Goal: Task Accomplishment & Management: Manage account settings

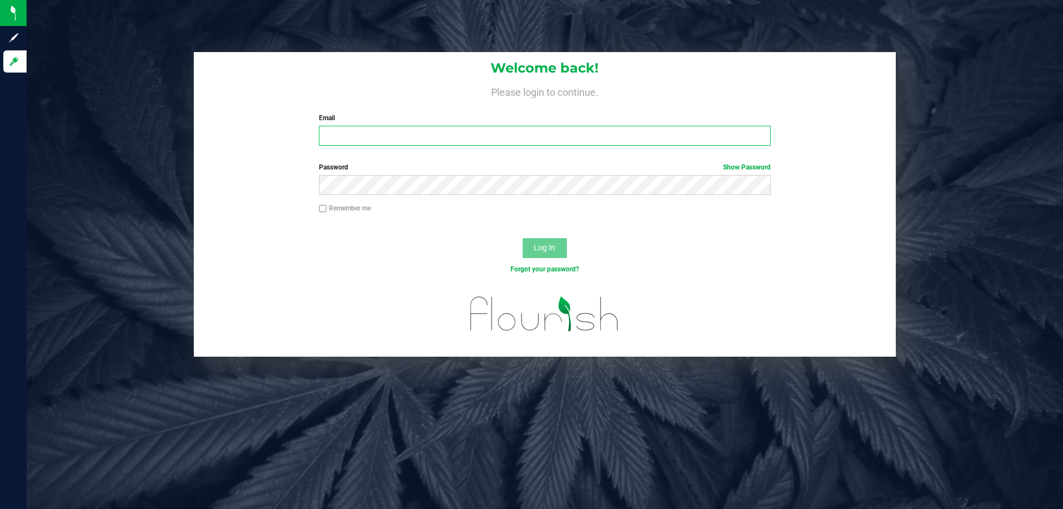
click at [413, 140] on input "Email" at bounding box center [544, 136] width 451 height 20
type input "[EMAIL_ADDRESS][DOMAIN_NAME]"
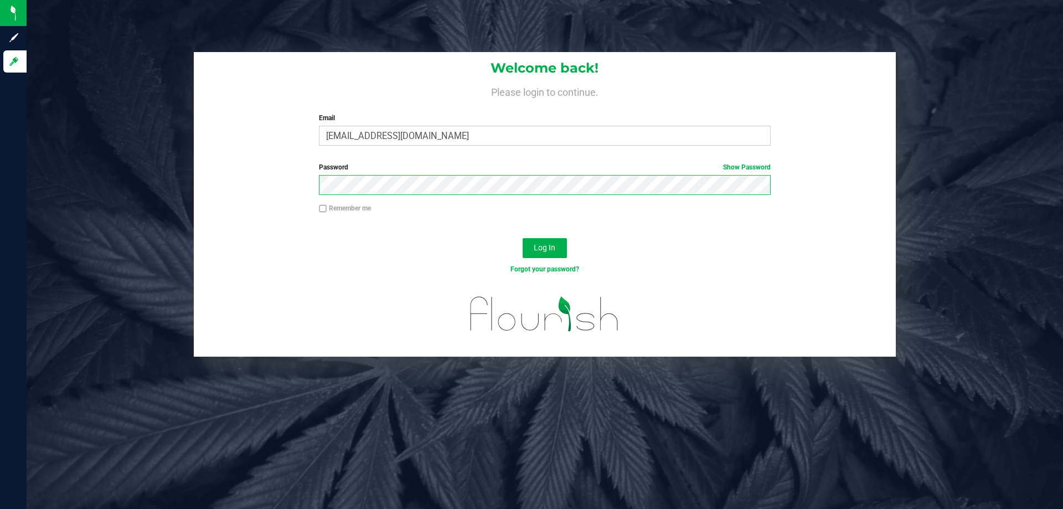
click at [523, 238] on button "Log In" at bounding box center [545, 248] width 44 height 20
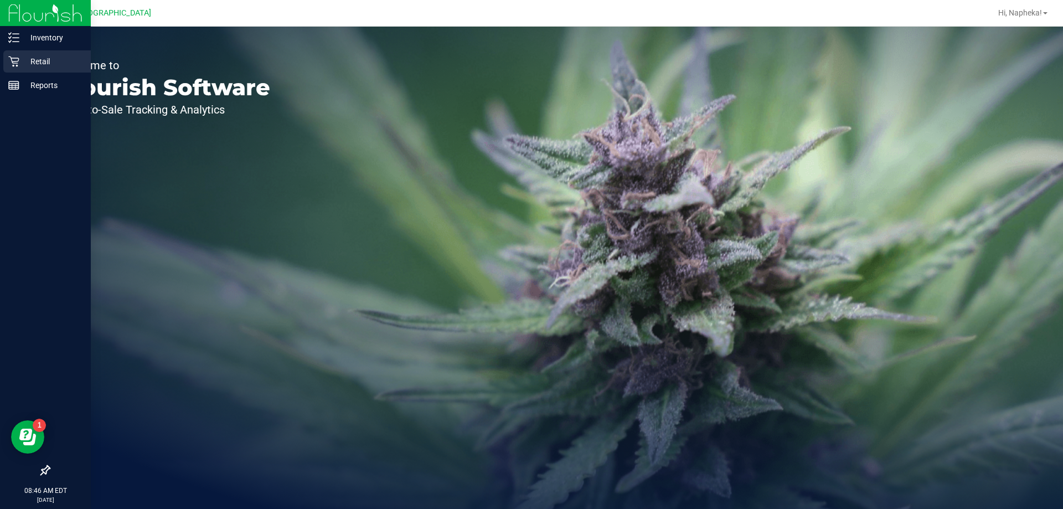
click at [56, 57] on p "Retail" at bounding box center [52, 61] width 66 height 13
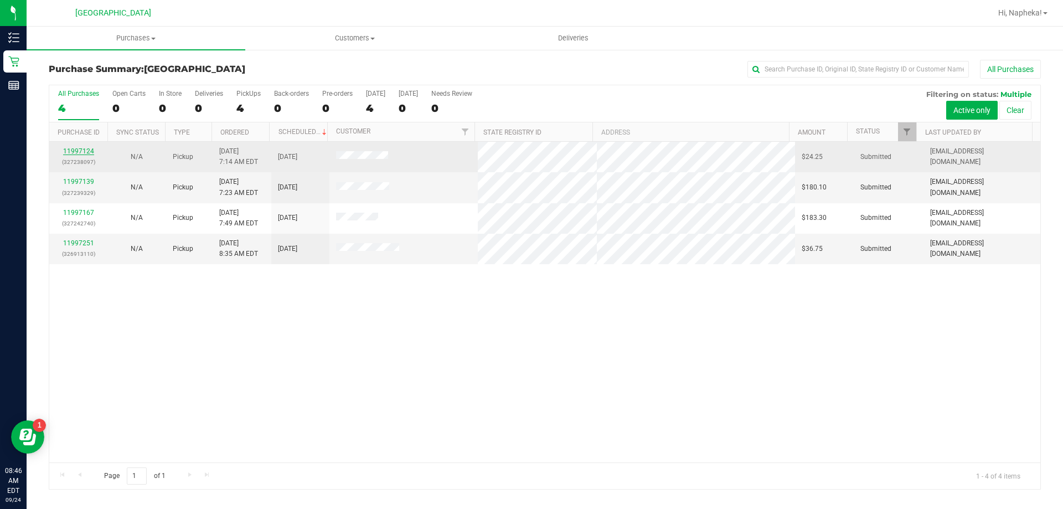
click at [78, 153] on link "11997124" at bounding box center [78, 151] width 31 height 8
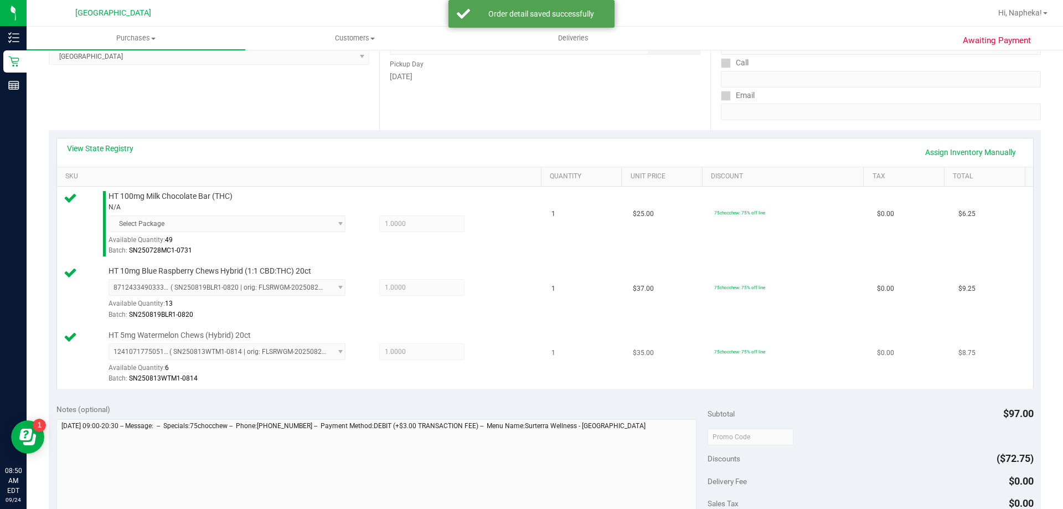
scroll to position [332, 0]
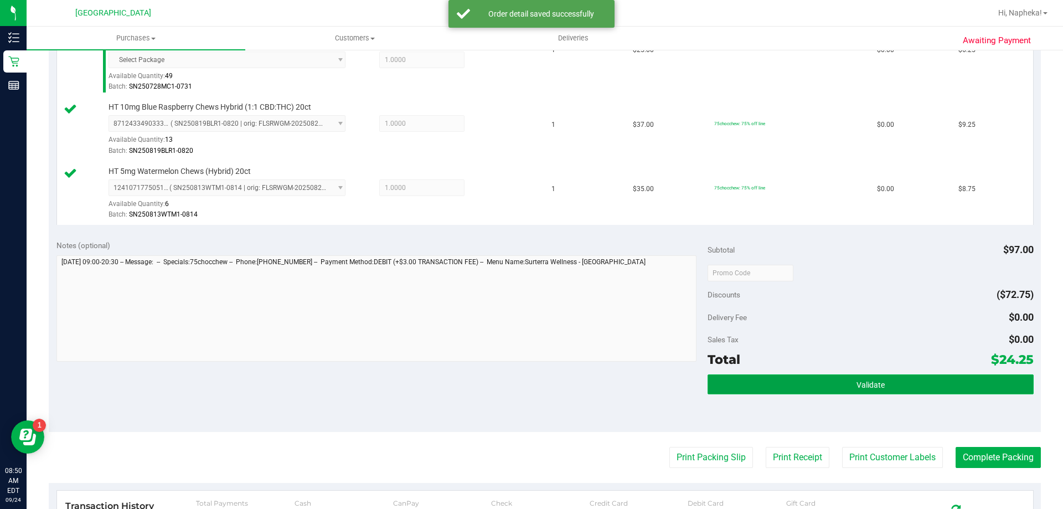
click at [977, 384] on button "Validate" at bounding box center [871, 384] width 326 height 20
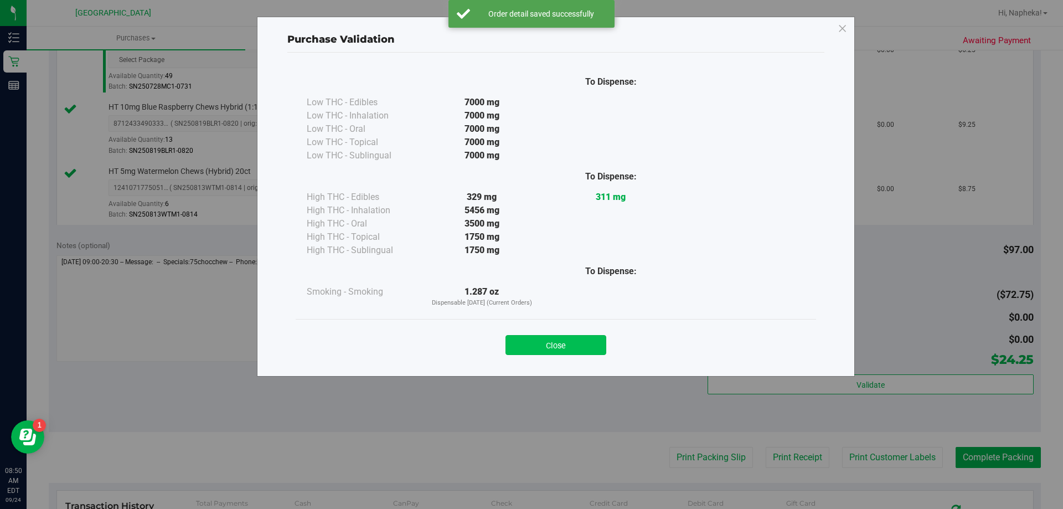
click at [603, 342] on button "Close" at bounding box center [556, 345] width 101 height 20
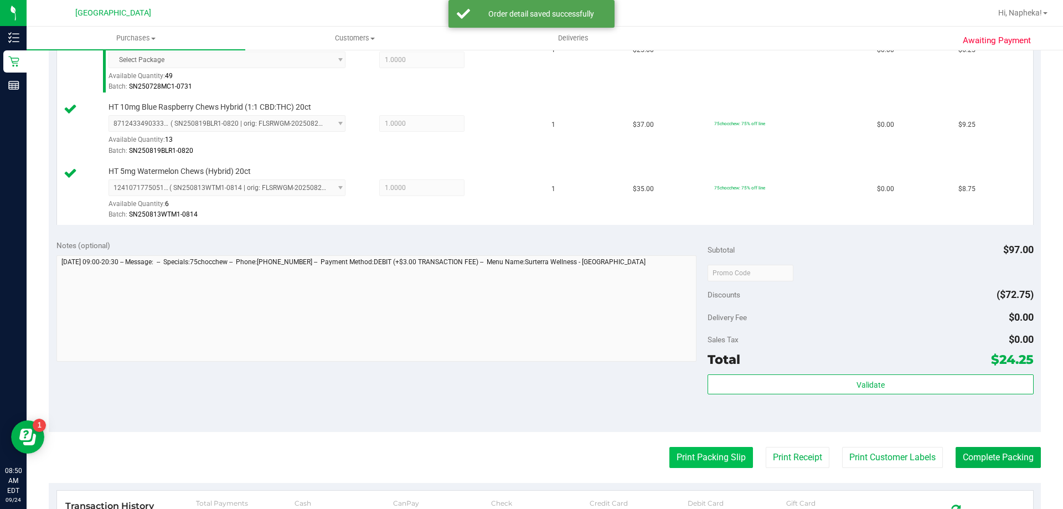
click at [713, 450] on button "Print Packing Slip" at bounding box center [712, 457] width 84 height 21
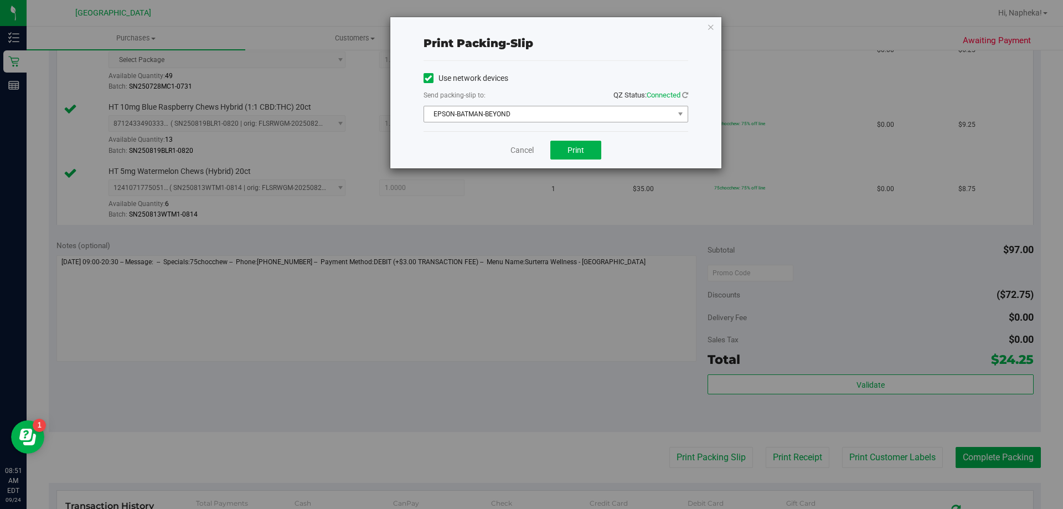
click at [562, 121] on span "EPSON-BATMAN-BEYOND" at bounding box center [549, 114] width 250 height 16
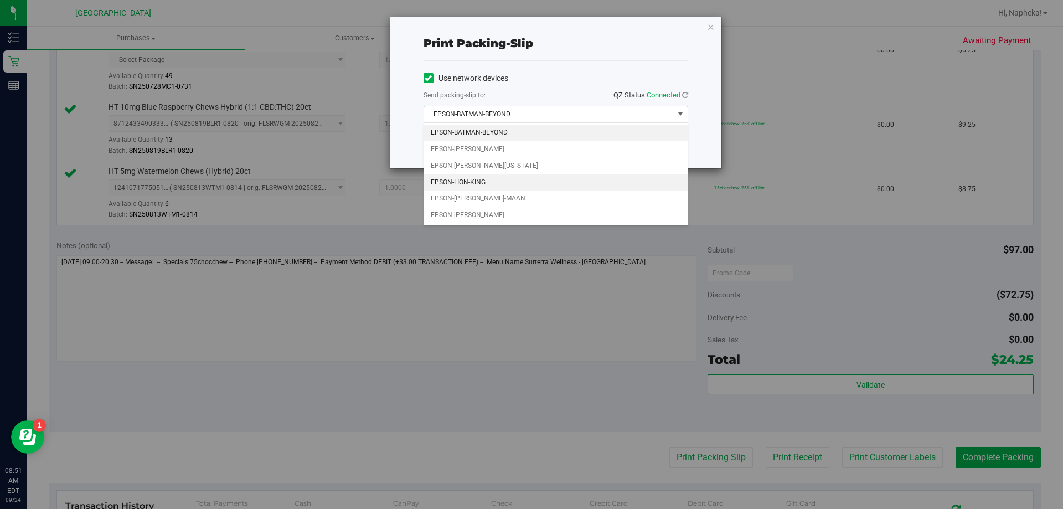
click at [523, 186] on li "EPSON-LION-KING" at bounding box center [556, 182] width 264 height 17
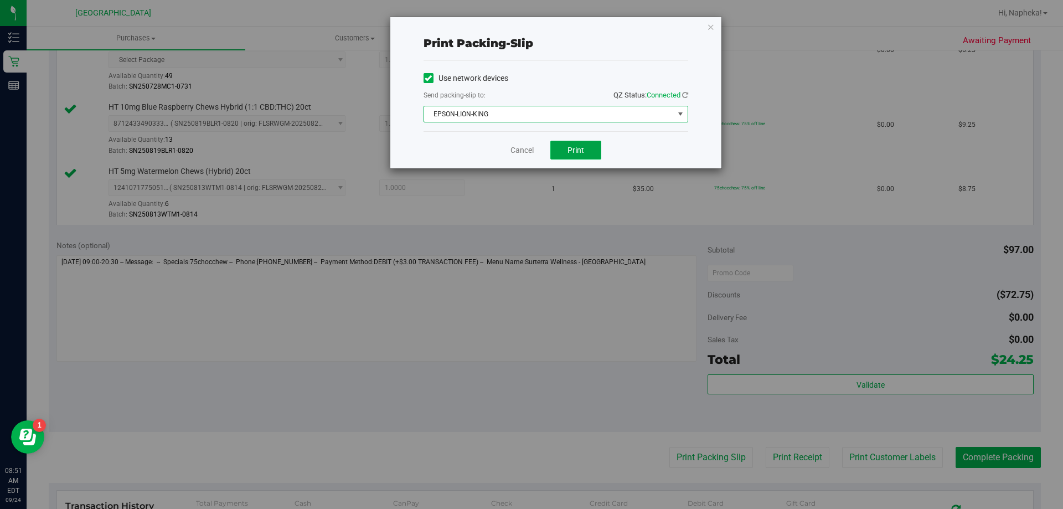
click at [585, 146] on button "Print" at bounding box center [575, 150] width 51 height 19
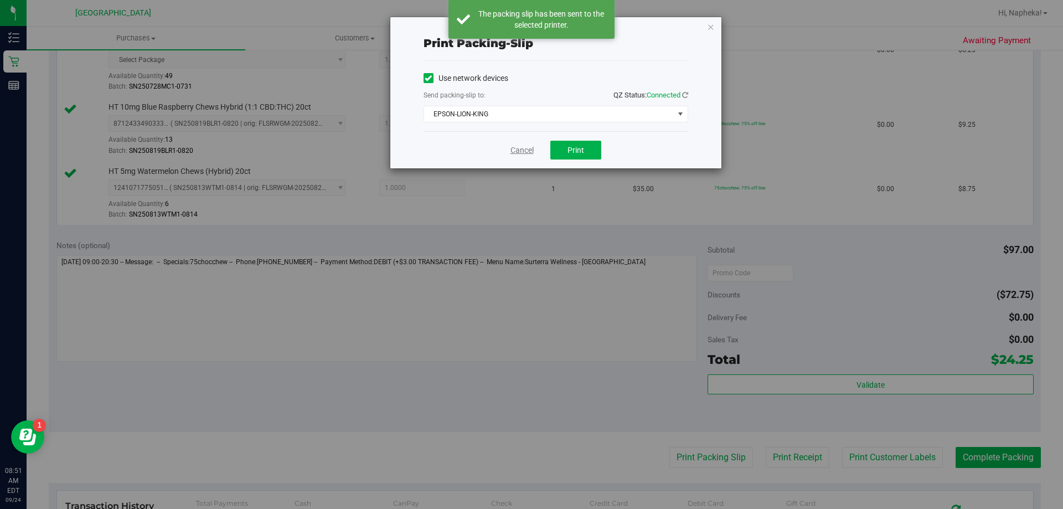
click at [518, 146] on link "Cancel" at bounding box center [522, 151] width 23 height 12
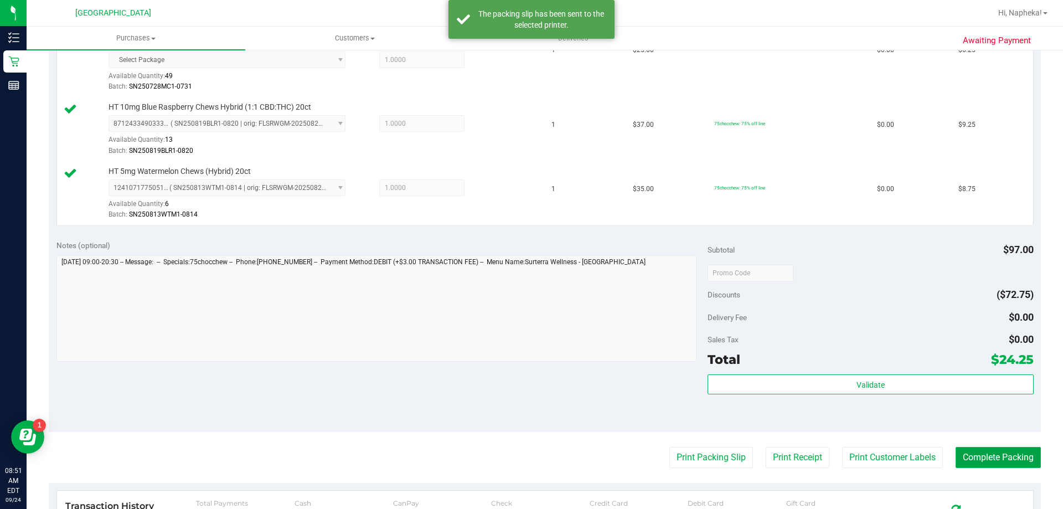
click at [1011, 464] on button "Complete Packing" at bounding box center [998, 457] width 85 height 21
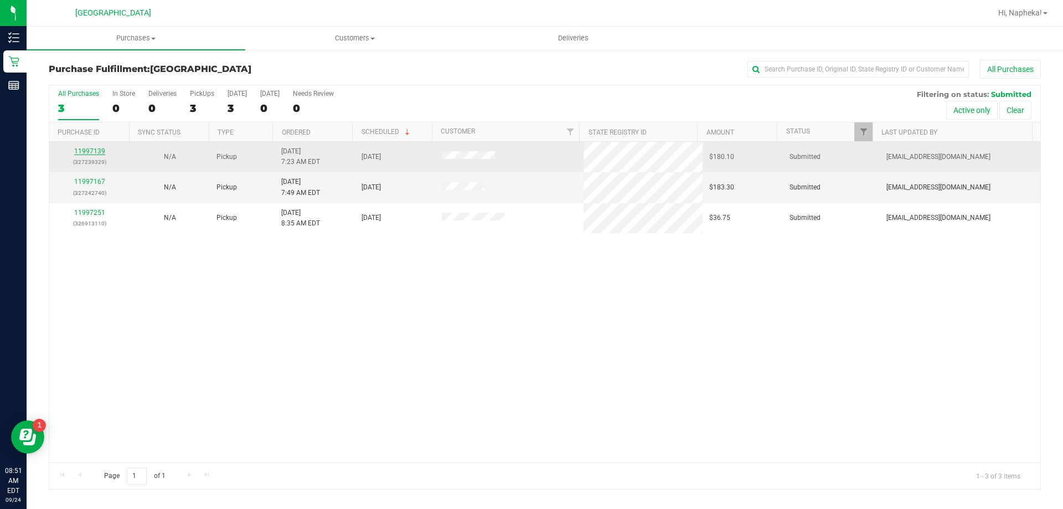
click at [100, 151] on link "11997139" at bounding box center [89, 151] width 31 height 8
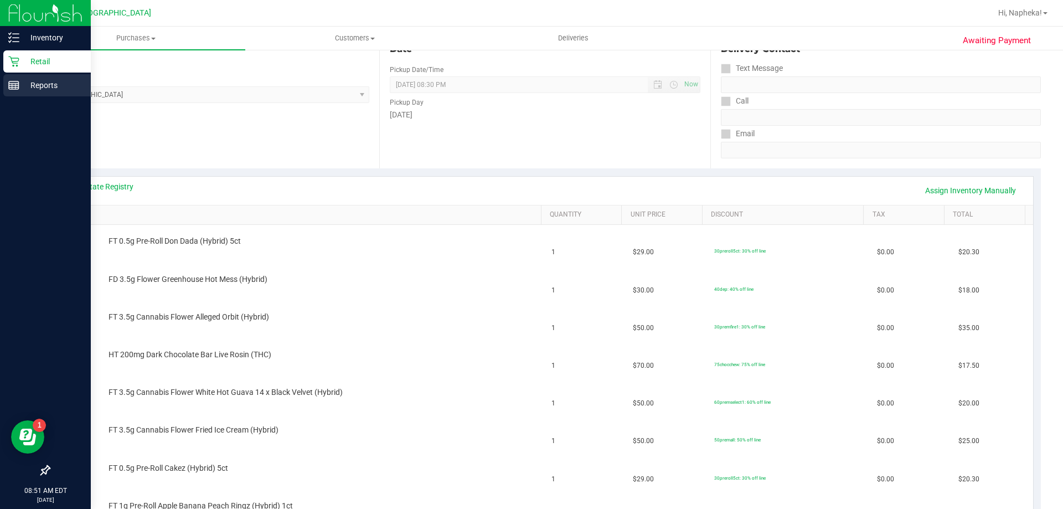
scroll to position [110, 0]
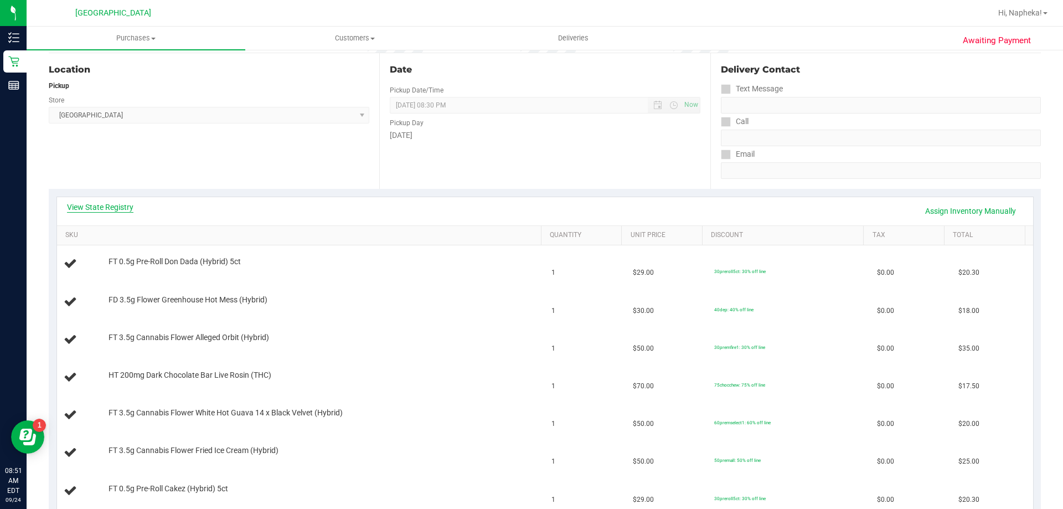
click at [104, 206] on link "View State Registry" at bounding box center [100, 207] width 66 height 11
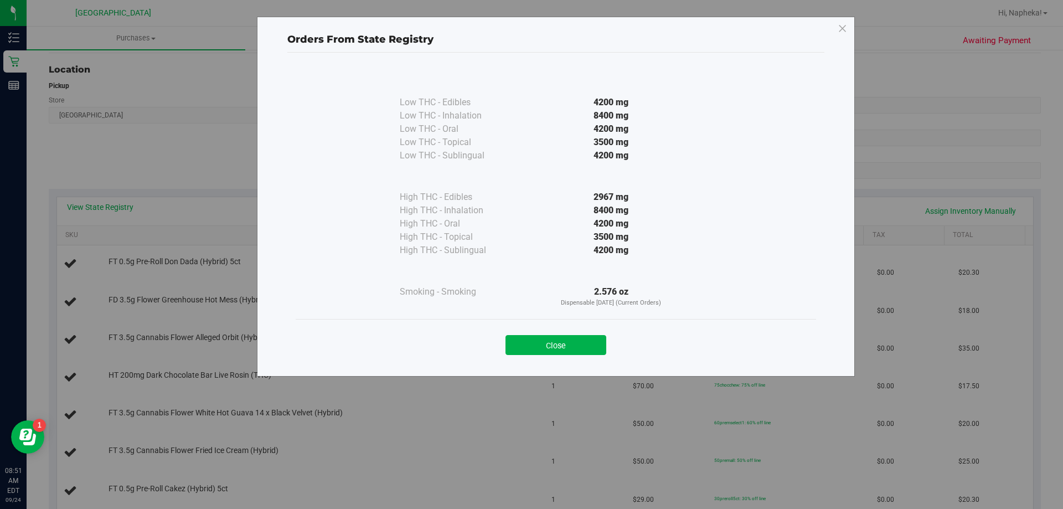
click at [569, 358] on div "Close" at bounding box center [556, 341] width 521 height 45
click at [572, 337] on button "Close" at bounding box center [556, 345] width 101 height 20
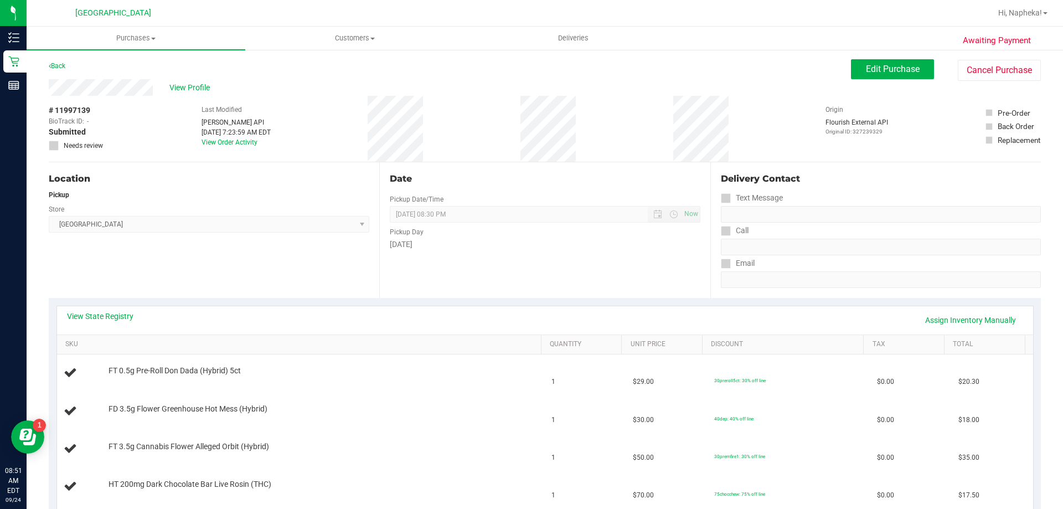
scroll to position [0, 0]
click at [64, 74] on div "Back Edit Purchase Cancel Purchase" at bounding box center [545, 70] width 992 height 20
click at [65, 69] on link "Back" at bounding box center [57, 67] width 17 height 8
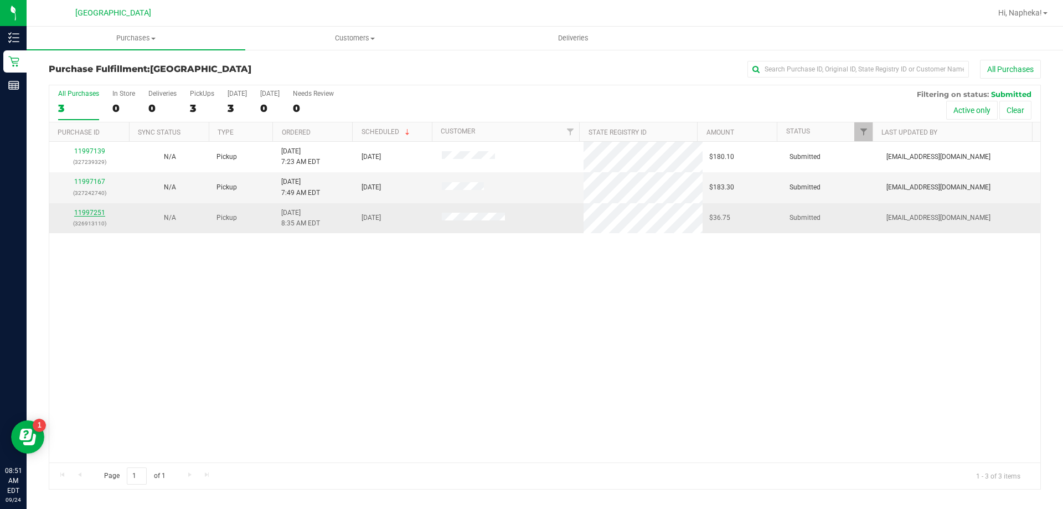
click at [86, 212] on link "11997251" at bounding box center [89, 213] width 31 height 8
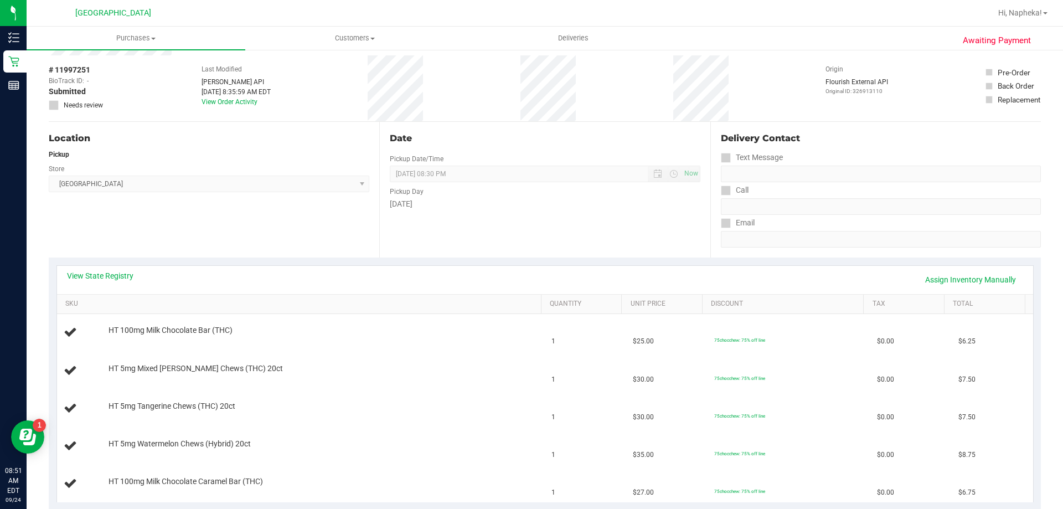
scroll to position [111, 0]
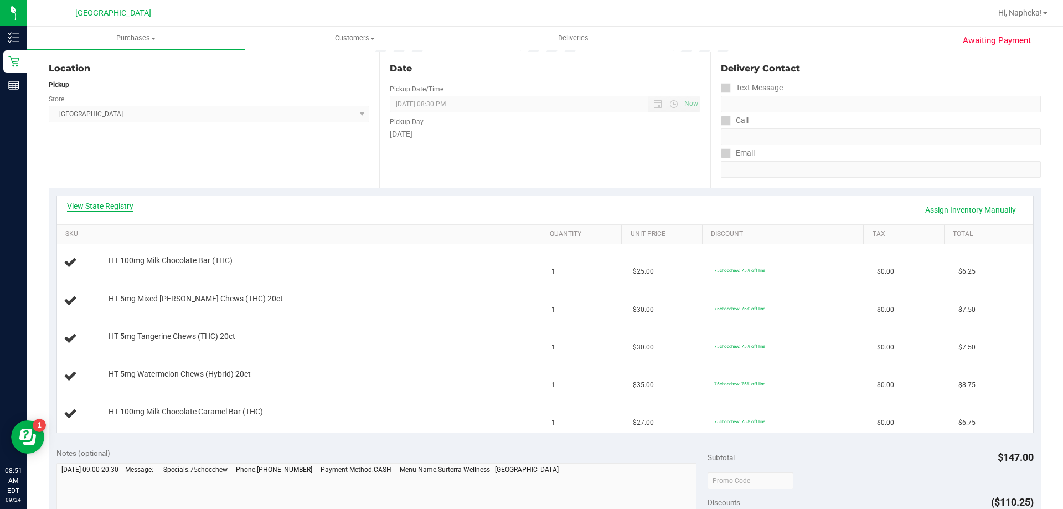
click at [111, 209] on link "View State Registry" at bounding box center [100, 205] width 66 height 11
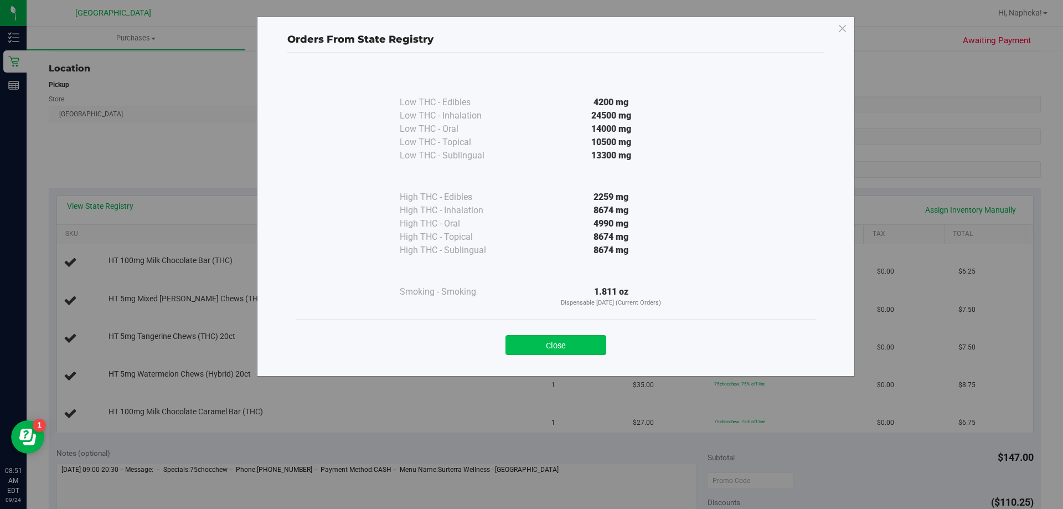
click at [600, 337] on button "Close" at bounding box center [556, 345] width 101 height 20
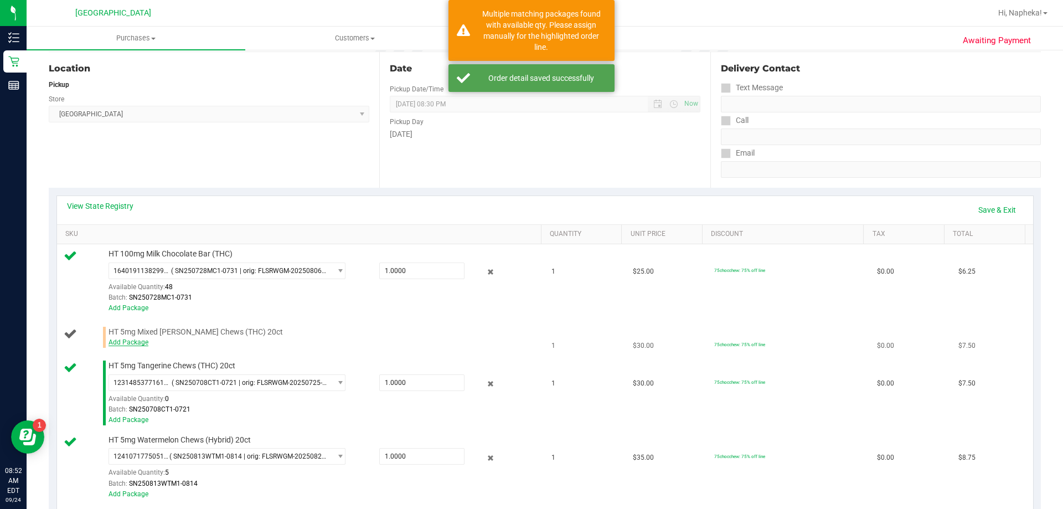
click at [119, 342] on link "Add Package" at bounding box center [129, 342] width 40 height 8
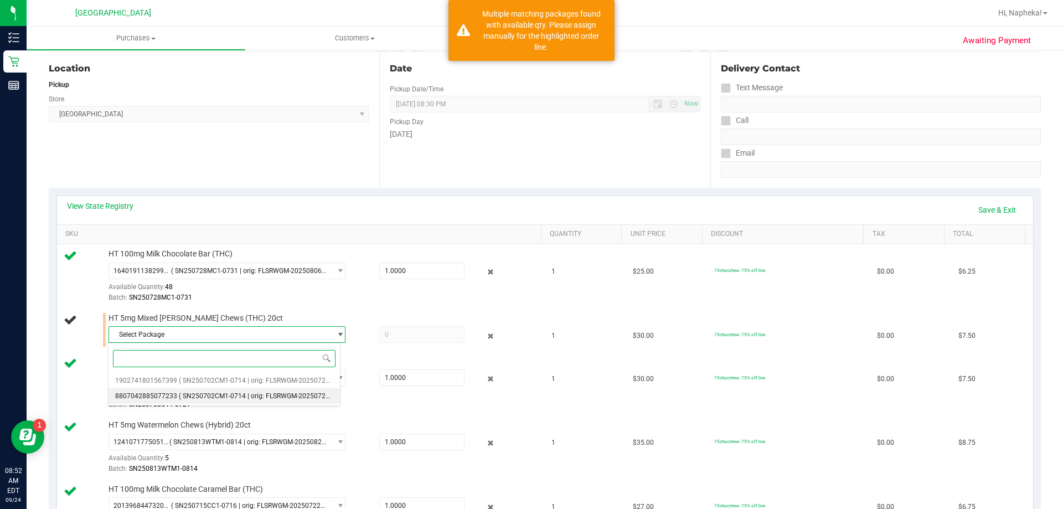
click at [238, 393] on span "( SN250702CM1-0714 | orig: FLSRWGM-20250721-037 )" at bounding box center [263, 396] width 168 height 8
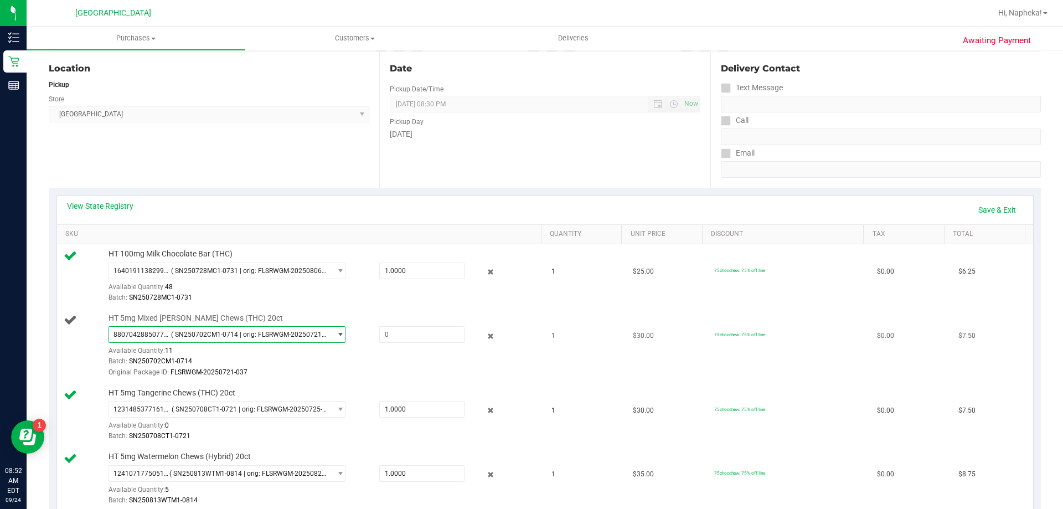
click at [266, 338] on span "( SN250702CM1-0714 | orig: FLSRWGM-20250721-037 )" at bounding box center [249, 335] width 156 height 8
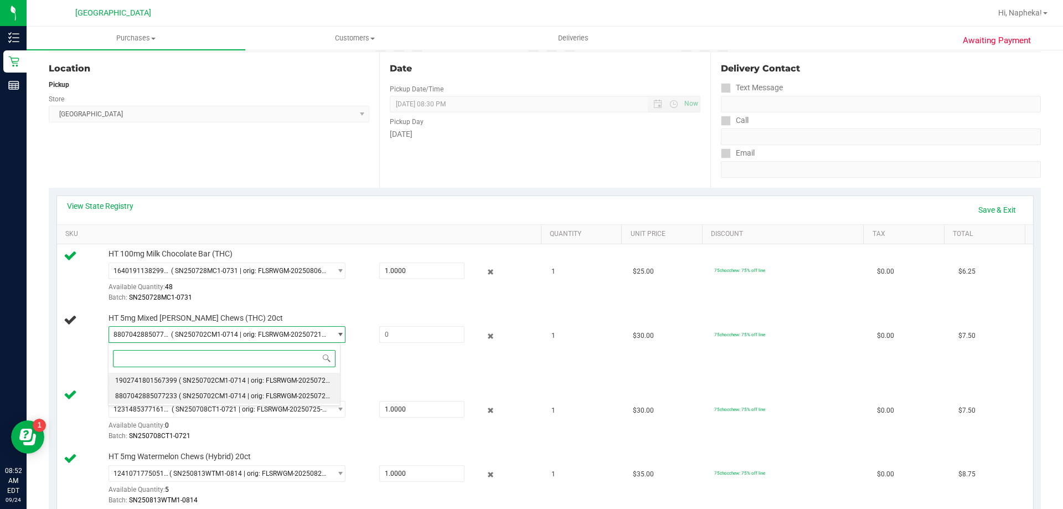
click at [247, 385] on li "1902741801567399 ( SN250702CM1-0714 | orig: FLSRWGM-20250721-112 )" at bounding box center [224, 381] width 231 height 16
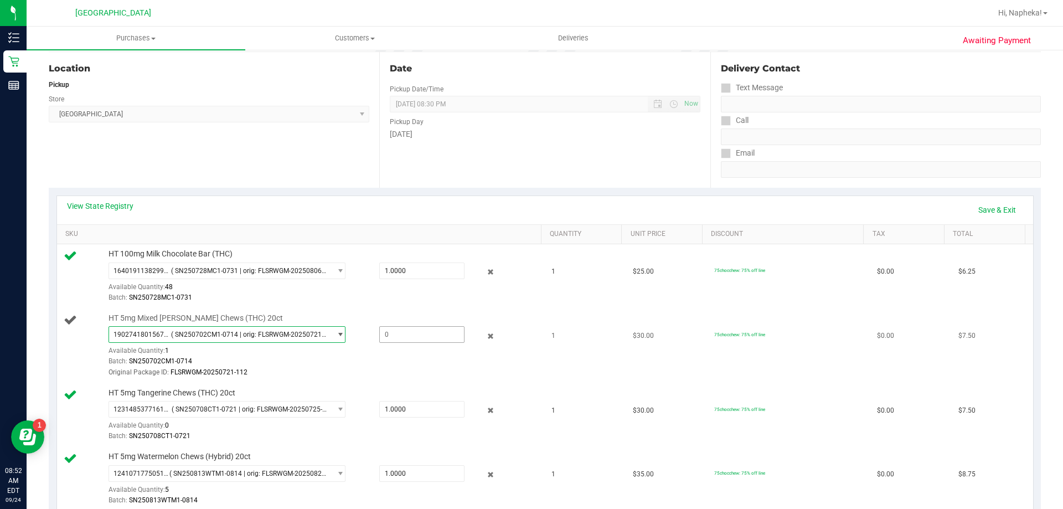
click at [405, 335] on span at bounding box center [421, 334] width 85 height 17
type input "1"
type input "1.0000"
click at [981, 207] on link "Save & Exit" at bounding box center [997, 209] width 52 height 19
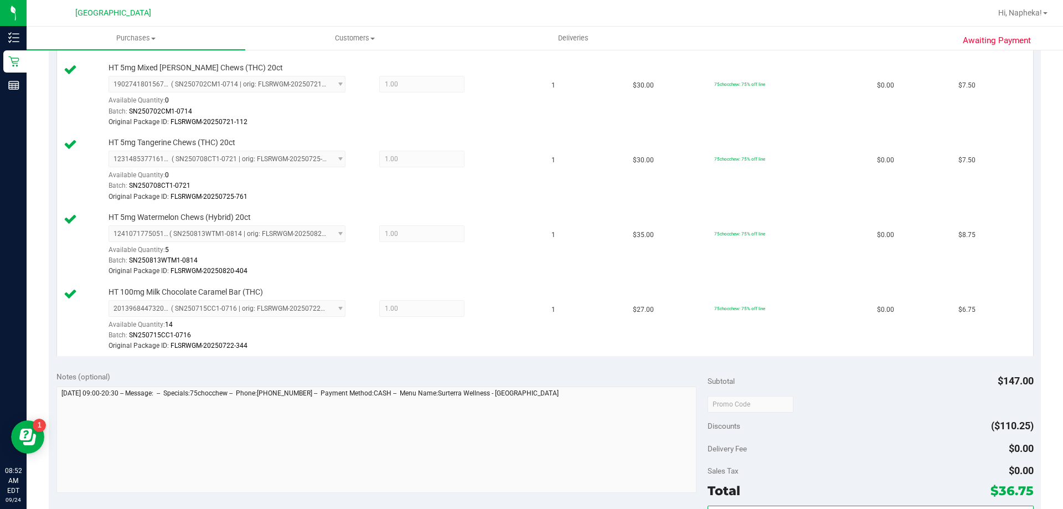
scroll to position [421, 0]
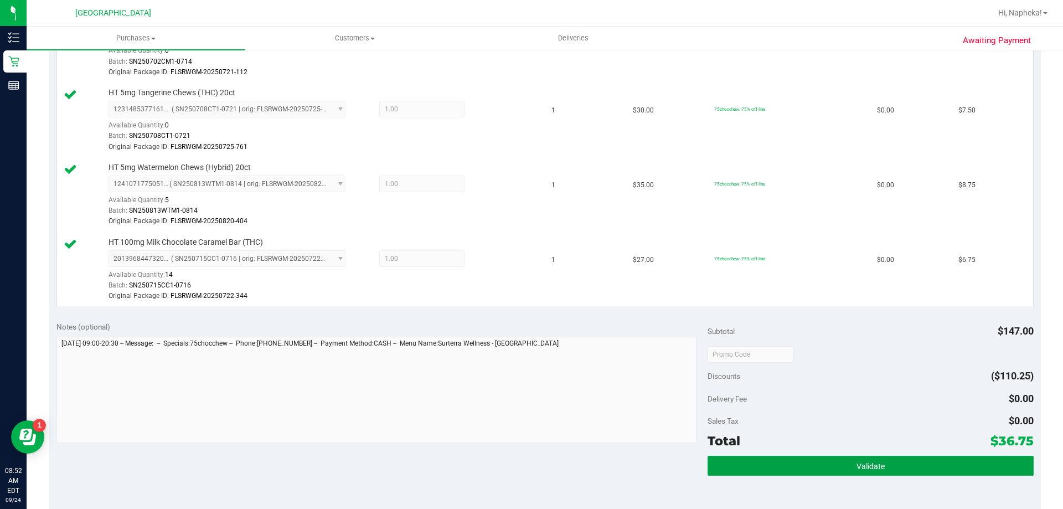
click at [872, 472] on button "Validate" at bounding box center [871, 466] width 326 height 20
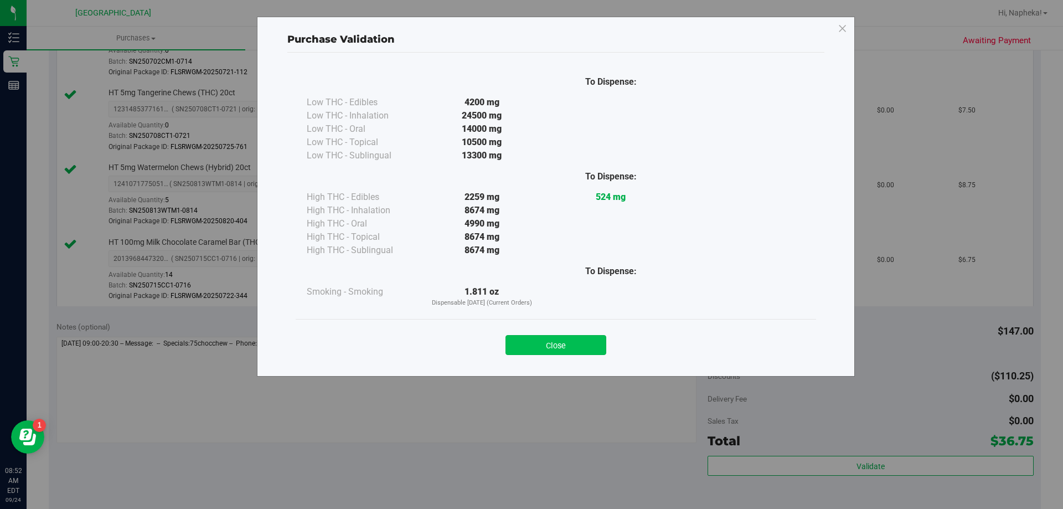
click at [589, 346] on button "Close" at bounding box center [556, 345] width 101 height 20
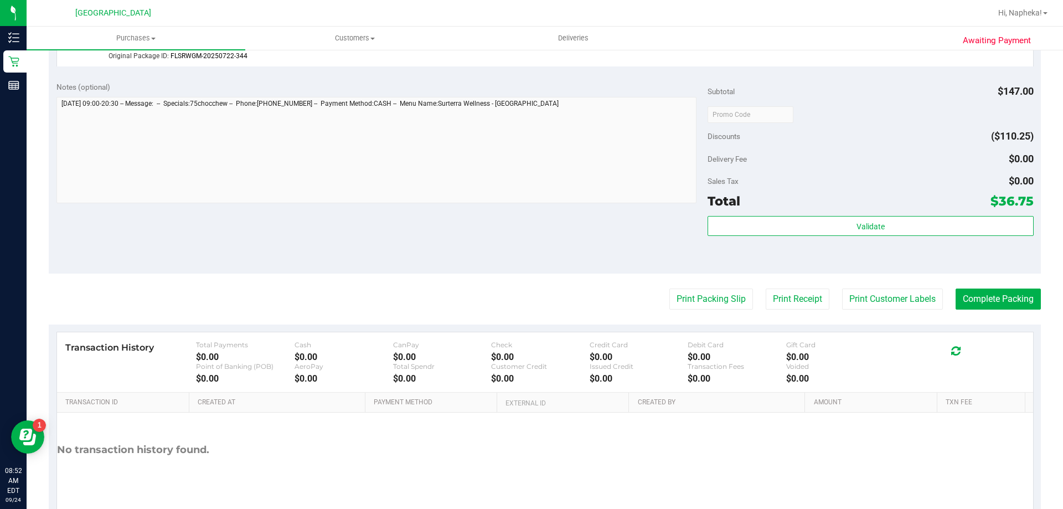
scroll to position [663, 0]
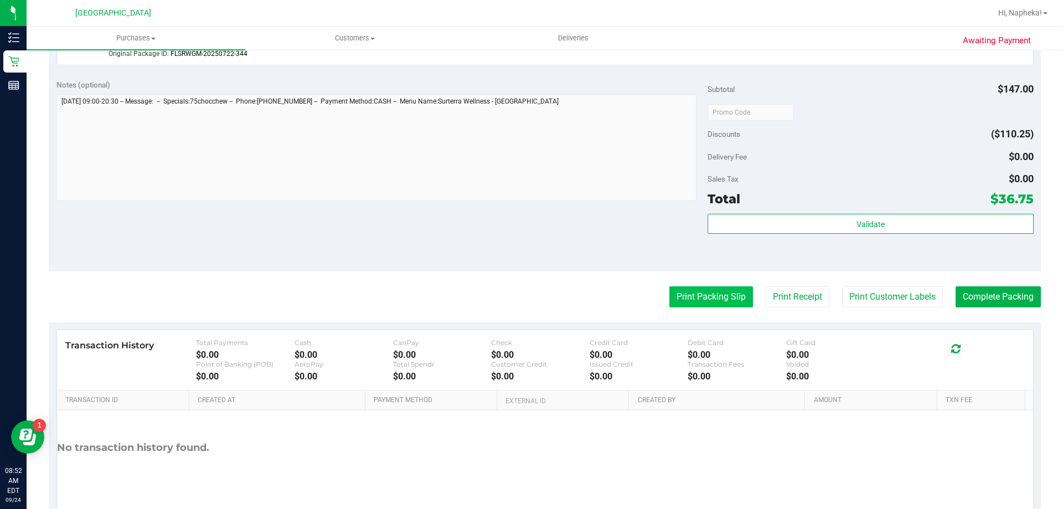
click at [713, 301] on button "Print Packing Slip" at bounding box center [712, 296] width 84 height 21
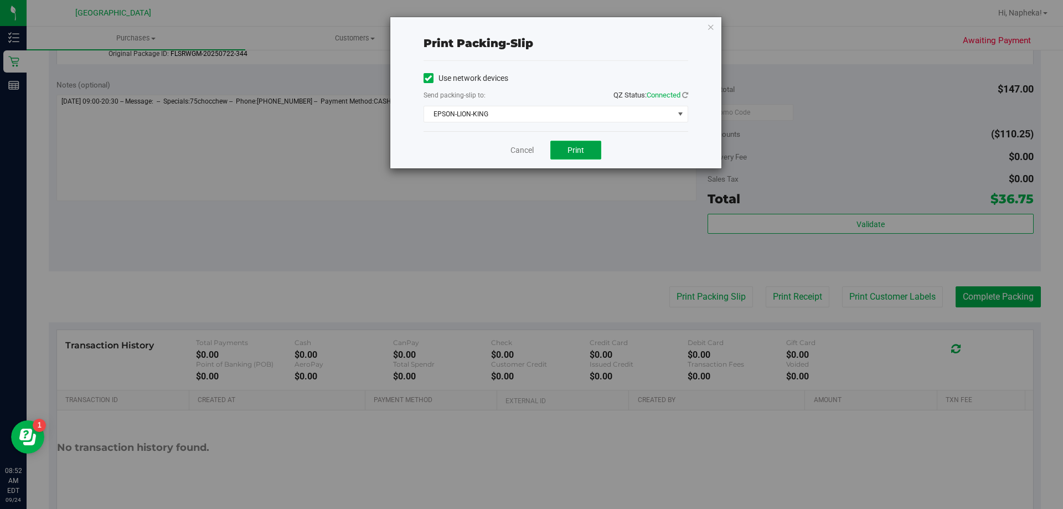
click at [575, 151] on span "Print" at bounding box center [576, 150] width 17 height 9
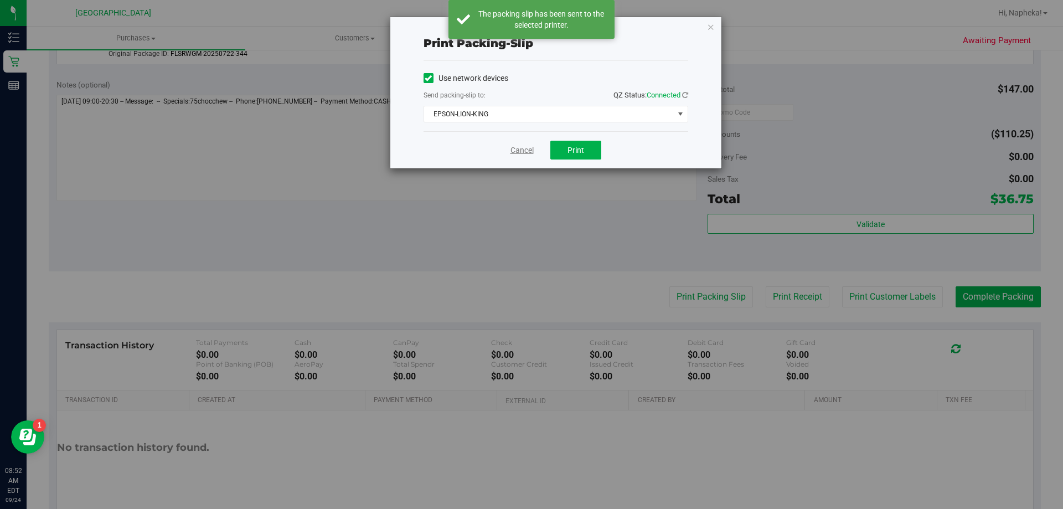
click at [529, 155] on link "Cancel" at bounding box center [522, 151] width 23 height 12
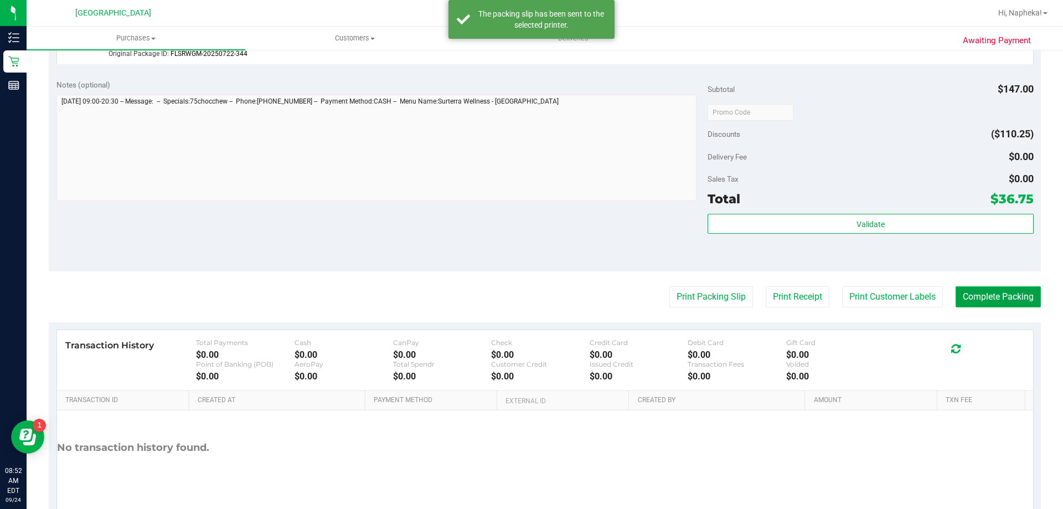
click at [992, 296] on button "Complete Packing" at bounding box center [998, 296] width 85 height 21
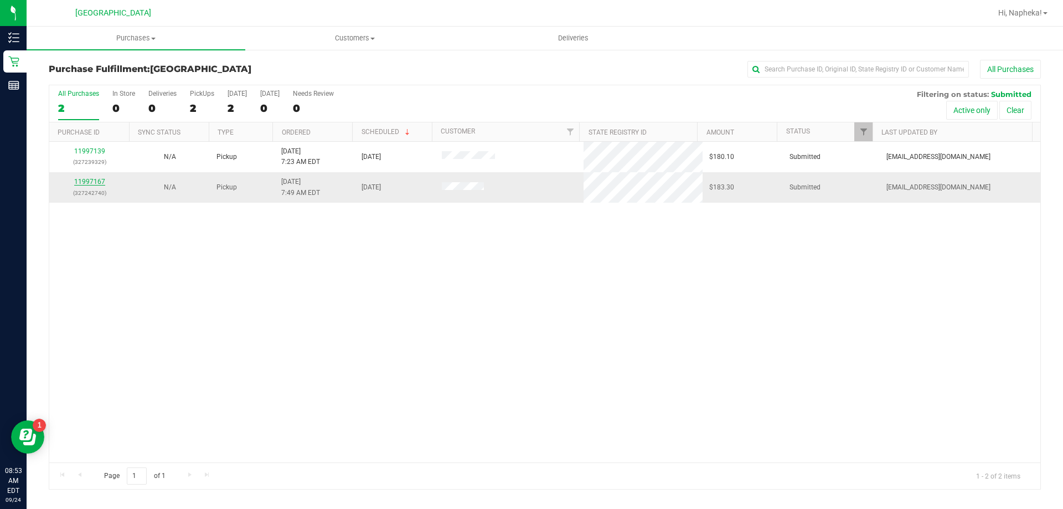
click at [97, 183] on link "11997167" at bounding box center [89, 182] width 31 height 8
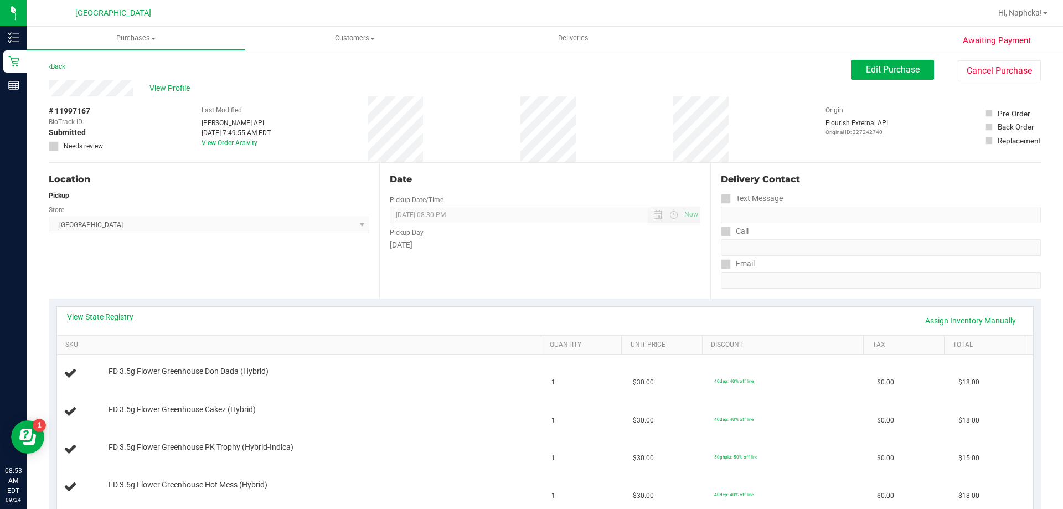
click at [110, 313] on link "View State Registry" at bounding box center [100, 316] width 66 height 11
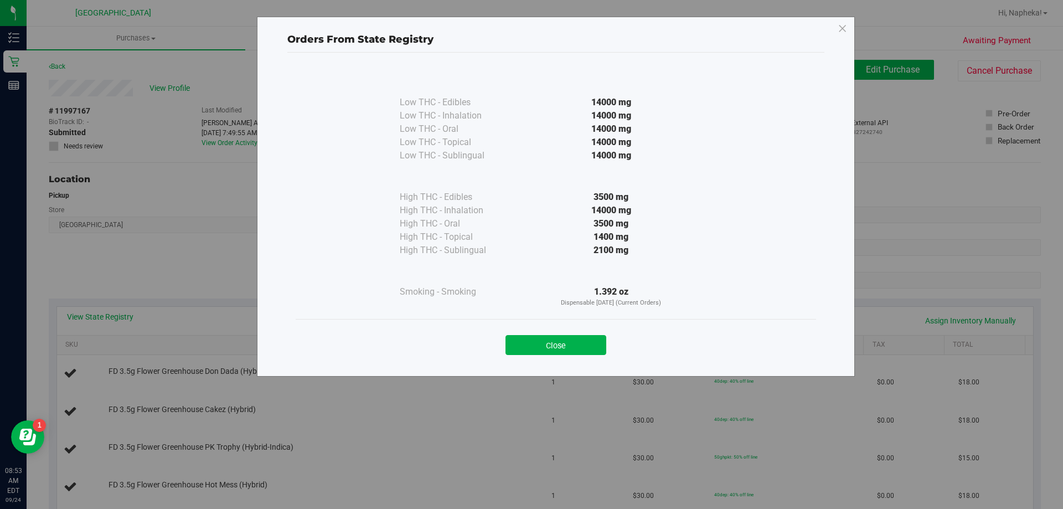
drag, startPoint x: 591, startPoint y: 339, endPoint x: 532, endPoint y: 331, distance: 60.4
click at [591, 339] on button "Close" at bounding box center [556, 345] width 101 height 20
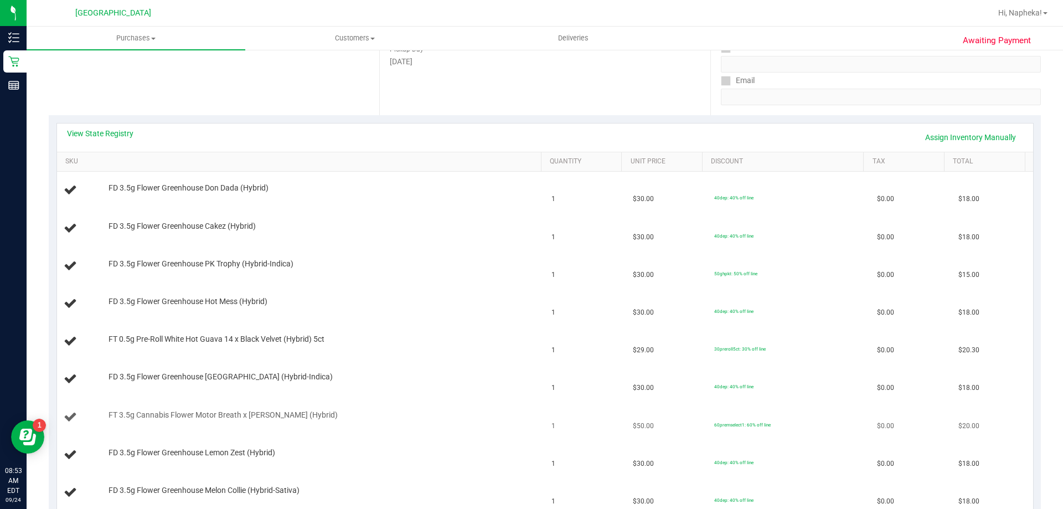
scroll to position [166, 0]
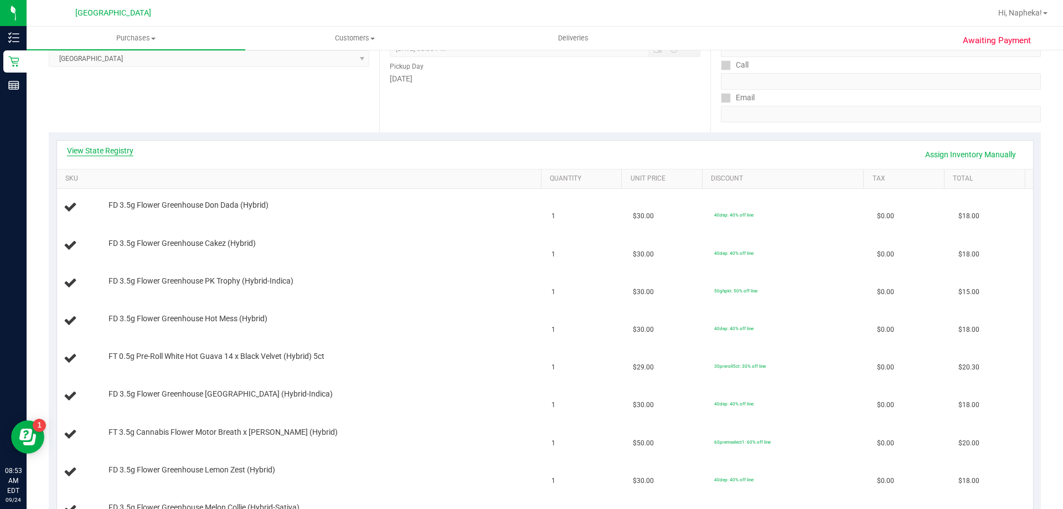
click at [111, 151] on link "View State Registry" at bounding box center [100, 150] width 66 height 11
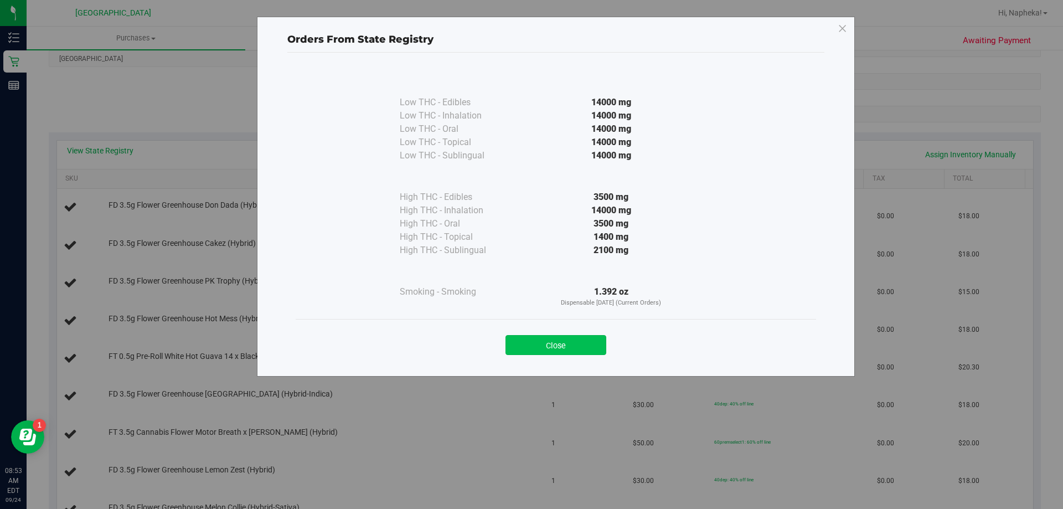
click at [513, 337] on button "Close" at bounding box center [556, 345] width 101 height 20
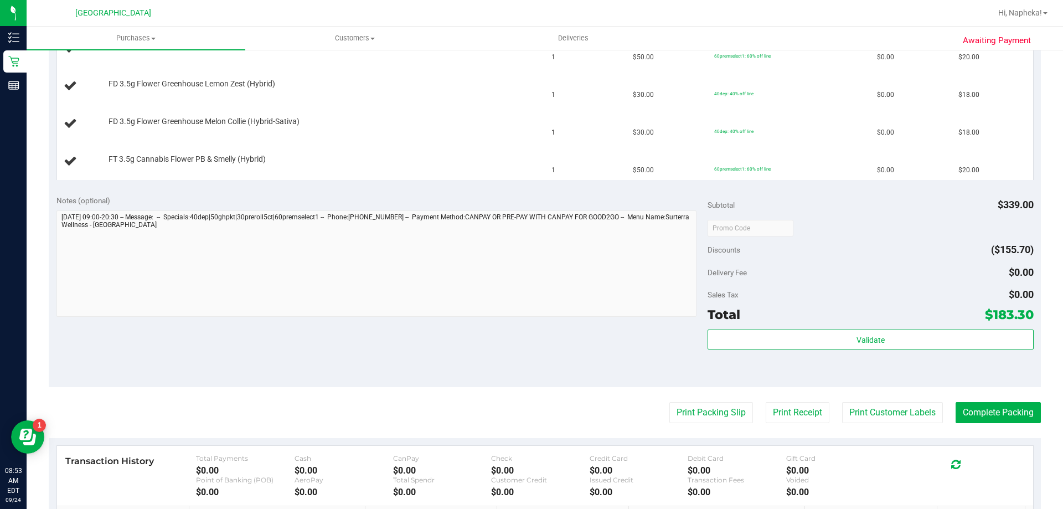
scroll to position [554, 0]
click at [729, 411] on button "Print Packing Slip" at bounding box center [712, 410] width 84 height 21
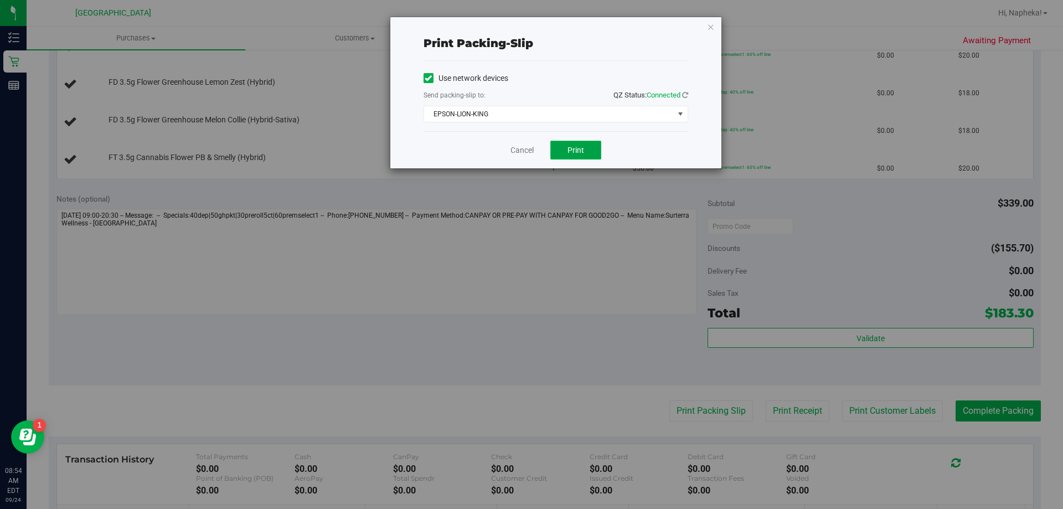
click at [586, 143] on button "Print" at bounding box center [575, 150] width 51 height 19
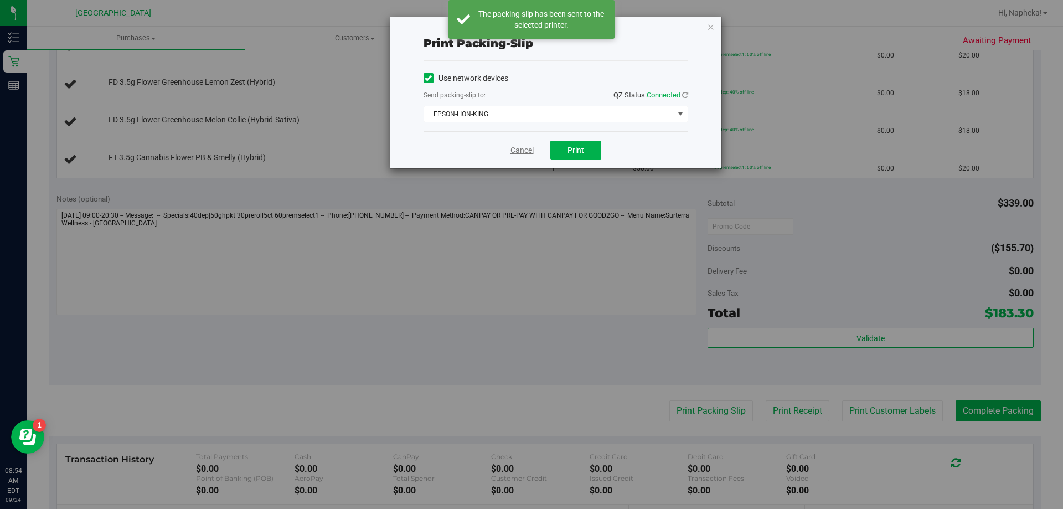
click at [524, 149] on link "Cancel" at bounding box center [522, 151] width 23 height 12
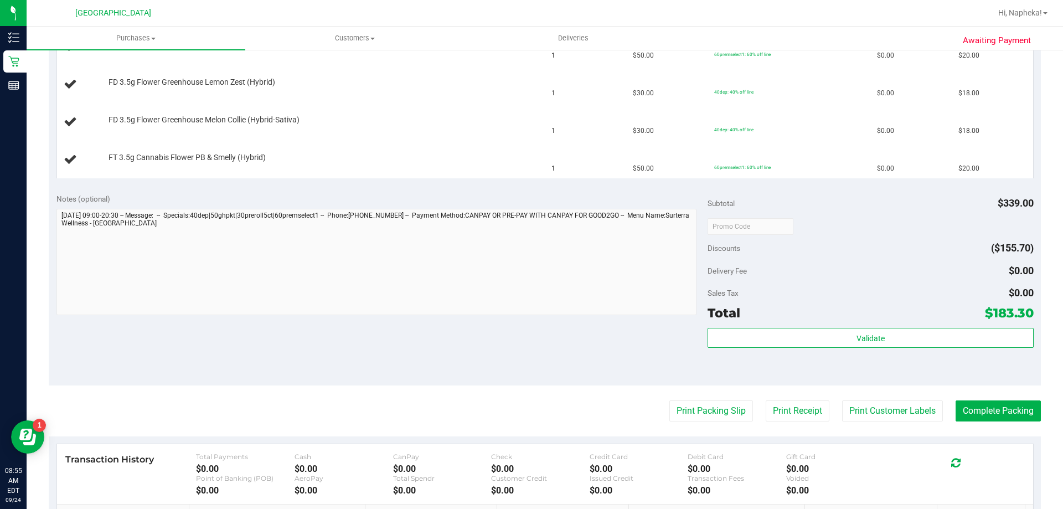
click at [670, 400] on button "Print Packing Slip" at bounding box center [712, 410] width 84 height 21
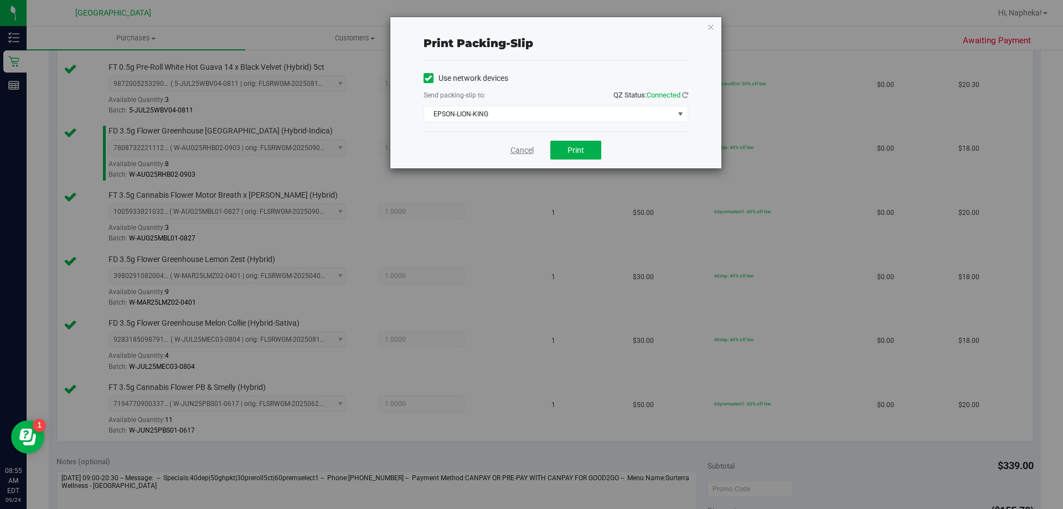
click at [514, 146] on link "Cancel" at bounding box center [522, 151] width 23 height 12
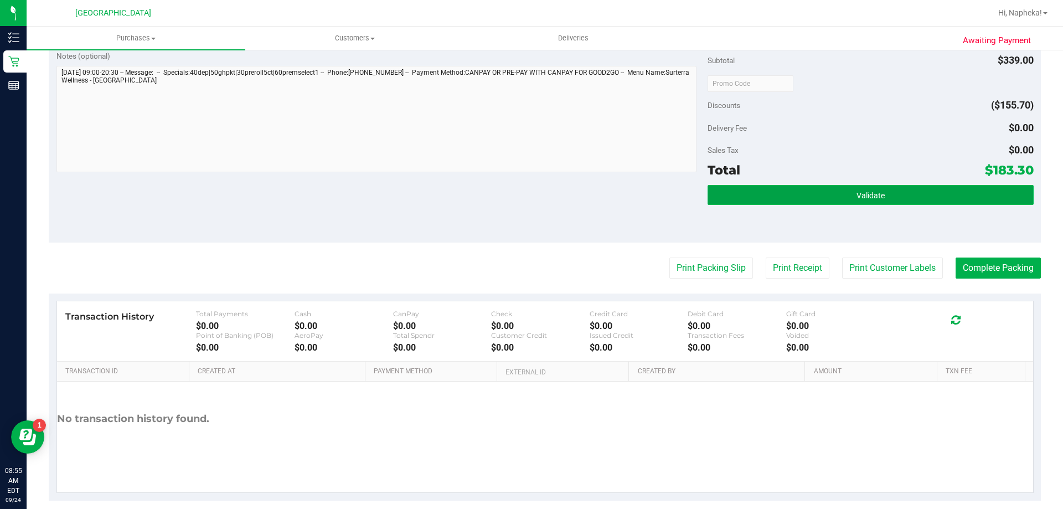
click at [880, 189] on button "Validate" at bounding box center [871, 195] width 326 height 20
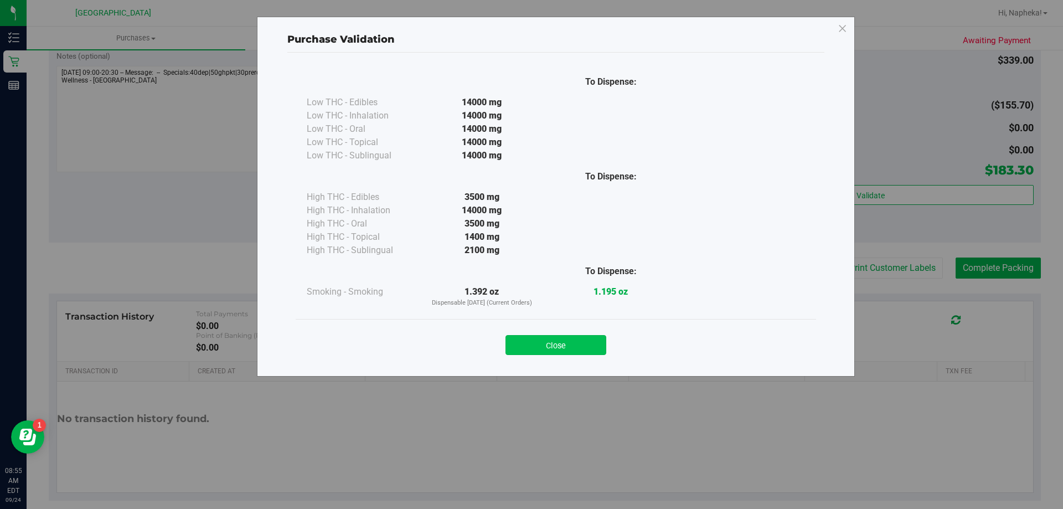
click at [541, 344] on button "Close" at bounding box center [556, 345] width 101 height 20
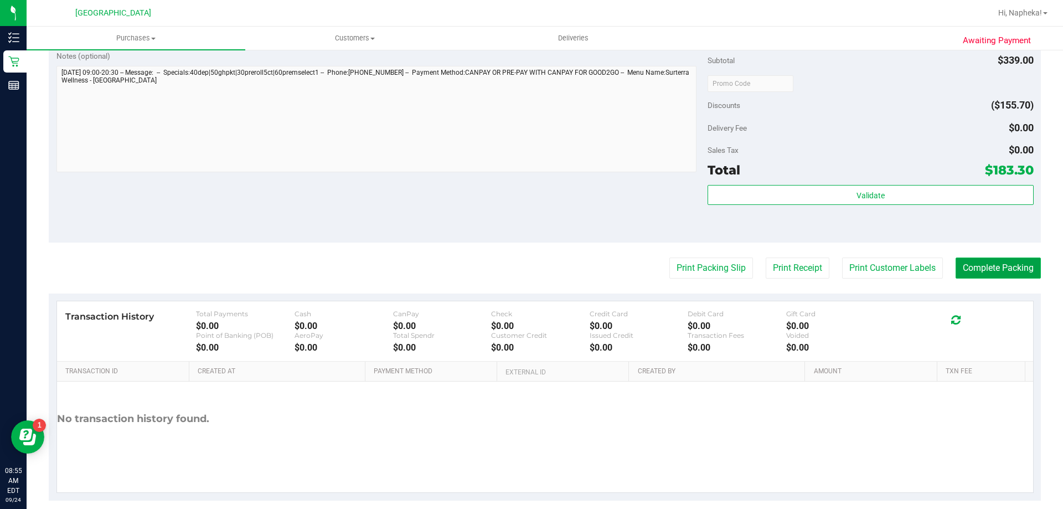
click at [996, 276] on button "Complete Packing" at bounding box center [998, 268] width 85 height 21
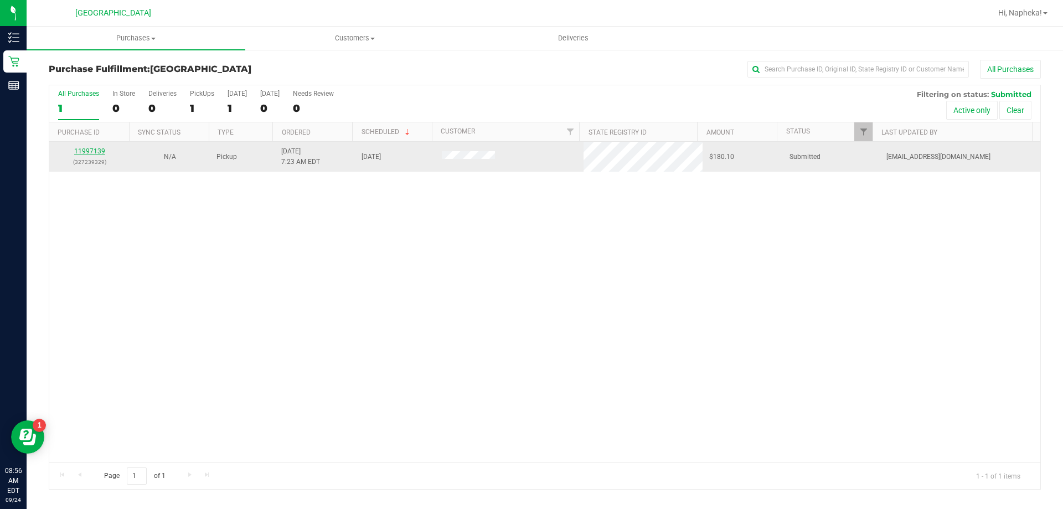
click at [98, 152] on link "11997139" at bounding box center [89, 151] width 31 height 8
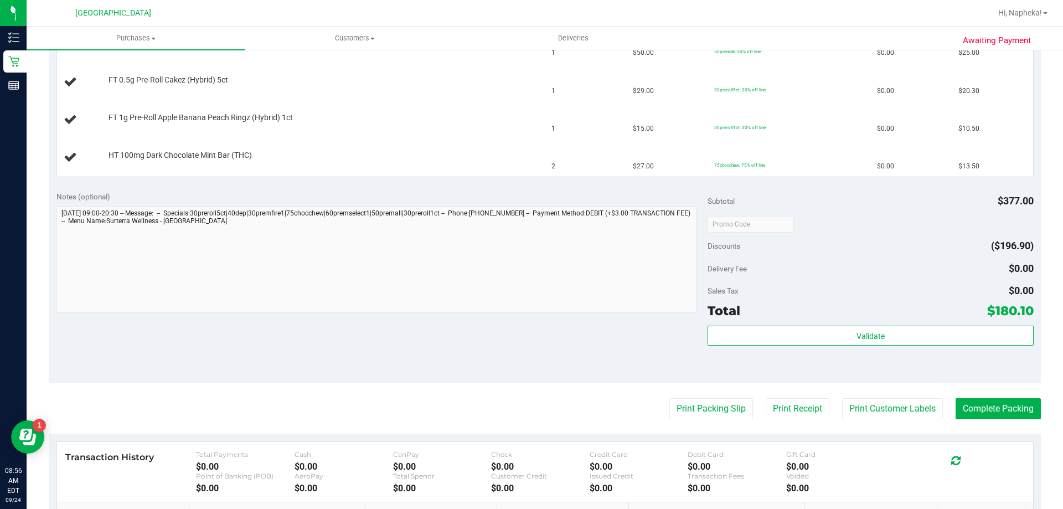
scroll to position [520, 0]
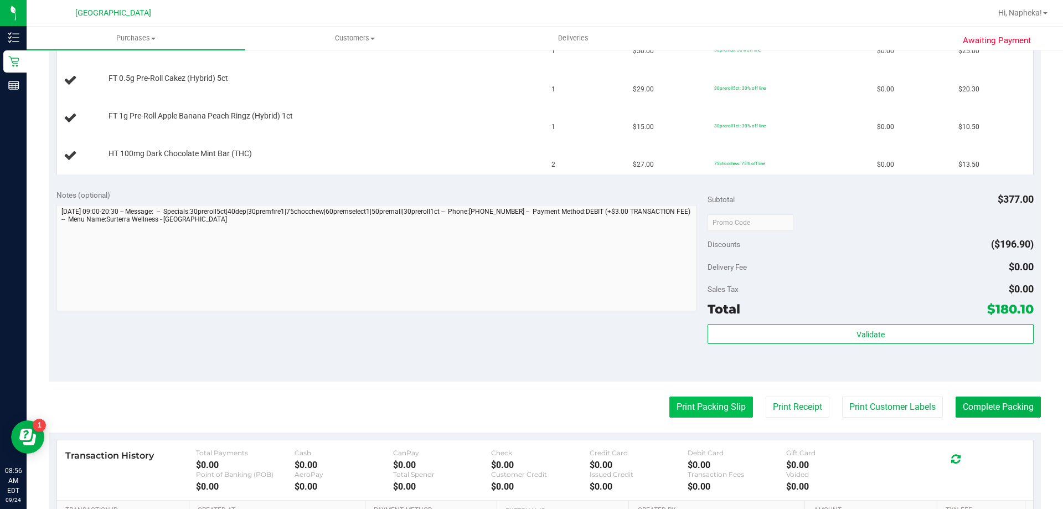
click at [706, 410] on button "Print Packing Slip" at bounding box center [712, 407] width 84 height 21
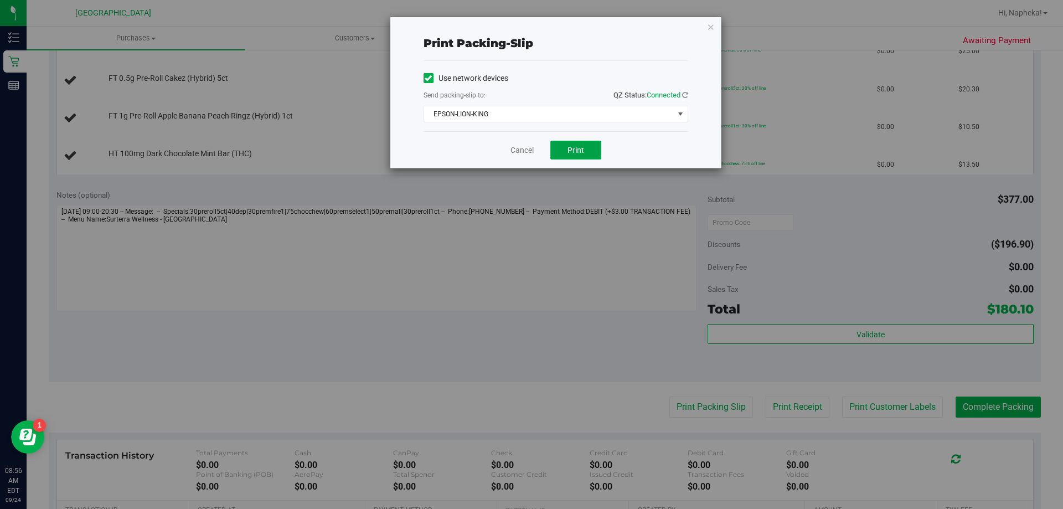
click at [569, 155] on button "Print" at bounding box center [575, 150] width 51 height 19
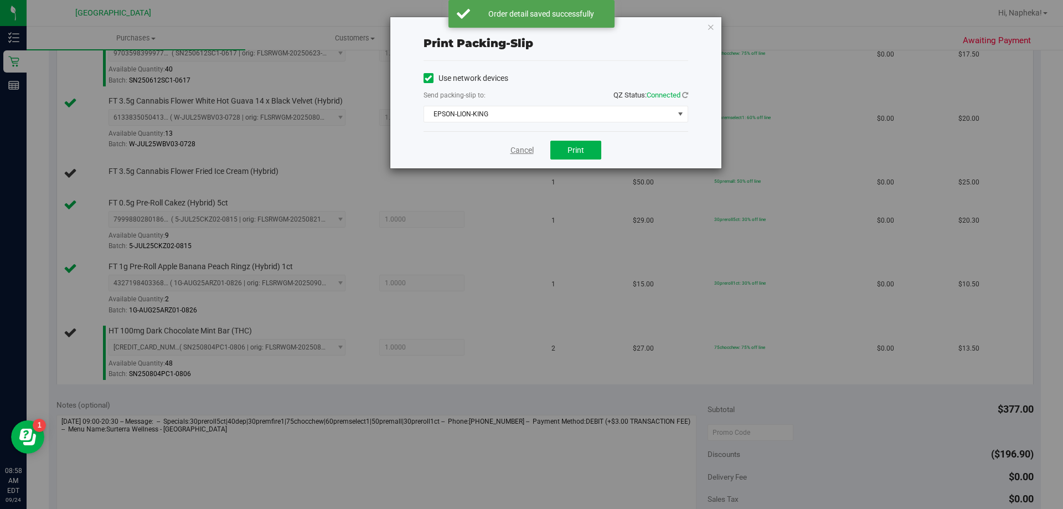
click at [518, 151] on link "Cancel" at bounding box center [522, 151] width 23 height 12
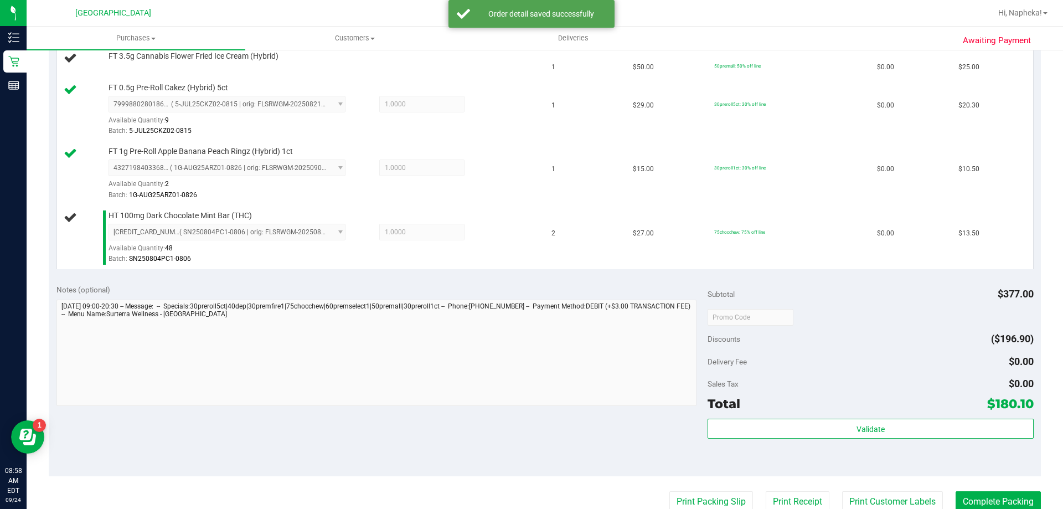
scroll to position [555, 0]
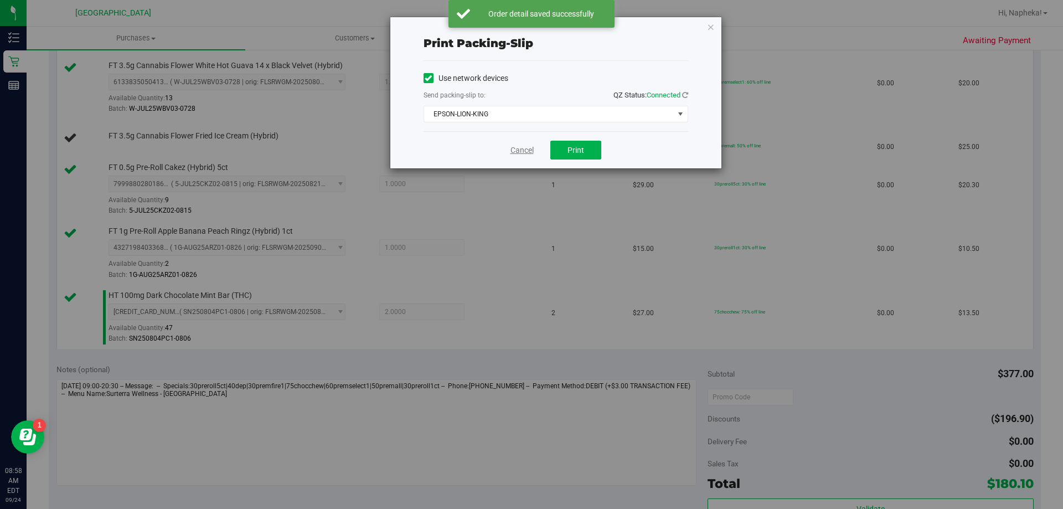
click at [517, 153] on link "Cancel" at bounding box center [522, 151] width 23 height 12
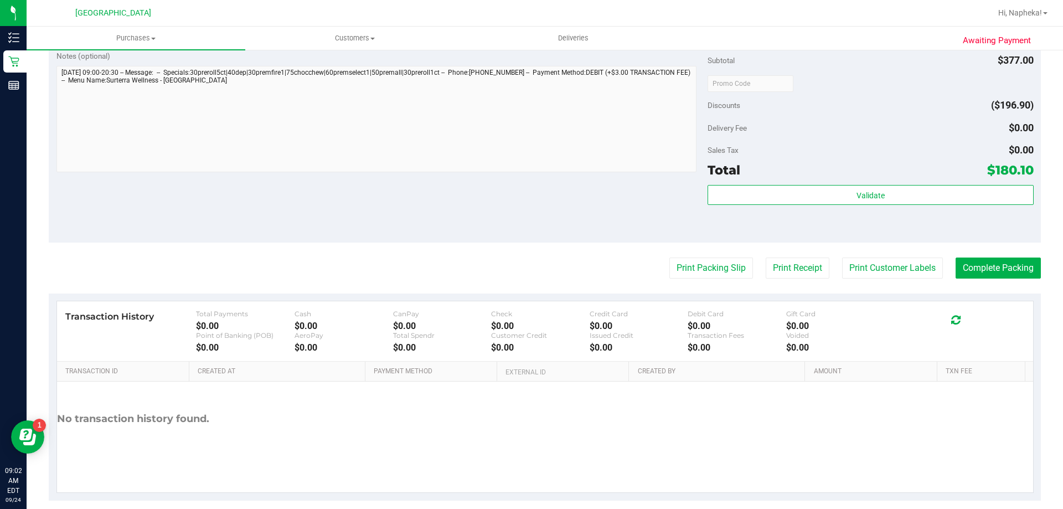
click at [670, 258] on button "Print Packing Slip" at bounding box center [712, 268] width 84 height 21
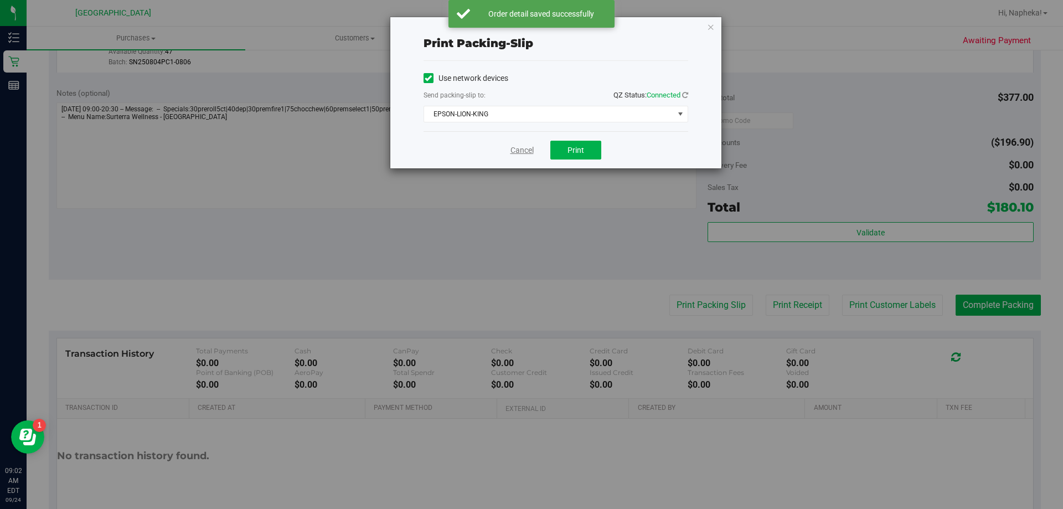
click at [520, 155] on link "Cancel" at bounding box center [522, 151] width 23 height 12
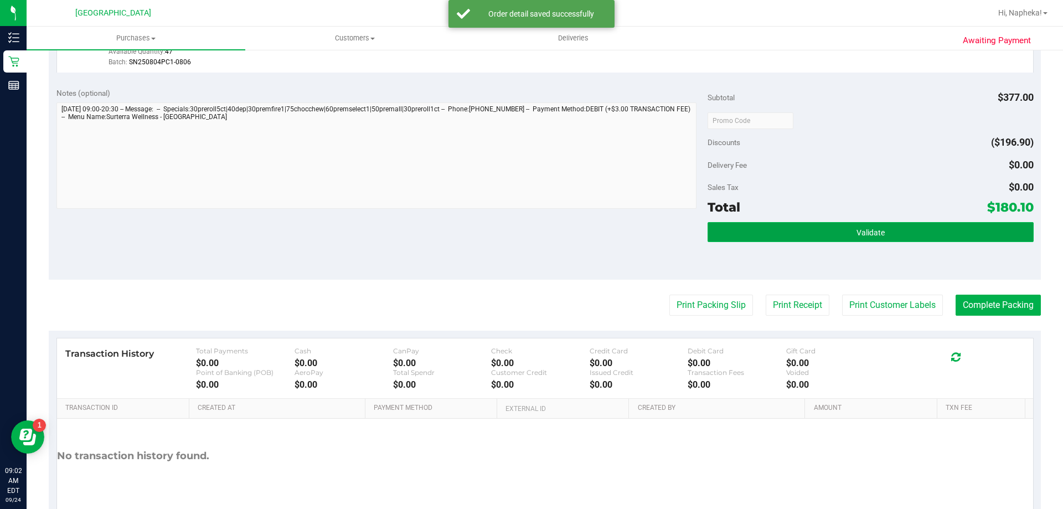
click at [908, 234] on button "Validate" at bounding box center [871, 232] width 326 height 20
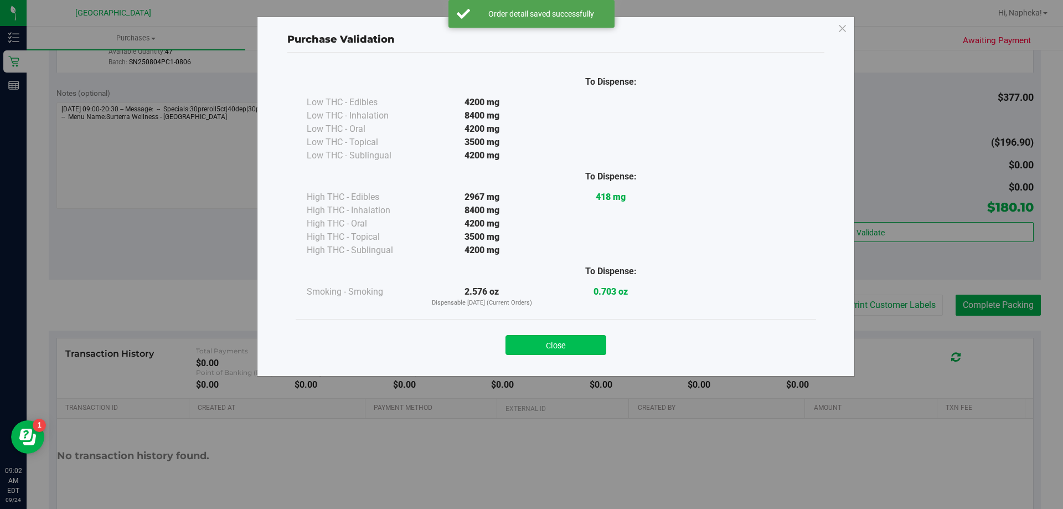
click at [576, 345] on button "Close" at bounding box center [556, 345] width 101 height 20
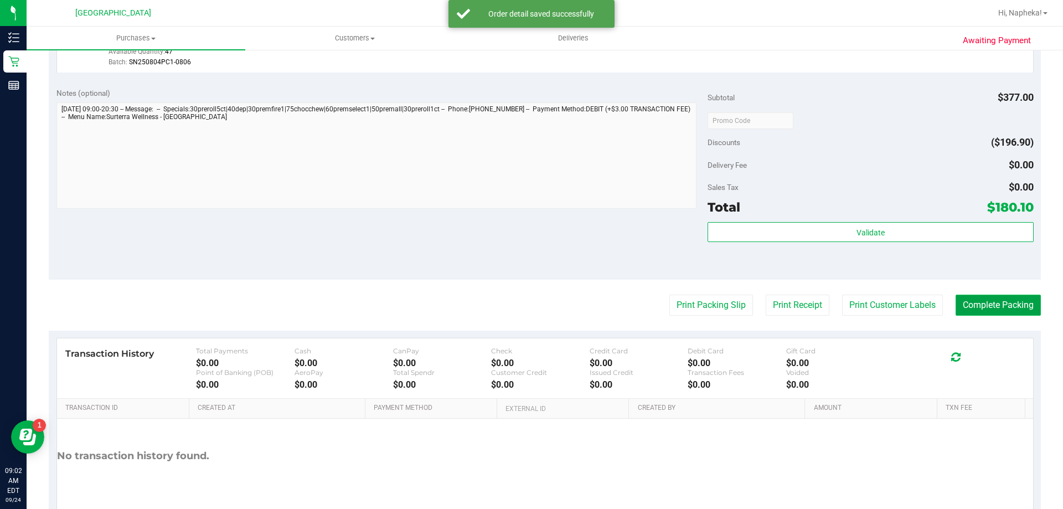
click at [994, 313] on button "Complete Packing" at bounding box center [998, 305] width 85 height 21
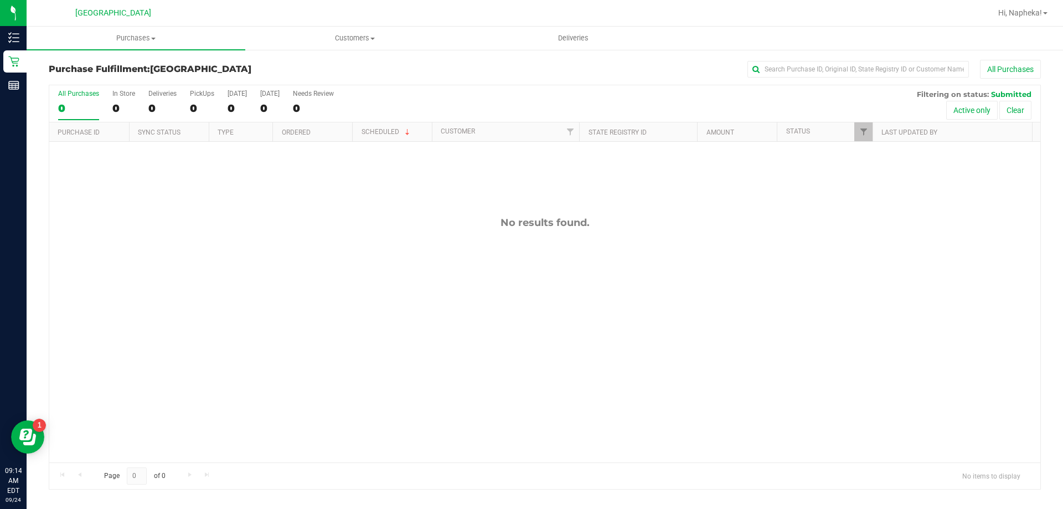
click at [243, 298] on div "No results found." at bounding box center [544, 339] width 991 height 395
click at [190, 281] on div "No results found." at bounding box center [544, 339] width 991 height 395
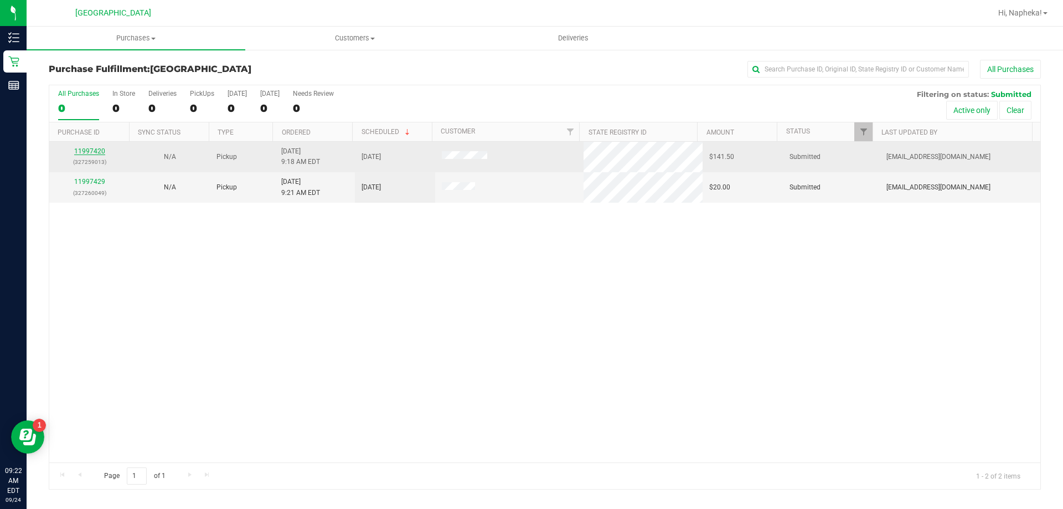
click at [102, 147] on link "11997420" at bounding box center [89, 151] width 31 height 8
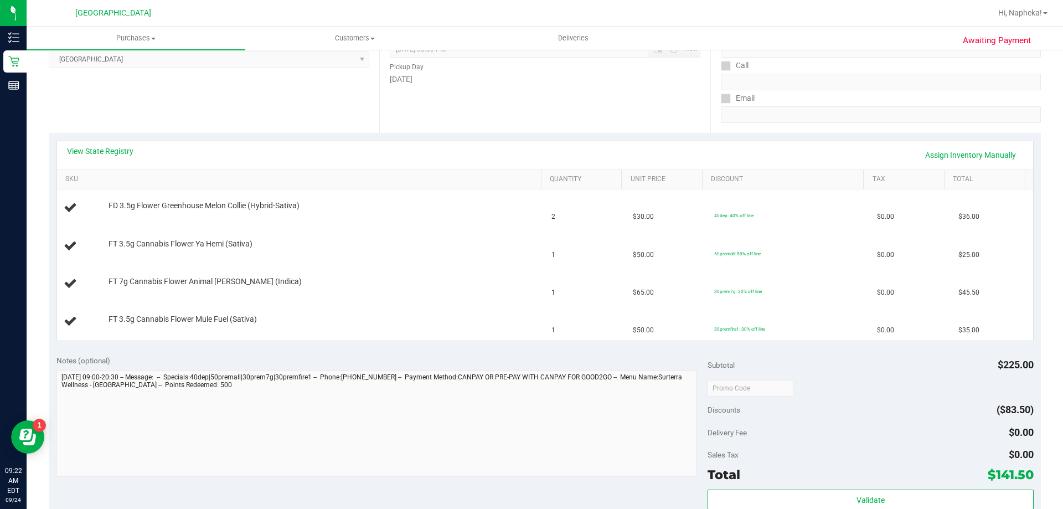
scroll to position [166, 0]
click at [102, 151] on link "View State Registry" at bounding box center [100, 150] width 66 height 11
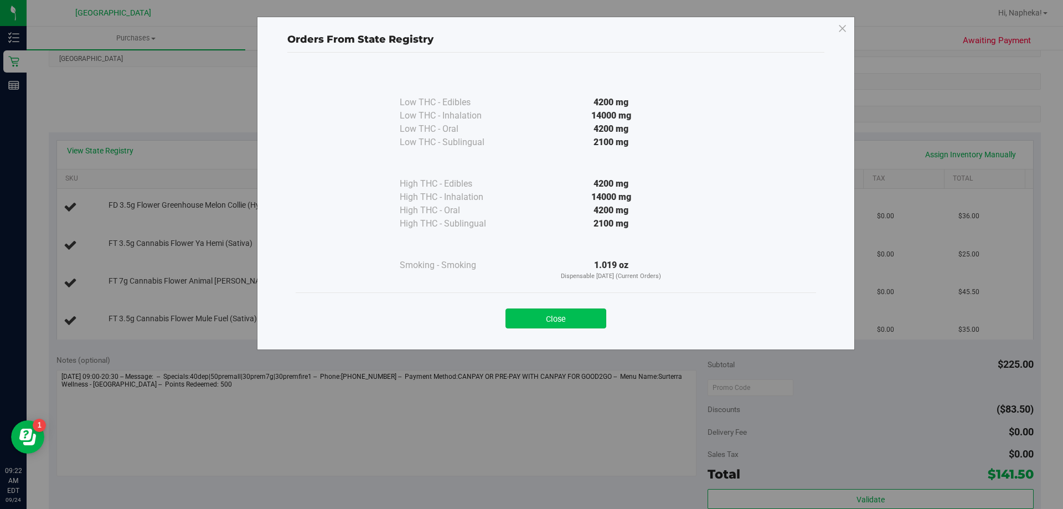
click at [575, 318] on button "Close" at bounding box center [556, 318] width 101 height 20
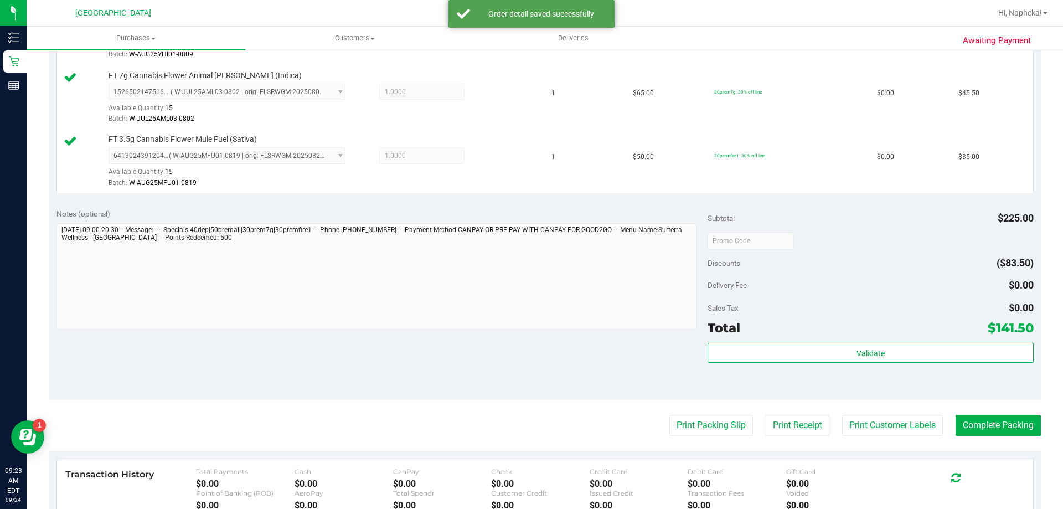
scroll to position [443, 0]
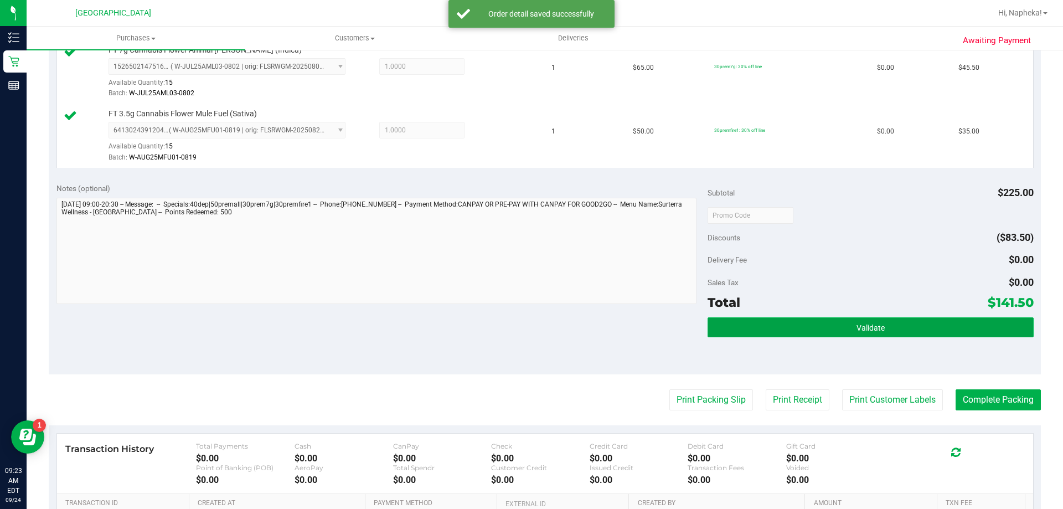
click at [857, 331] on span "Validate" at bounding box center [871, 327] width 28 height 9
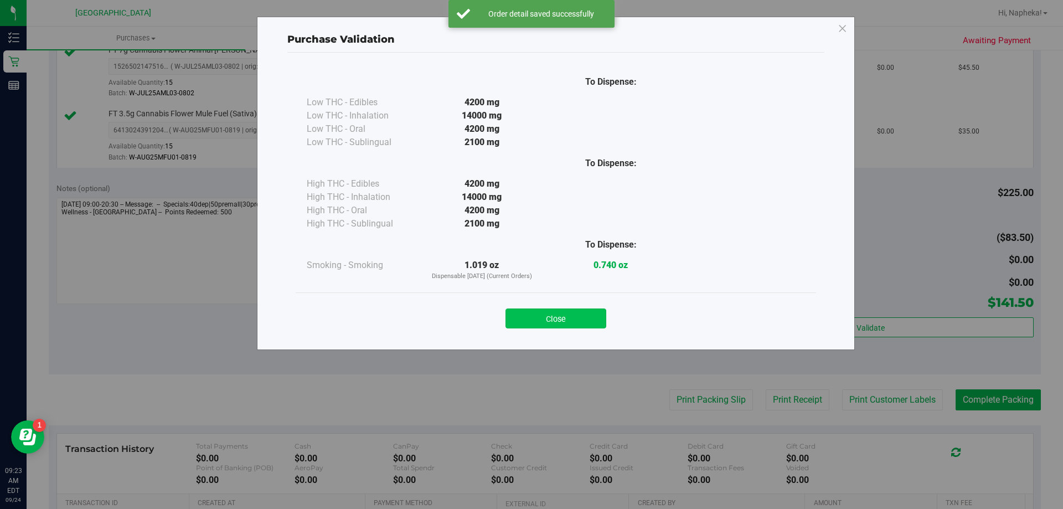
click at [585, 313] on button "Close" at bounding box center [556, 318] width 101 height 20
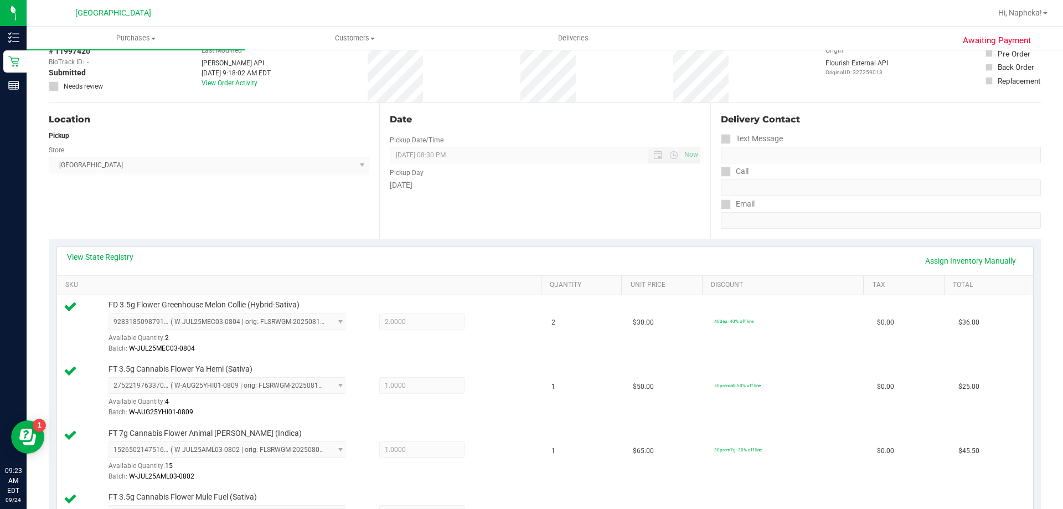
scroll to position [0, 0]
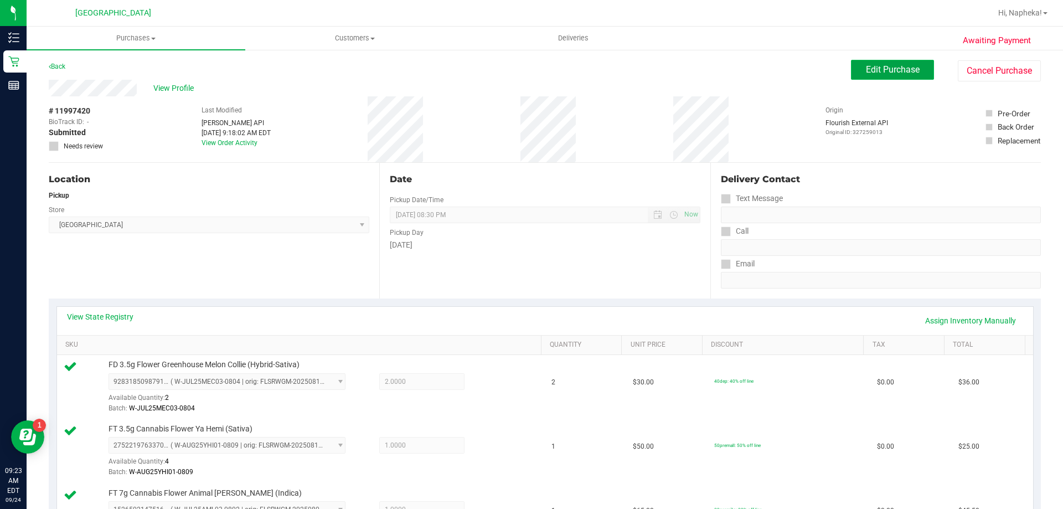
click at [866, 70] on span "Edit Purchase" at bounding box center [893, 69] width 54 height 11
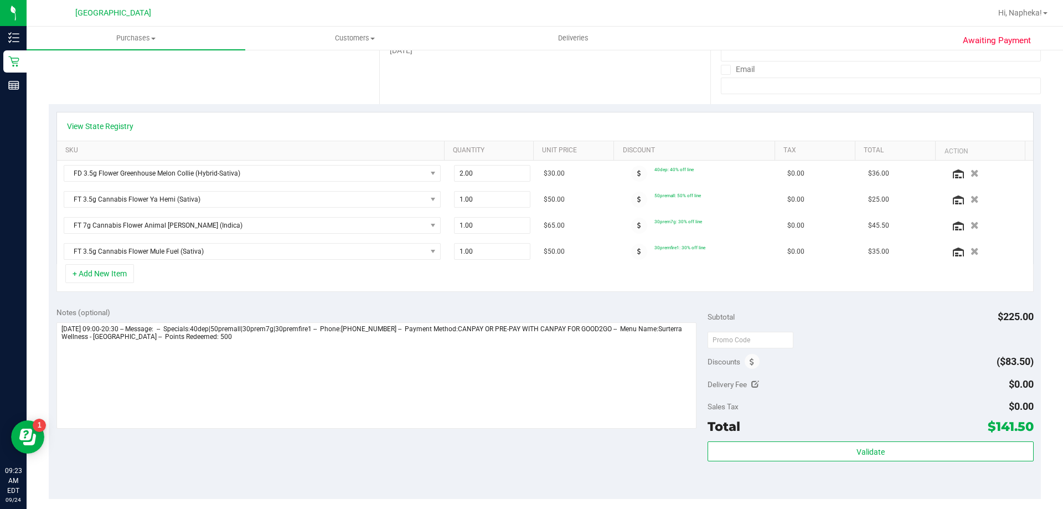
scroll to position [222, 0]
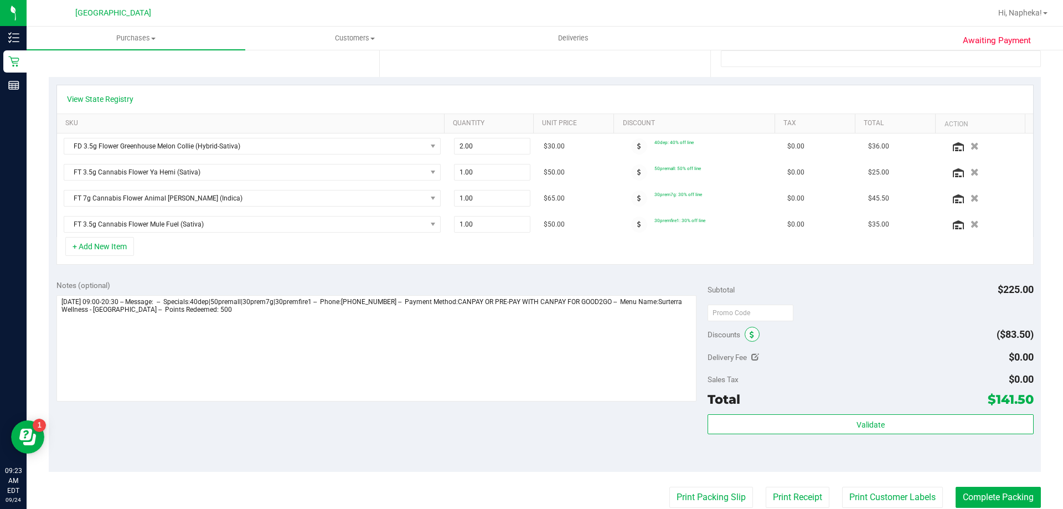
click at [745, 334] on span at bounding box center [752, 334] width 15 height 15
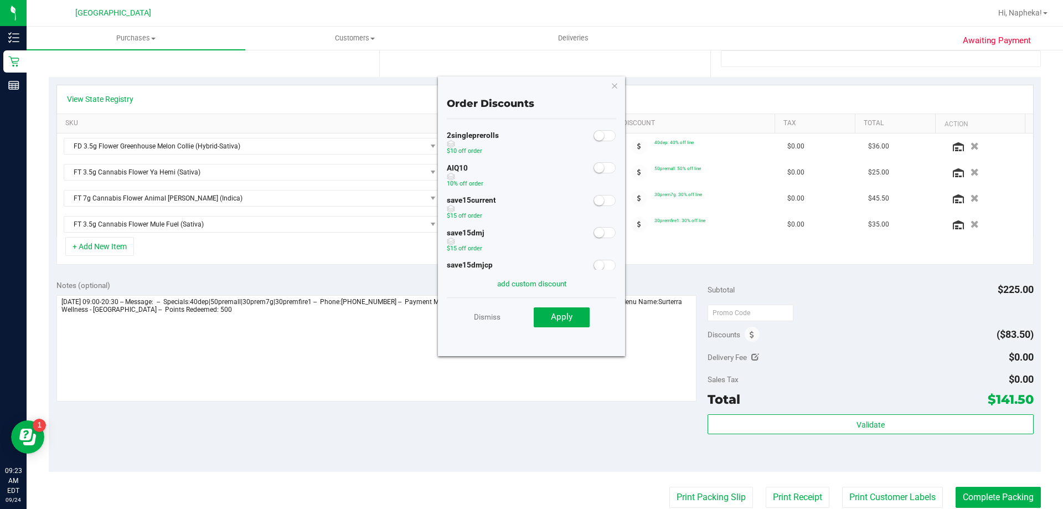
click at [595, 169] on small at bounding box center [599, 168] width 10 height 10
click at [584, 315] on button "Apply" at bounding box center [562, 317] width 56 height 20
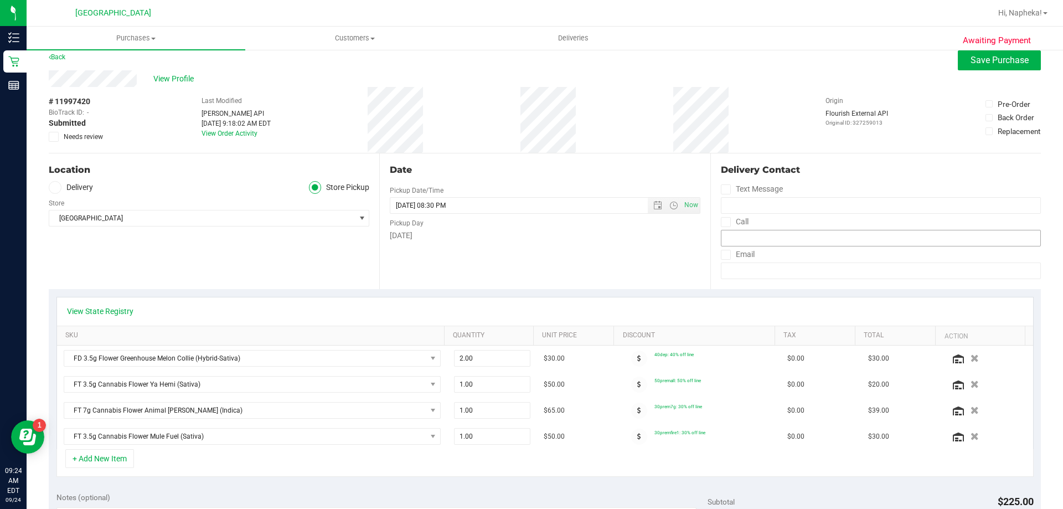
scroll to position [0, 0]
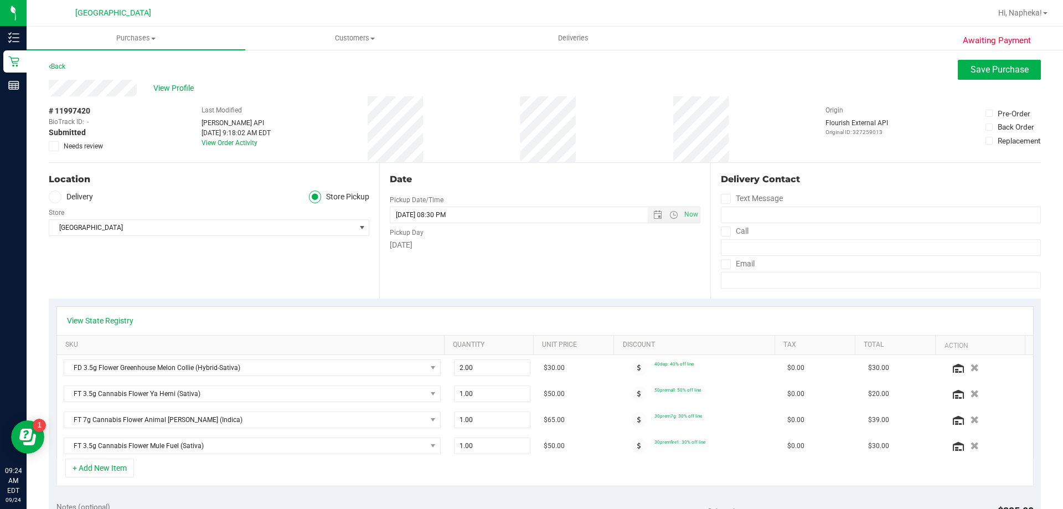
click at [949, 71] on div "Back Save Purchase" at bounding box center [545, 70] width 992 height 20
click at [960, 70] on button "Save Purchase" at bounding box center [999, 70] width 83 height 20
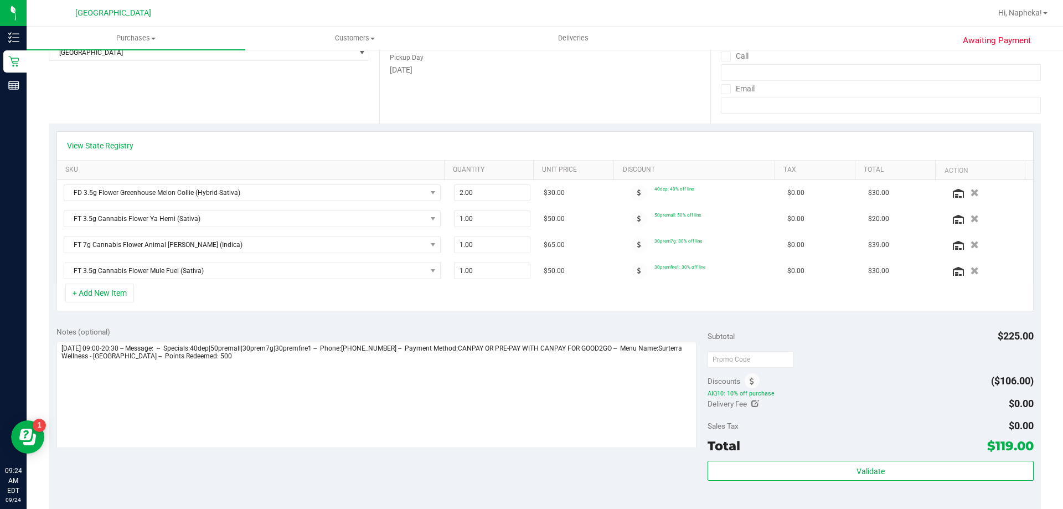
scroll to position [222, 0]
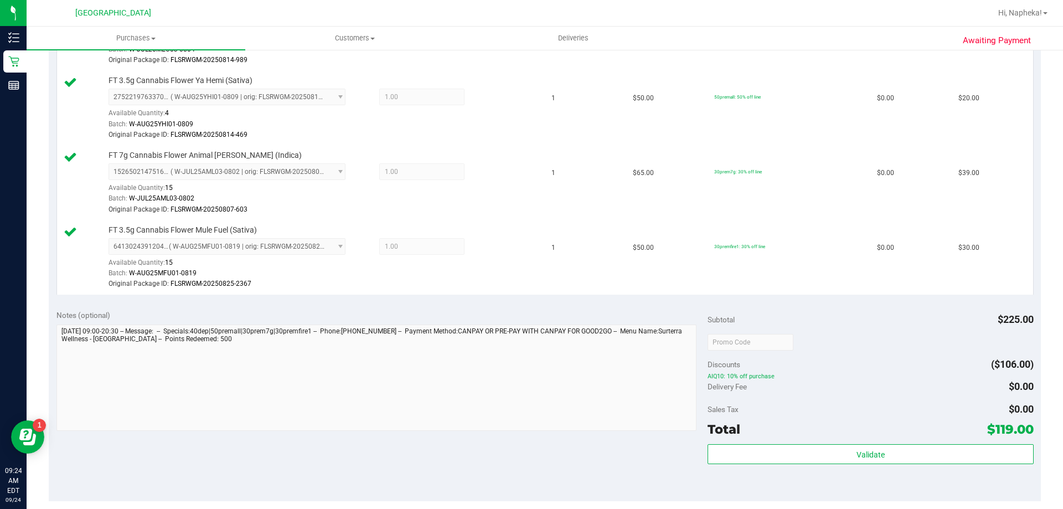
scroll to position [498, 0]
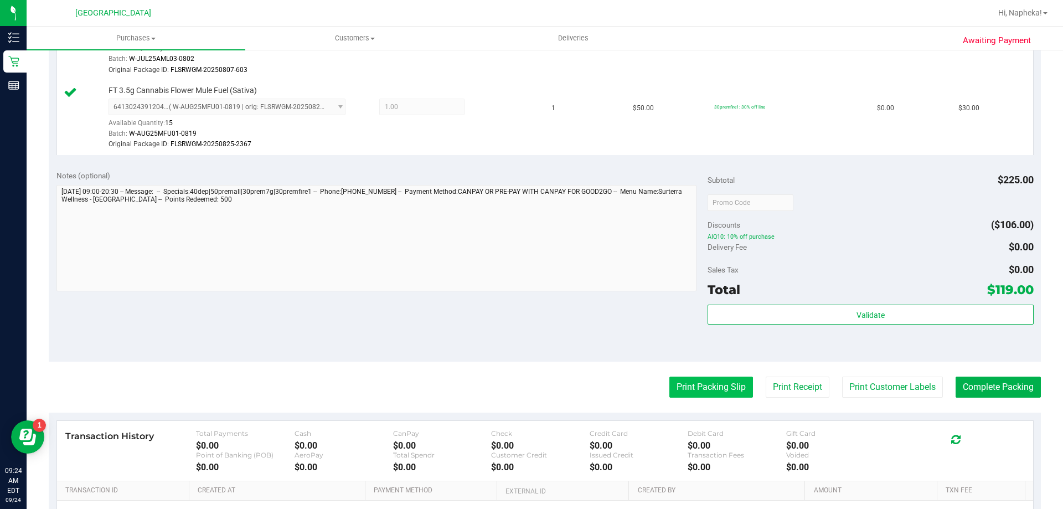
click at [670, 377] on button "Print Packing Slip" at bounding box center [712, 387] width 84 height 21
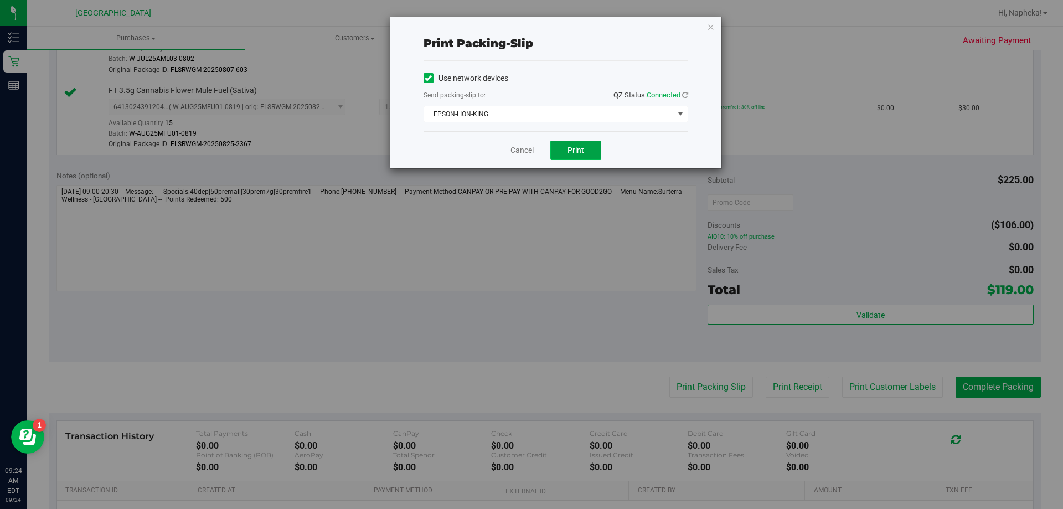
click at [577, 147] on span "Print" at bounding box center [576, 150] width 17 height 9
click at [515, 149] on link "Cancel" at bounding box center [522, 151] width 23 height 12
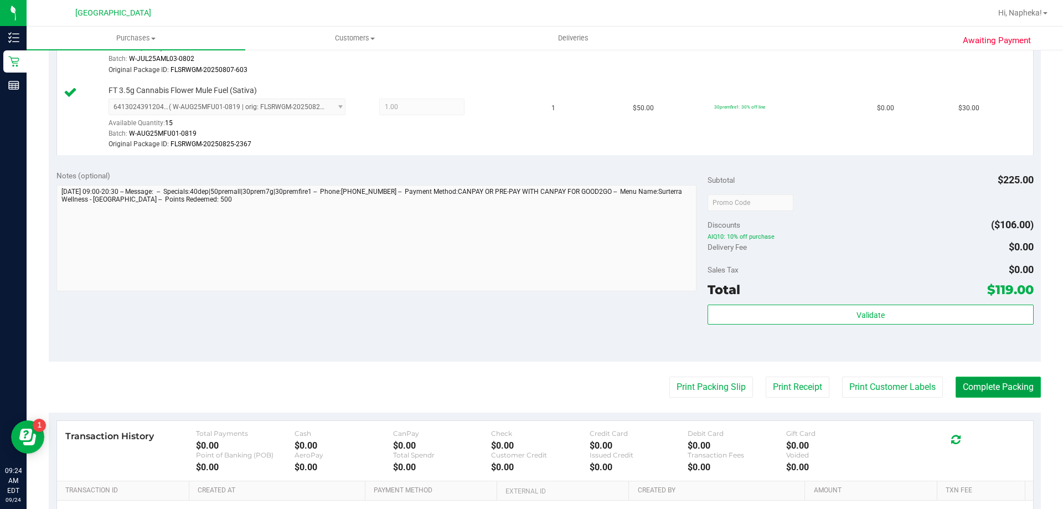
click at [983, 385] on button "Complete Packing" at bounding box center [998, 387] width 85 height 21
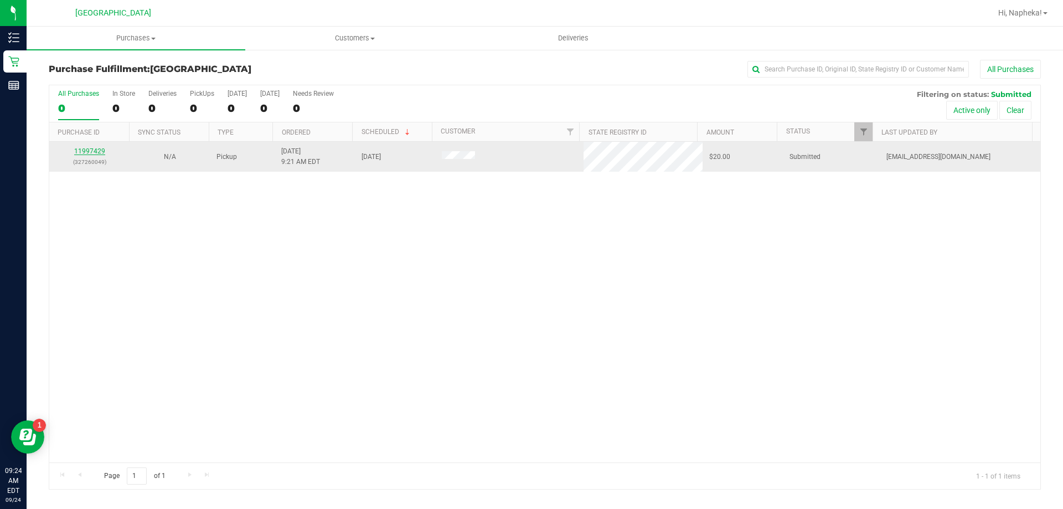
click at [96, 153] on link "11997429" at bounding box center [89, 151] width 31 height 8
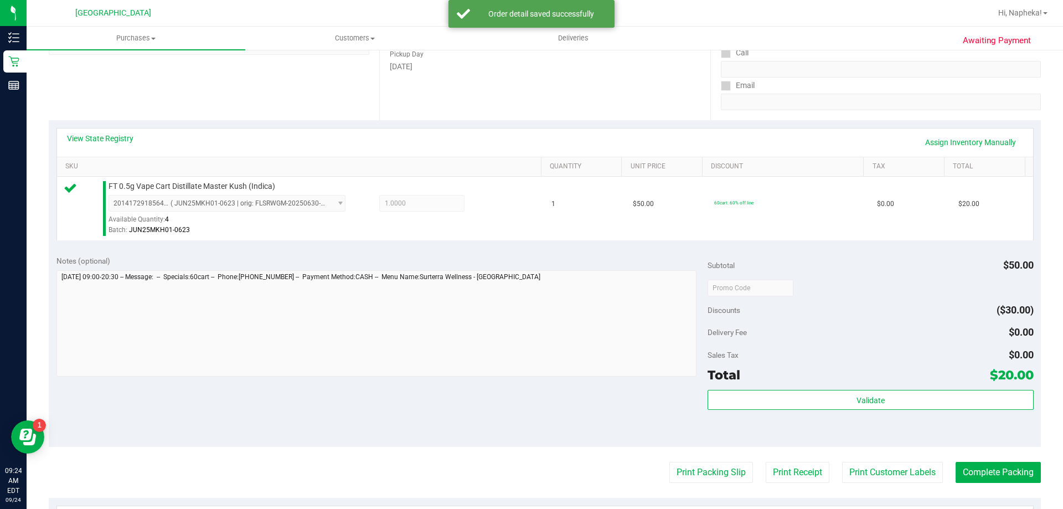
scroll to position [286, 0]
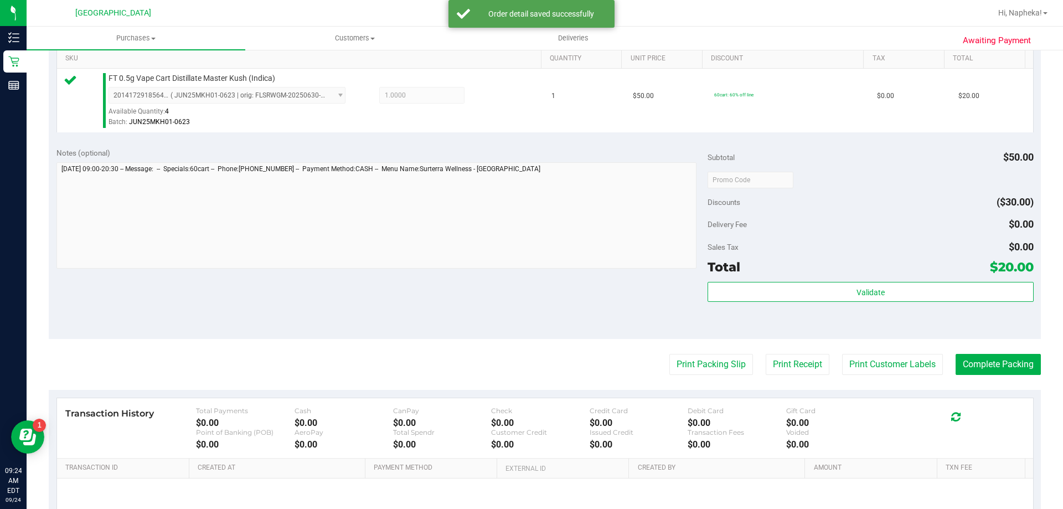
click at [906, 317] on div "Validate" at bounding box center [871, 307] width 326 height 50
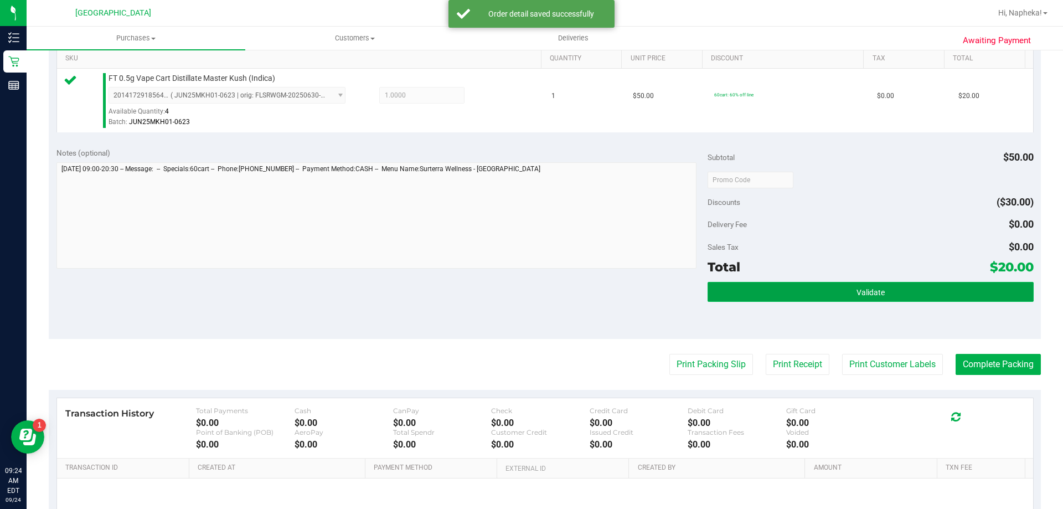
click at [919, 300] on button "Validate" at bounding box center [871, 292] width 326 height 20
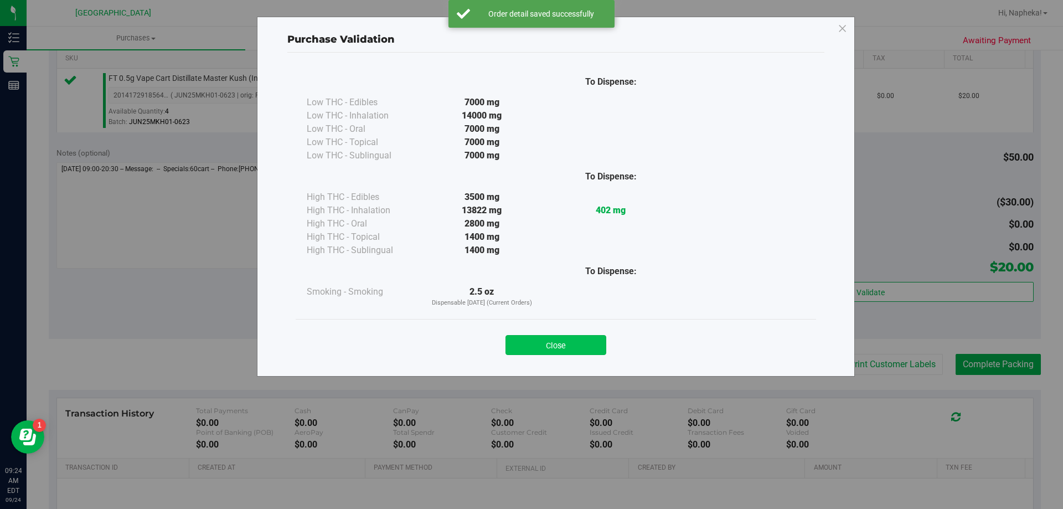
click at [559, 348] on button "Close" at bounding box center [556, 345] width 101 height 20
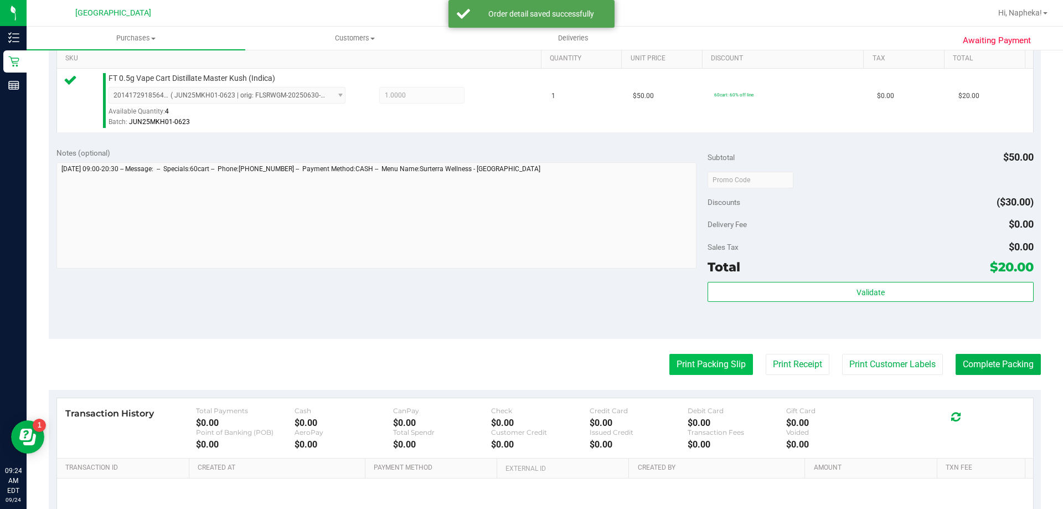
click at [724, 375] on button "Print Packing Slip" at bounding box center [712, 364] width 84 height 21
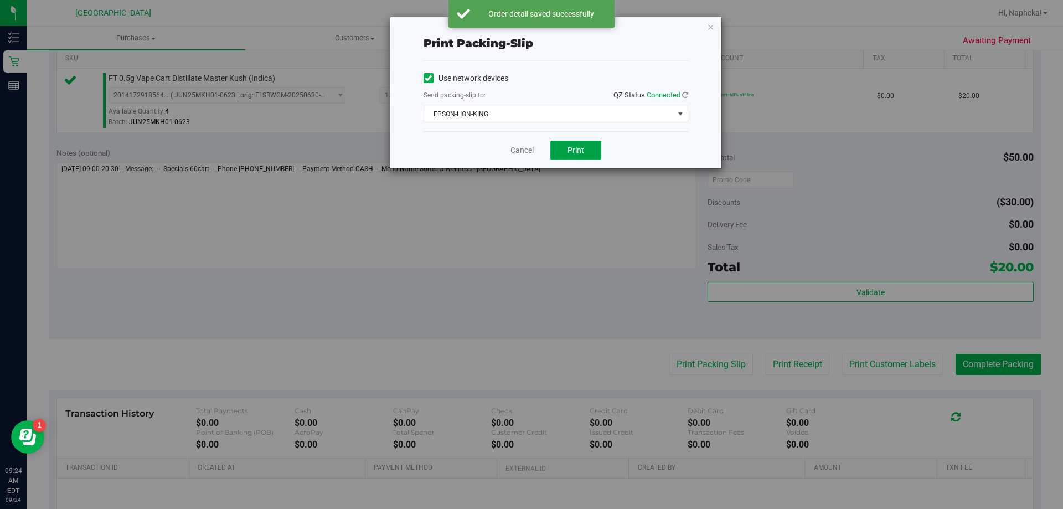
click at [594, 156] on button "Print" at bounding box center [575, 150] width 51 height 19
click at [519, 151] on link "Cancel" at bounding box center [522, 151] width 23 height 12
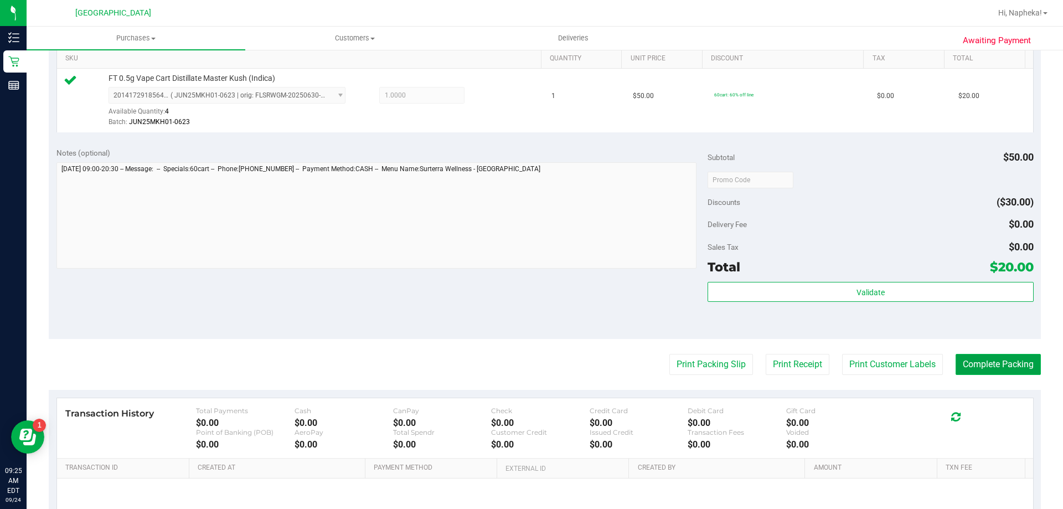
click at [999, 374] on button "Complete Packing" at bounding box center [998, 364] width 85 height 21
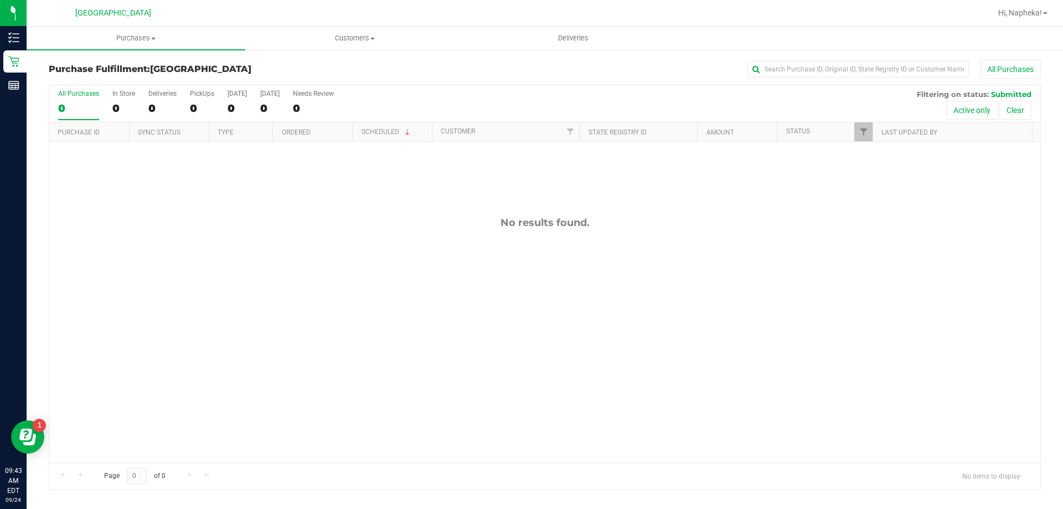
click at [508, 393] on div "No results found." at bounding box center [544, 339] width 991 height 395
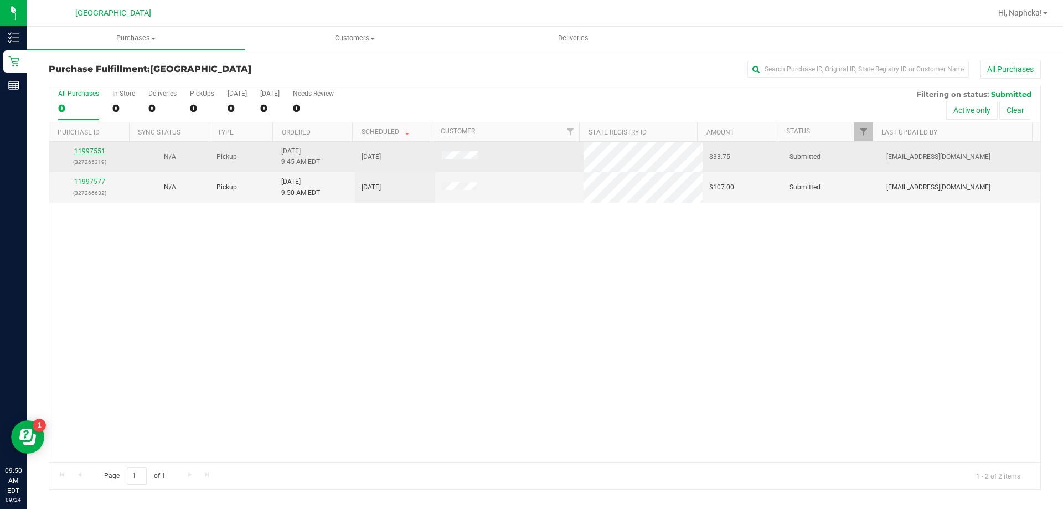
click at [94, 150] on link "11997551" at bounding box center [89, 151] width 31 height 8
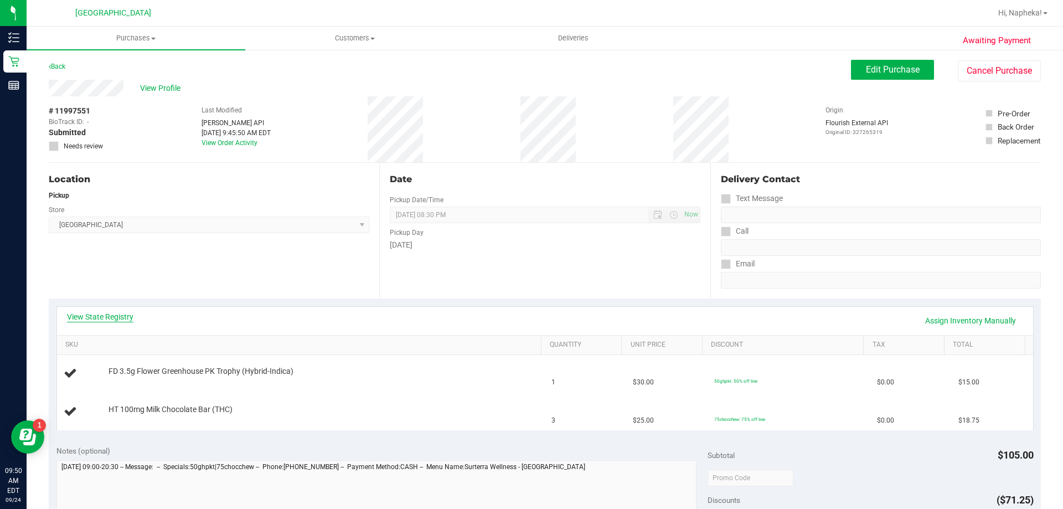
click at [110, 316] on link "View State Registry" at bounding box center [100, 316] width 66 height 11
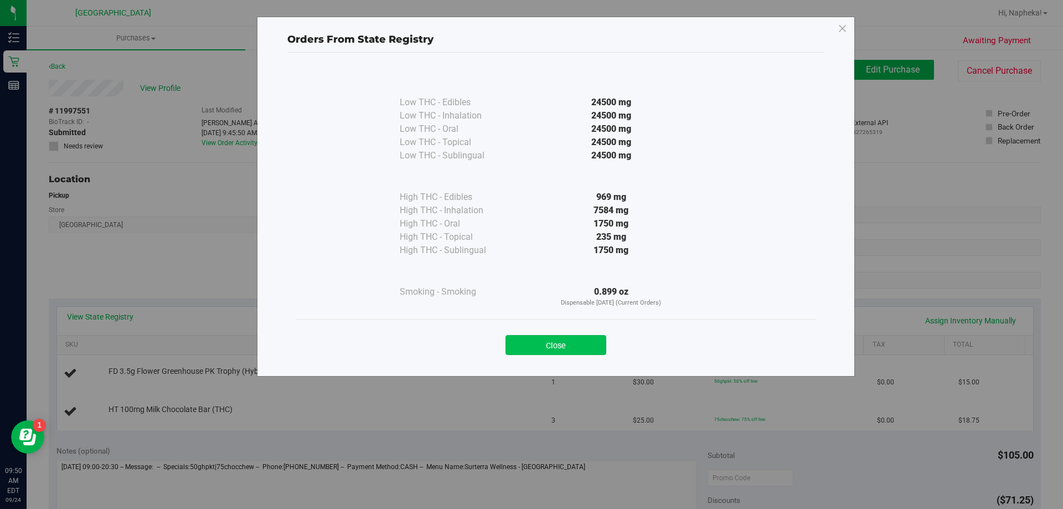
click at [580, 344] on button "Close" at bounding box center [556, 345] width 101 height 20
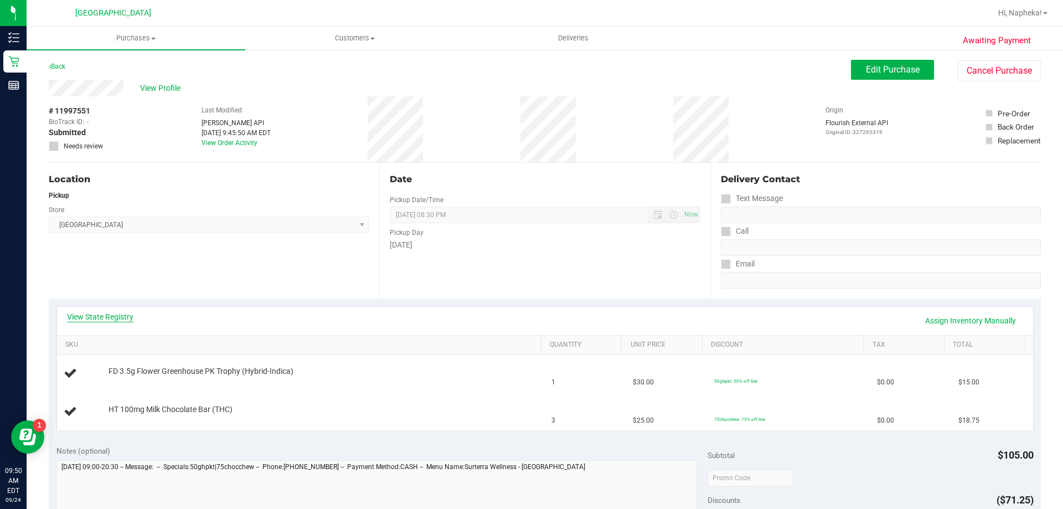
click at [109, 317] on link "View State Registry" at bounding box center [100, 316] width 66 height 11
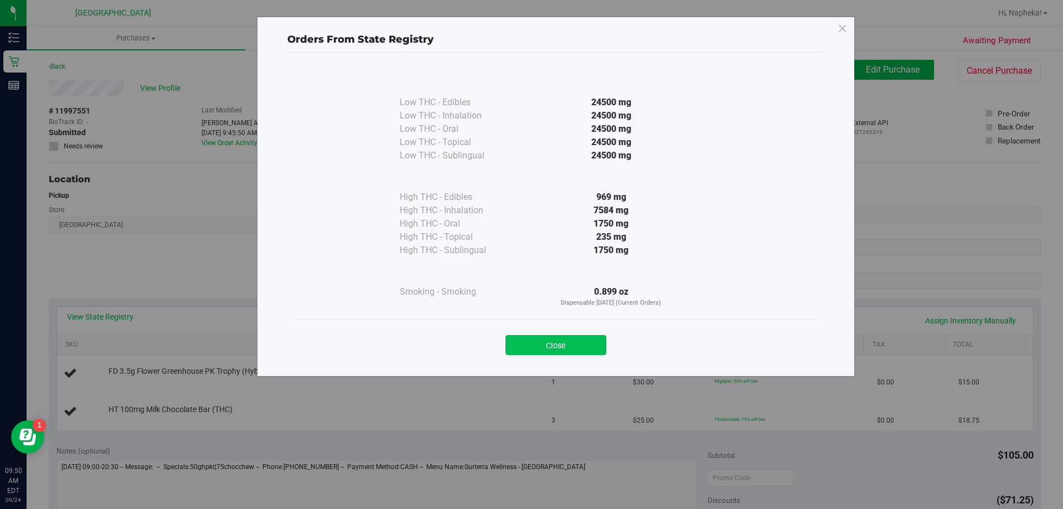
click at [591, 336] on button "Close" at bounding box center [556, 345] width 101 height 20
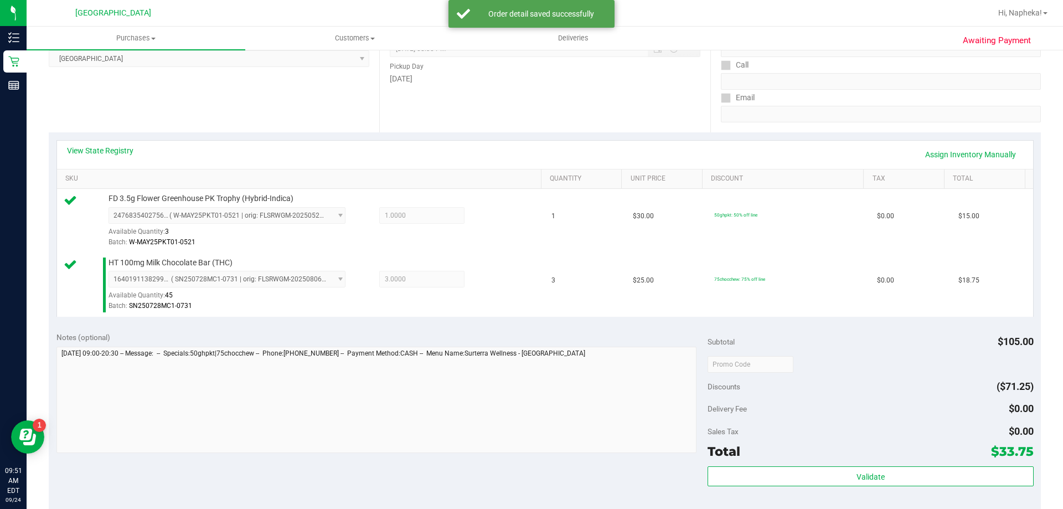
scroll to position [443, 0]
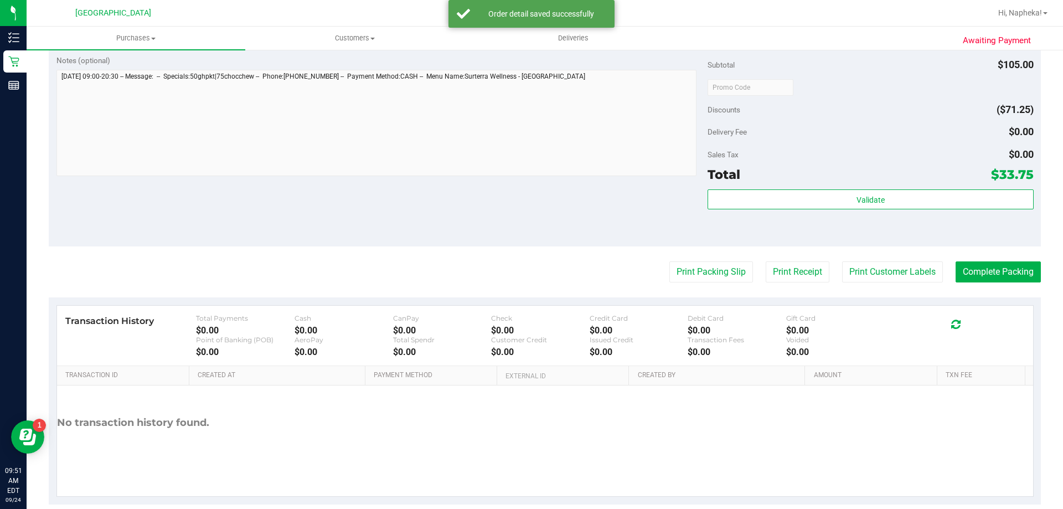
click at [838, 182] on div "Total $33.75" at bounding box center [871, 174] width 326 height 20
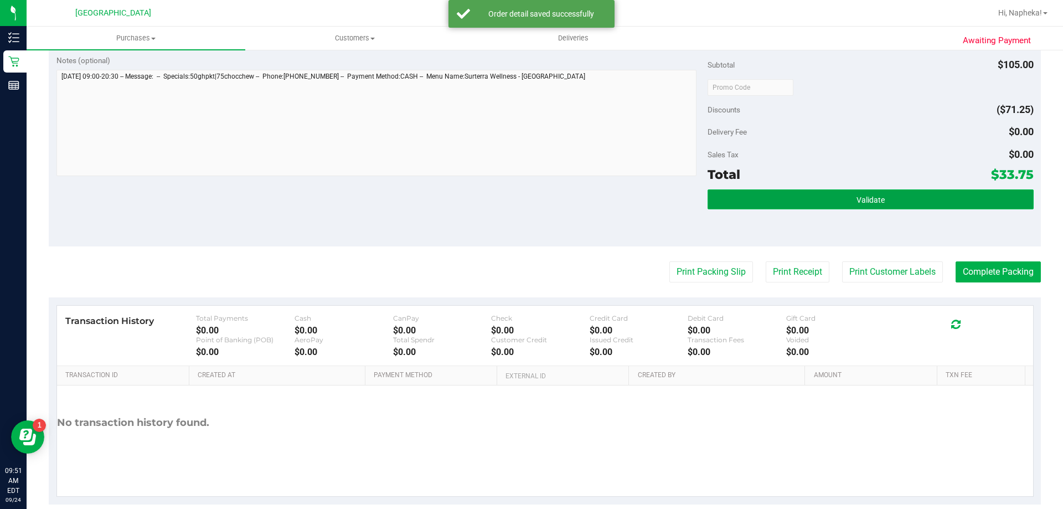
click at [833, 198] on button "Validate" at bounding box center [871, 199] width 326 height 20
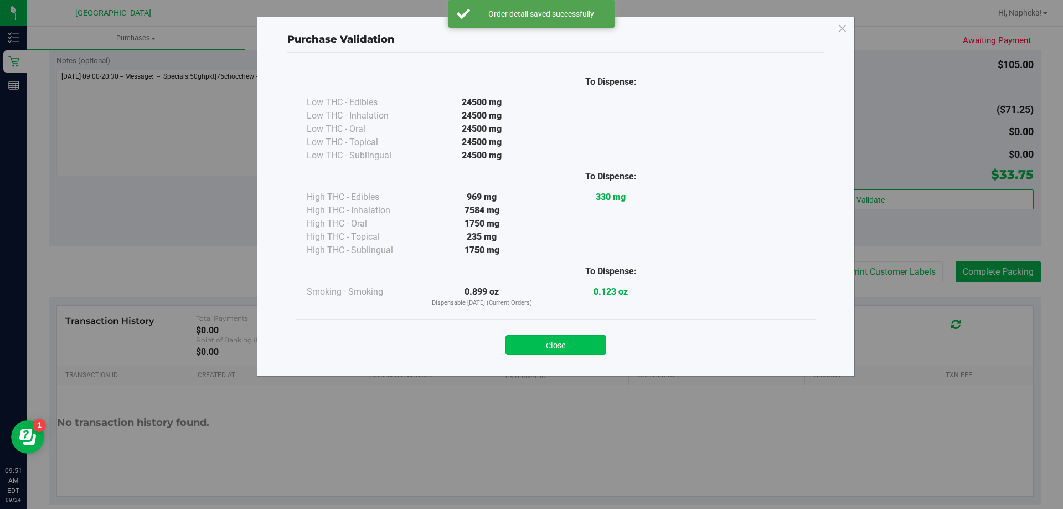
click at [569, 337] on button "Close" at bounding box center [556, 345] width 101 height 20
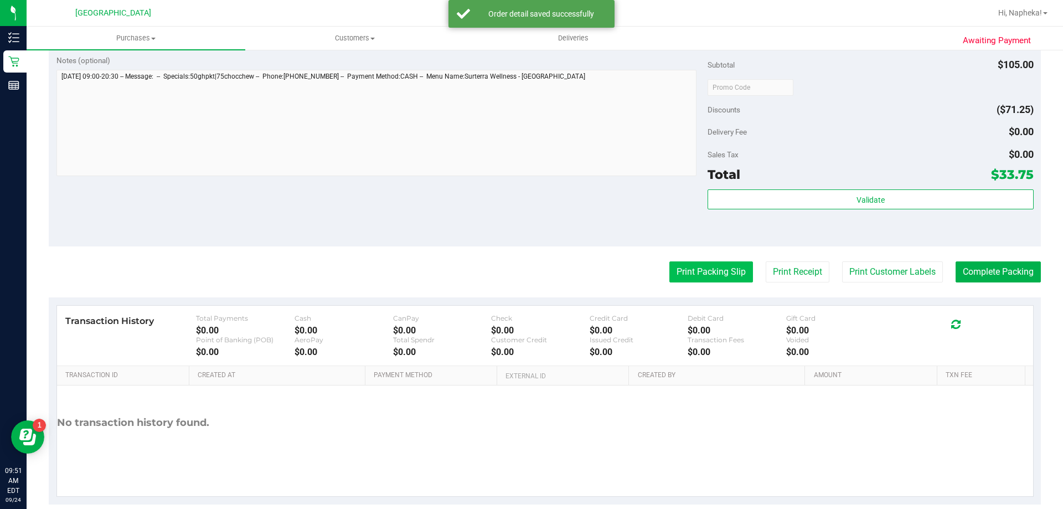
click at [687, 275] on button "Print Packing Slip" at bounding box center [712, 271] width 84 height 21
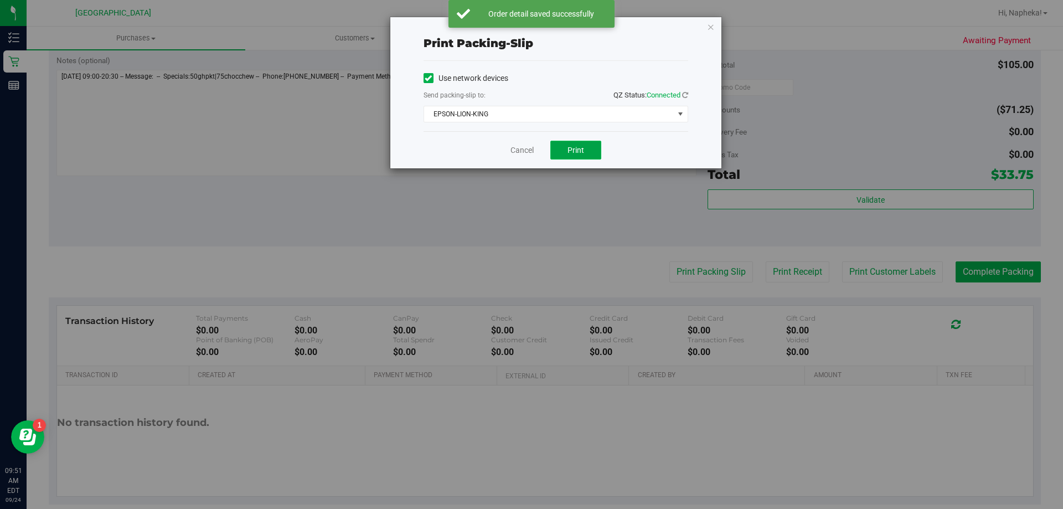
click at [580, 150] on span "Print" at bounding box center [576, 150] width 17 height 9
click at [517, 145] on link "Cancel" at bounding box center [522, 151] width 23 height 12
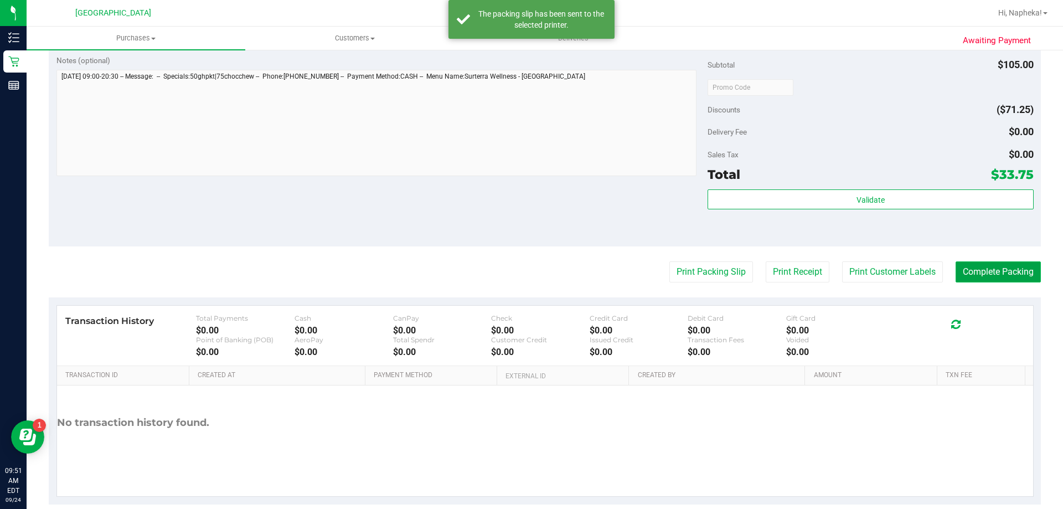
click at [974, 271] on button "Complete Packing" at bounding box center [998, 271] width 85 height 21
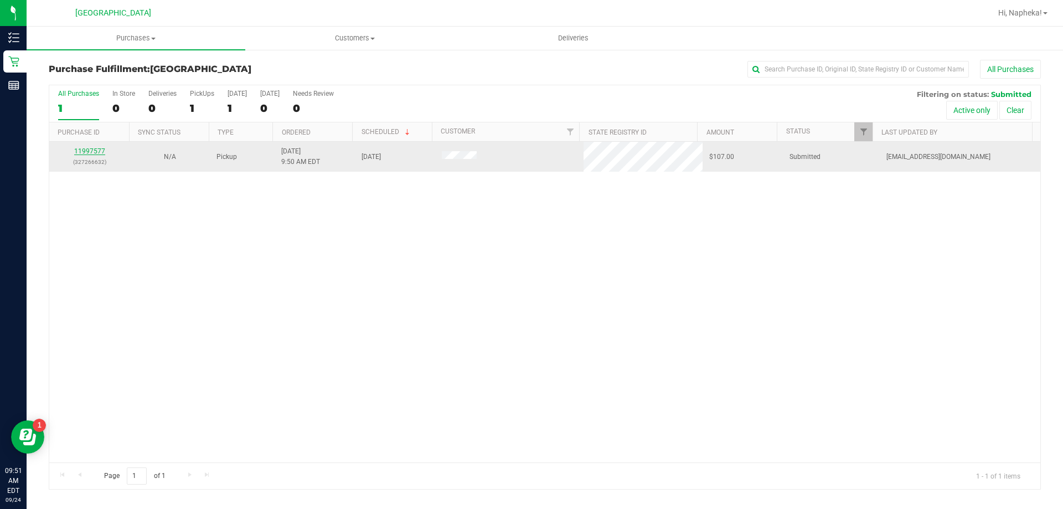
click at [100, 151] on link "11997577" at bounding box center [89, 151] width 31 height 8
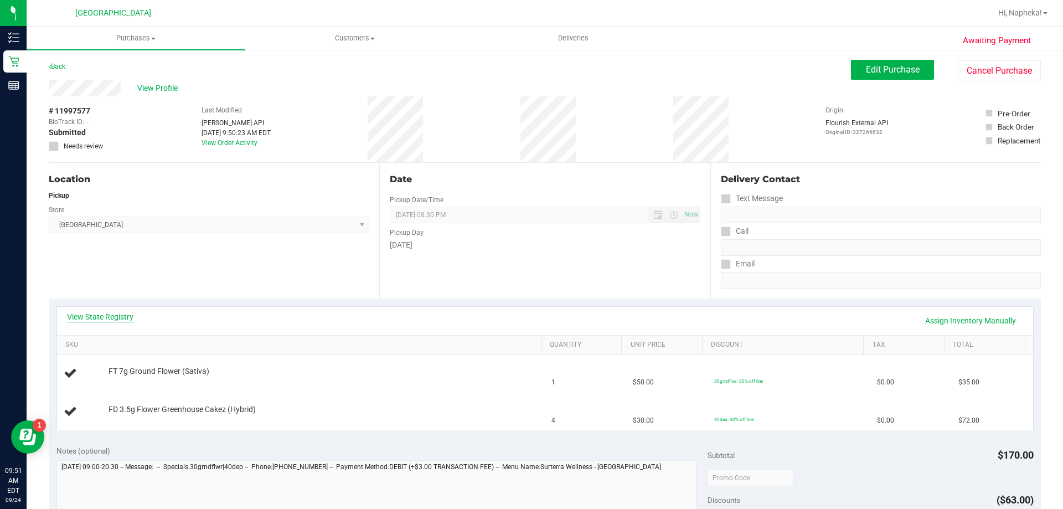
click at [114, 316] on link "View State Registry" at bounding box center [100, 316] width 66 height 11
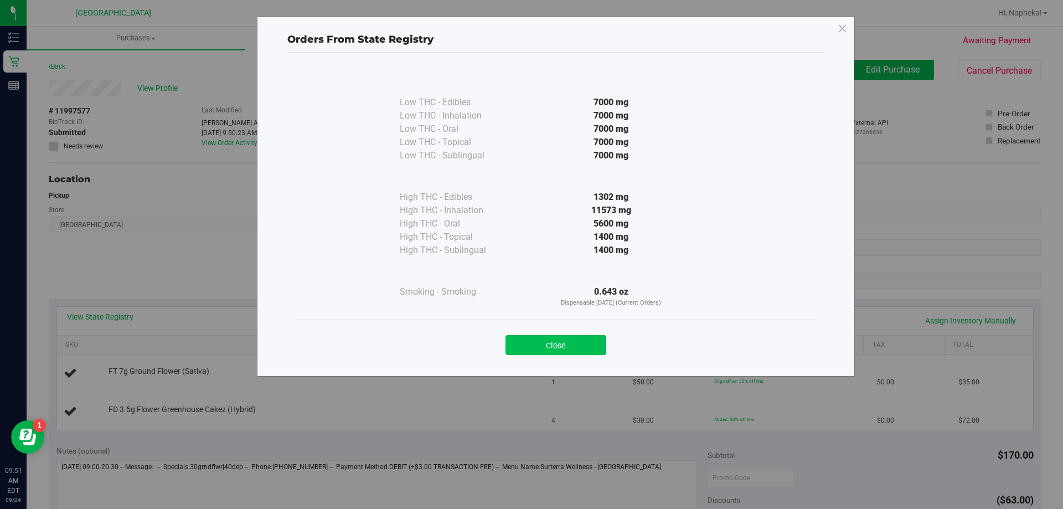
click at [539, 354] on button "Close" at bounding box center [556, 345] width 101 height 20
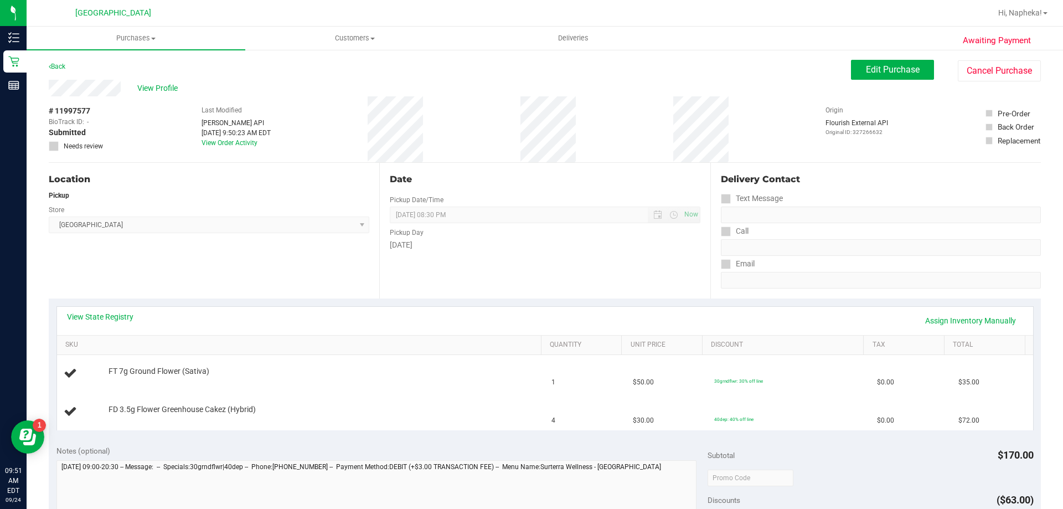
click at [260, 316] on div "View State Registry Assign Inventory Manually" at bounding box center [545, 320] width 956 height 19
click at [857, 68] on button "Edit Purchase" at bounding box center [892, 70] width 83 height 20
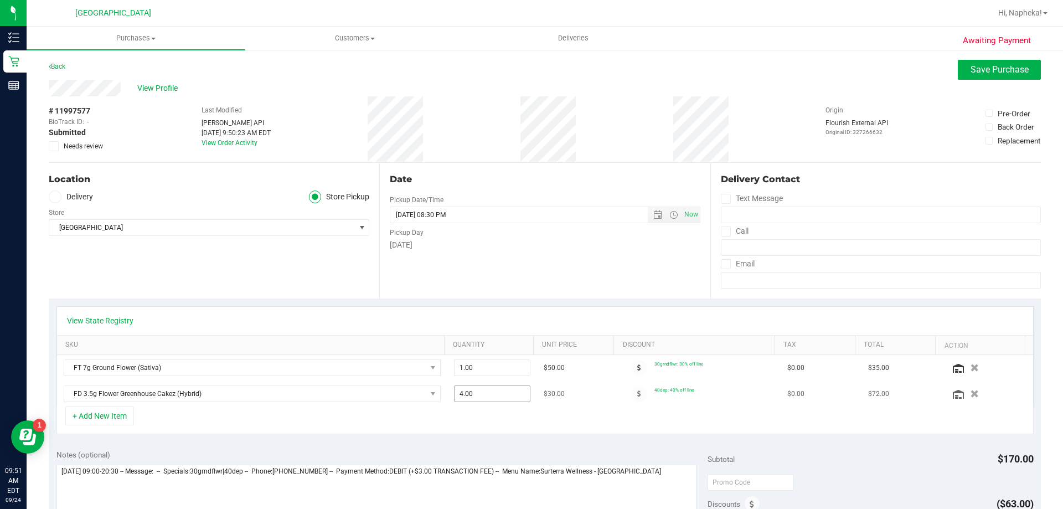
click at [467, 396] on span "4.00 4" at bounding box center [492, 393] width 77 height 17
type input "3"
type input "3.00"
click at [1002, 75] on button "Save Purchase" at bounding box center [999, 70] width 83 height 20
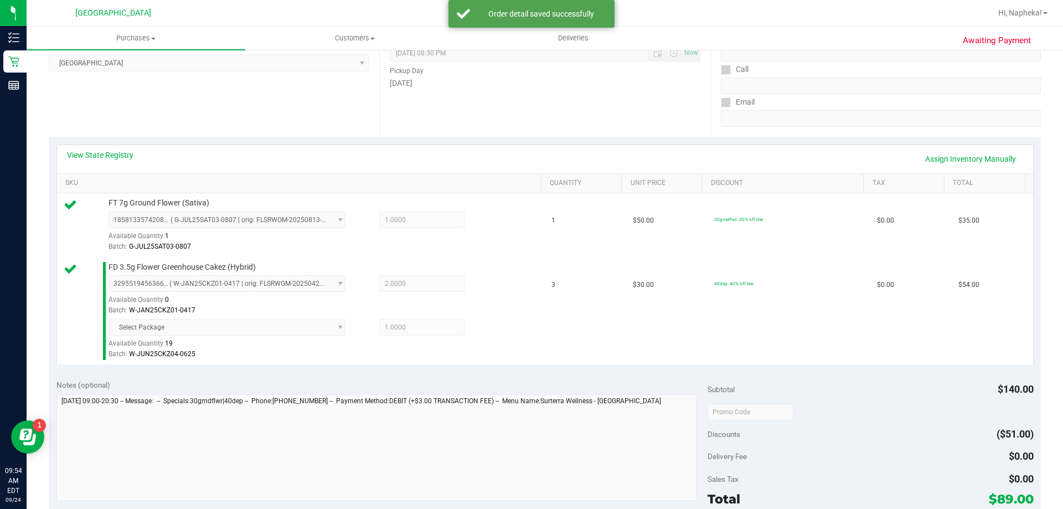
scroll to position [332, 0]
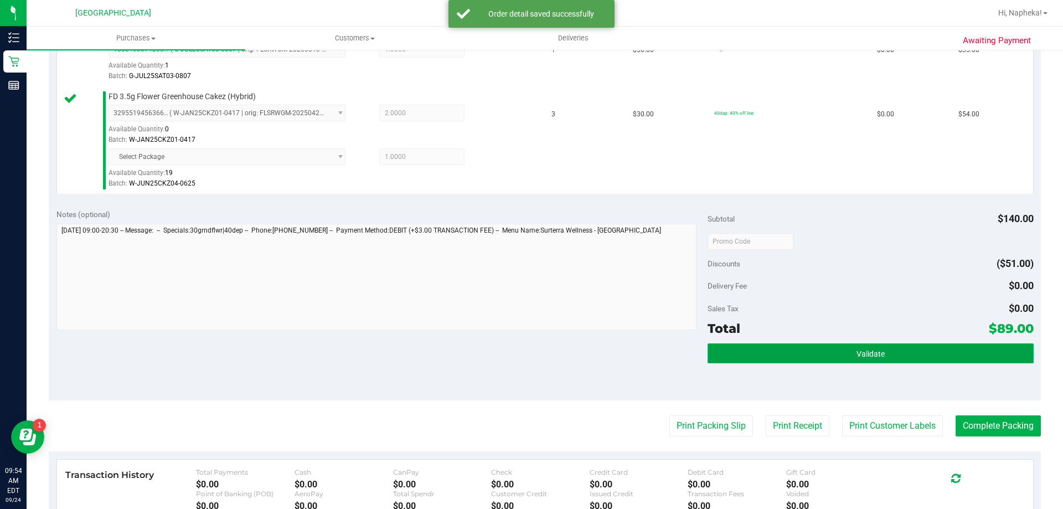
click at [871, 353] on span "Validate" at bounding box center [871, 353] width 28 height 9
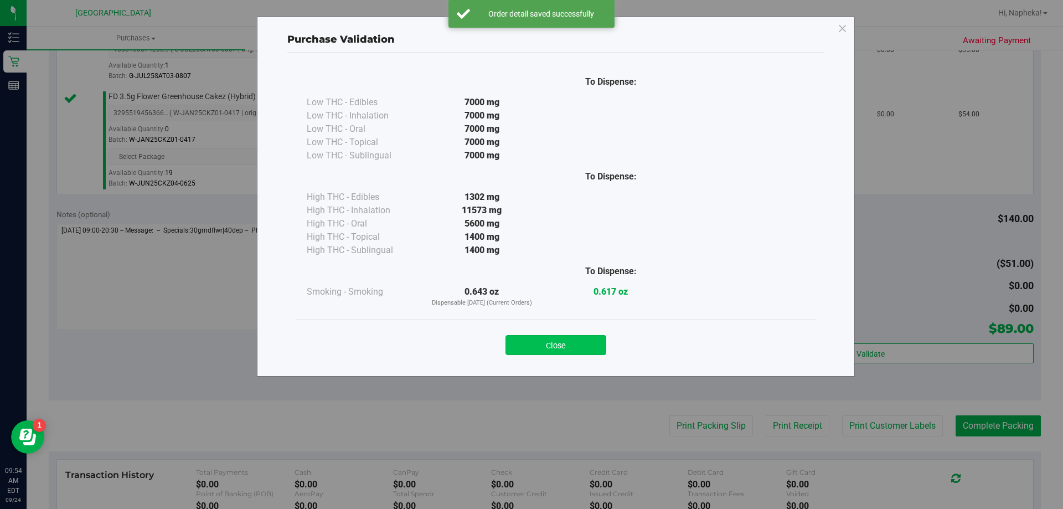
click at [595, 338] on button "Close" at bounding box center [556, 345] width 101 height 20
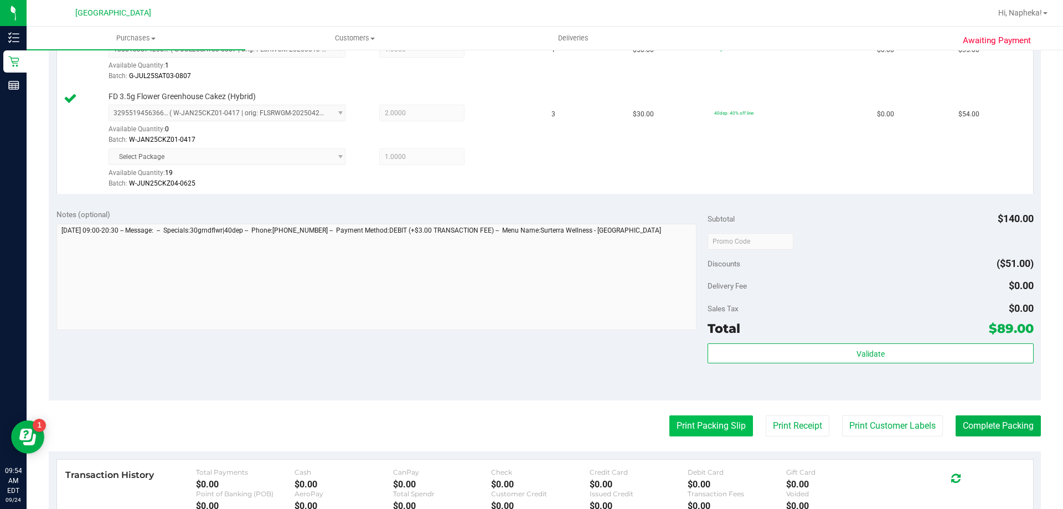
click at [698, 431] on button "Print Packing Slip" at bounding box center [712, 425] width 84 height 21
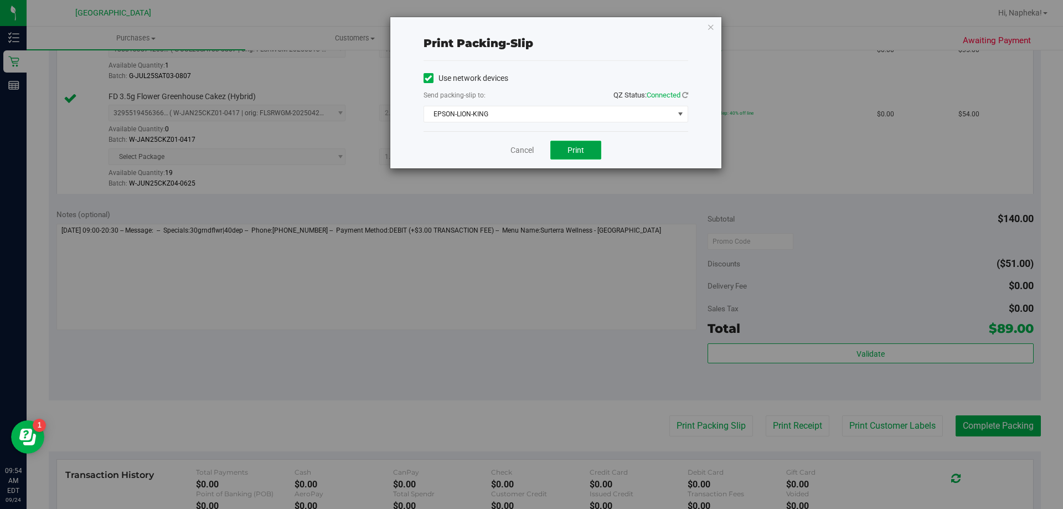
click at [571, 146] on span "Print" at bounding box center [576, 150] width 17 height 9
click at [527, 154] on link "Cancel" at bounding box center [522, 151] width 23 height 12
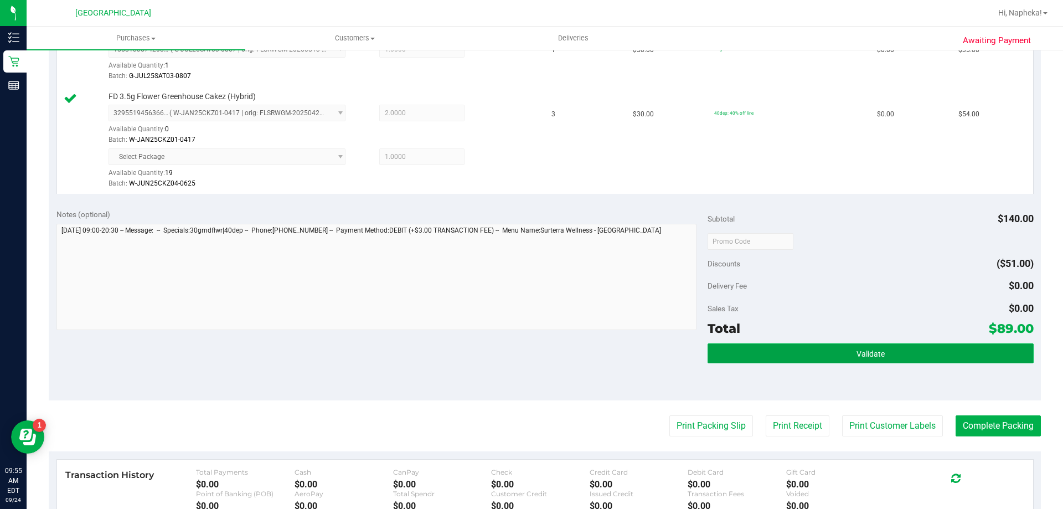
click at [894, 343] on button "Validate" at bounding box center [871, 353] width 326 height 20
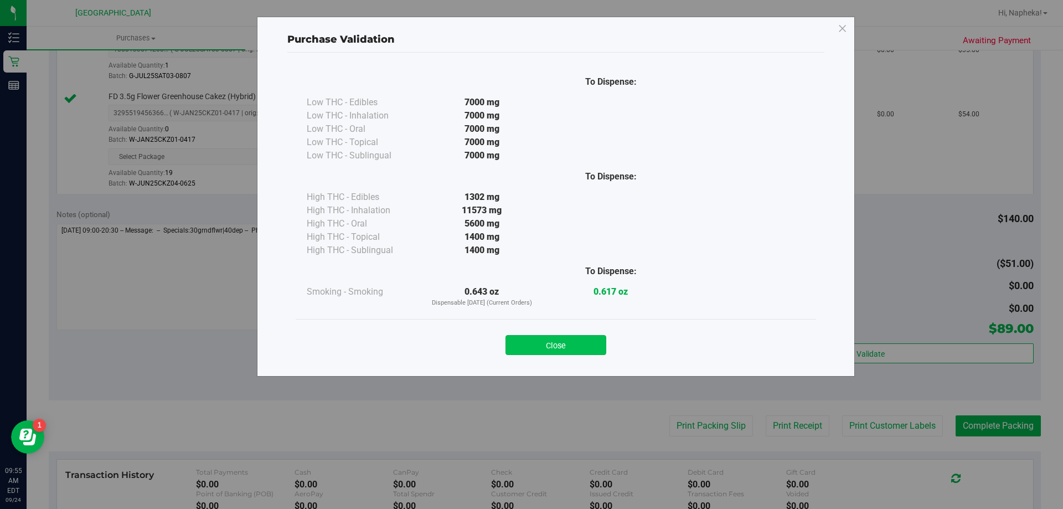
click at [563, 351] on button "Close" at bounding box center [556, 345] width 101 height 20
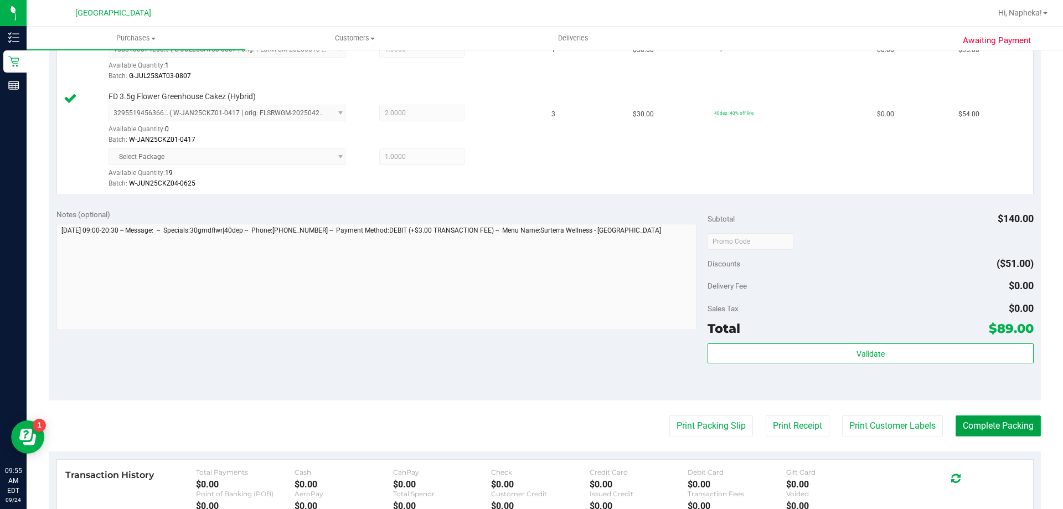
click at [998, 435] on button "Complete Packing" at bounding box center [998, 425] width 85 height 21
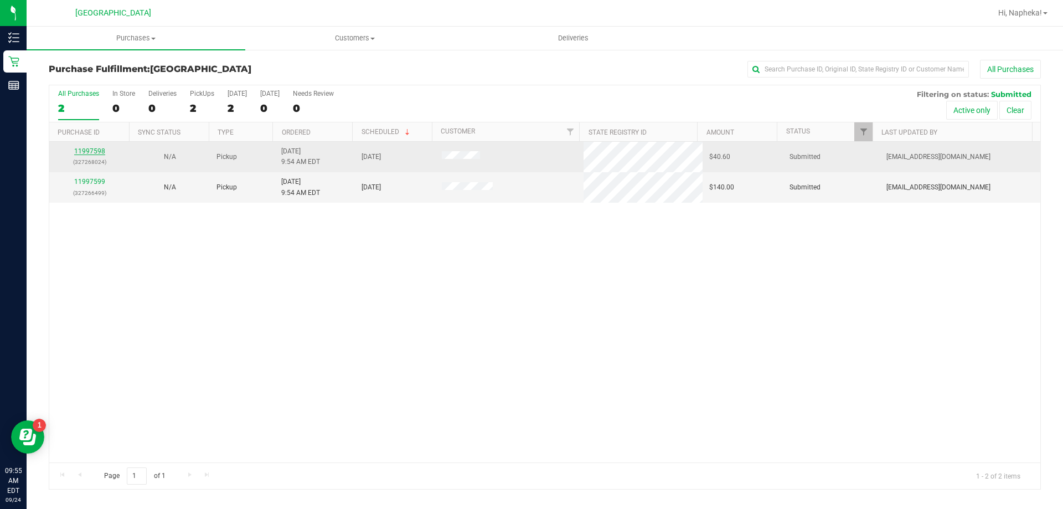
click at [97, 153] on link "11997598" at bounding box center [89, 151] width 31 height 8
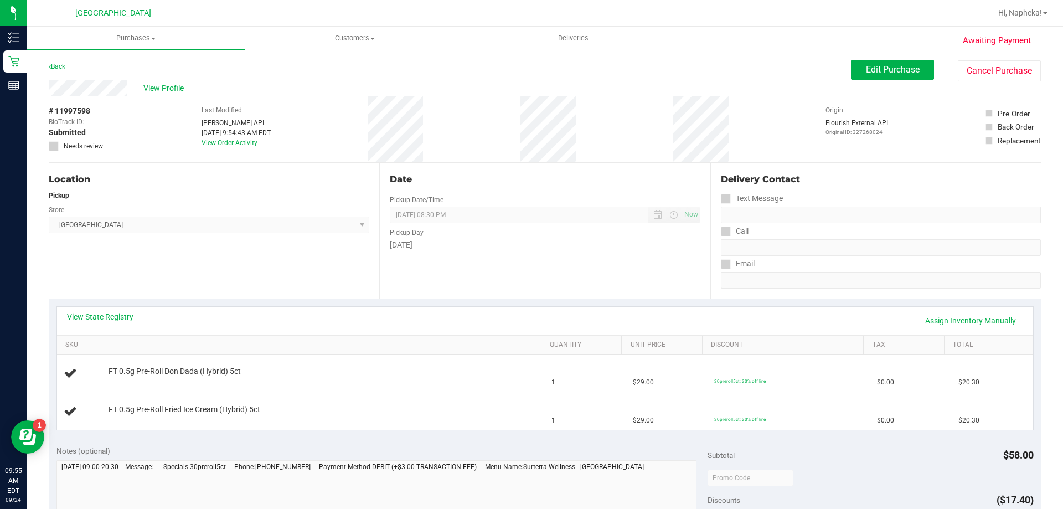
click at [106, 319] on link "View State Registry" at bounding box center [100, 316] width 66 height 11
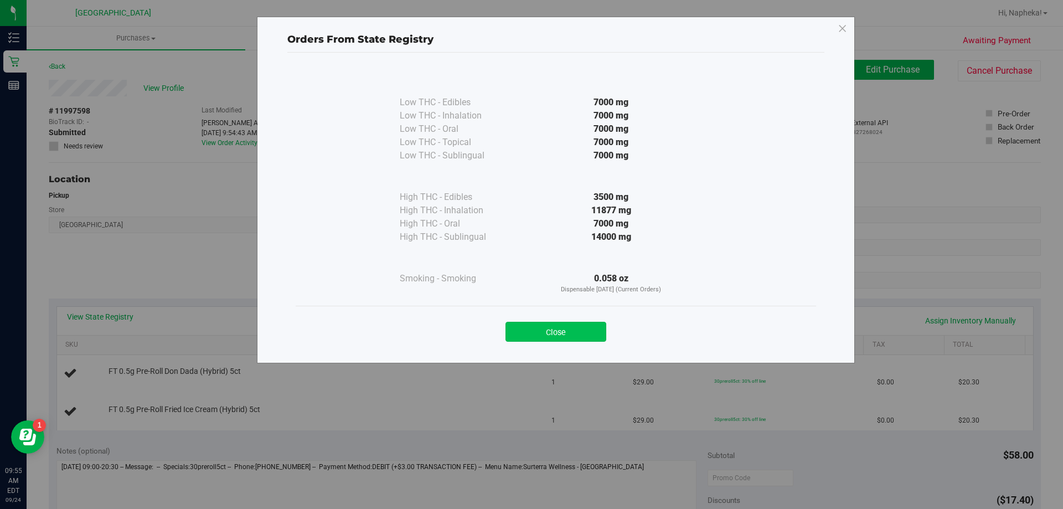
click at [562, 331] on button "Close" at bounding box center [556, 332] width 101 height 20
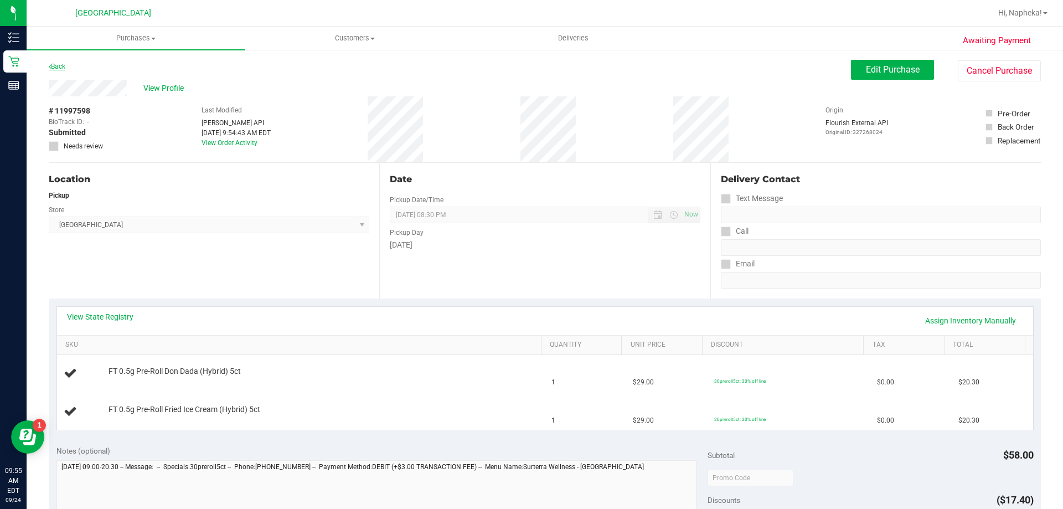
click at [50, 67] on icon at bounding box center [50, 66] width 2 height 7
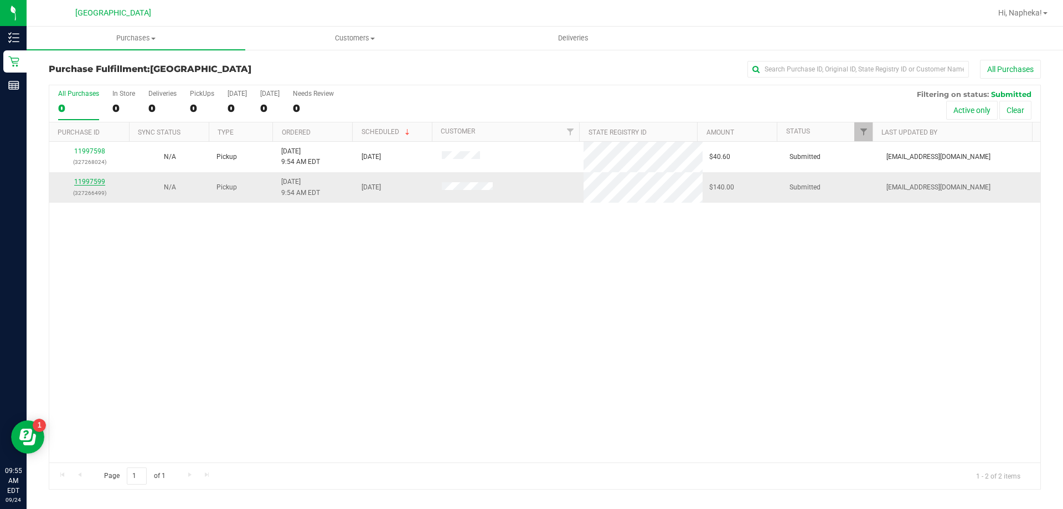
click at [101, 182] on link "11997599" at bounding box center [89, 182] width 31 height 8
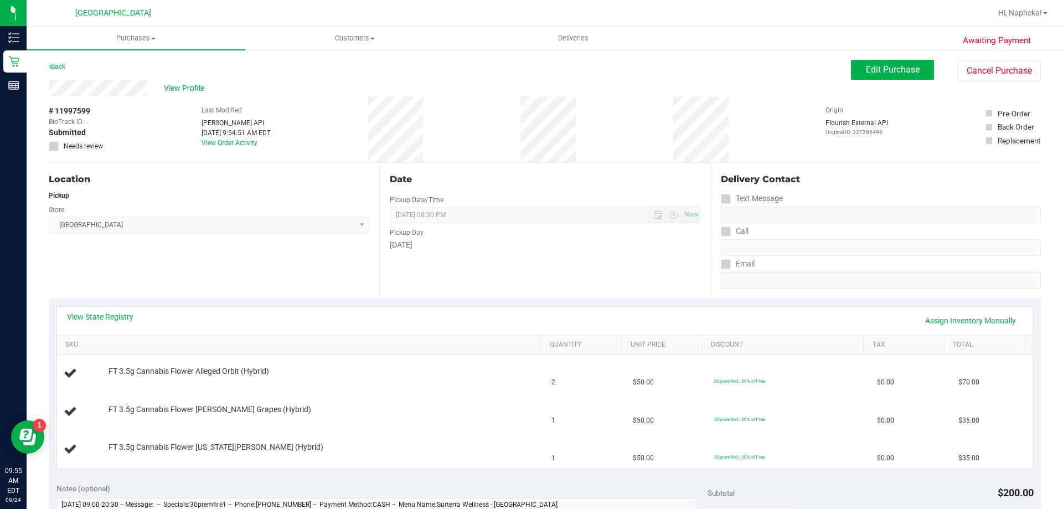
click at [93, 313] on link "View State Registry" at bounding box center [100, 316] width 66 height 11
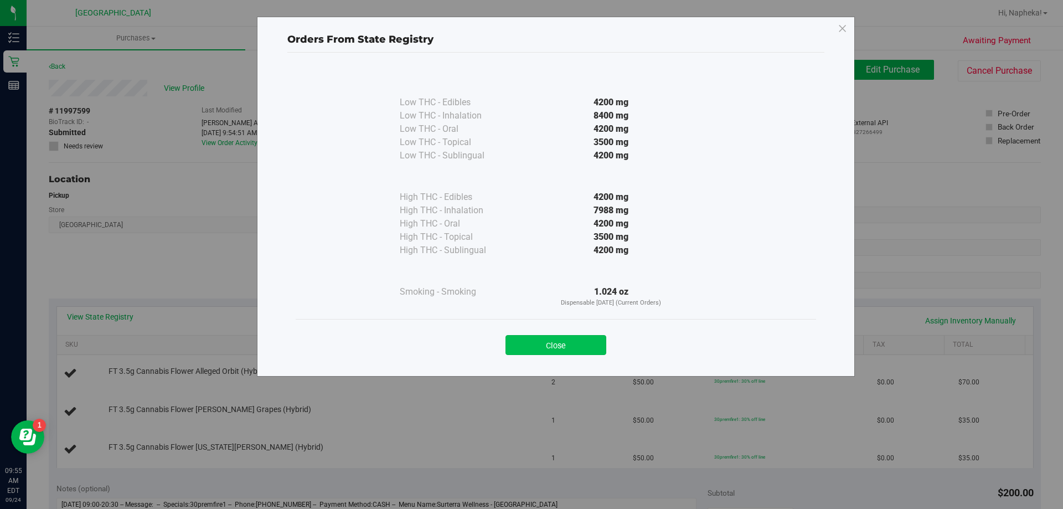
click at [562, 345] on button "Close" at bounding box center [556, 345] width 101 height 20
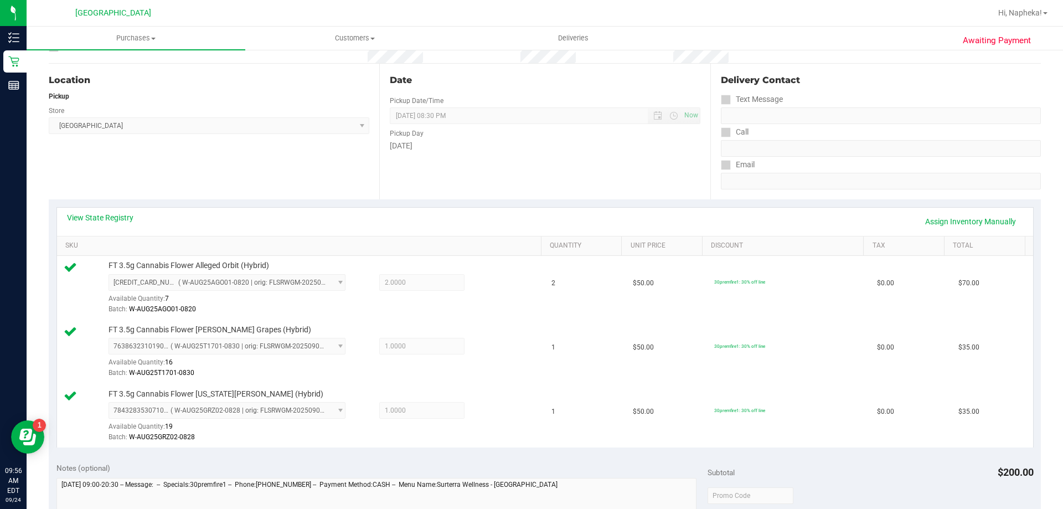
scroll to position [267, 0]
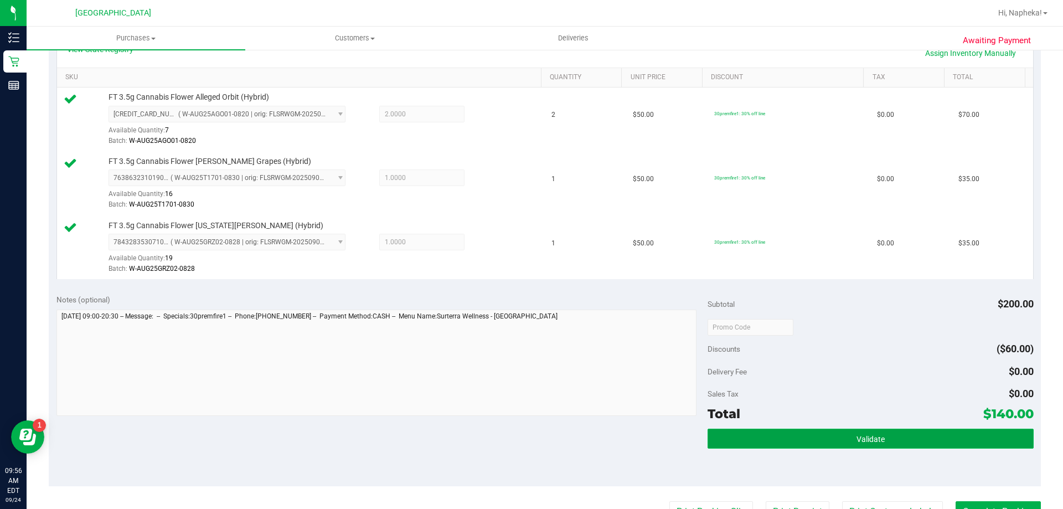
click at [911, 433] on button "Validate" at bounding box center [871, 439] width 326 height 20
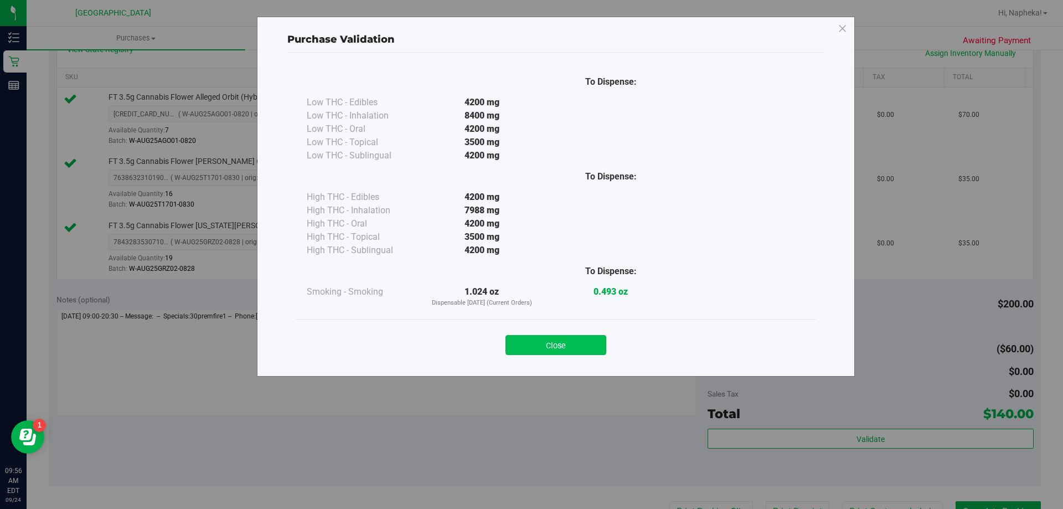
click at [567, 336] on button "Close" at bounding box center [556, 345] width 101 height 20
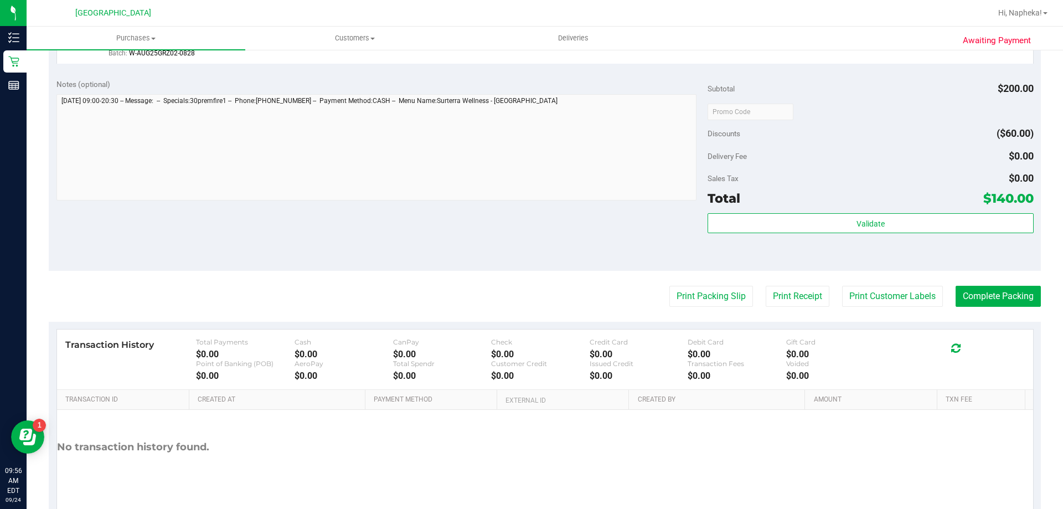
scroll to position [477, 0]
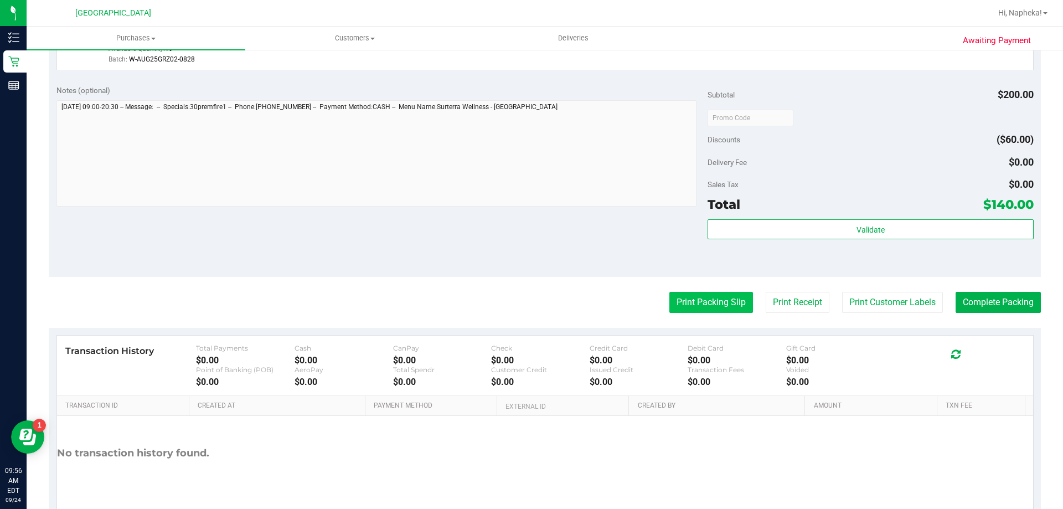
click at [738, 306] on button "Print Packing Slip" at bounding box center [712, 302] width 84 height 21
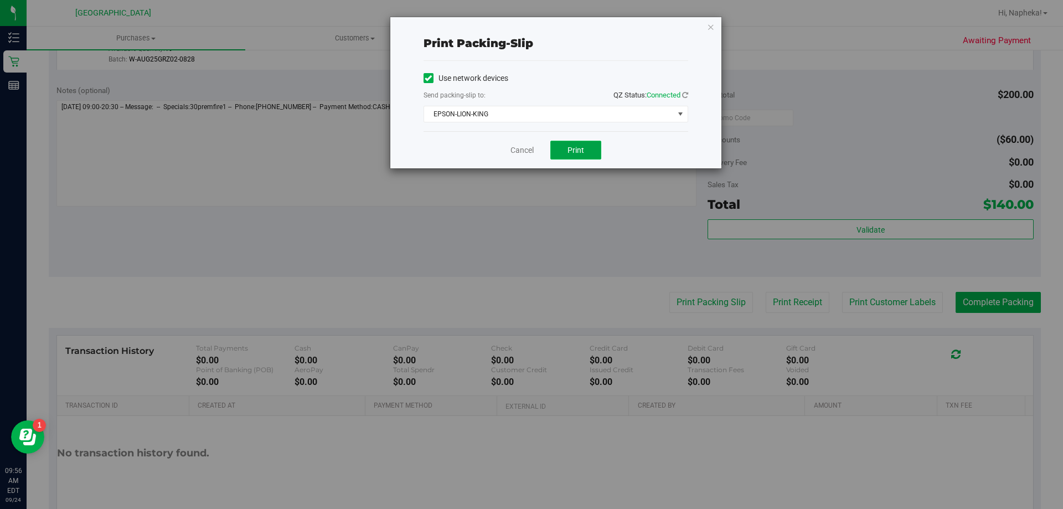
click at [580, 142] on button "Print" at bounding box center [575, 150] width 51 height 19
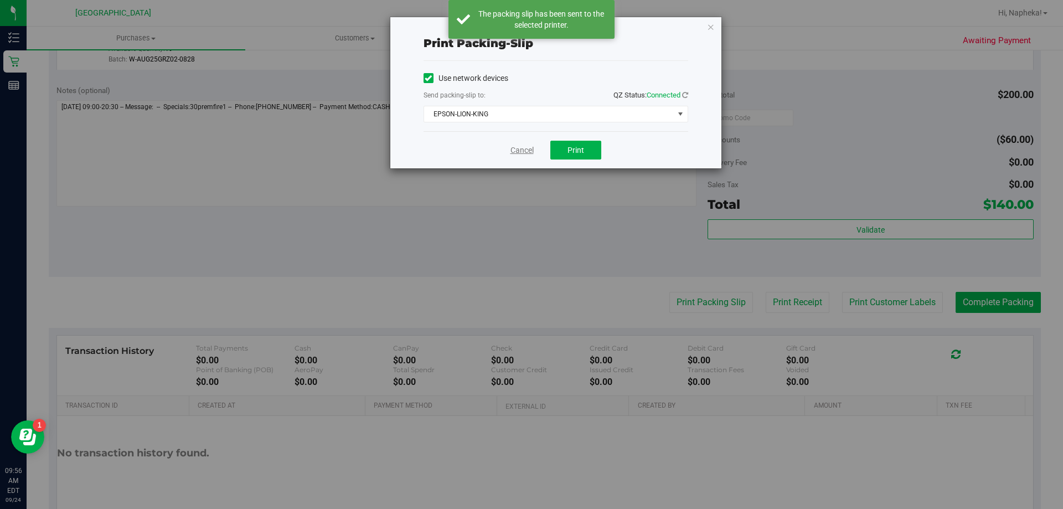
click at [513, 150] on link "Cancel" at bounding box center [522, 151] width 23 height 12
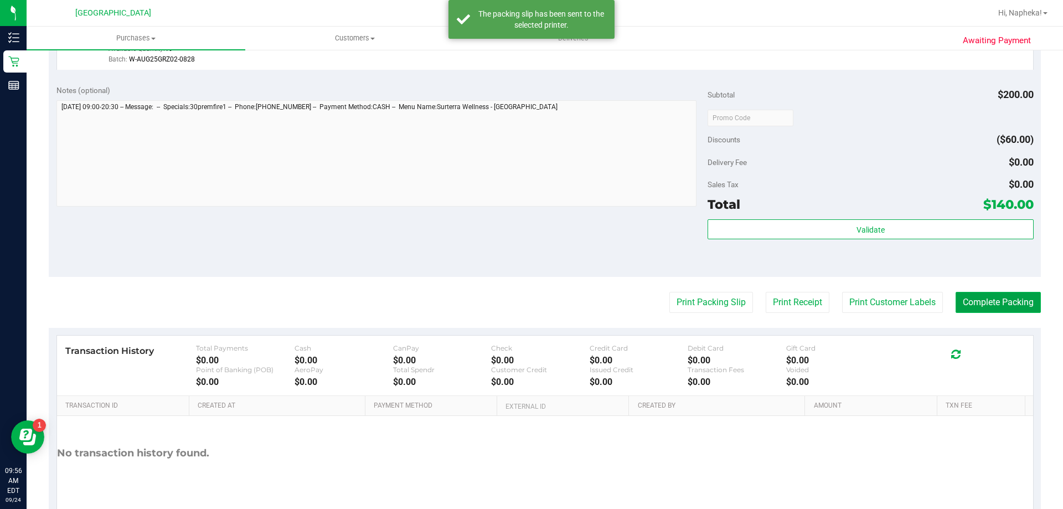
click at [1001, 307] on button "Complete Packing" at bounding box center [998, 302] width 85 height 21
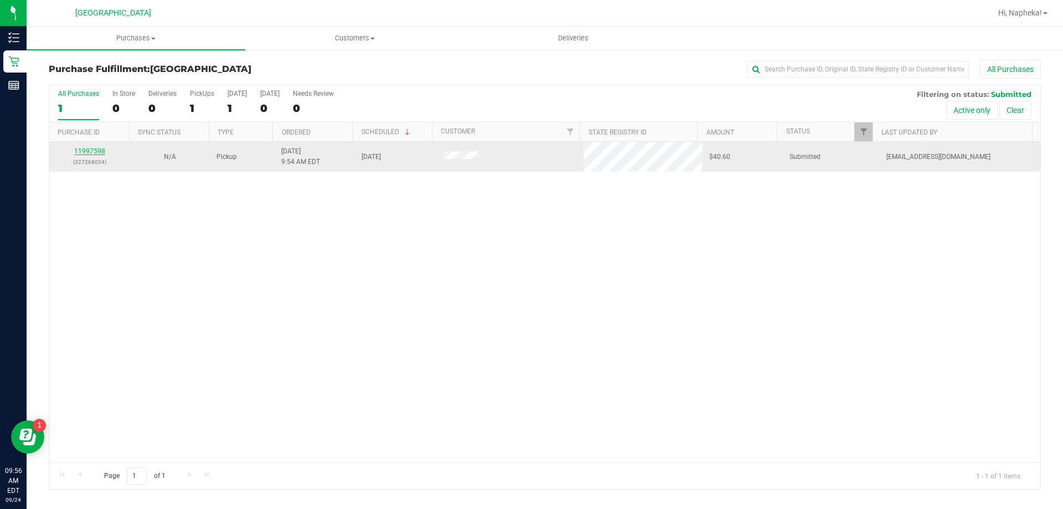
click at [100, 151] on link "11997598" at bounding box center [89, 151] width 31 height 8
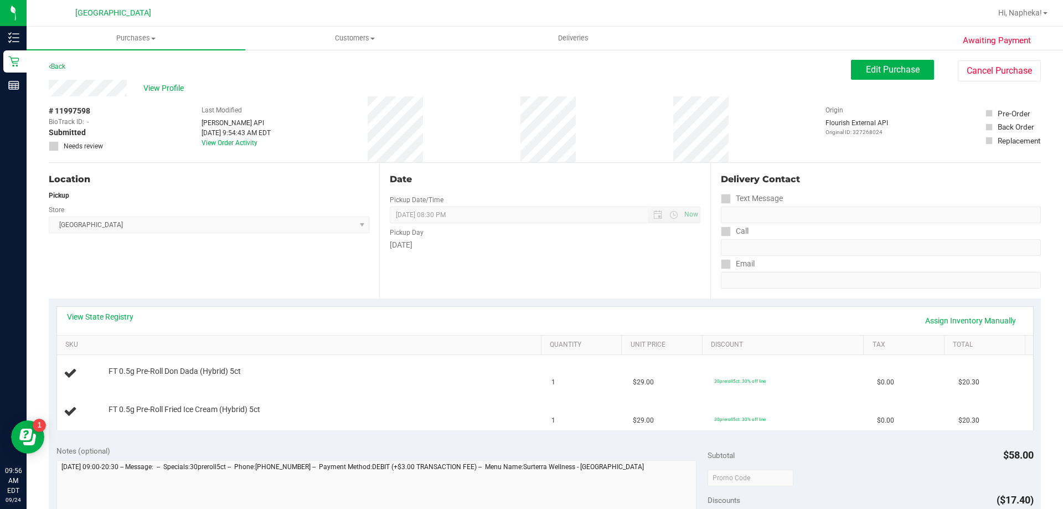
click at [125, 326] on div "View State Registry Assign Inventory Manually" at bounding box center [545, 320] width 956 height 19
click at [120, 317] on link "View State Registry" at bounding box center [100, 316] width 66 height 11
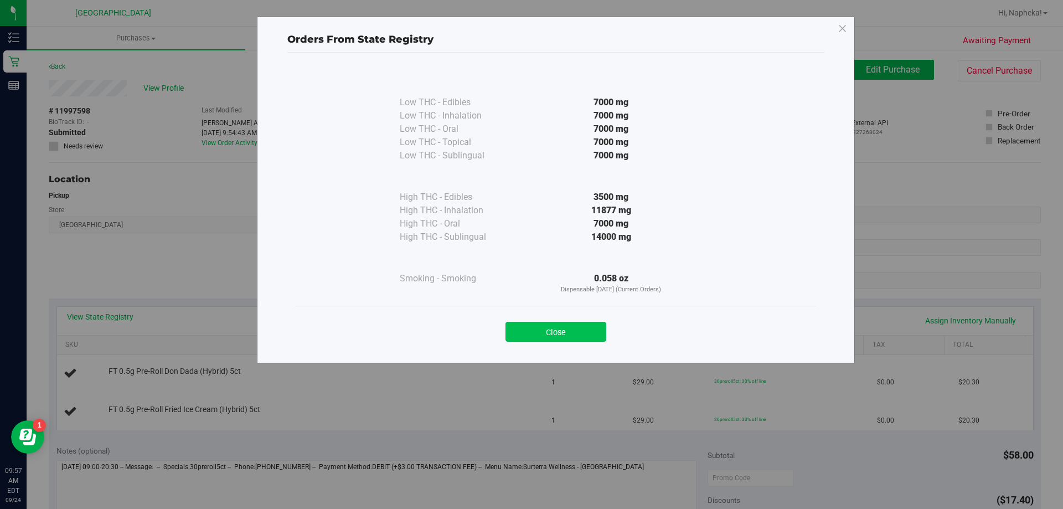
click at [594, 334] on button "Close" at bounding box center [556, 332] width 101 height 20
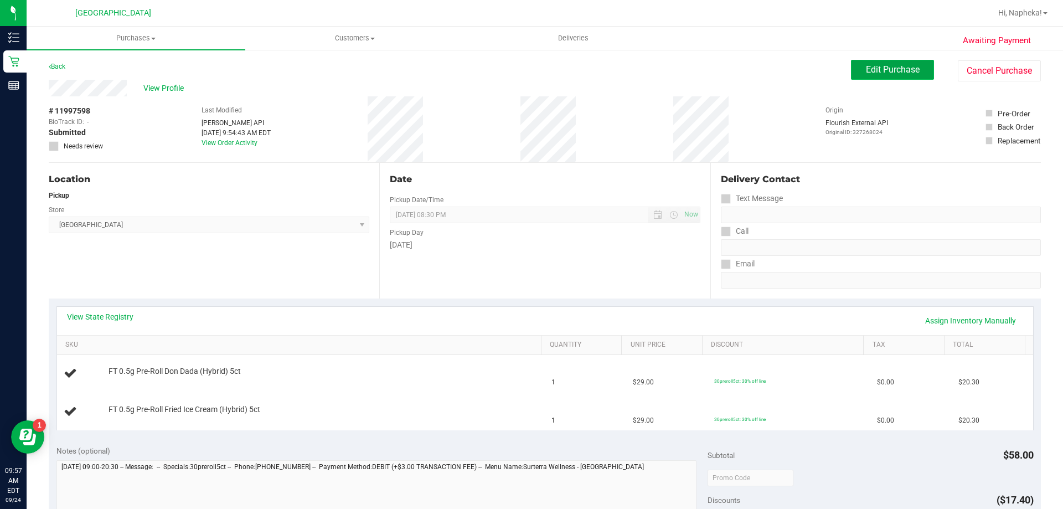
click at [866, 72] on span "Edit Purchase" at bounding box center [893, 69] width 54 height 11
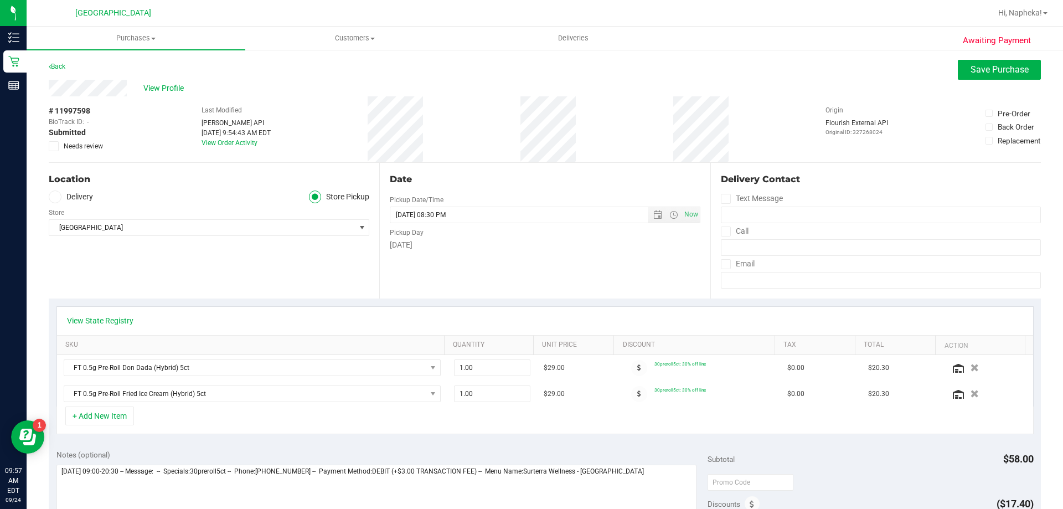
click at [61, 150] on label "Needs review" at bounding box center [76, 146] width 55 height 10
click at [0, 0] on input "Needs review" at bounding box center [0, 0] width 0 height 0
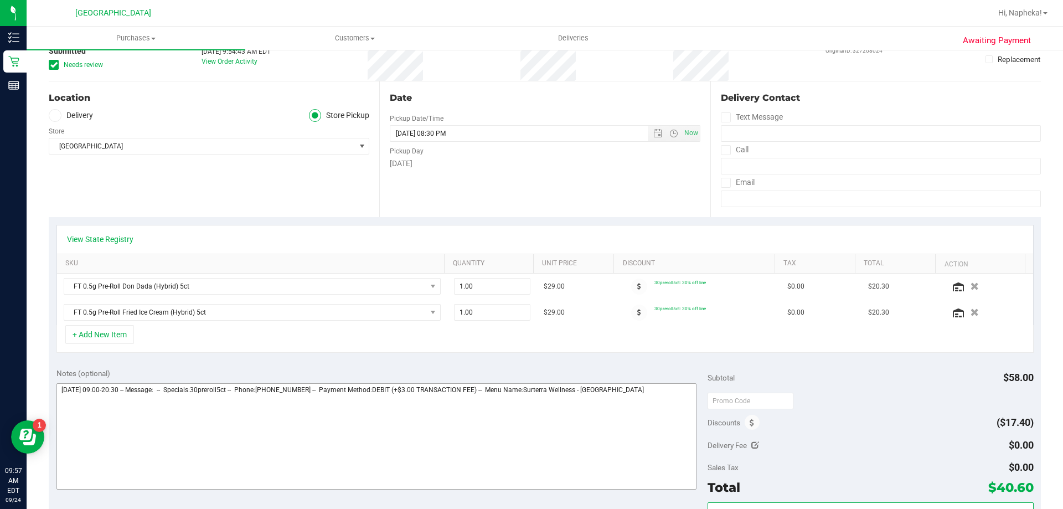
scroll to position [222, 0]
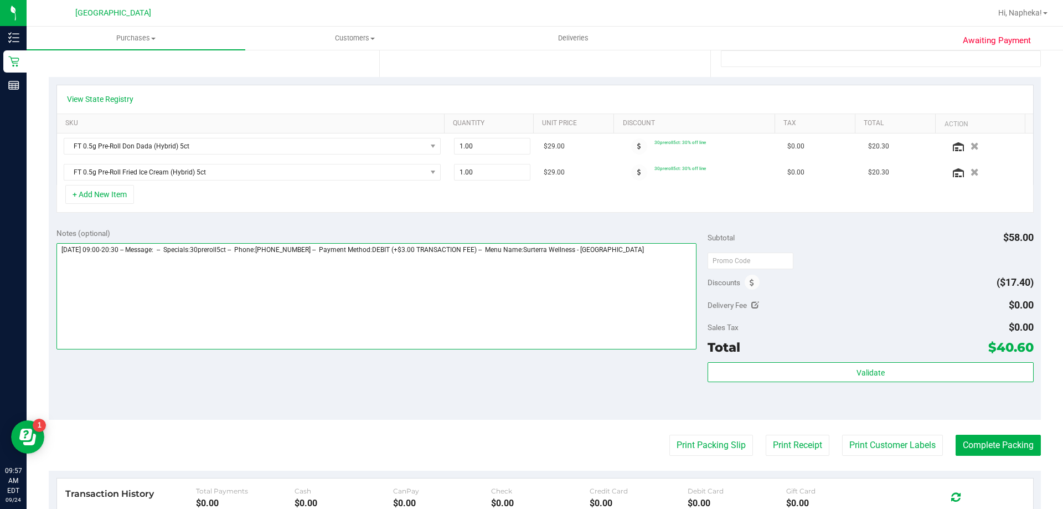
click at [673, 256] on textarea at bounding box center [376, 296] width 641 height 106
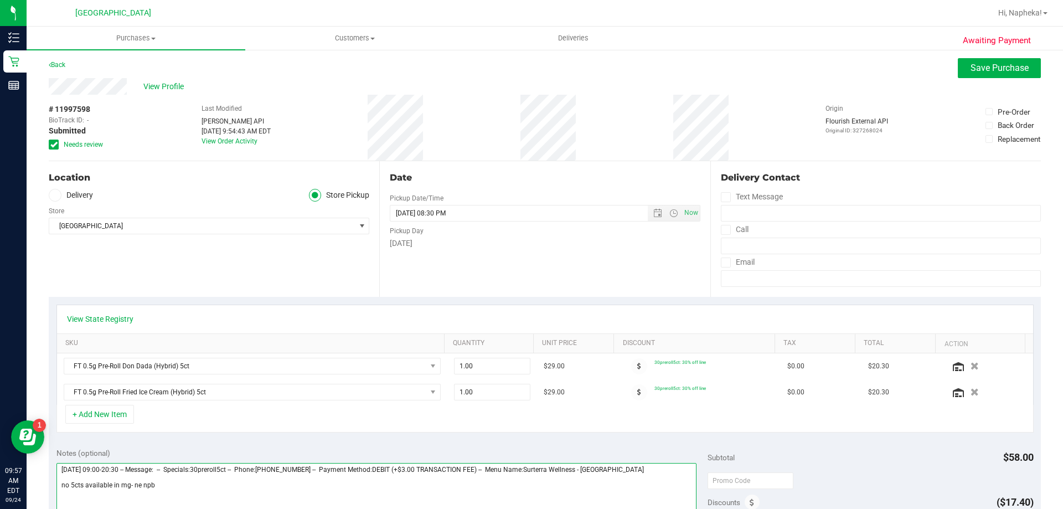
scroll to position [0, 0]
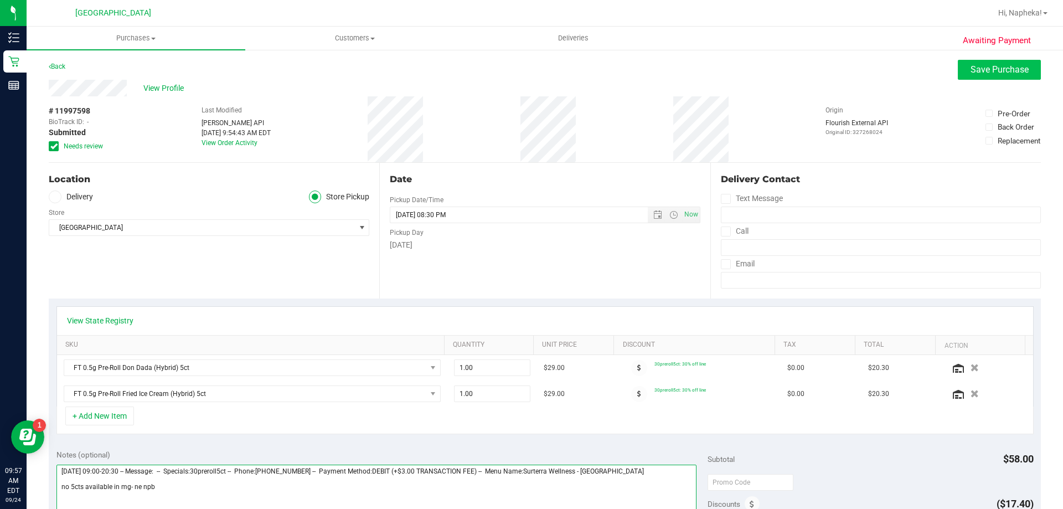
type textarea "Wednesday 09/24/2025 09:00-20:30 -- Message: -- Specials:30preroll5ct -- Phone:…"
click at [972, 67] on span "Save Purchase" at bounding box center [1000, 69] width 58 height 11
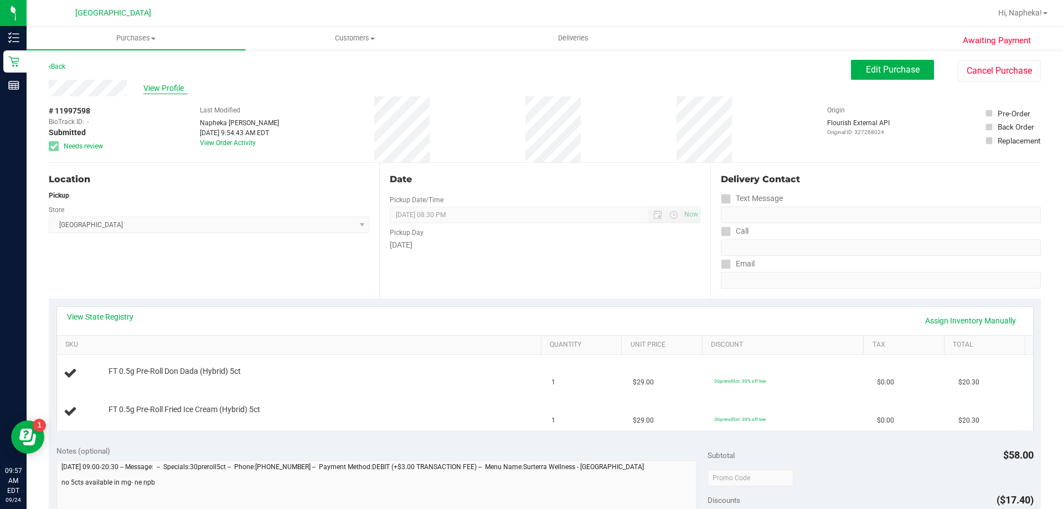
click at [162, 88] on span "View Profile" at bounding box center [165, 89] width 44 height 12
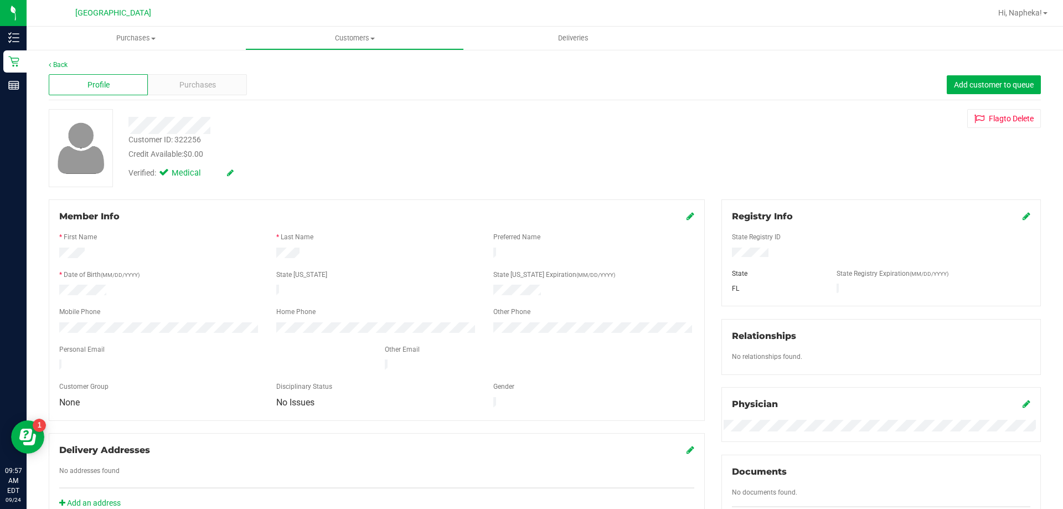
click at [182, 134] on div "Customer ID: 322256" at bounding box center [164, 140] width 73 height 12
copy div "322256"
click at [274, 200] on div "Member Info * First Name * Last Name Preferred Name * Date of Birth (MM/DD/YYYY…" at bounding box center [377, 310] width 656 height 222
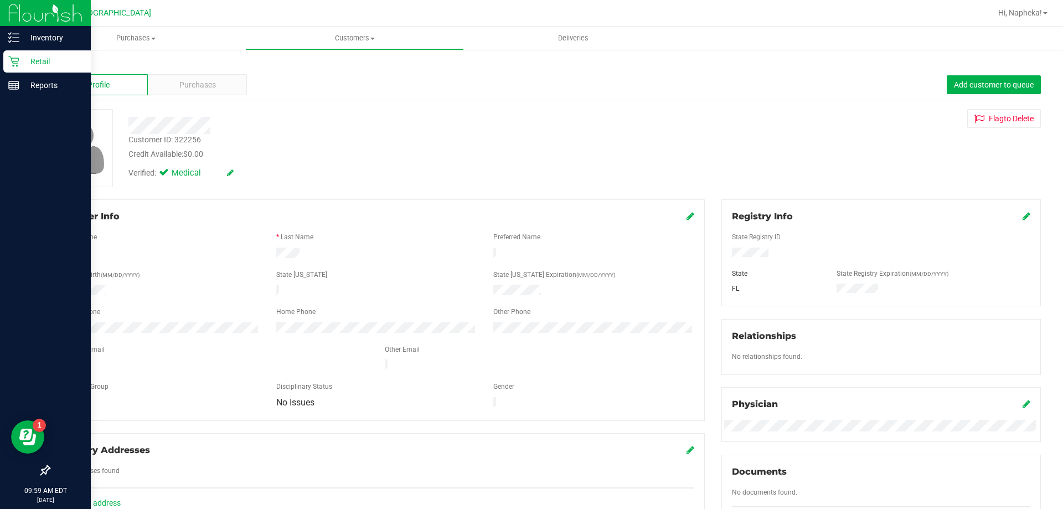
click at [10, 63] on icon at bounding box center [13, 61] width 11 height 11
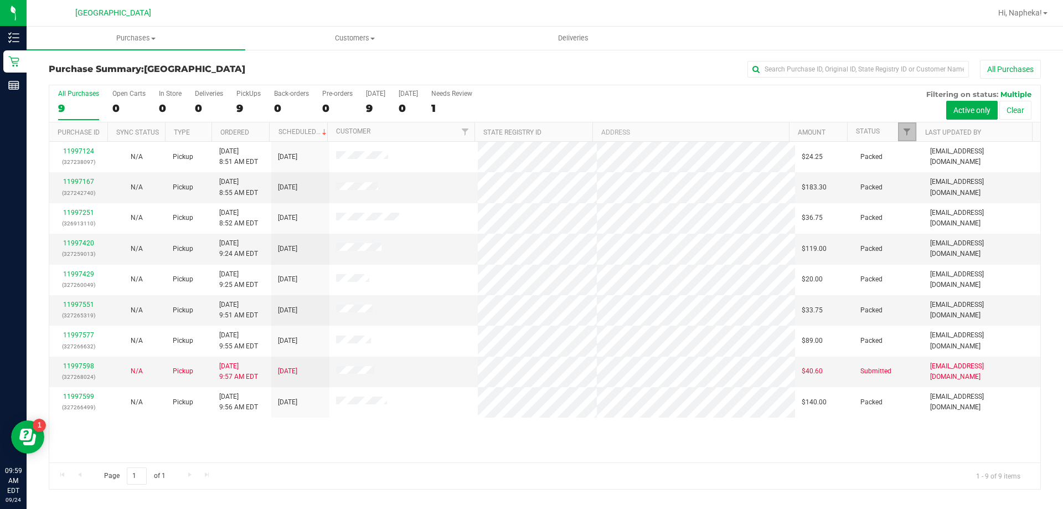
click at [904, 126] on link "Filter" at bounding box center [907, 131] width 18 height 19
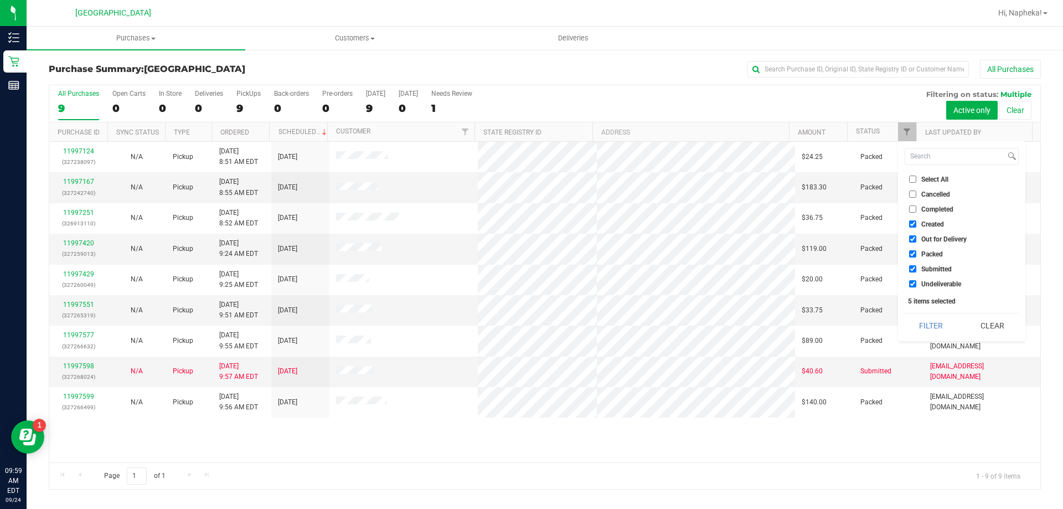
click at [918, 227] on label "Created" at bounding box center [926, 223] width 35 height 7
click at [916, 227] on input "Created" at bounding box center [912, 223] width 7 height 7
checkbox input "false"
click at [922, 237] on span "Out for Delivery" at bounding box center [943, 239] width 45 height 7
click at [916, 237] on input "Out for Delivery" at bounding box center [912, 238] width 7 height 7
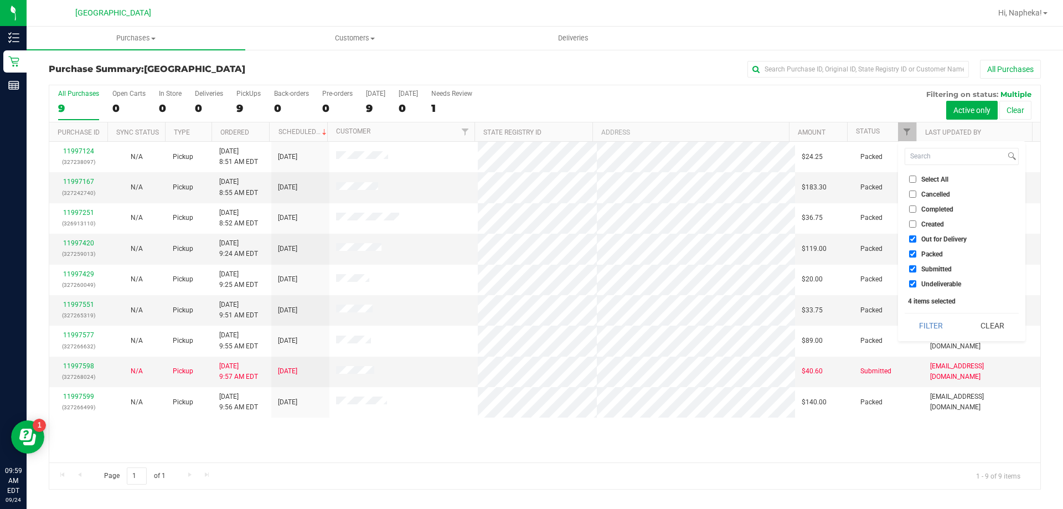
checkbox input "false"
click at [923, 254] on span "Packed" at bounding box center [932, 254] width 22 height 7
click at [916, 254] on input "Packed" at bounding box center [912, 253] width 7 height 7
checkbox input "false"
click at [921, 281] on span "Undeliverable" at bounding box center [941, 284] width 40 height 7
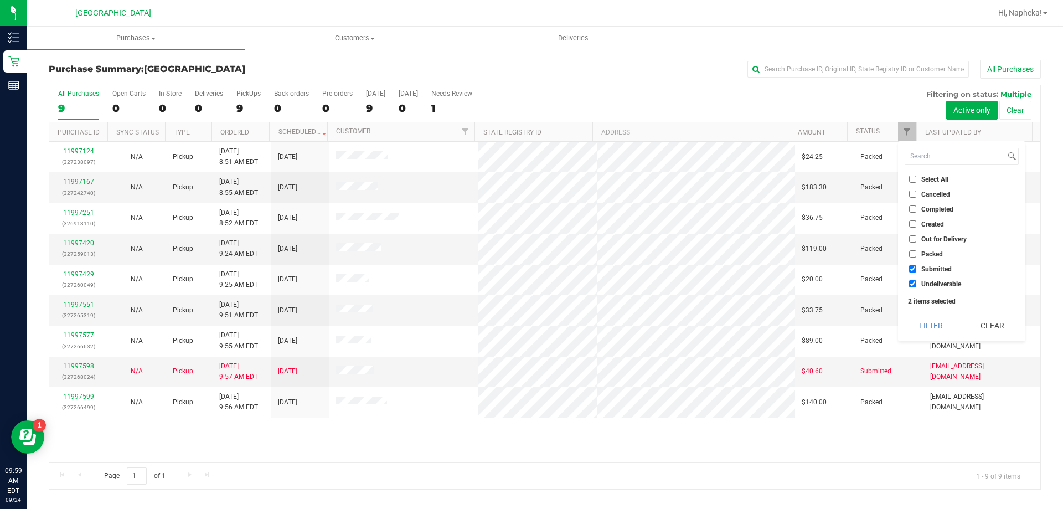
click at [916, 281] on input "Undeliverable" at bounding box center [912, 283] width 7 height 7
checkbox input "false"
click at [922, 312] on div "Select All Cancelled Completed Created Out for Delivery Packed Submitted Undeli…" at bounding box center [961, 241] width 127 height 200
click at [922, 322] on button "Filter" at bounding box center [931, 325] width 53 height 24
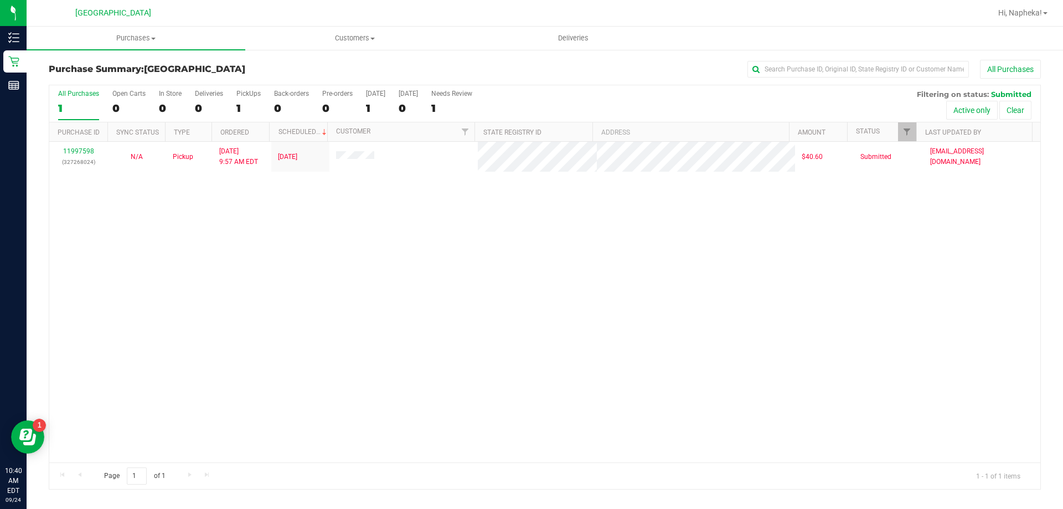
drag, startPoint x: 192, startPoint y: 310, endPoint x: 189, endPoint y: 259, distance: 51.0
click at [191, 307] on div "11997598 (327268024) N/A Pickup 9/24/2025 9:57 AM EDT 9/24/2025 $40.60 Submitte…" at bounding box center [544, 302] width 991 height 321
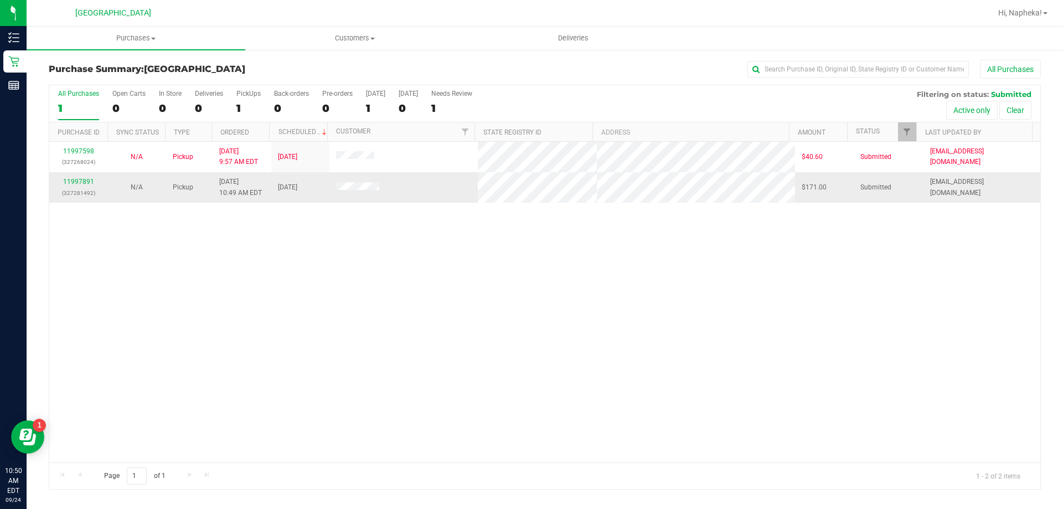
click at [88, 186] on div "11997891 (327281492)" at bounding box center [78, 187] width 45 height 21
click at [87, 181] on link "11997891" at bounding box center [78, 182] width 31 height 8
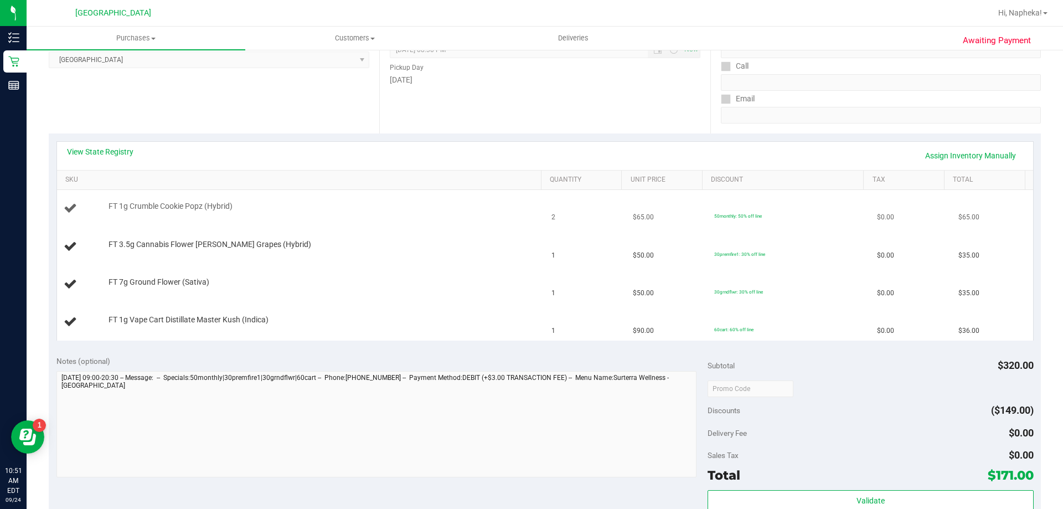
scroll to position [166, 0]
click at [120, 154] on link "View State Registry" at bounding box center [100, 150] width 66 height 11
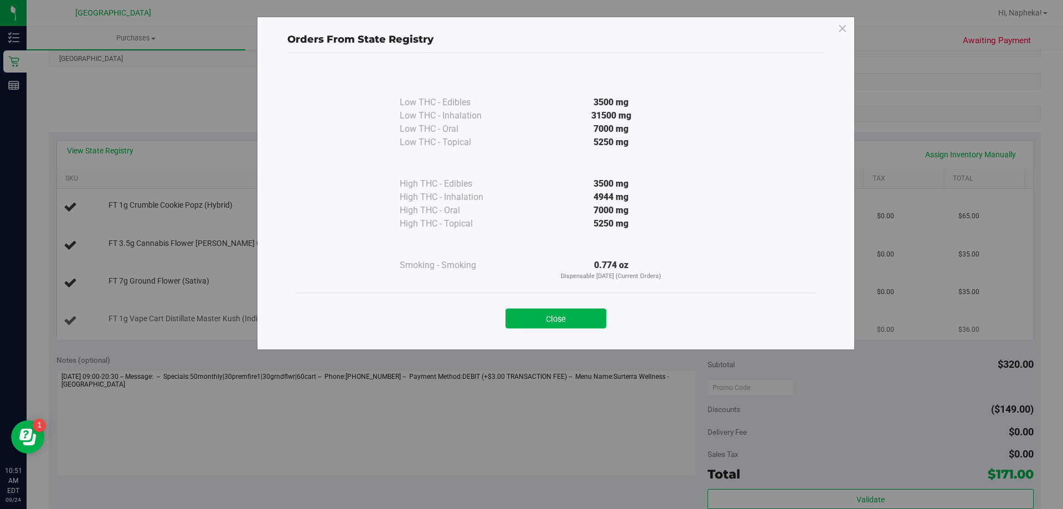
click at [561, 310] on button "Close" at bounding box center [556, 318] width 101 height 20
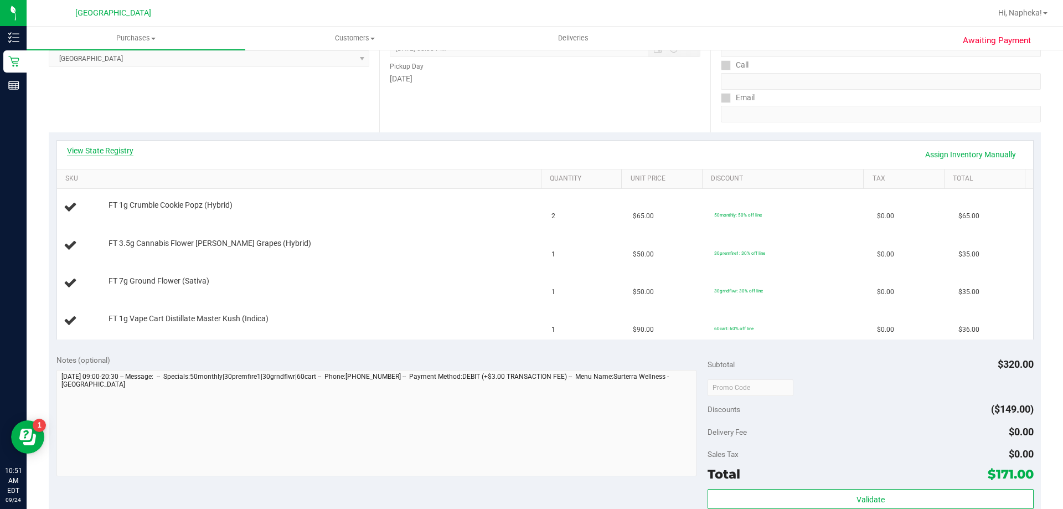
click at [110, 147] on link "View State Registry" at bounding box center [100, 150] width 66 height 11
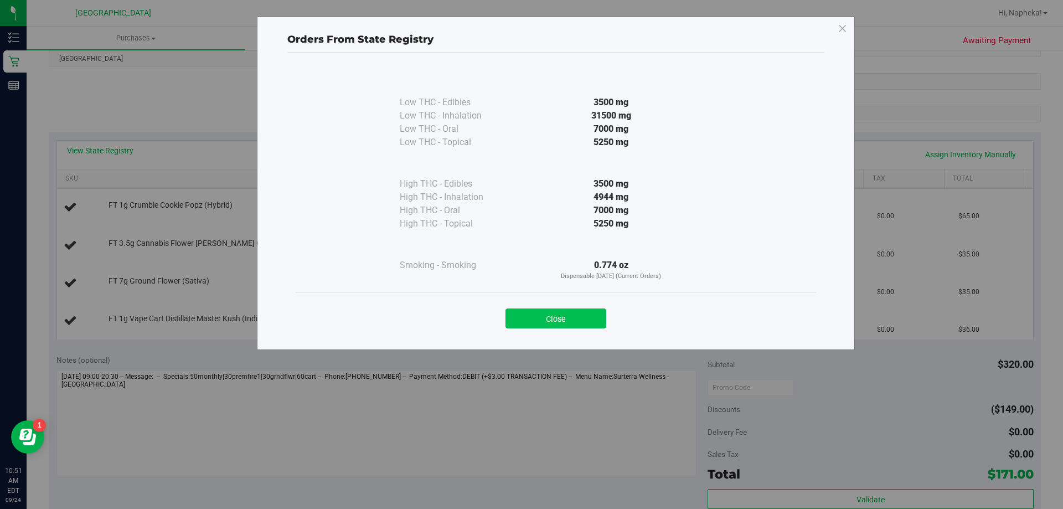
click at [565, 324] on button "Close" at bounding box center [556, 318] width 101 height 20
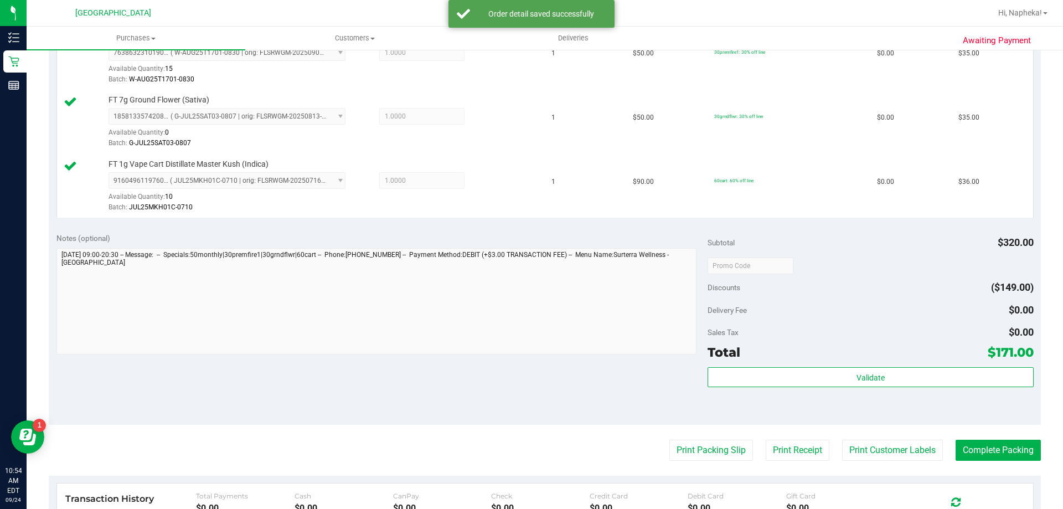
scroll to position [443, 0]
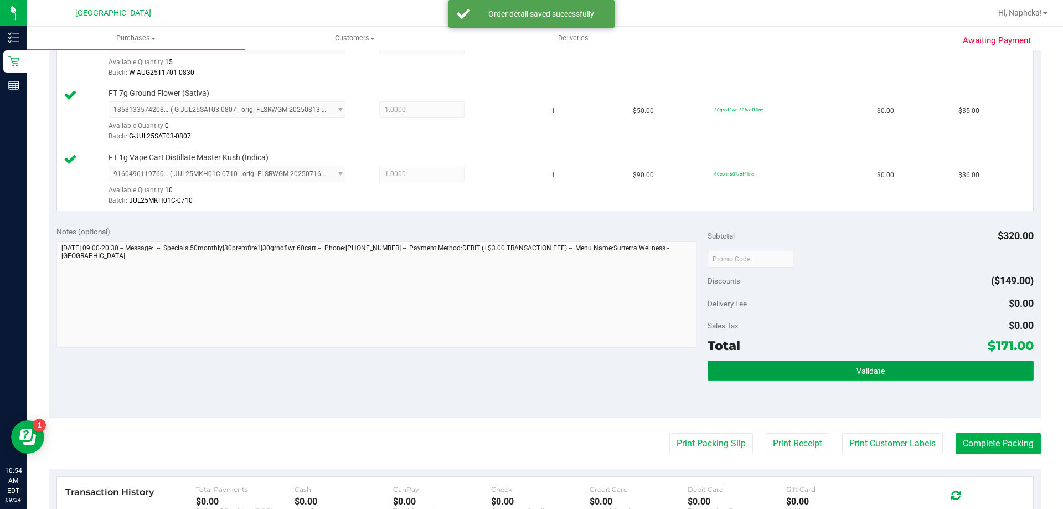
click at [778, 369] on button "Validate" at bounding box center [871, 371] width 326 height 20
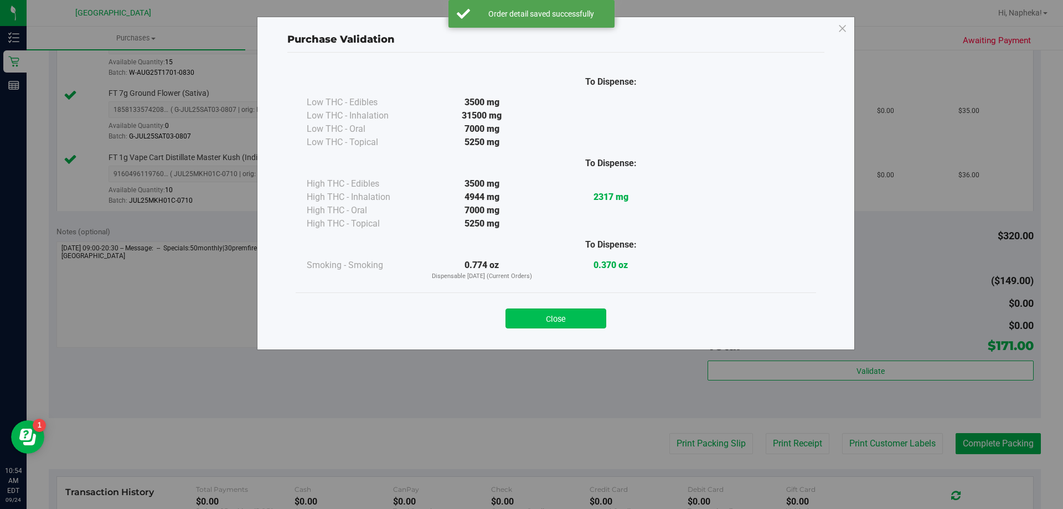
click at [595, 311] on button "Close" at bounding box center [556, 318] width 101 height 20
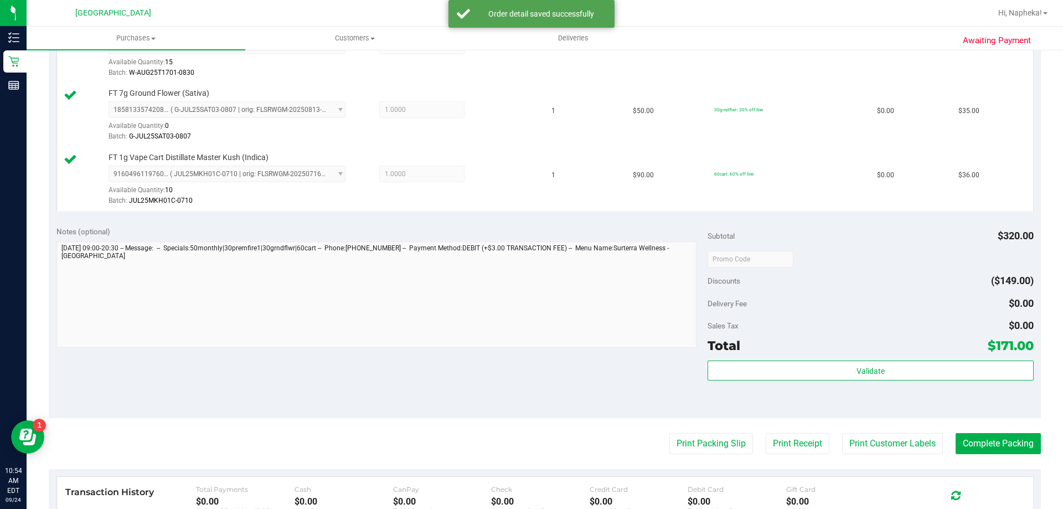
click at [694, 458] on purchase-details "Back Edit Purchase Cancel Purchase View Profile # 11997891 BioTrack ID: - Submi…" at bounding box center [545, 146] width 992 height 1059
click at [698, 436] on button "Print Packing Slip" at bounding box center [712, 443] width 84 height 21
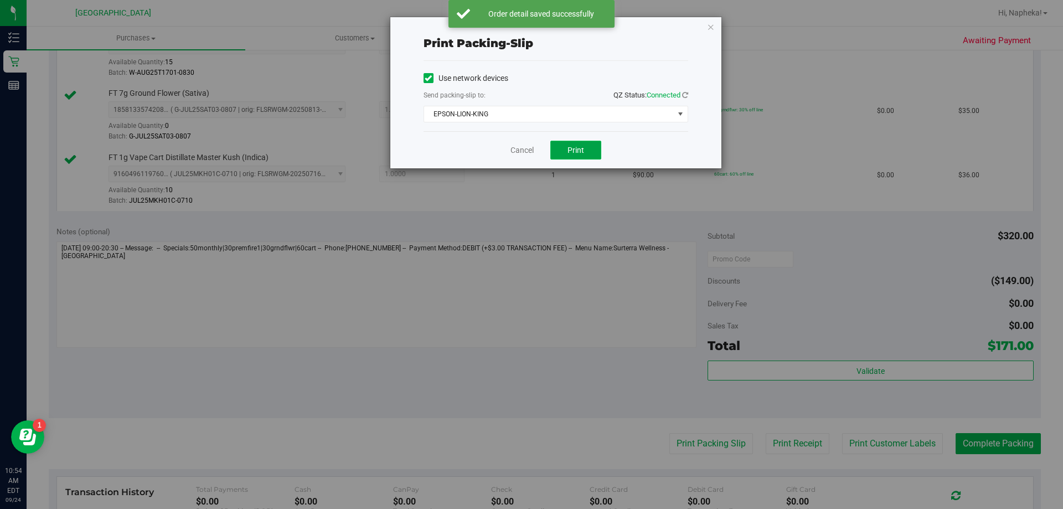
click at [578, 148] on span "Print" at bounding box center [576, 150] width 17 height 9
click at [517, 156] on link "Cancel" at bounding box center [522, 151] width 23 height 12
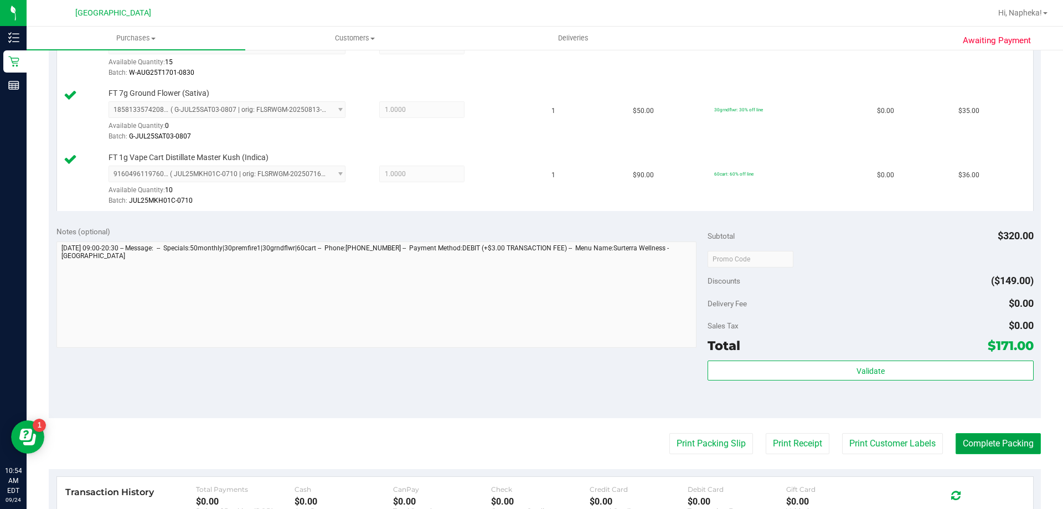
click at [991, 447] on button "Complete Packing" at bounding box center [998, 443] width 85 height 21
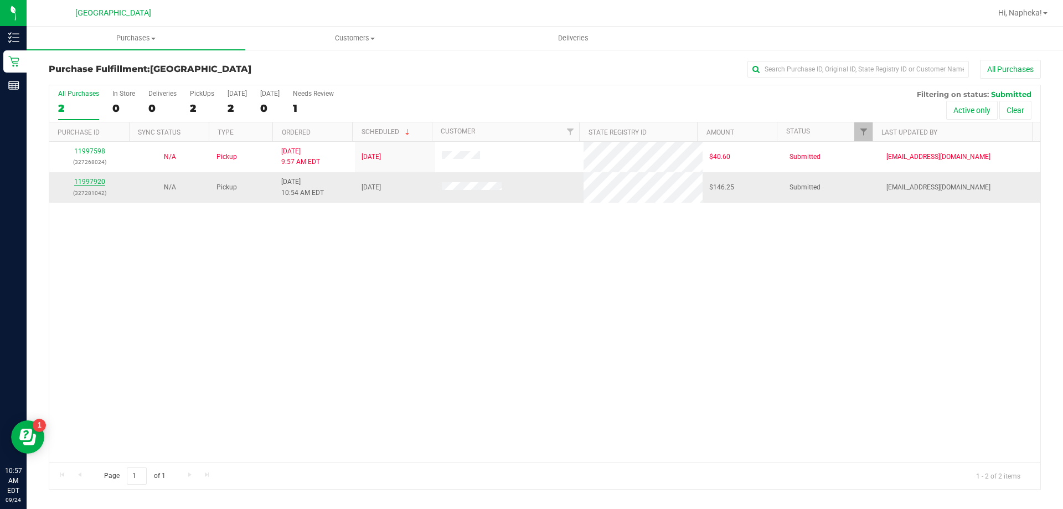
click at [98, 183] on link "11997920" at bounding box center [89, 182] width 31 height 8
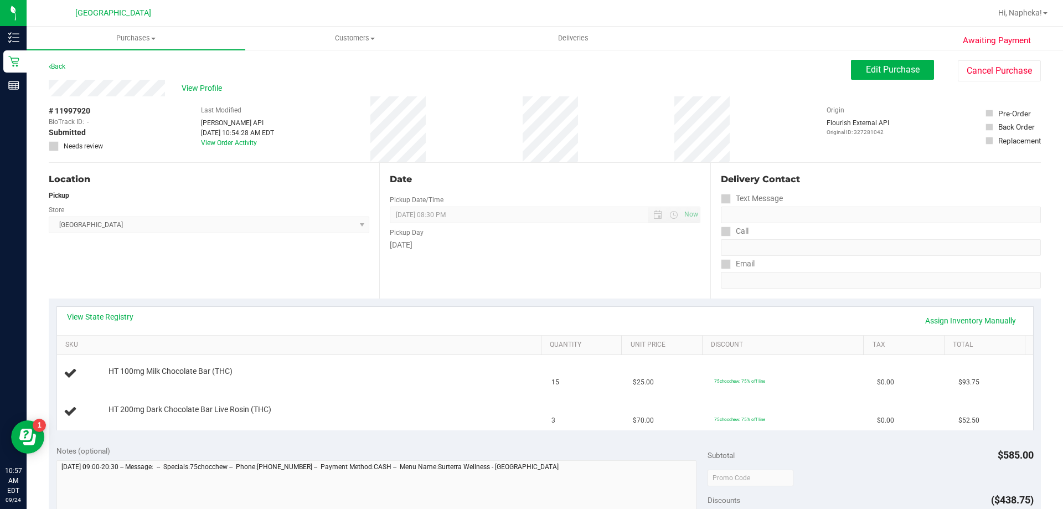
click at [111, 315] on link "View State Registry" at bounding box center [100, 316] width 66 height 11
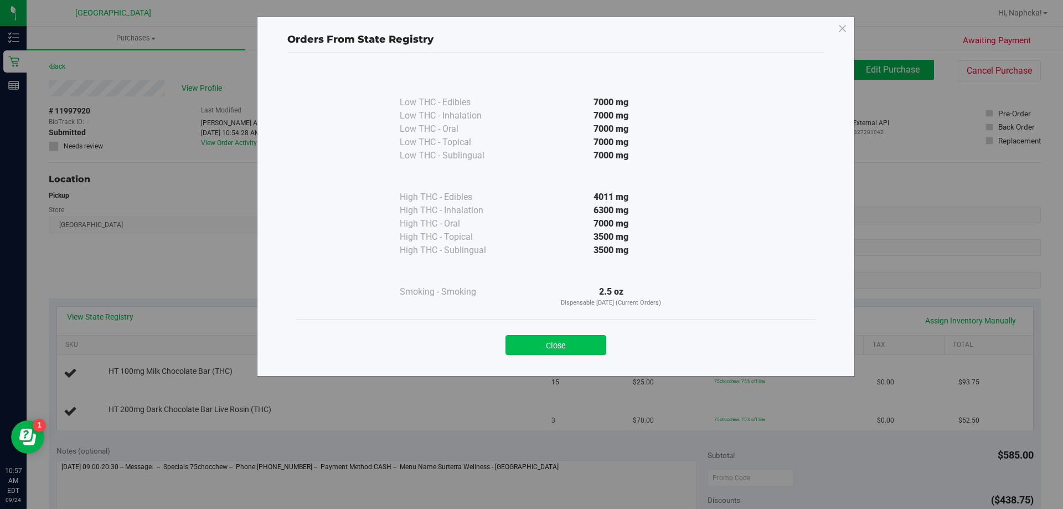
click at [576, 352] on button "Close" at bounding box center [556, 345] width 101 height 20
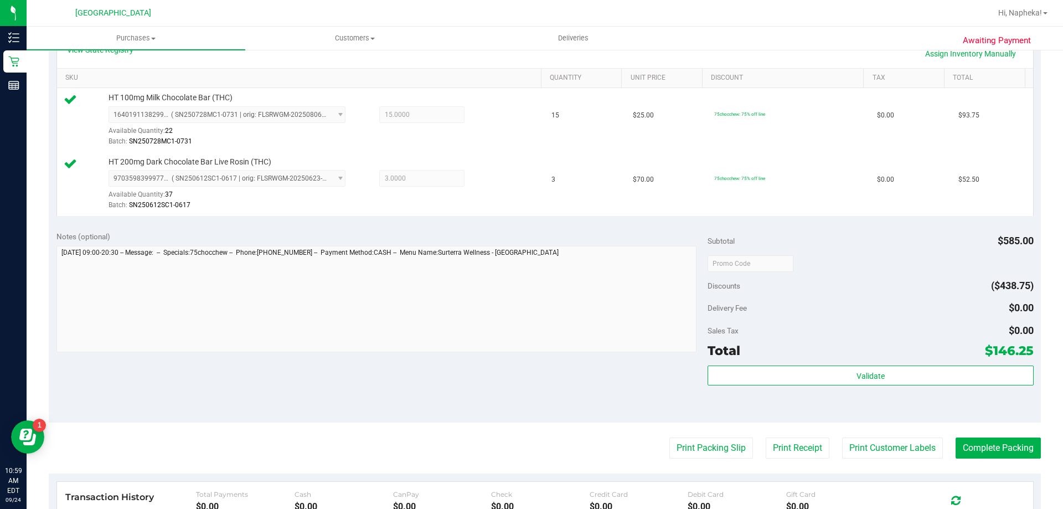
scroll to position [300, 0]
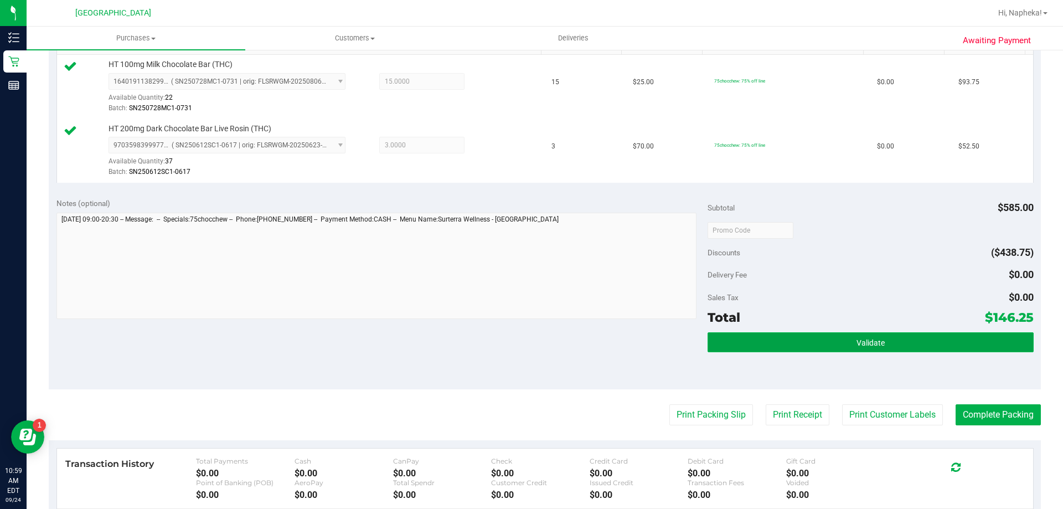
click at [903, 351] on button "Validate" at bounding box center [871, 342] width 326 height 20
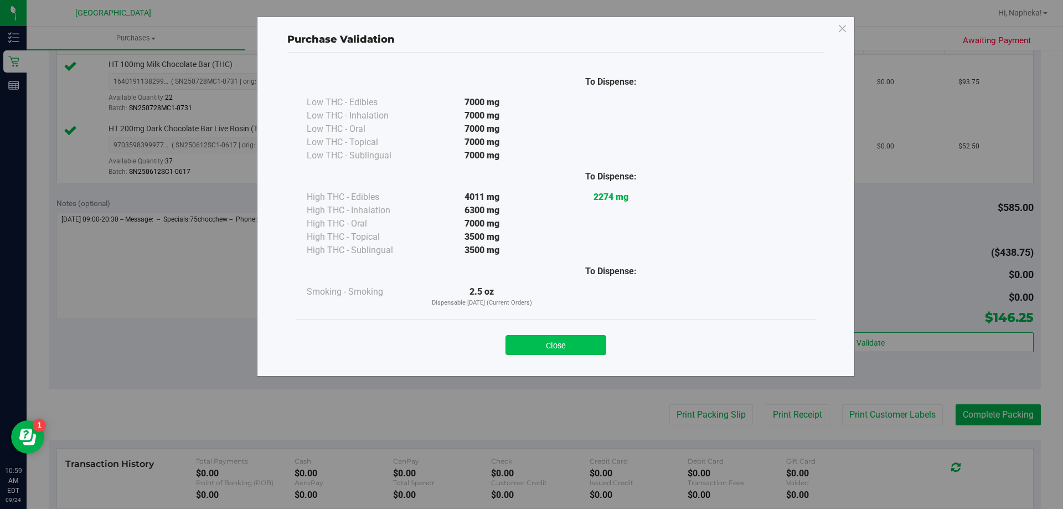
click at [585, 336] on button "Close" at bounding box center [556, 345] width 101 height 20
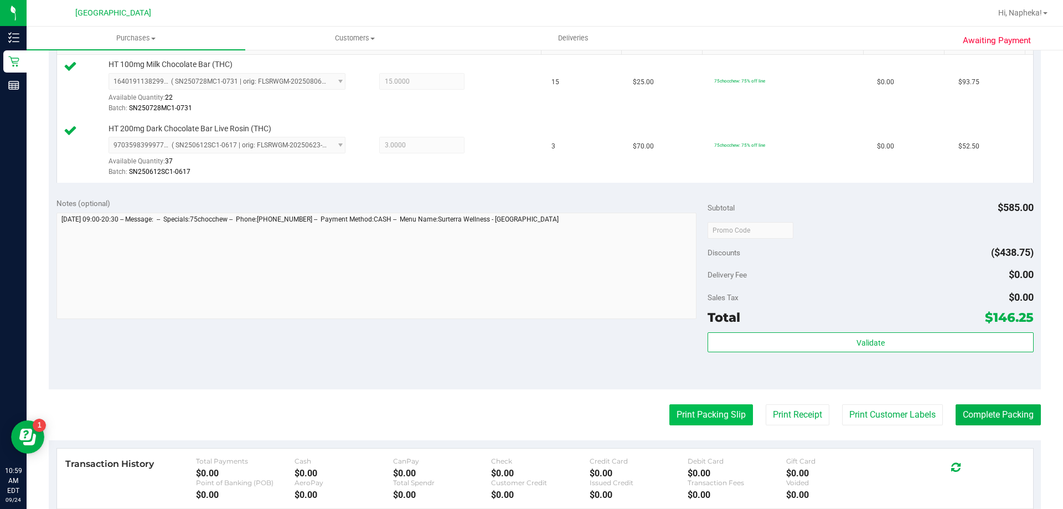
click at [698, 416] on button "Print Packing Slip" at bounding box center [712, 414] width 84 height 21
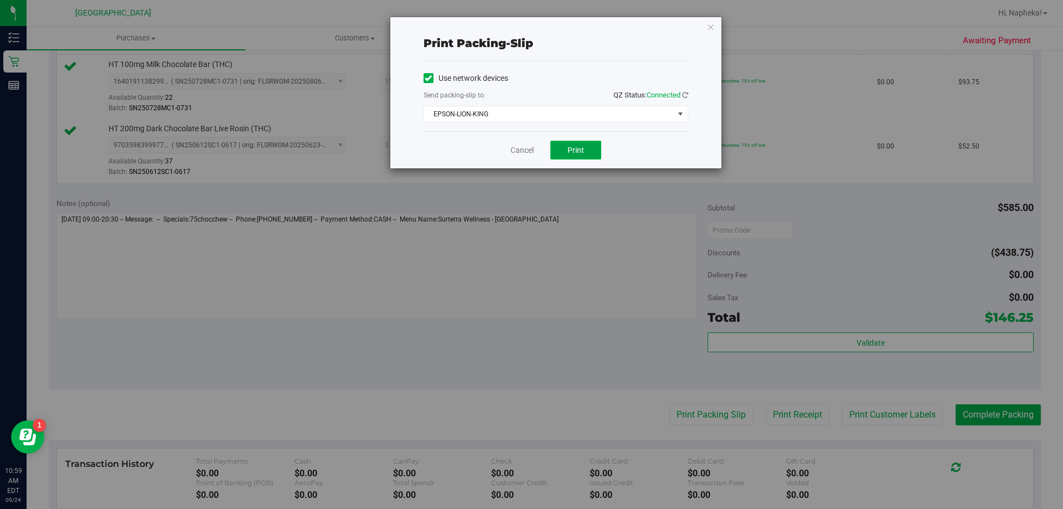
click at [580, 157] on button "Print" at bounding box center [575, 150] width 51 height 19
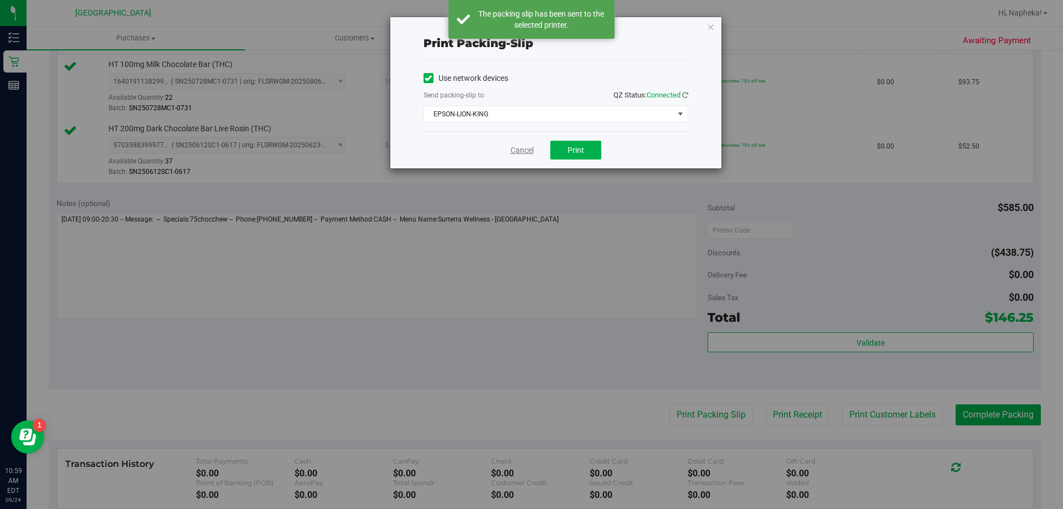
click at [534, 147] on link "Cancel" at bounding box center [522, 151] width 23 height 12
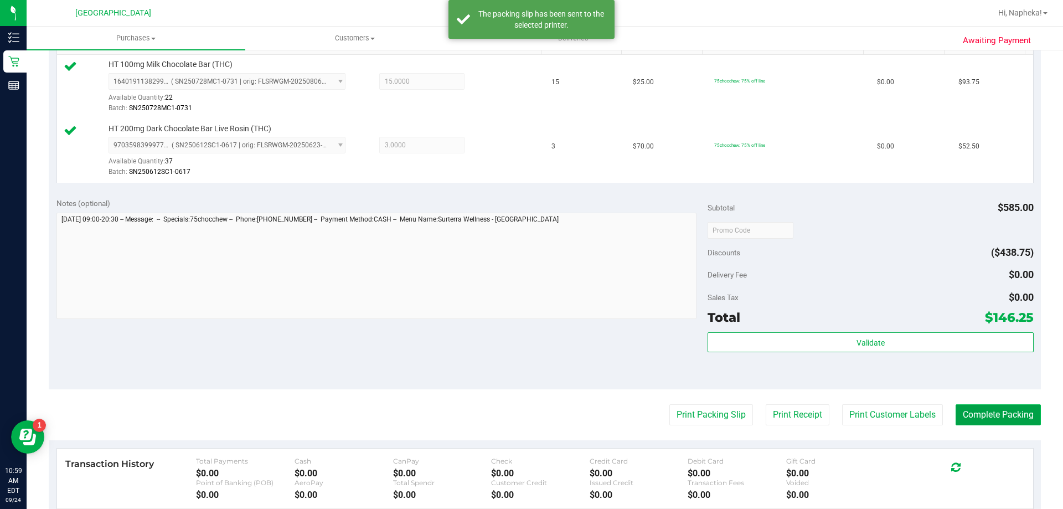
click at [981, 407] on button "Complete Packing" at bounding box center [998, 414] width 85 height 21
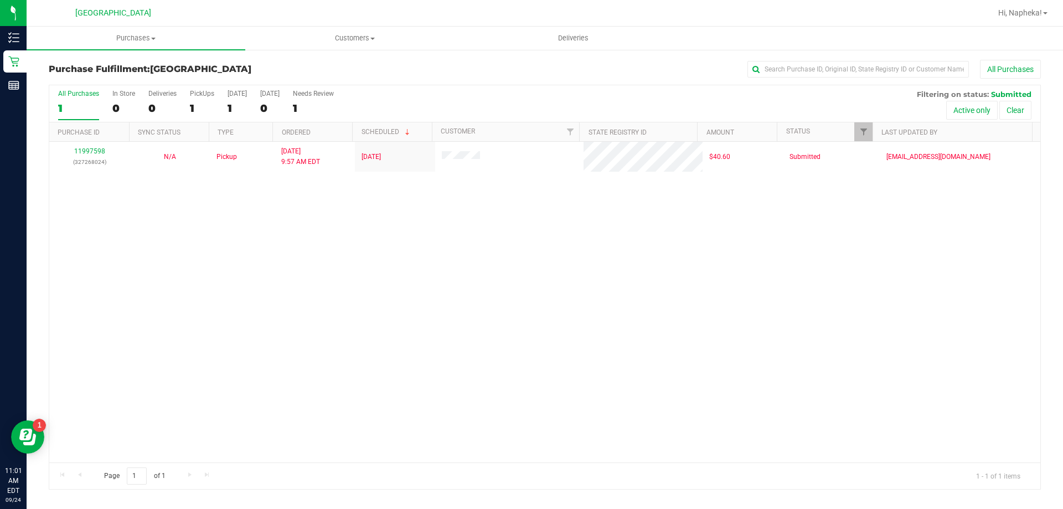
click at [276, 316] on div "11997598 (327268024) N/A Pickup 9/24/2025 9:57 AM EDT 9/24/2025 $40.60 Submitte…" at bounding box center [544, 302] width 991 height 321
click at [189, 346] on div "11997598 (327268024) N/A Pickup 9/24/2025 9:57 AM EDT 9/24/2025 $40.60 Submitte…" at bounding box center [544, 302] width 991 height 321
click at [230, 393] on div "11997598 (327268024) N/A Pickup 9/24/2025 9:57 AM EDT 9/24/2025 $40.60 Submitte…" at bounding box center [544, 302] width 991 height 321
click at [135, 342] on div "11997598 (327268024) N/A Pickup 9/24/2025 9:57 AM EDT 9/24/2025 $40.60 Submitte…" at bounding box center [544, 302] width 991 height 321
click at [1010, 394] on div "11997598 (327268024) N/A Pickup 9/24/2025 9:57 AM EDT 9/24/2025 $40.60 Submitte…" at bounding box center [544, 302] width 991 height 321
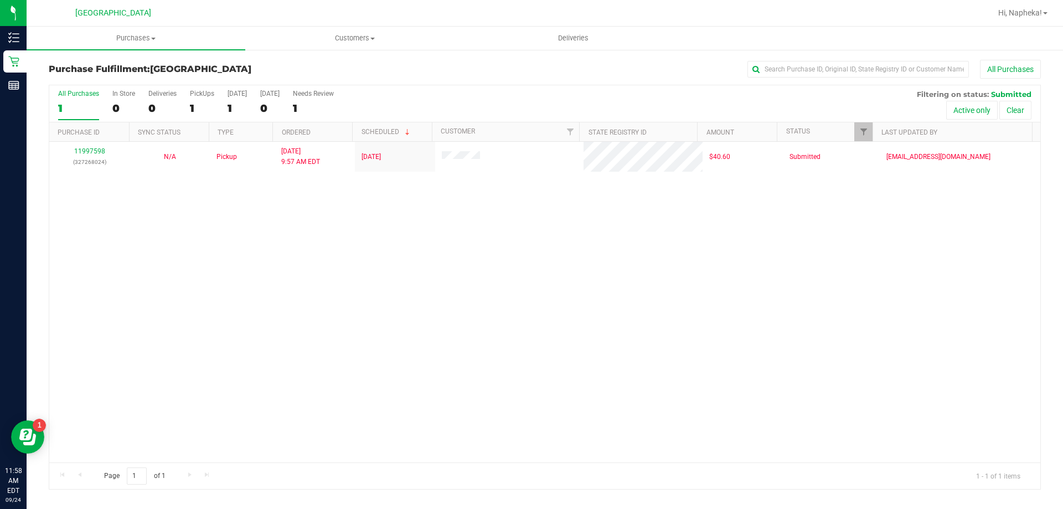
drag, startPoint x: 975, startPoint y: 293, endPoint x: 971, endPoint y: 301, distance: 8.5
click at [973, 296] on div "11997598 (327268024) N/A Pickup 9/24/2025 9:57 AM EDT 9/24/2025 $40.60 Submitte…" at bounding box center [544, 302] width 991 height 321
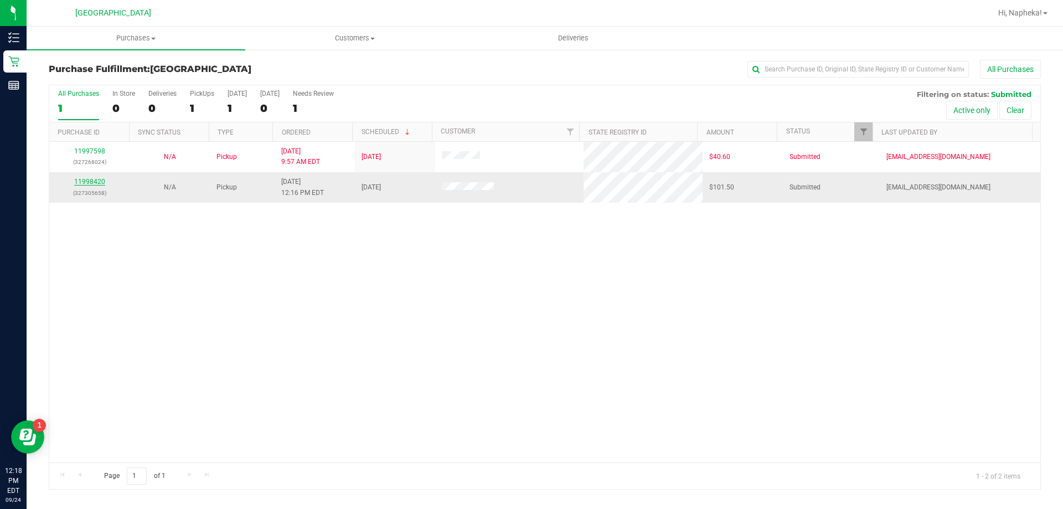
click at [96, 184] on link "11998420" at bounding box center [89, 182] width 31 height 8
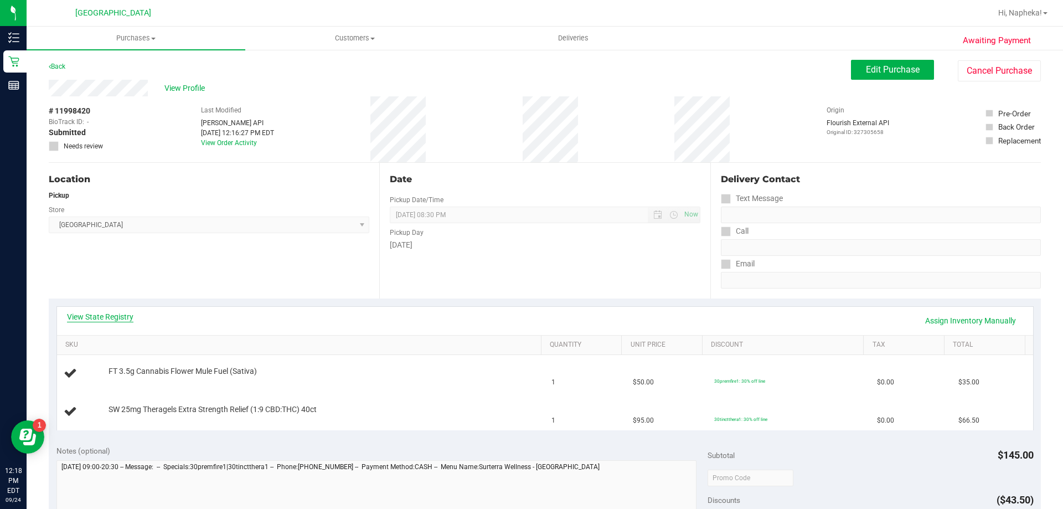
click at [114, 316] on link "View State Registry" at bounding box center [100, 316] width 66 height 11
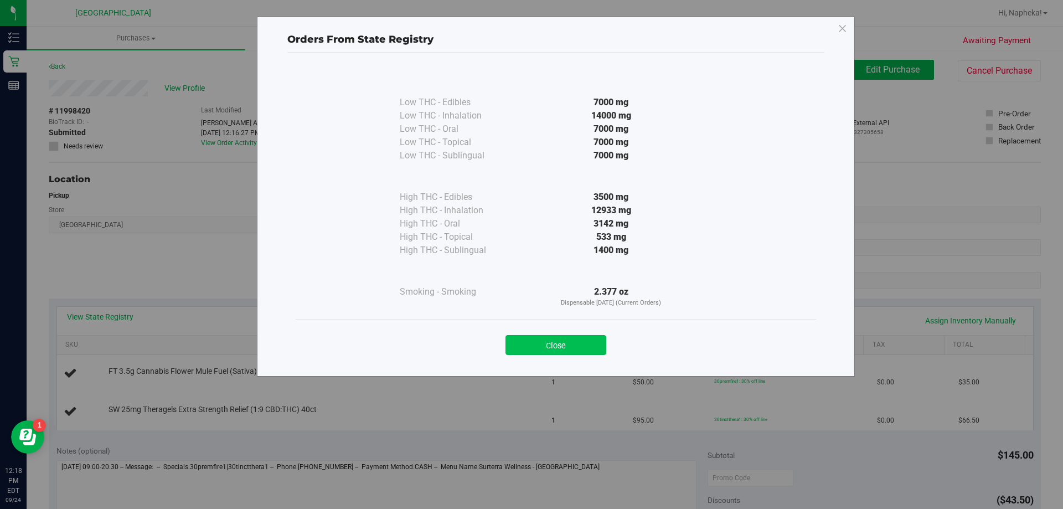
click at [547, 338] on button "Close" at bounding box center [556, 345] width 101 height 20
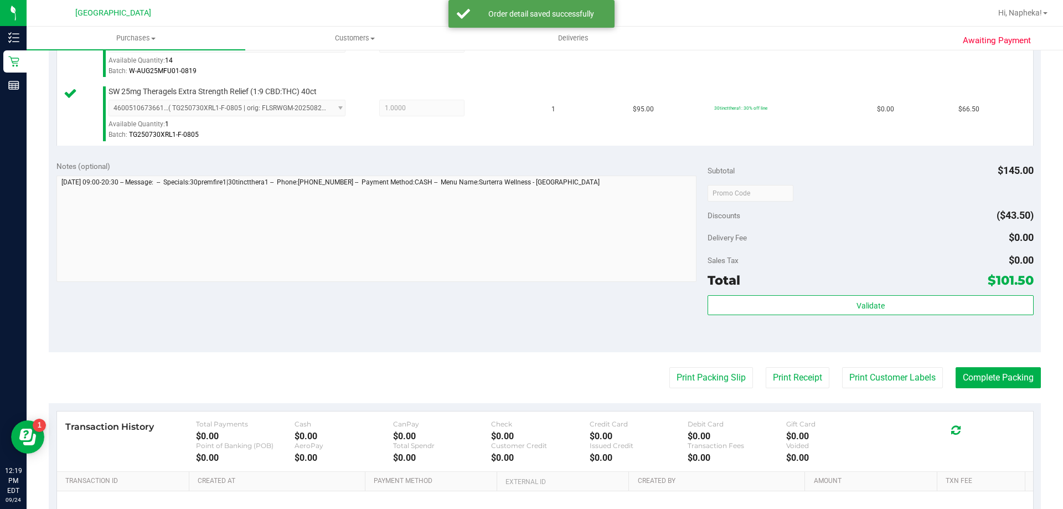
scroll to position [361, 0]
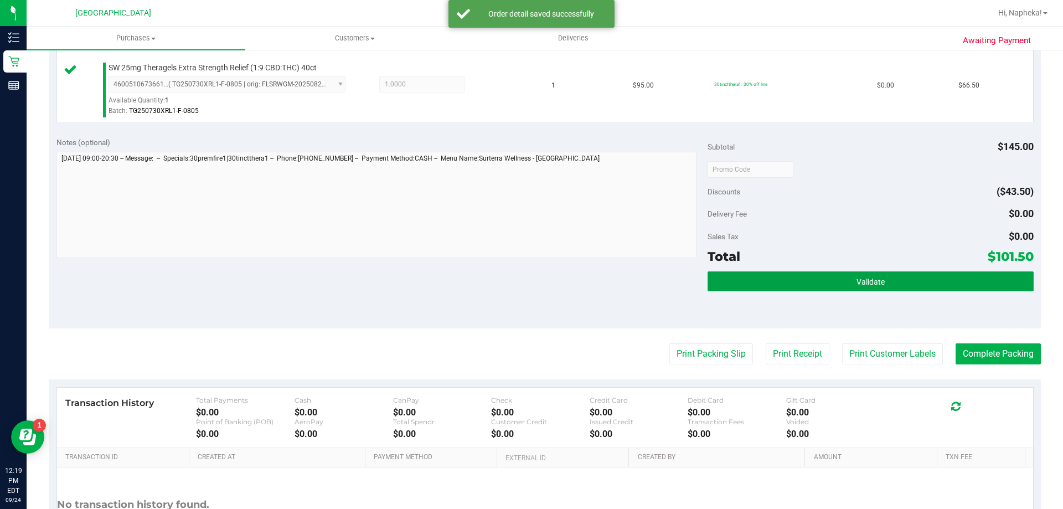
click at [888, 277] on button "Validate" at bounding box center [871, 281] width 326 height 20
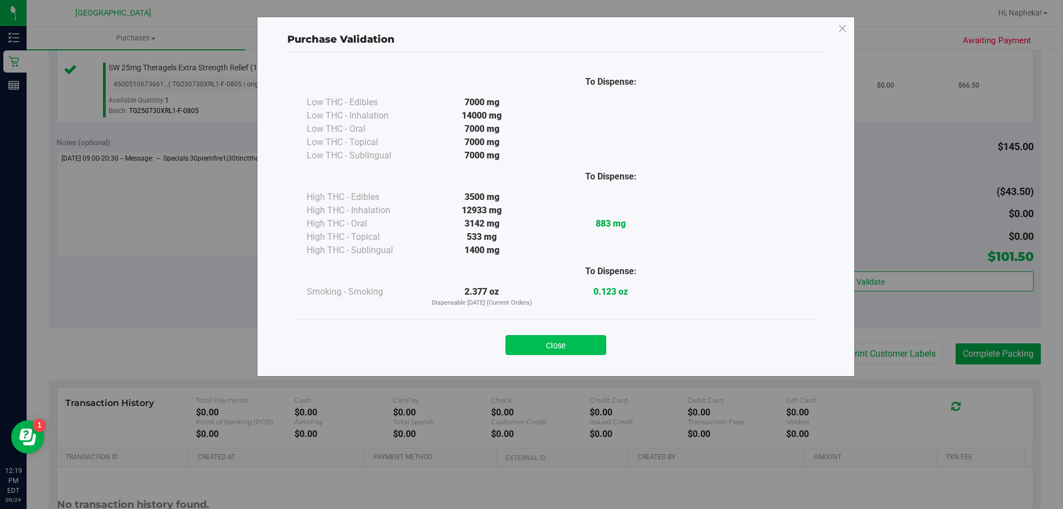
click at [552, 347] on button "Close" at bounding box center [556, 345] width 101 height 20
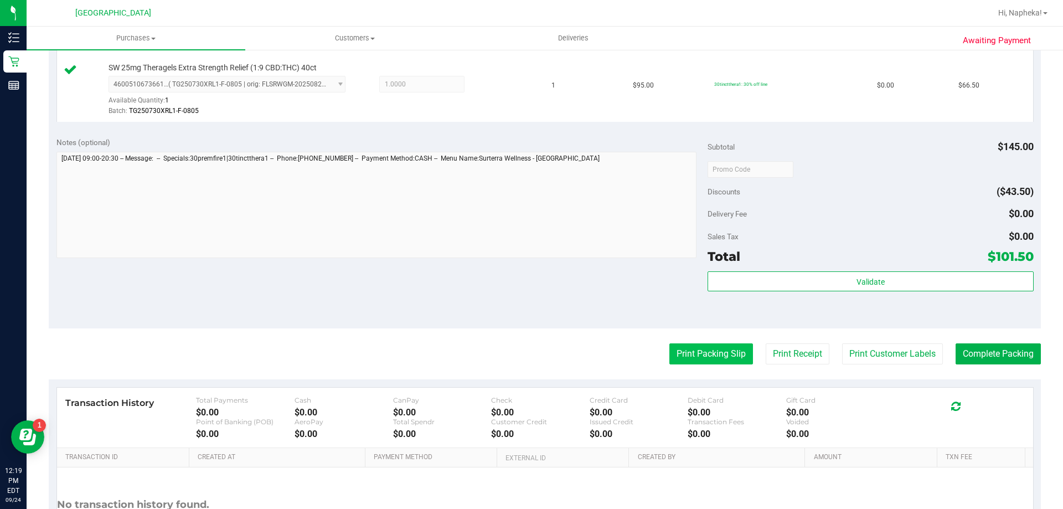
click at [709, 357] on button "Print Packing Slip" at bounding box center [712, 353] width 84 height 21
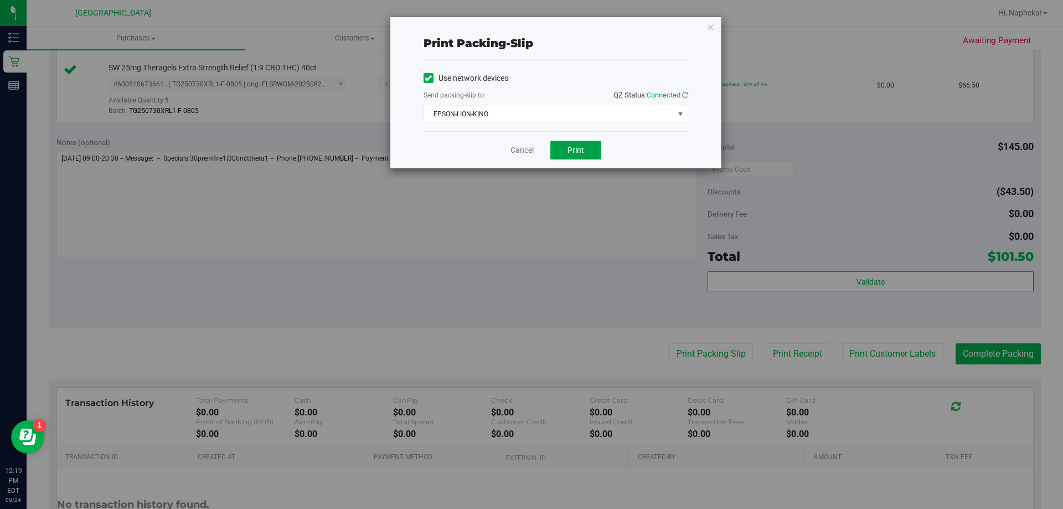
click at [586, 152] on button "Print" at bounding box center [575, 150] width 51 height 19
click at [531, 147] on link "Cancel" at bounding box center [522, 151] width 23 height 12
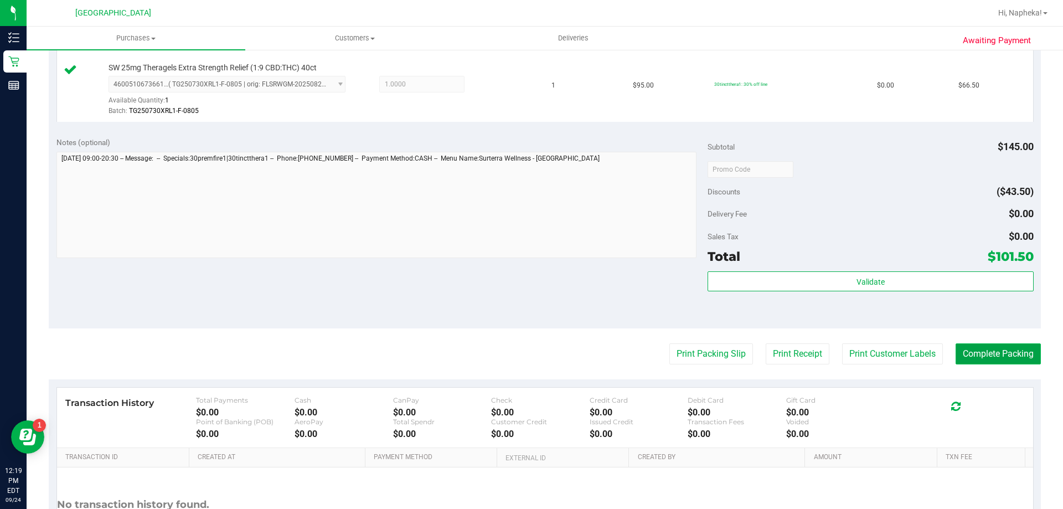
click at [964, 344] on button "Complete Packing" at bounding box center [998, 353] width 85 height 21
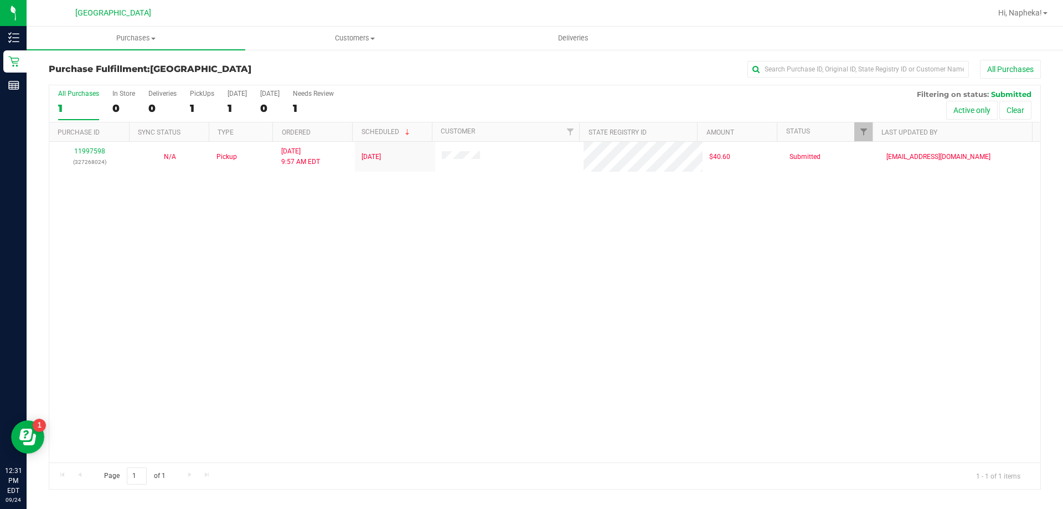
click at [253, 264] on div "11997598 (327268024) N/A Pickup 9/24/2025 9:57 AM EDT 9/24/2025 $40.60 Submitte…" at bounding box center [544, 302] width 991 height 321
click at [859, 124] on link "Filter" at bounding box center [863, 131] width 18 height 19
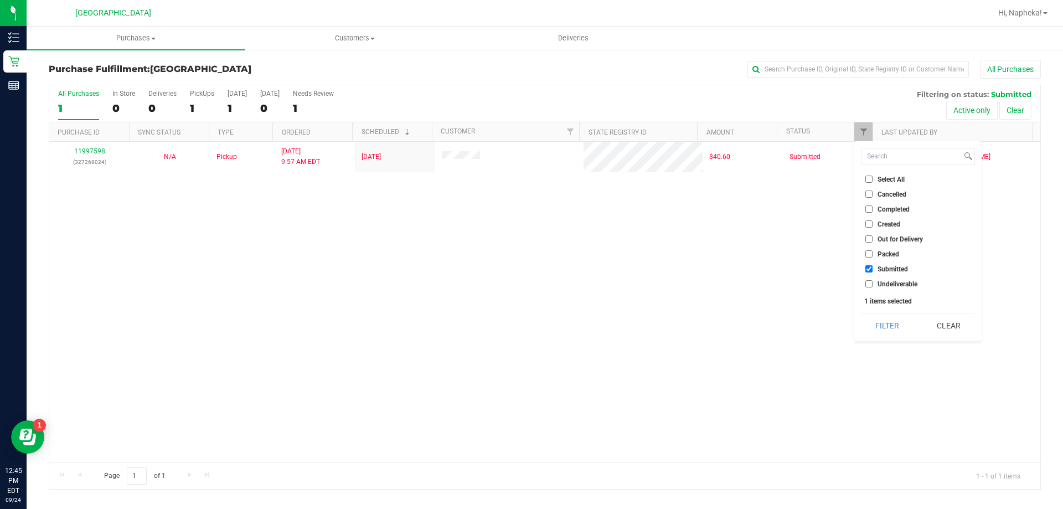
click at [874, 254] on label "Packed" at bounding box center [883, 253] width 34 height 7
click at [873, 254] on input "Packed" at bounding box center [869, 253] width 7 height 7
checkbox input "true"
click at [883, 330] on button "Filter" at bounding box center [887, 325] width 53 height 24
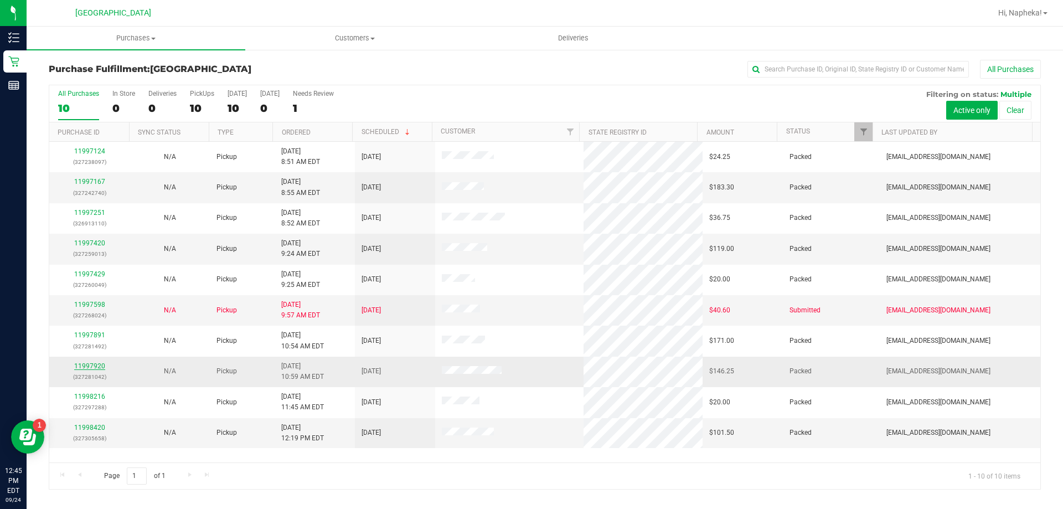
click at [99, 368] on link "11997920" at bounding box center [89, 366] width 31 height 8
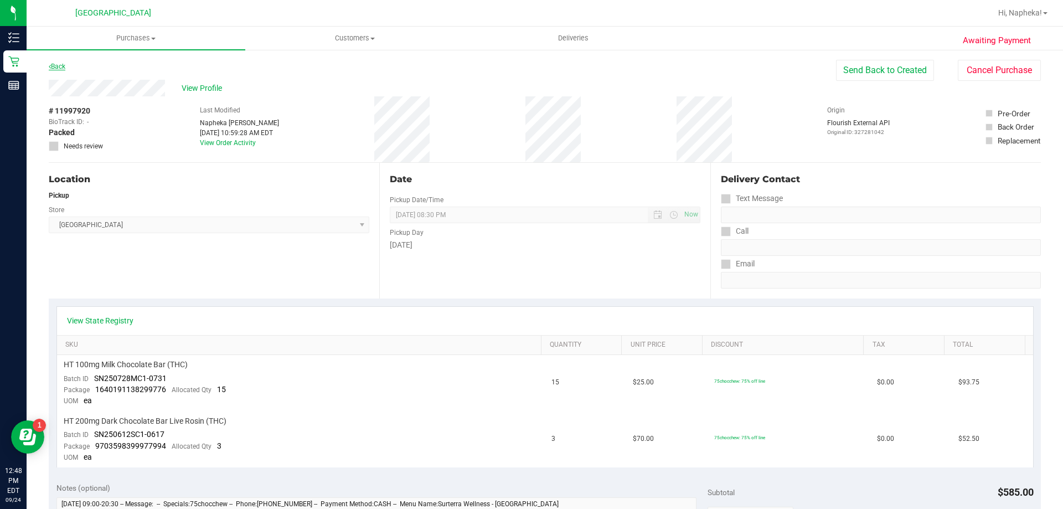
click at [65, 70] on link "Back" at bounding box center [57, 67] width 17 height 8
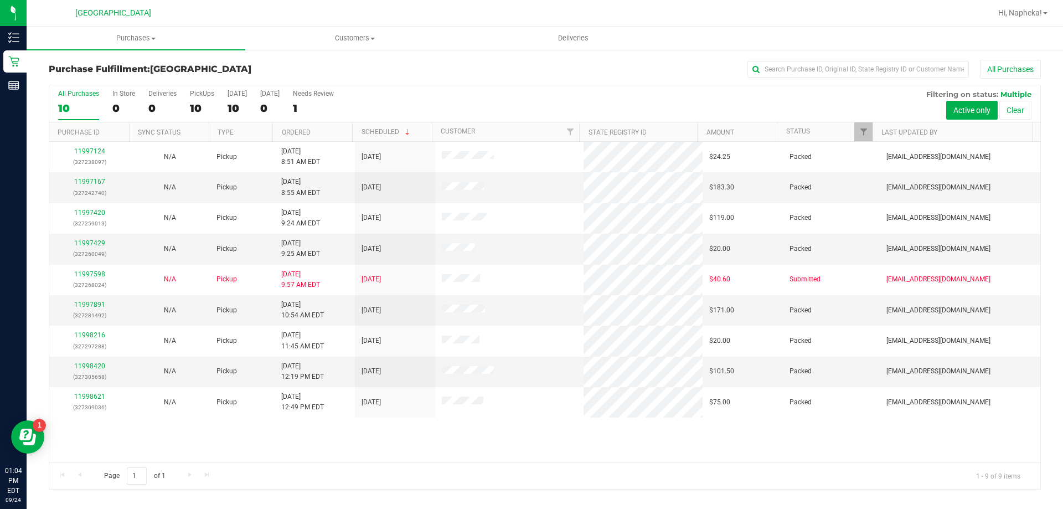
drag, startPoint x: 538, startPoint y: 264, endPoint x: 519, endPoint y: 476, distance: 213.0
click at [519, 476] on div "Page 1 of 1 1 - 9 of 9 items" at bounding box center [544, 475] width 991 height 27
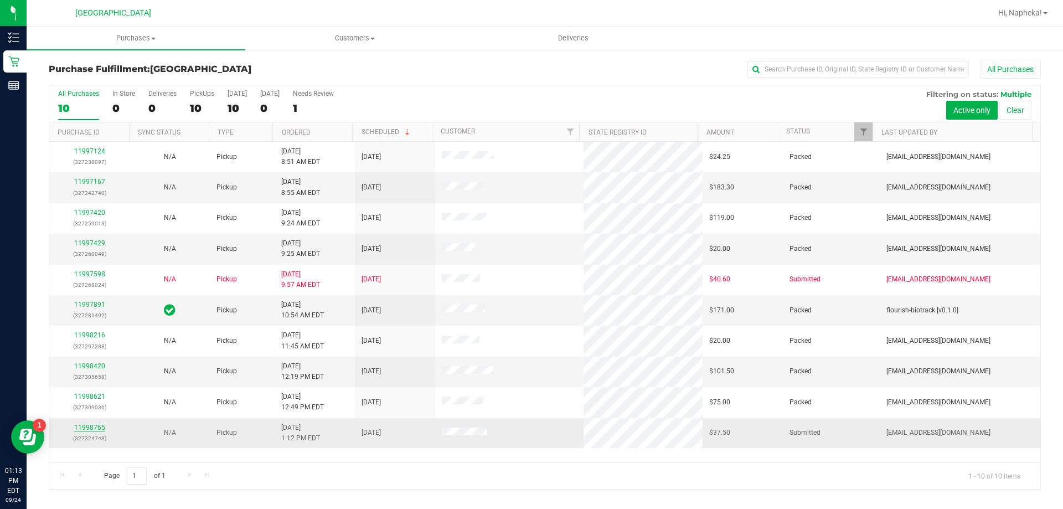
click at [99, 429] on link "11998765" at bounding box center [89, 428] width 31 height 8
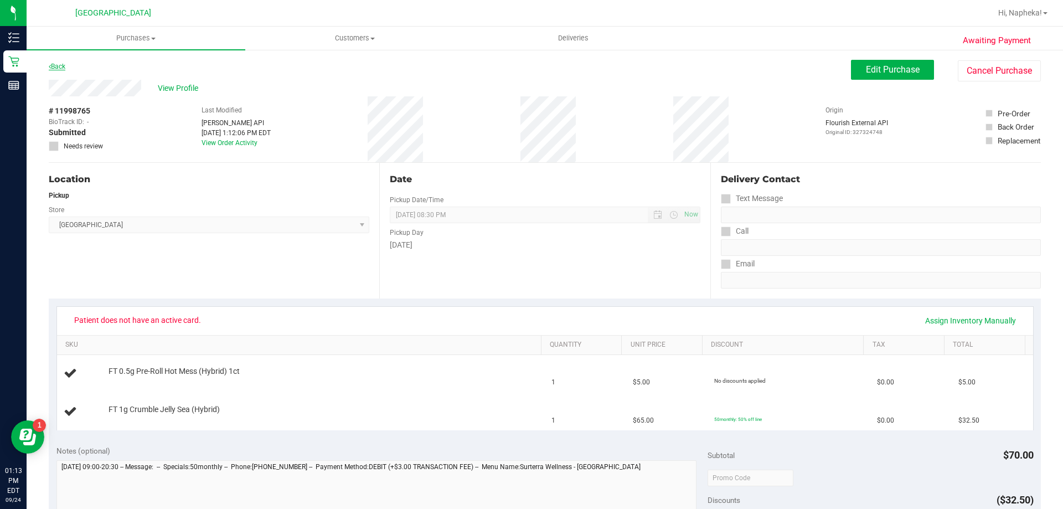
click at [60, 66] on link "Back" at bounding box center [57, 67] width 17 height 8
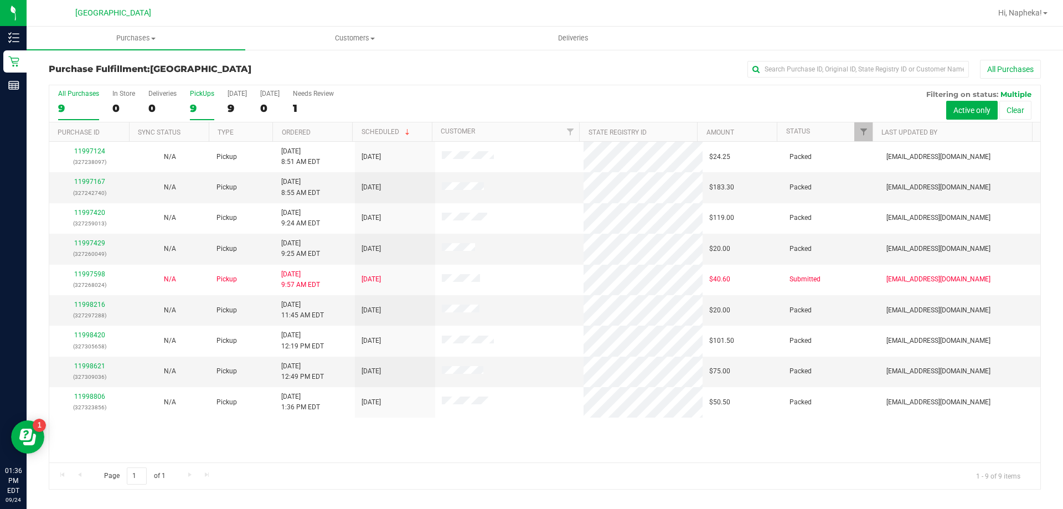
click at [203, 109] on div "9" at bounding box center [202, 108] width 24 height 13
click at [0, 0] on input "PickUps 9" at bounding box center [0, 0] width 0 height 0
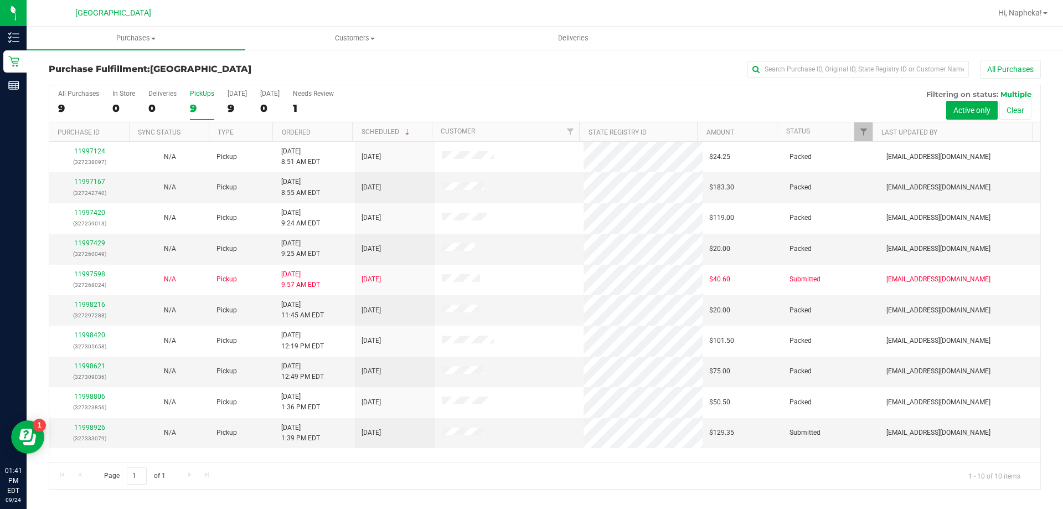
click at [203, 107] on div "9" at bounding box center [202, 108] width 24 height 13
click at [0, 0] on input "PickUps 9" at bounding box center [0, 0] width 0 height 0
click at [80, 426] on link "11998926" at bounding box center [89, 428] width 31 height 8
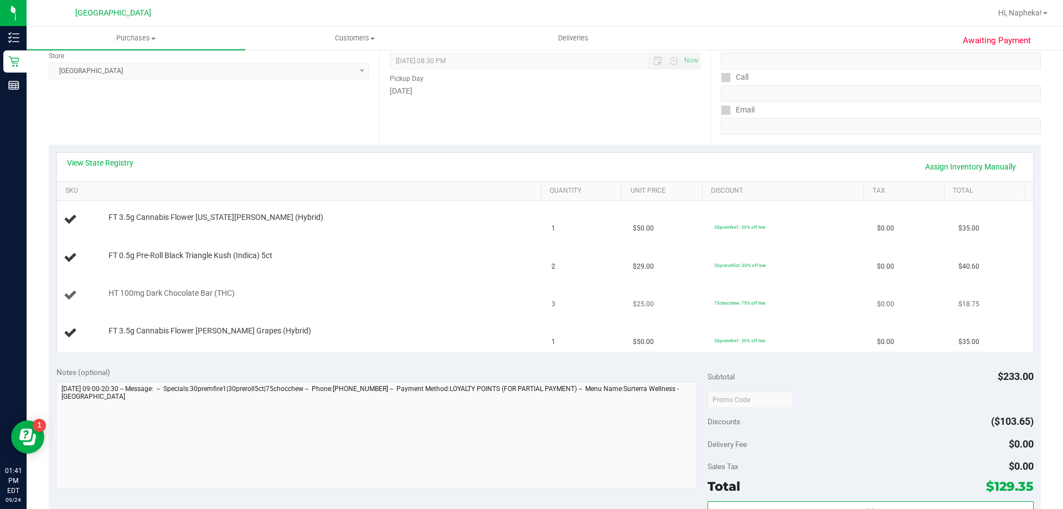
scroll to position [166, 0]
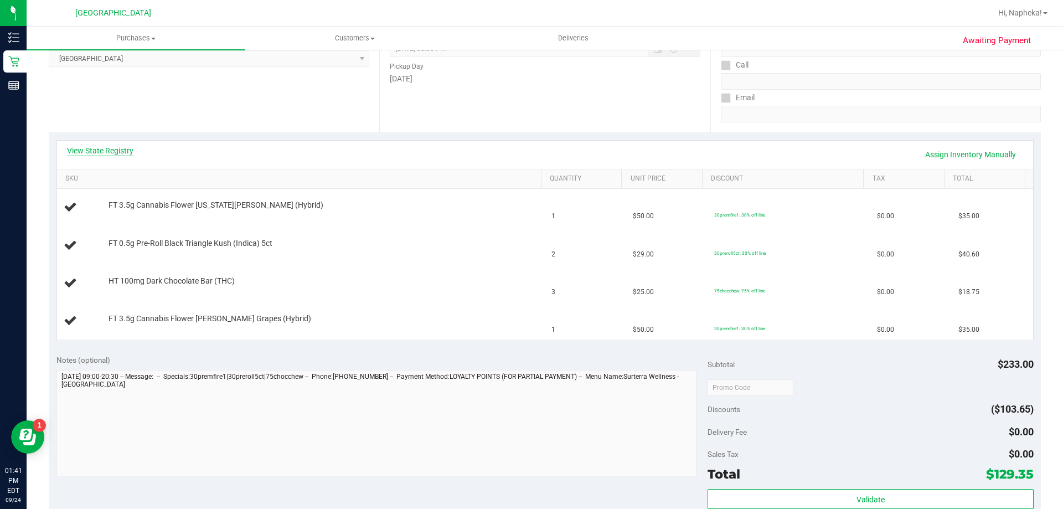
click at [118, 153] on link "View State Registry" at bounding box center [100, 150] width 66 height 11
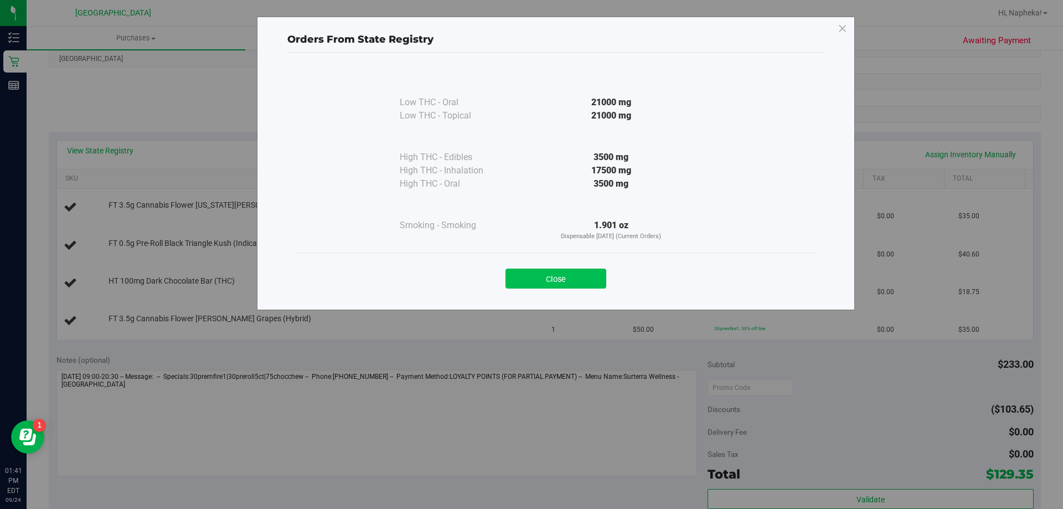
click at [588, 278] on button "Close" at bounding box center [556, 279] width 101 height 20
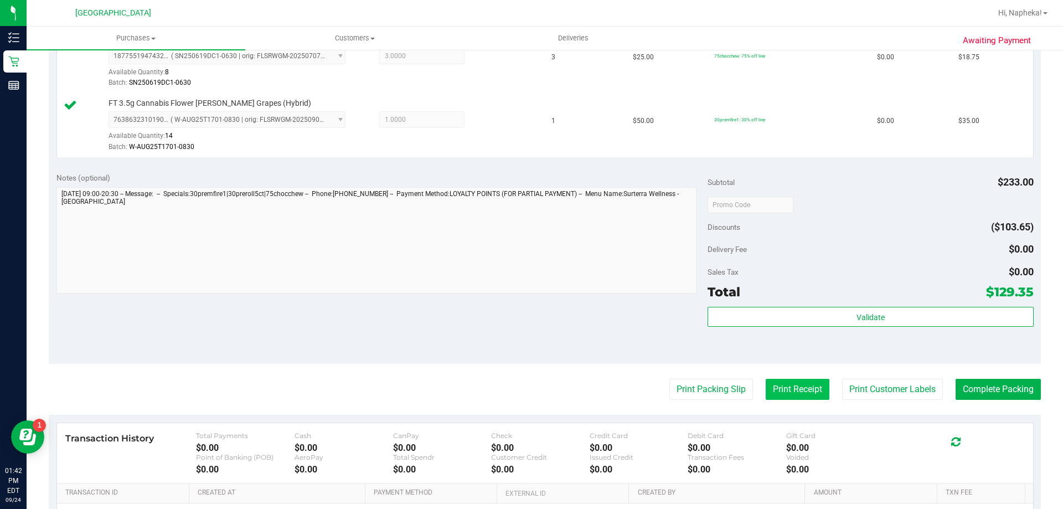
scroll to position [498, 0]
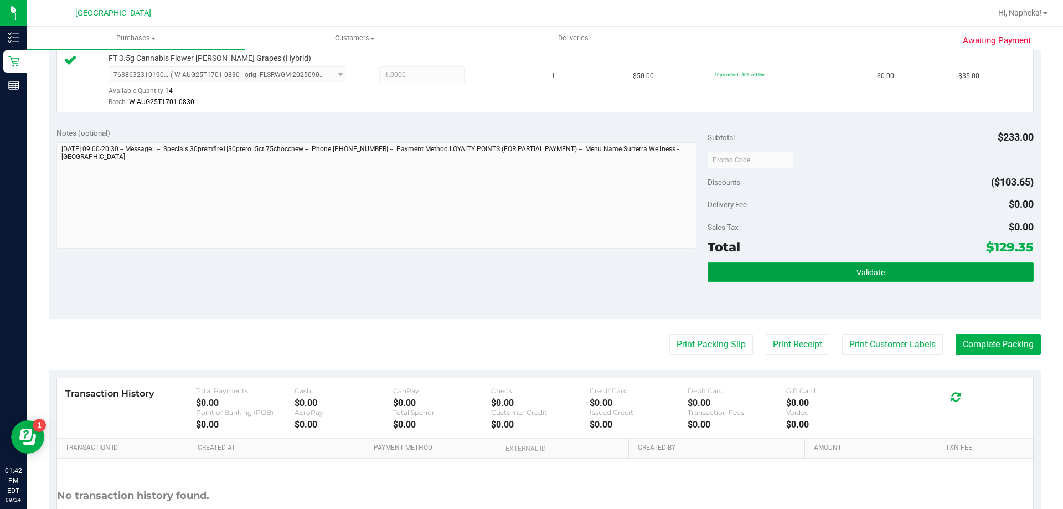
click at [786, 281] on button "Validate" at bounding box center [871, 272] width 326 height 20
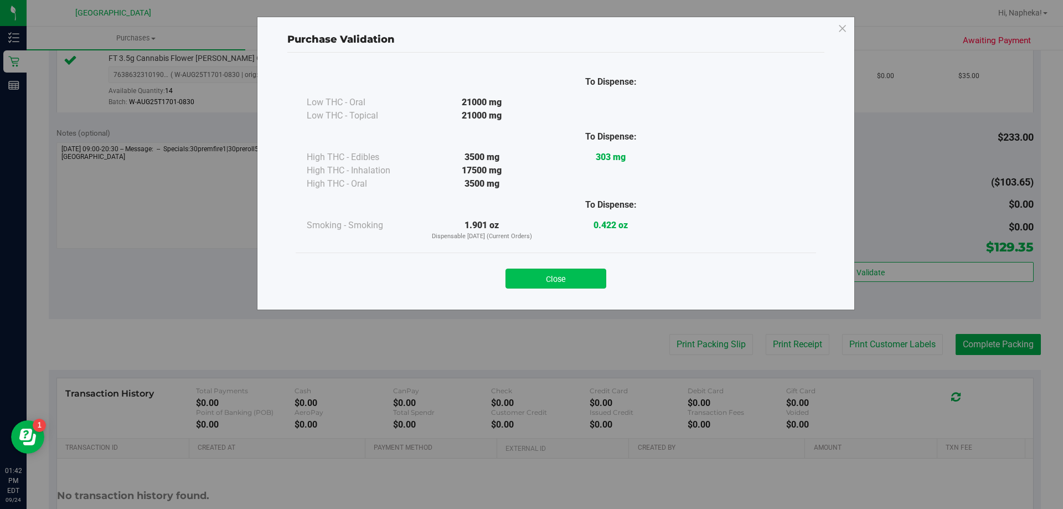
click at [541, 274] on button "Close" at bounding box center [556, 279] width 101 height 20
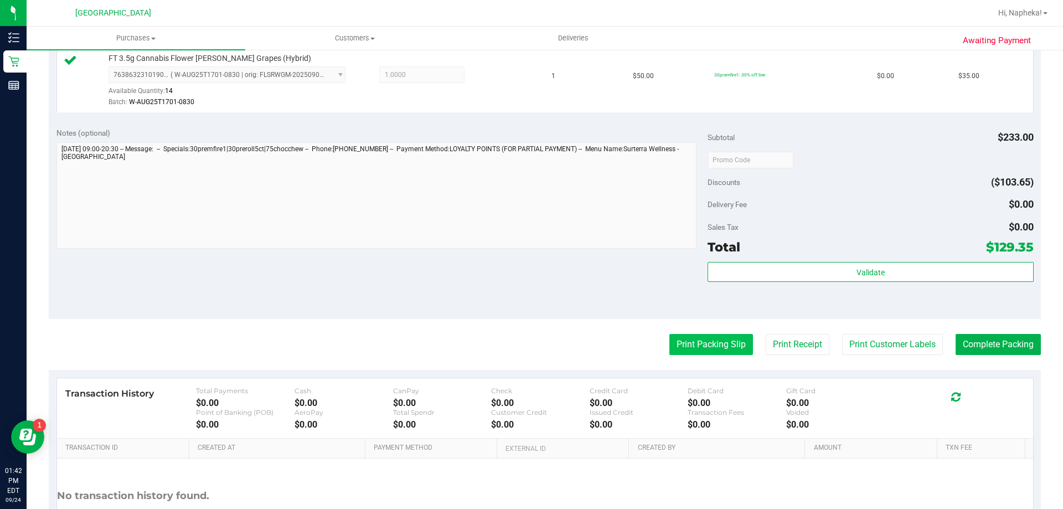
click at [739, 353] on button "Print Packing Slip" at bounding box center [712, 344] width 84 height 21
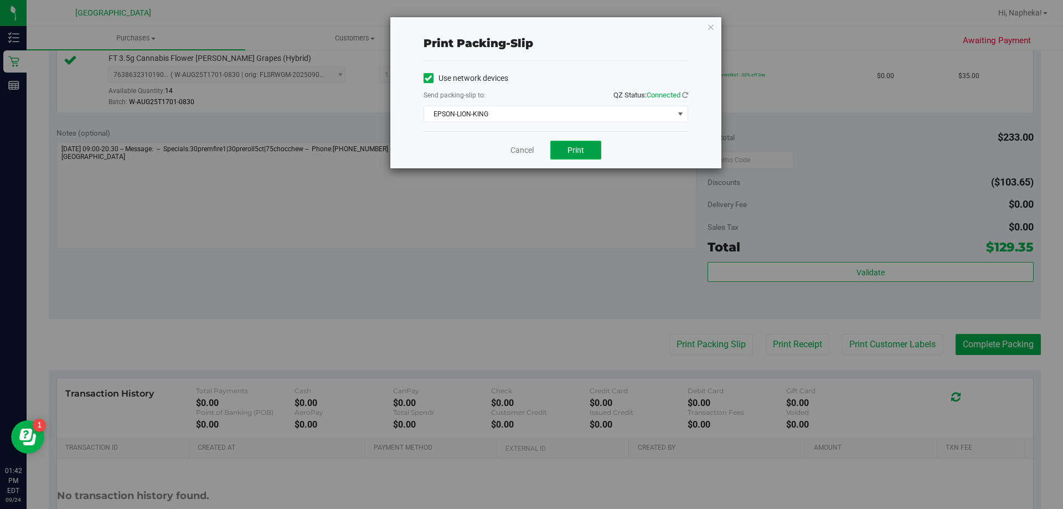
click at [563, 154] on button "Print" at bounding box center [575, 150] width 51 height 19
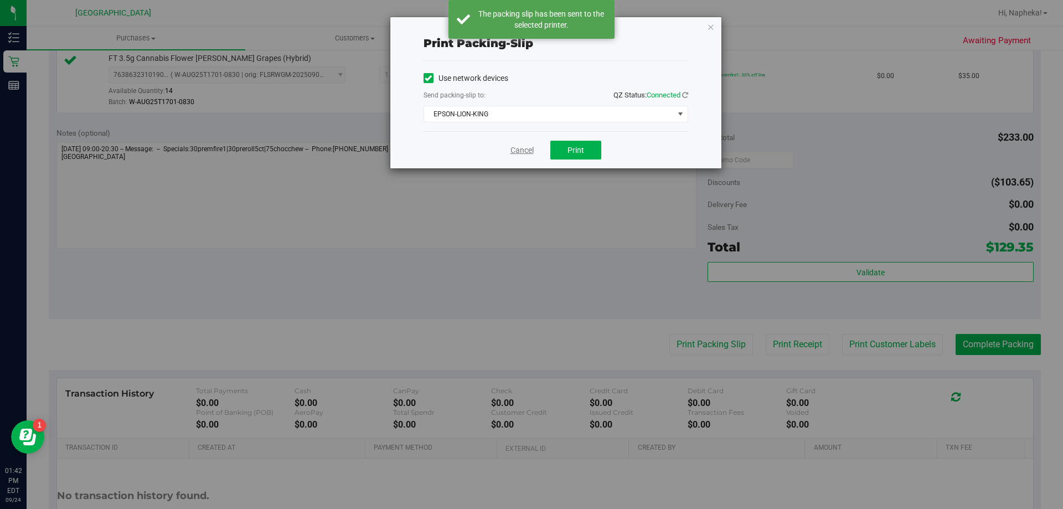
click at [520, 150] on link "Cancel" at bounding box center [522, 151] width 23 height 12
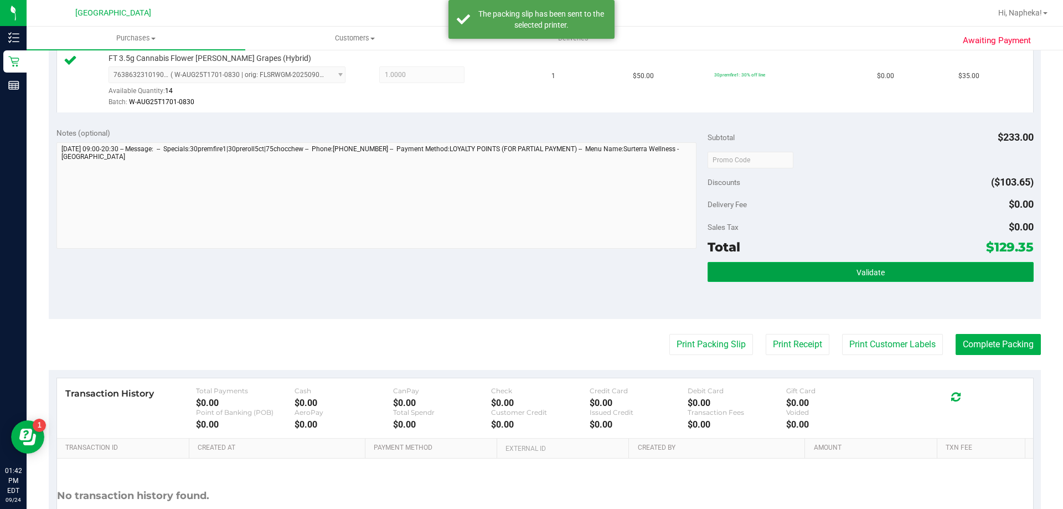
click at [775, 264] on button "Validate" at bounding box center [871, 272] width 326 height 20
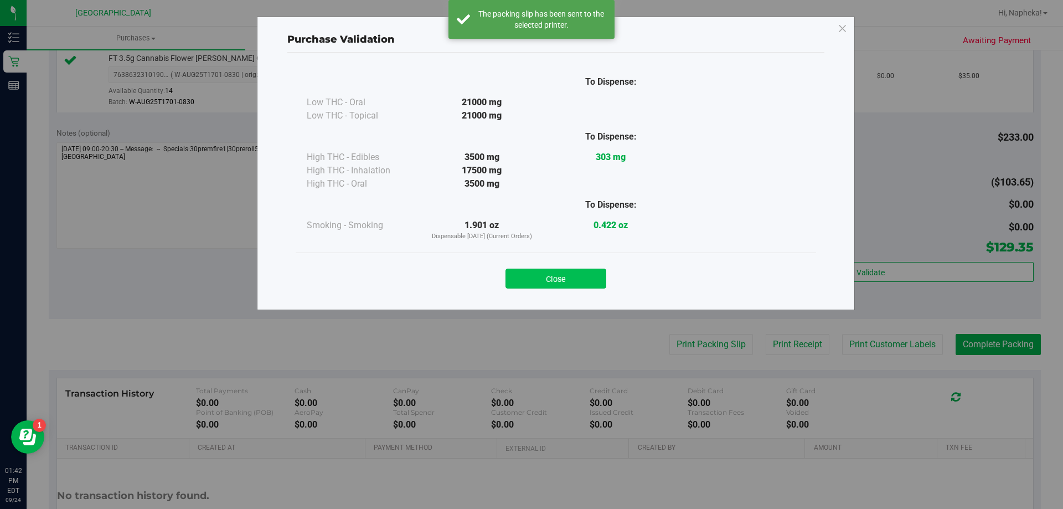
click at [557, 284] on button "Close" at bounding box center [556, 279] width 101 height 20
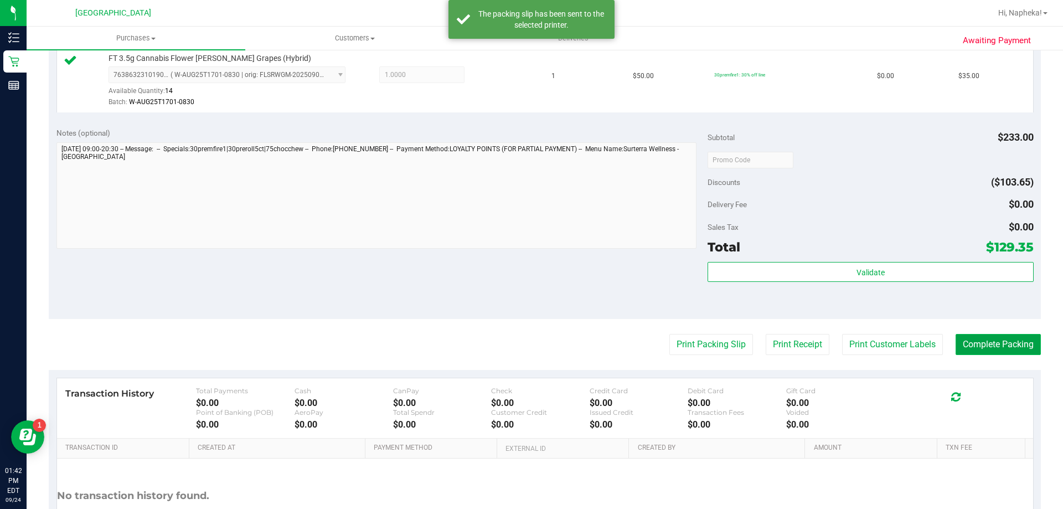
click at [1022, 339] on button "Complete Packing" at bounding box center [998, 344] width 85 height 21
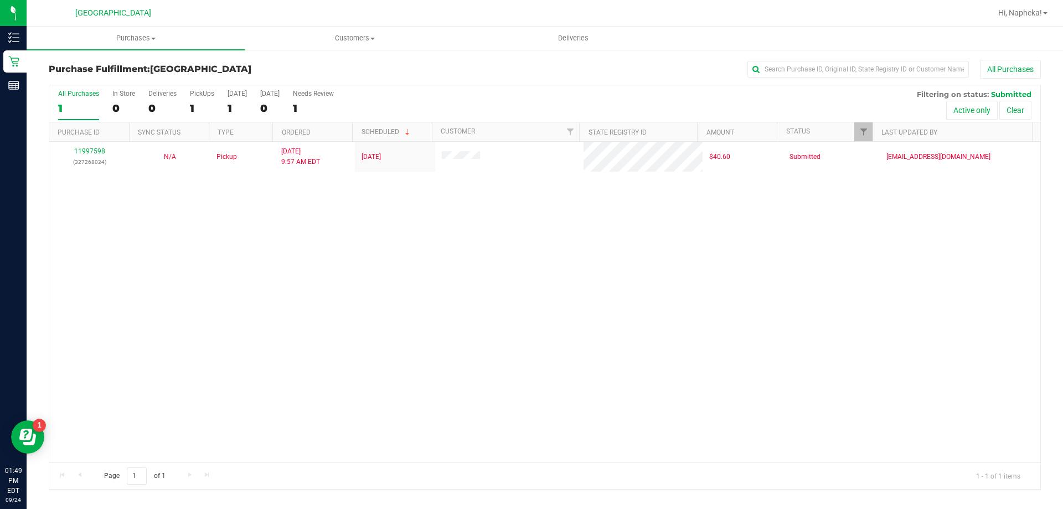
click at [170, 262] on div "11997598 (327268024) N/A Pickup 9/24/2025 9:57 AM EDT 9/24/2025 $40.60 Submitte…" at bounding box center [544, 302] width 991 height 321
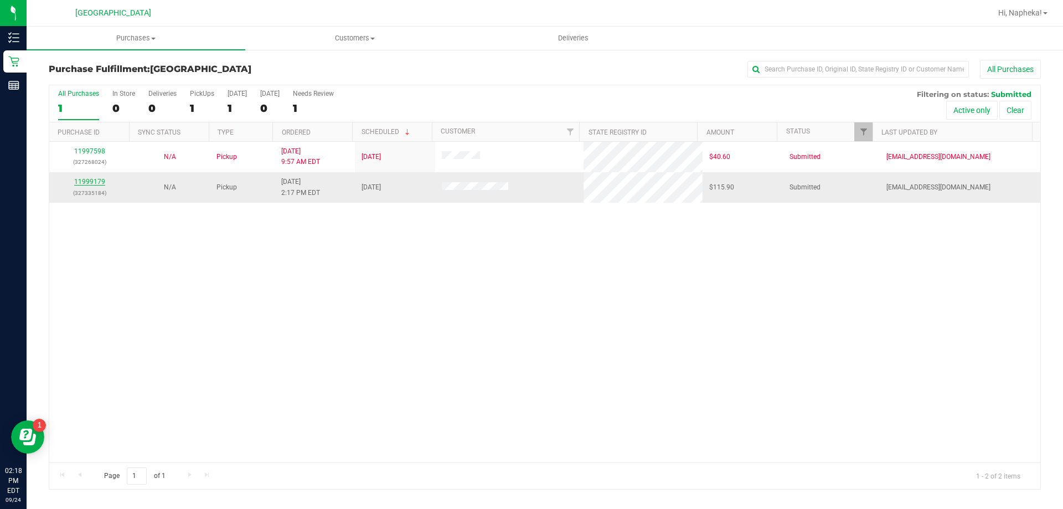
click at [99, 181] on link "11999179" at bounding box center [89, 182] width 31 height 8
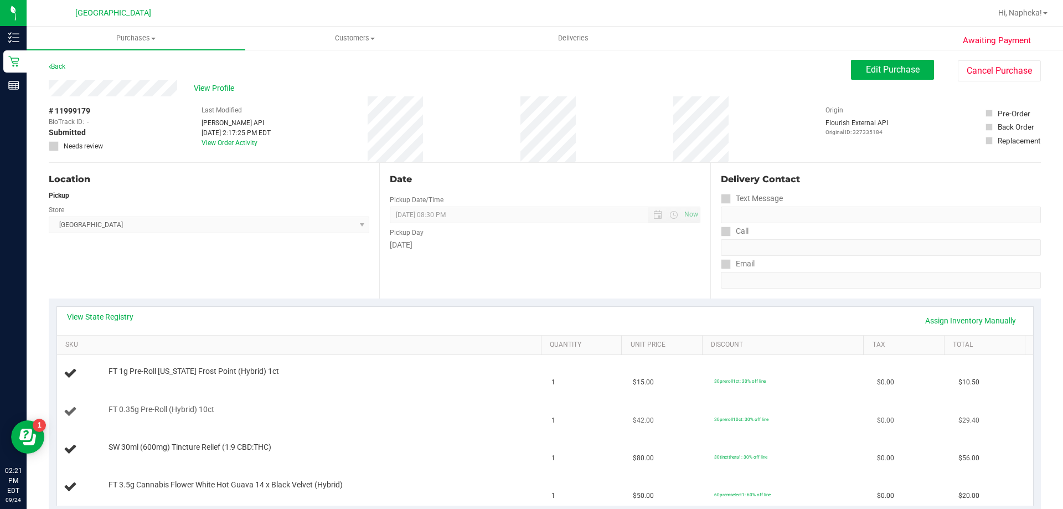
scroll to position [55, 0]
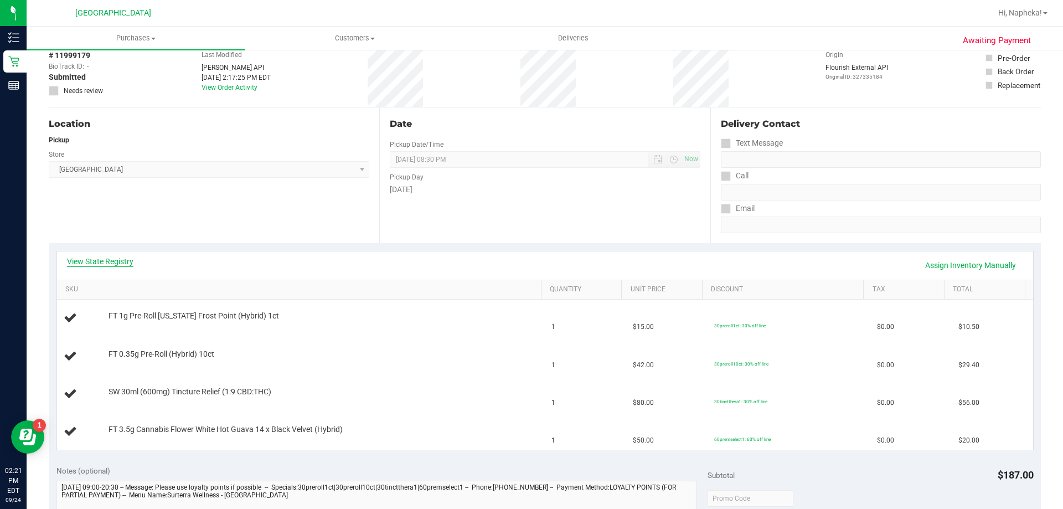
click at [119, 264] on link "View State Registry" at bounding box center [100, 261] width 66 height 11
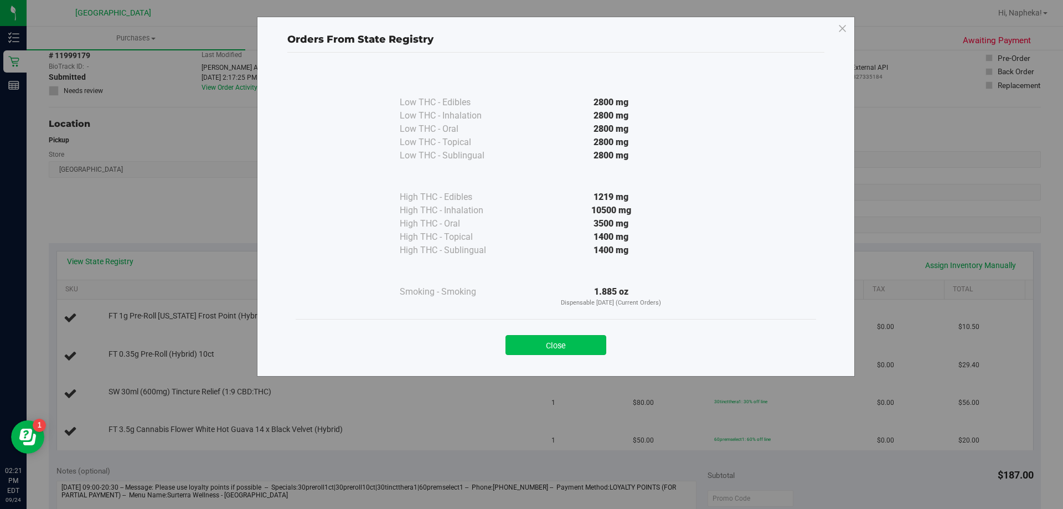
click at [526, 338] on button "Close" at bounding box center [556, 345] width 101 height 20
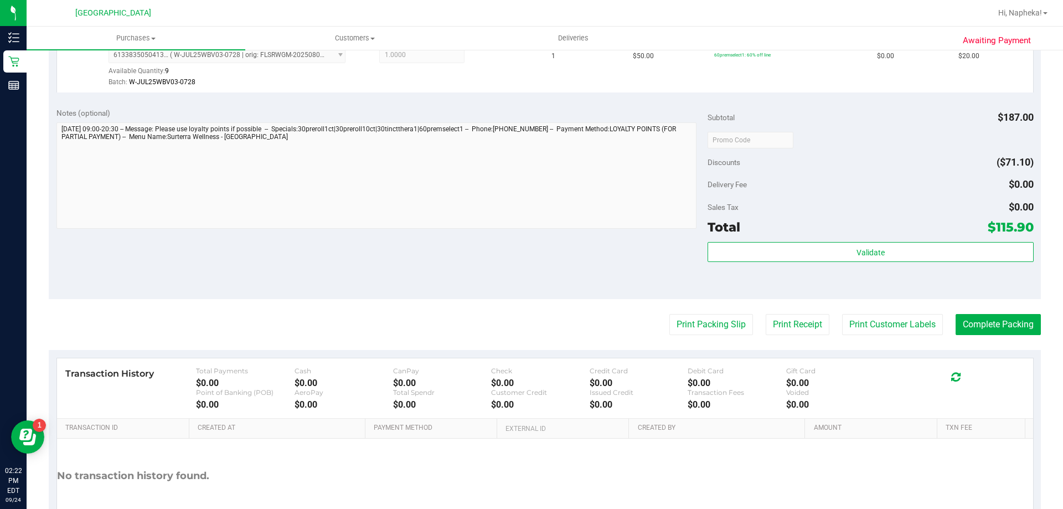
scroll to position [551, 0]
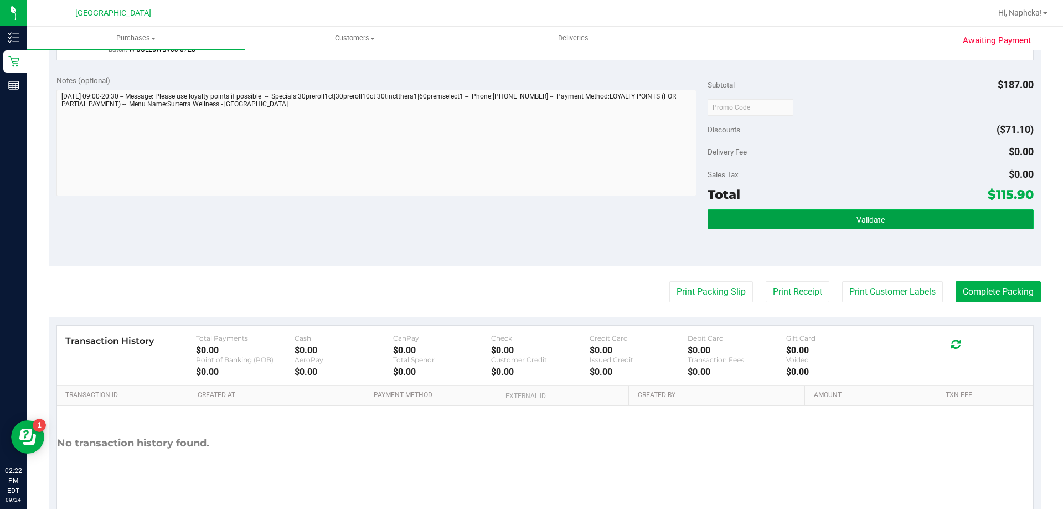
click at [915, 226] on button "Validate" at bounding box center [871, 219] width 326 height 20
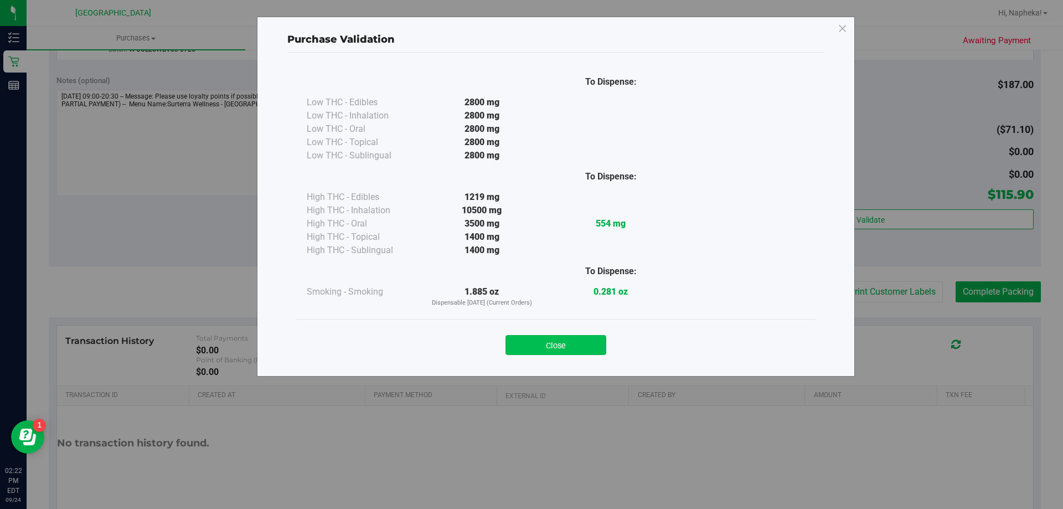
click at [598, 351] on button "Close" at bounding box center [556, 345] width 101 height 20
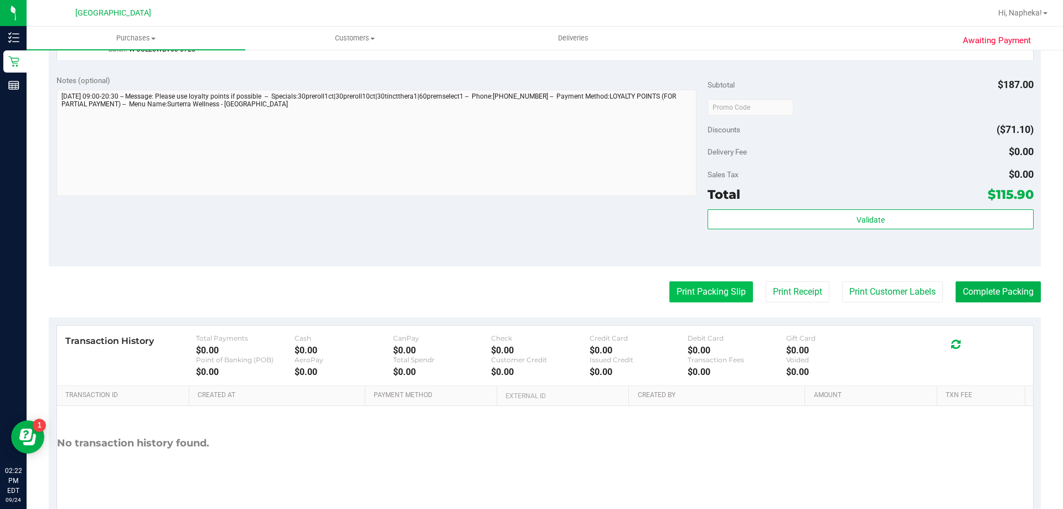
click at [714, 285] on button "Print Packing Slip" at bounding box center [712, 291] width 84 height 21
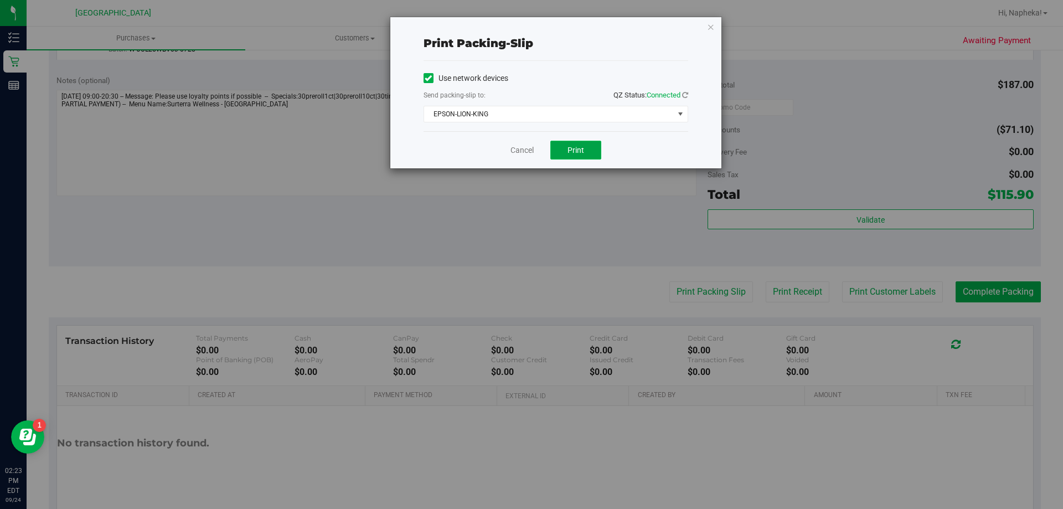
click at [574, 158] on button "Print" at bounding box center [575, 150] width 51 height 19
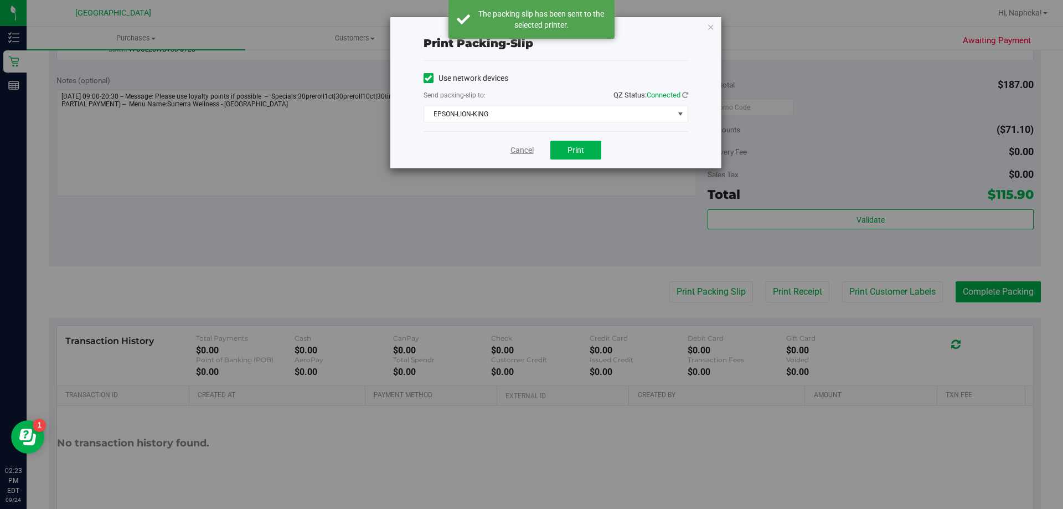
click at [523, 151] on link "Cancel" at bounding box center [522, 151] width 23 height 12
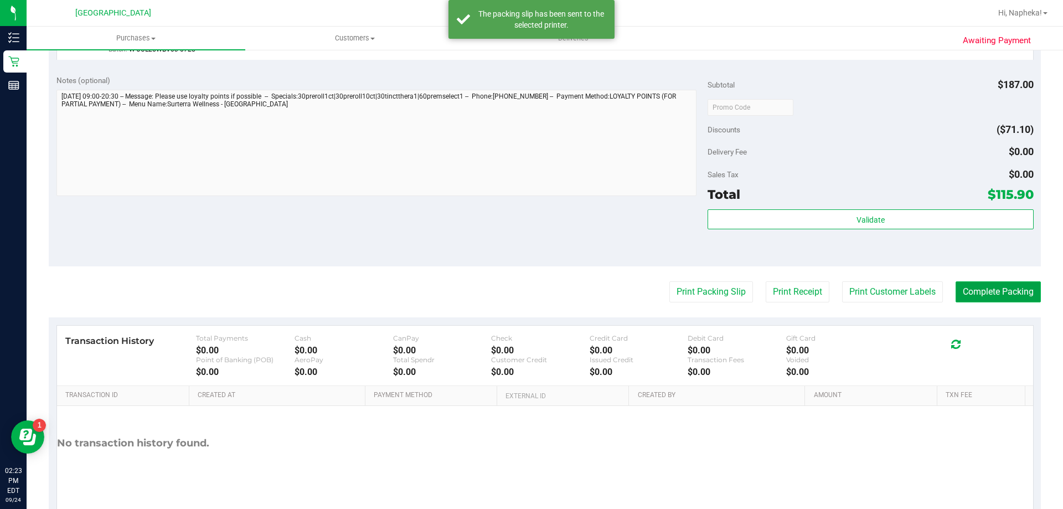
click at [1001, 291] on button "Complete Packing" at bounding box center [998, 291] width 85 height 21
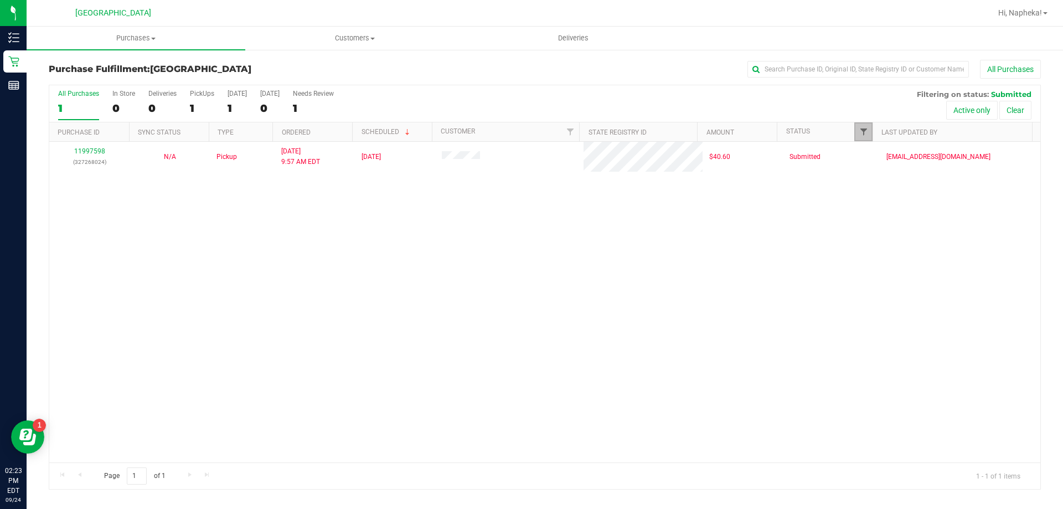
click at [863, 132] on span "Filter" at bounding box center [863, 131] width 9 height 9
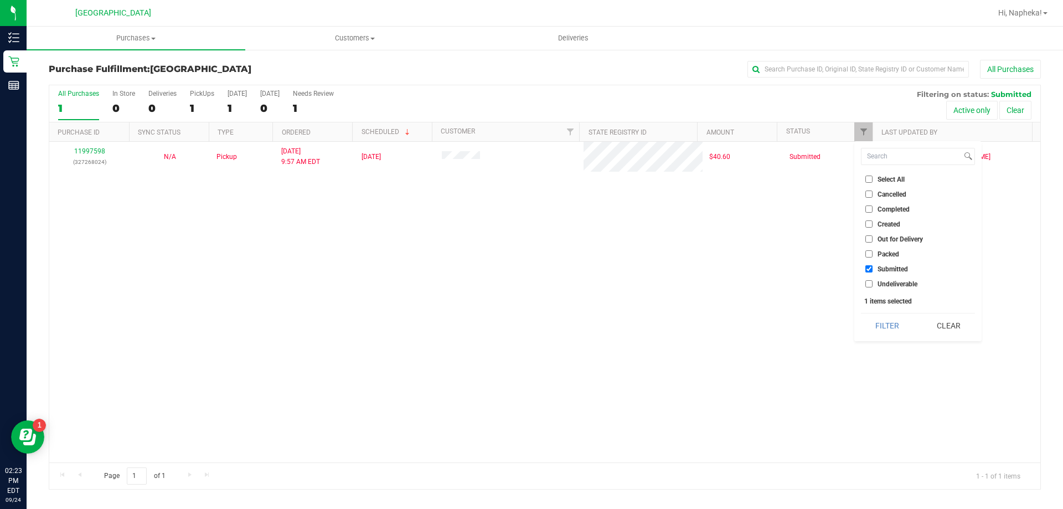
click at [876, 251] on label "Packed" at bounding box center [883, 253] width 34 height 7
click at [873, 251] on input "Packed" at bounding box center [869, 253] width 7 height 7
click at [888, 318] on button "Filter" at bounding box center [887, 325] width 53 height 24
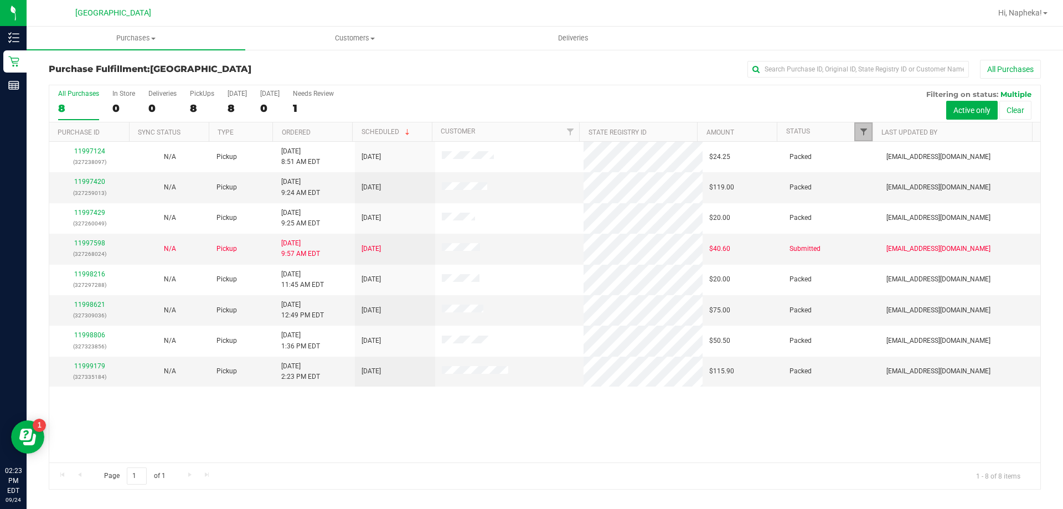
click at [864, 135] on span "Filter" at bounding box center [863, 131] width 9 height 9
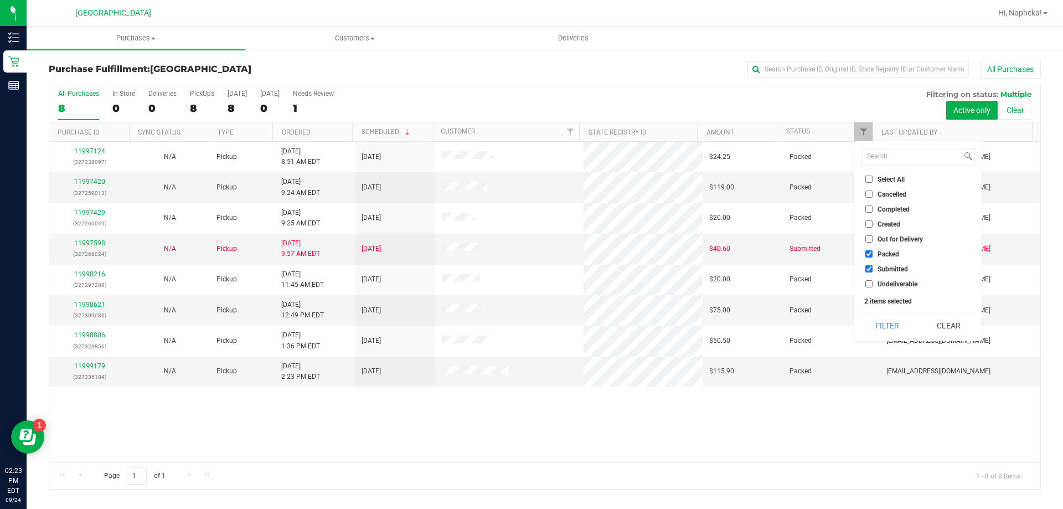
click at [879, 254] on span "Packed" at bounding box center [889, 254] width 22 height 7
click at [873, 254] on input "Packed" at bounding box center [869, 253] width 7 height 7
checkbox input "false"
click at [888, 322] on button "Filter" at bounding box center [887, 325] width 53 height 24
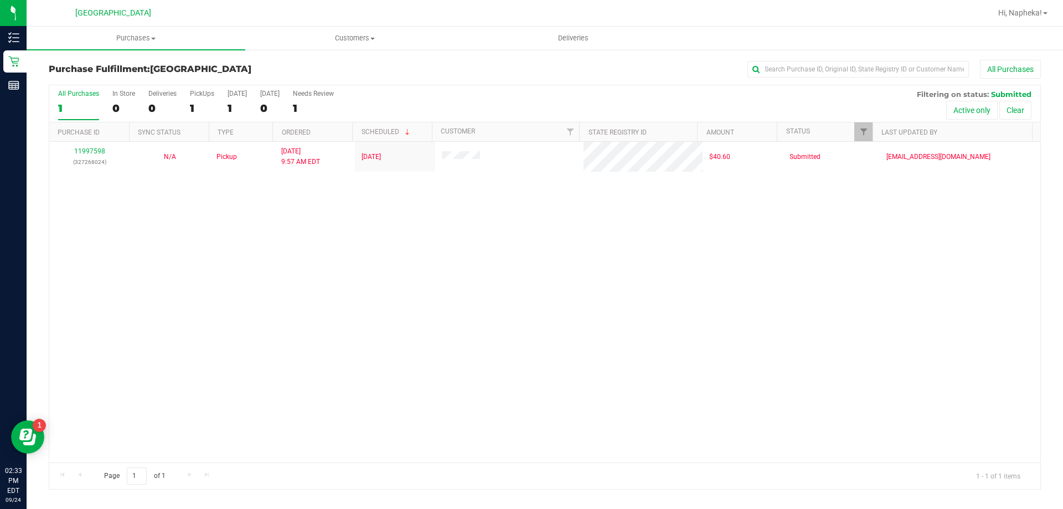
drag, startPoint x: 91, startPoint y: 264, endPoint x: 85, endPoint y: 267, distance: 6.5
click at [87, 265] on div "11997598 (327268024) N/A Pickup 9/24/2025 9:57 AM EDT 9/24/2025 $40.60 Submitte…" at bounding box center [544, 302] width 991 height 321
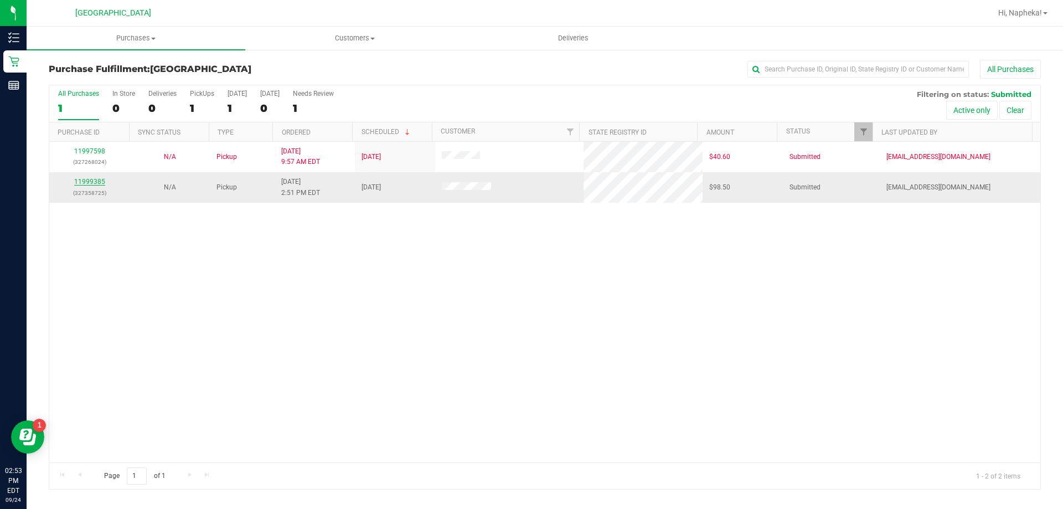
click at [102, 180] on link "11999385" at bounding box center [89, 182] width 31 height 8
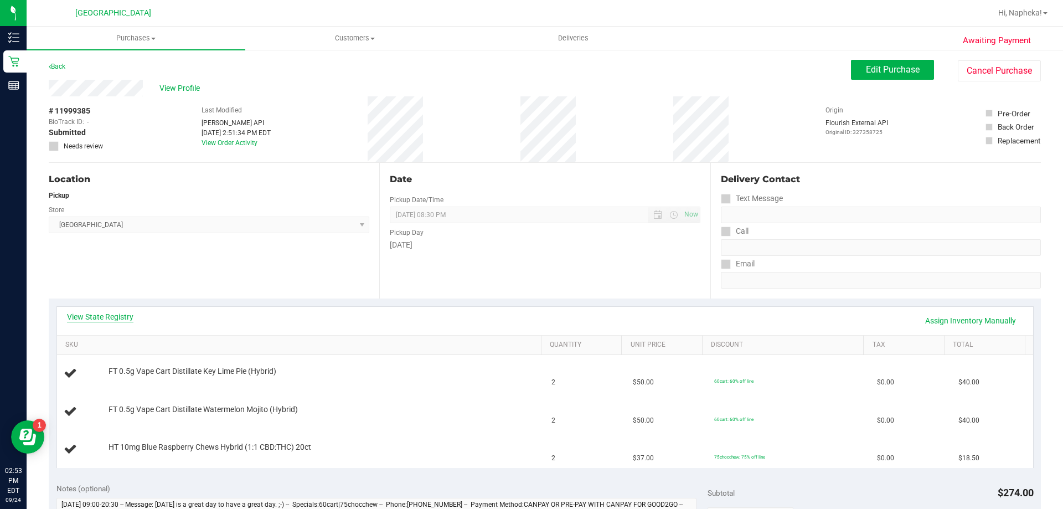
click at [119, 315] on link "View State Registry" at bounding box center [100, 316] width 66 height 11
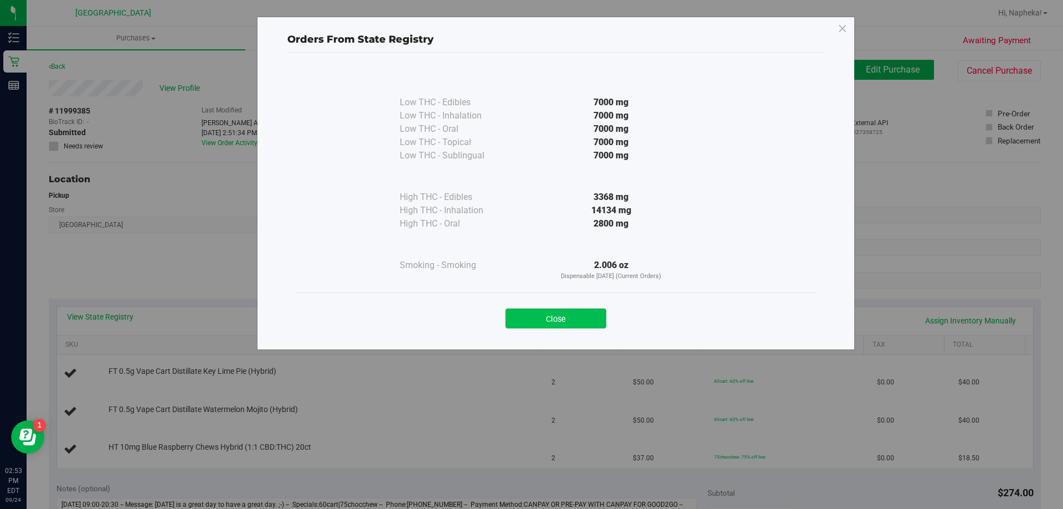
click at [544, 313] on button "Close" at bounding box center [556, 318] width 101 height 20
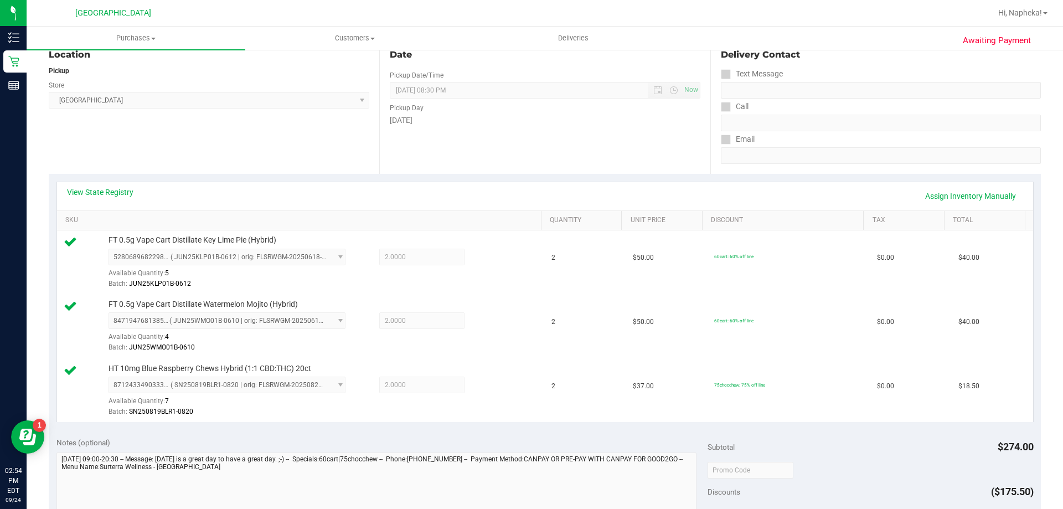
scroll to position [388, 0]
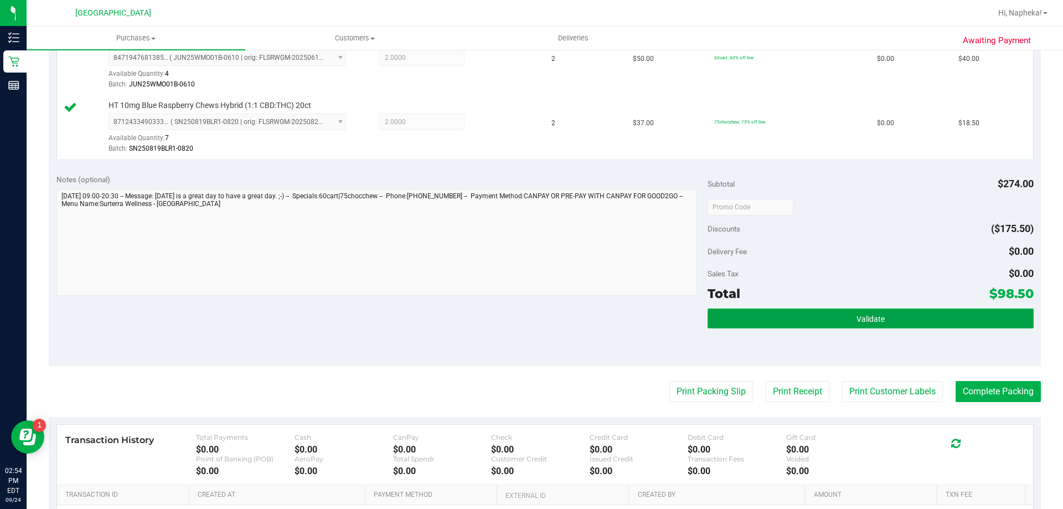
click at [872, 326] on button "Validate" at bounding box center [871, 318] width 326 height 20
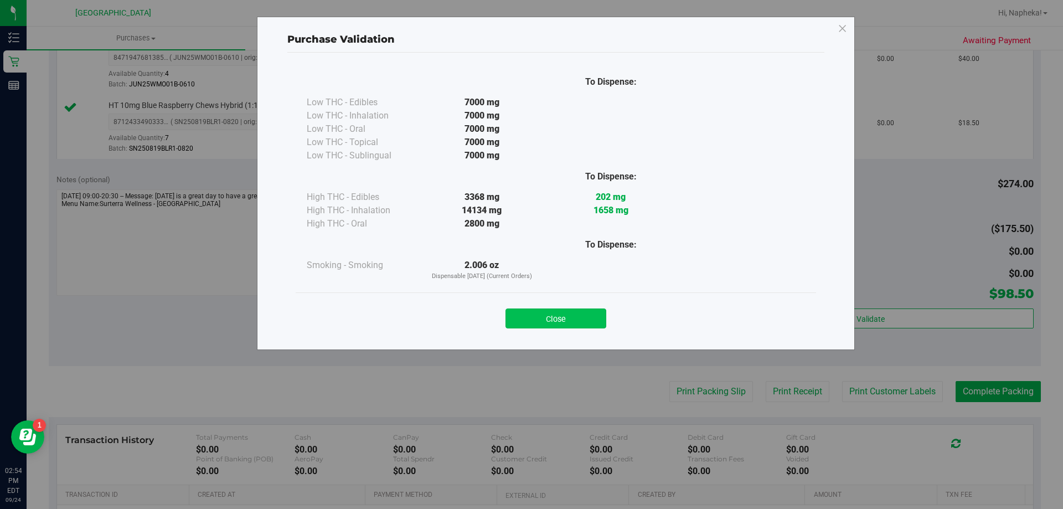
click at [588, 315] on button "Close" at bounding box center [556, 318] width 101 height 20
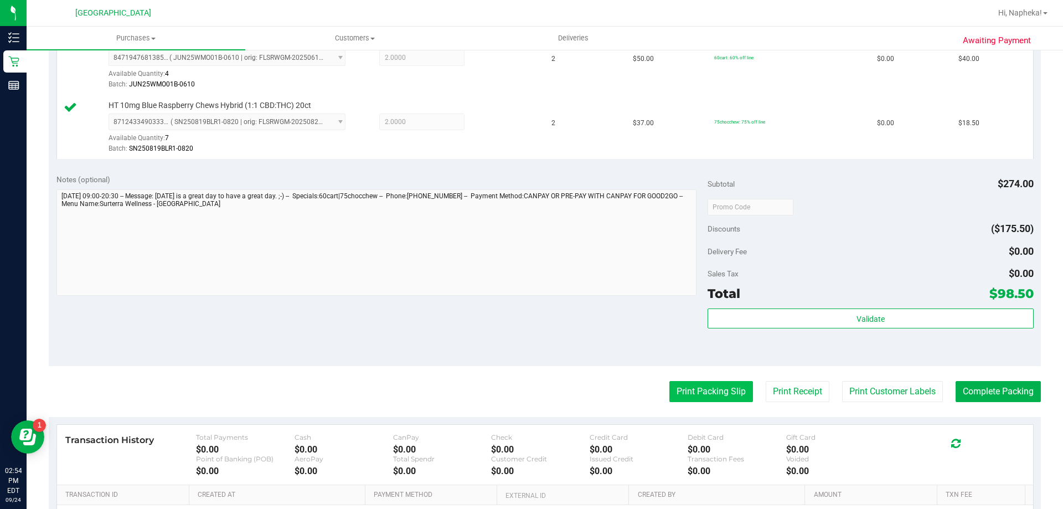
click at [706, 399] on button "Print Packing Slip" at bounding box center [712, 391] width 84 height 21
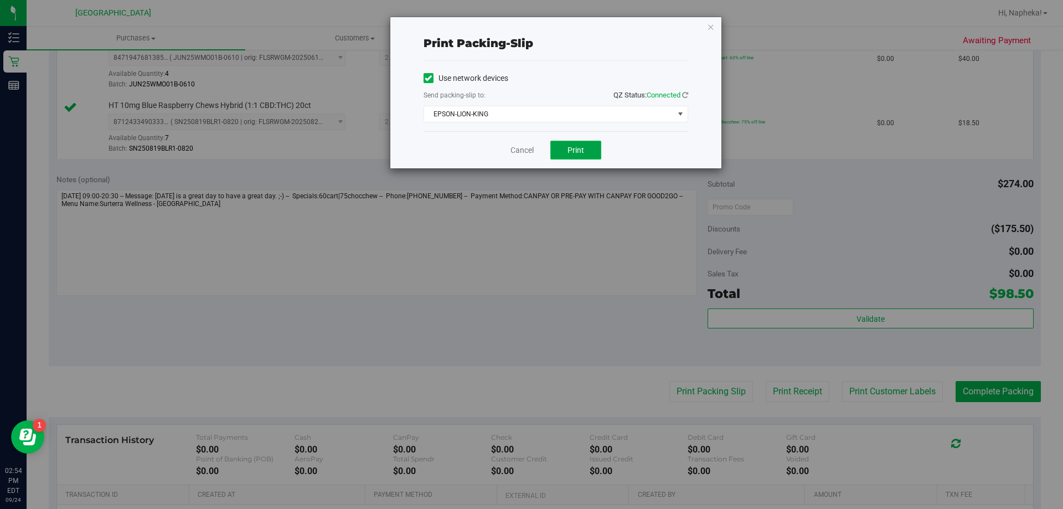
click at [592, 159] on button "Print" at bounding box center [575, 150] width 51 height 19
click at [515, 146] on link "Cancel" at bounding box center [522, 151] width 23 height 12
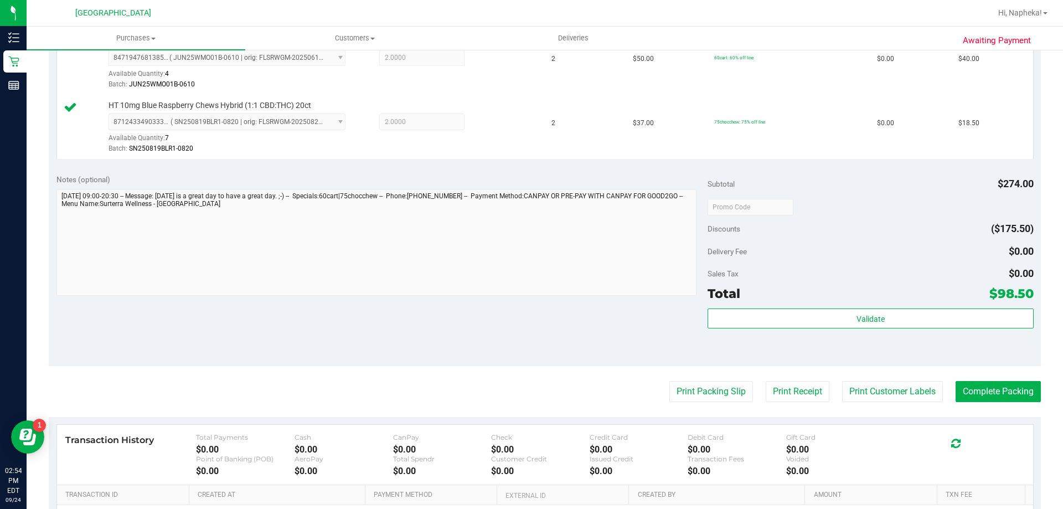
scroll to position [389, 0]
click at [1001, 384] on button "Complete Packing" at bounding box center [998, 390] width 85 height 21
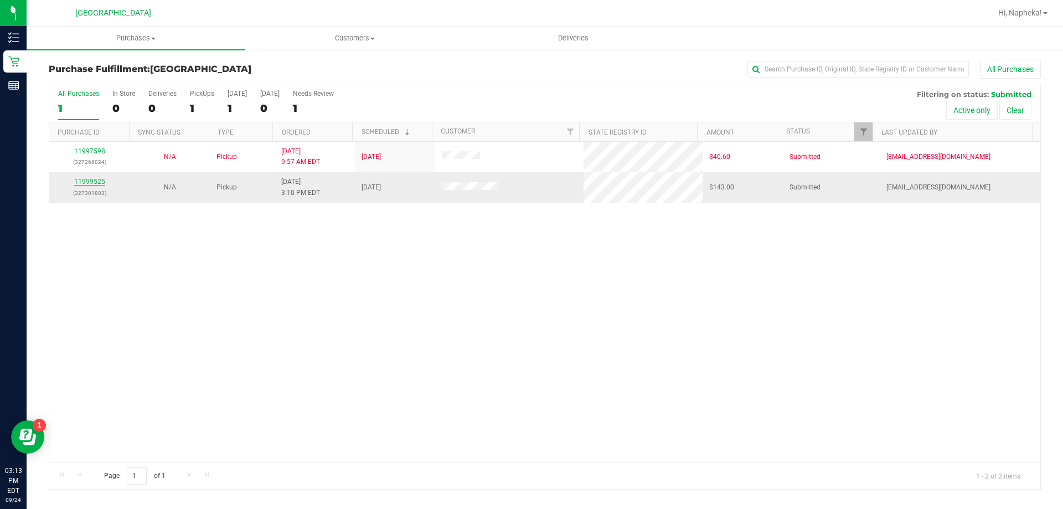
click at [98, 177] on div "11999525 (327301803)" at bounding box center [89, 187] width 67 height 21
click at [94, 181] on link "11999525" at bounding box center [89, 182] width 31 height 8
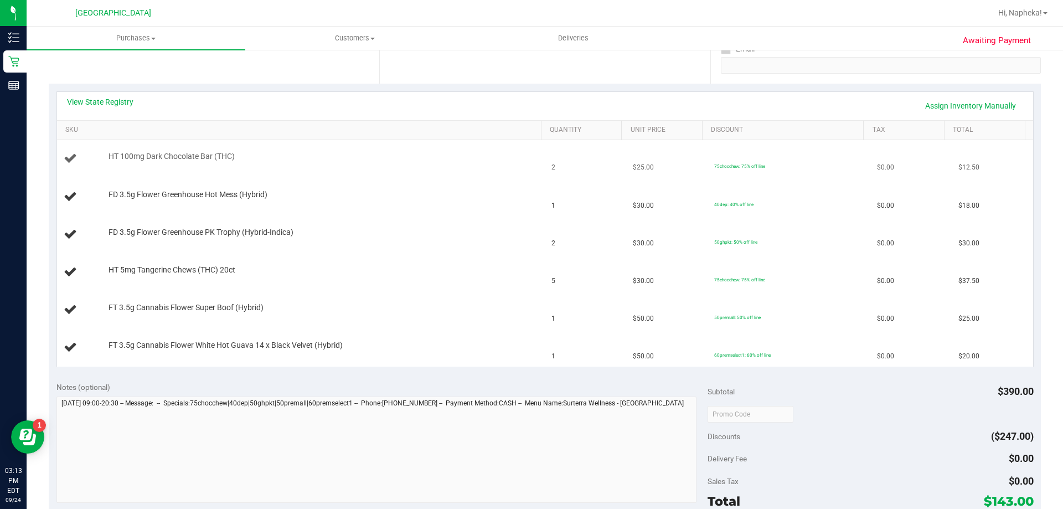
scroll to position [222, 0]
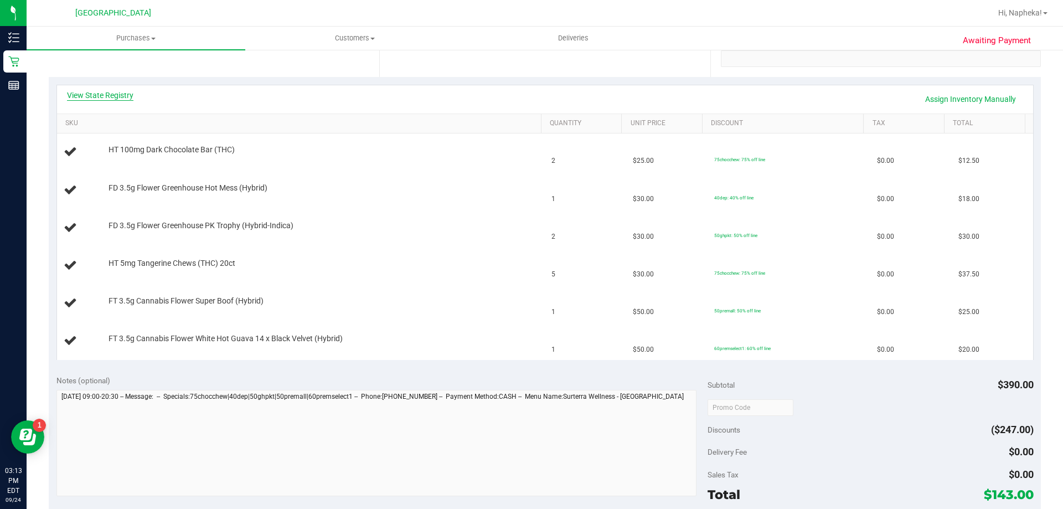
click at [105, 97] on link "View State Registry" at bounding box center [100, 95] width 66 height 11
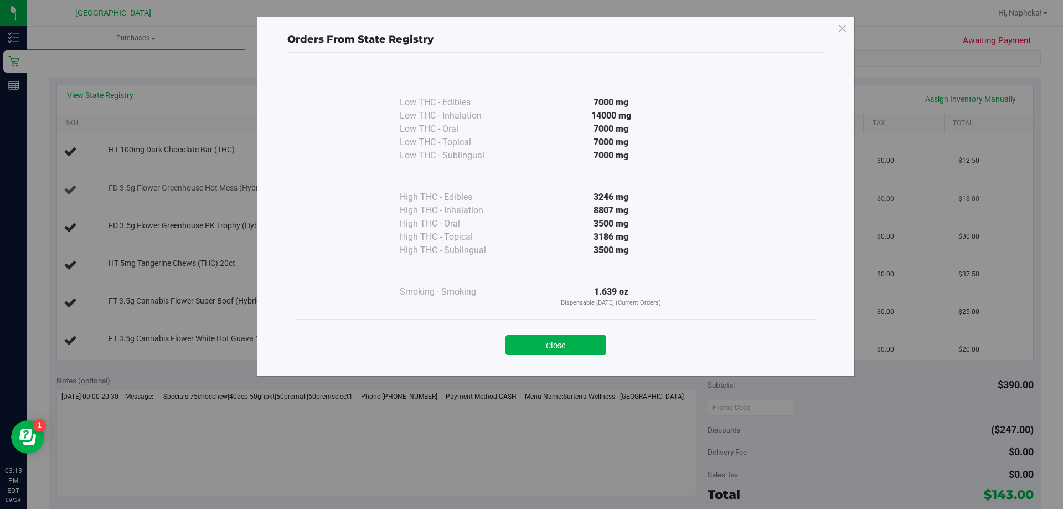
drag, startPoint x: 555, startPoint y: 347, endPoint x: 194, endPoint y: 192, distance: 392.9
click at [554, 347] on button "Close" at bounding box center [556, 345] width 101 height 20
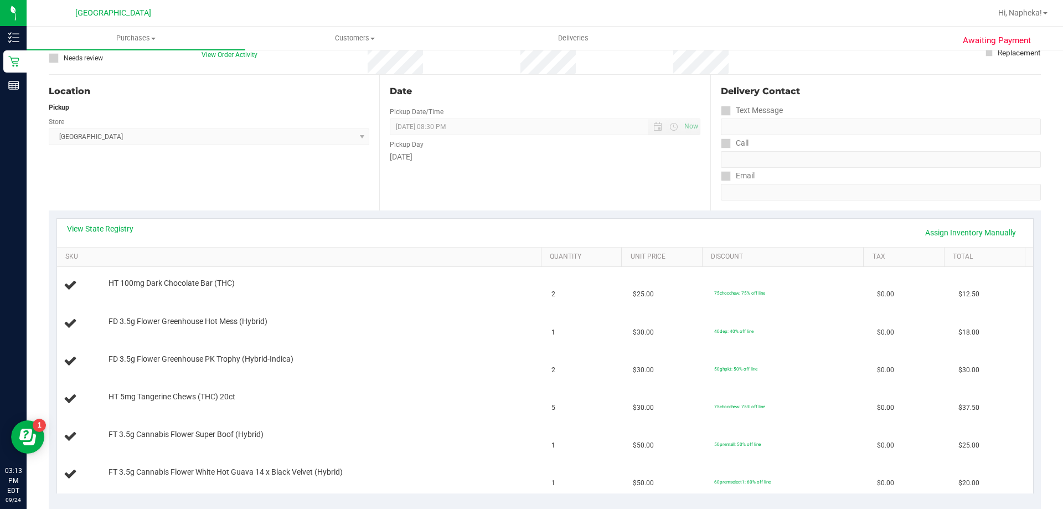
scroll to position [0, 0]
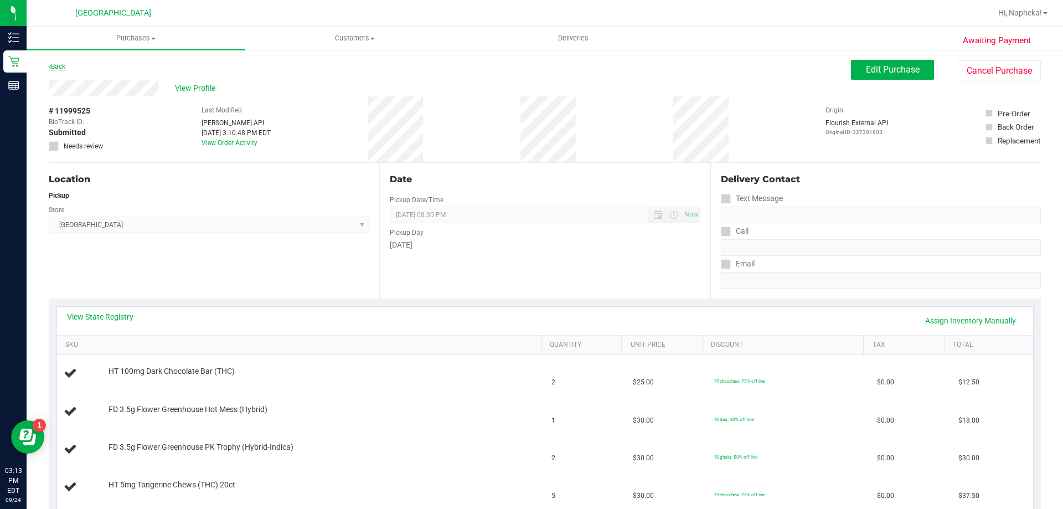
click at [64, 66] on link "Back" at bounding box center [57, 67] width 17 height 8
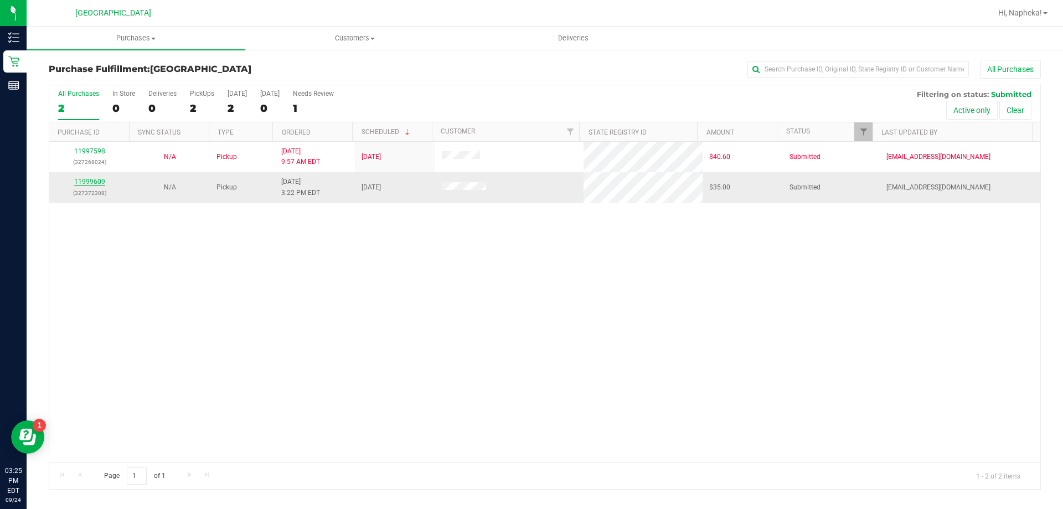
click at [76, 182] on link "11999609" at bounding box center [89, 182] width 31 height 8
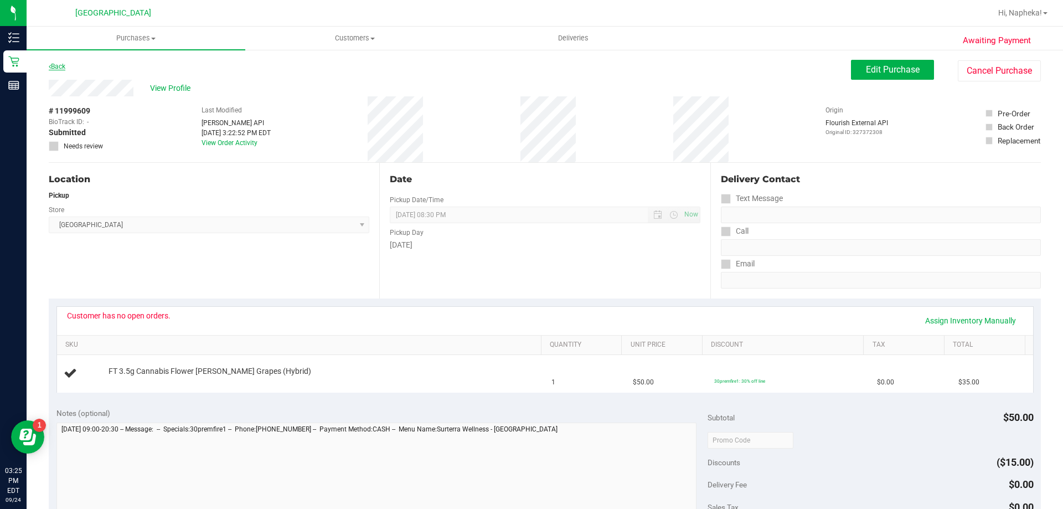
click at [63, 64] on link "Back" at bounding box center [57, 67] width 17 height 8
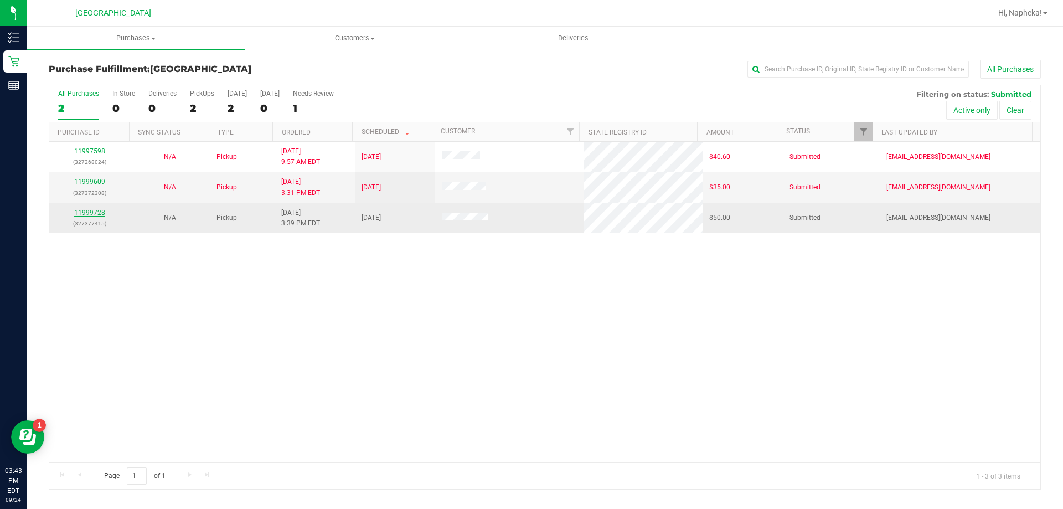
click at [83, 215] on link "11999728" at bounding box center [89, 213] width 31 height 8
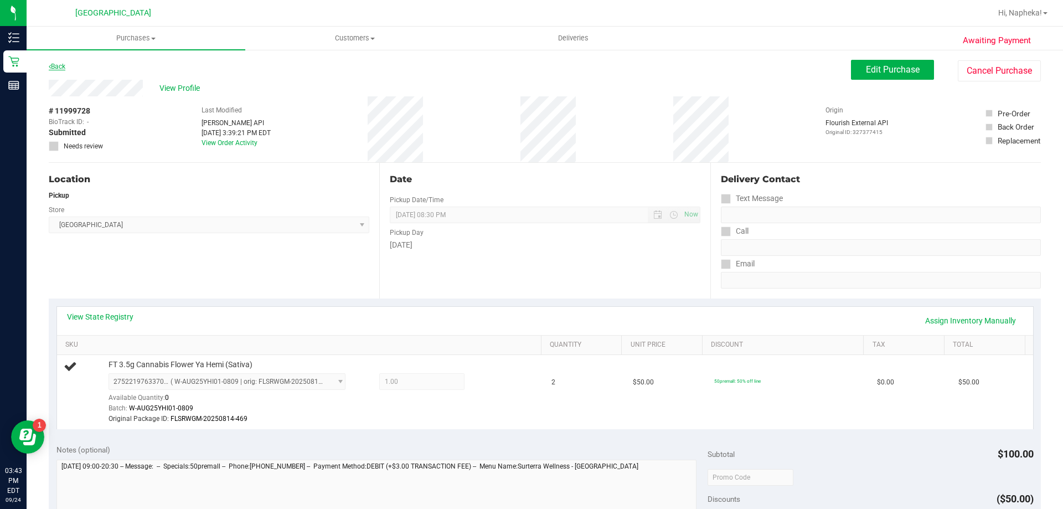
click at [65, 64] on link "Back" at bounding box center [57, 67] width 17 height 8
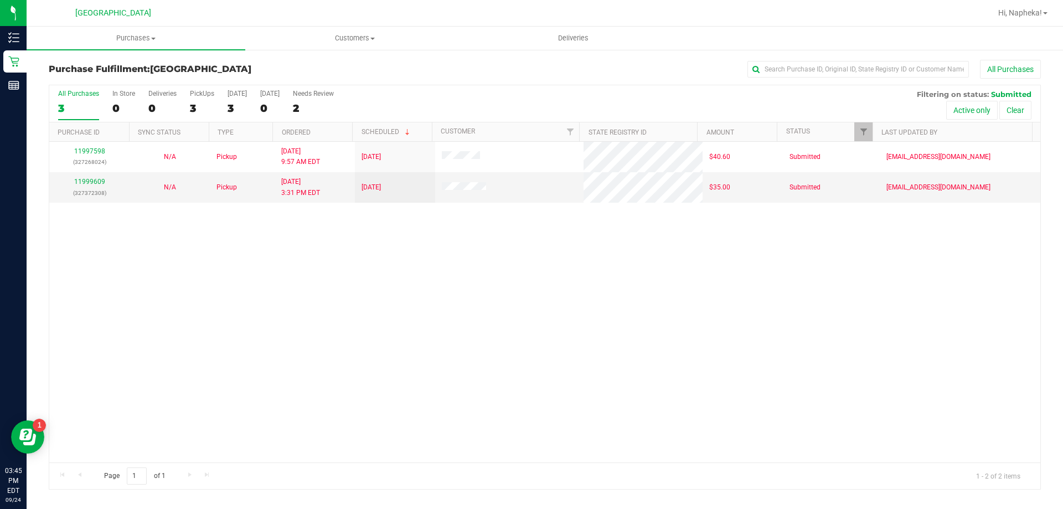
click at [247, 298] on div "11997598 (327268024) N/A Pickup 9/24/2025 9:57 AM EDT 9/24/2025 $40.60 Submitte…" at bounding box center [544, 302] width 991 height 321
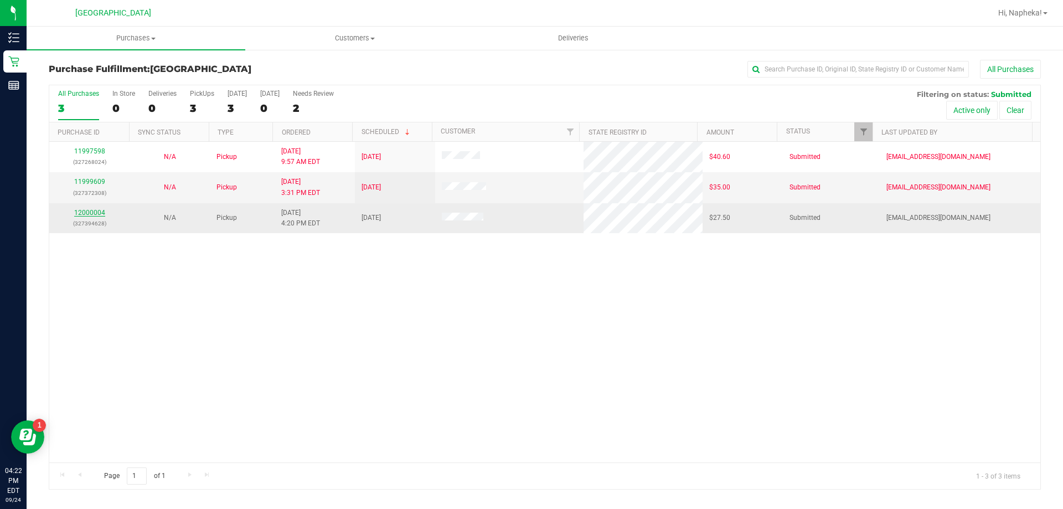
click at [103, 215] on link "12000004" at bounding box center [89, 213] width 31 height 8
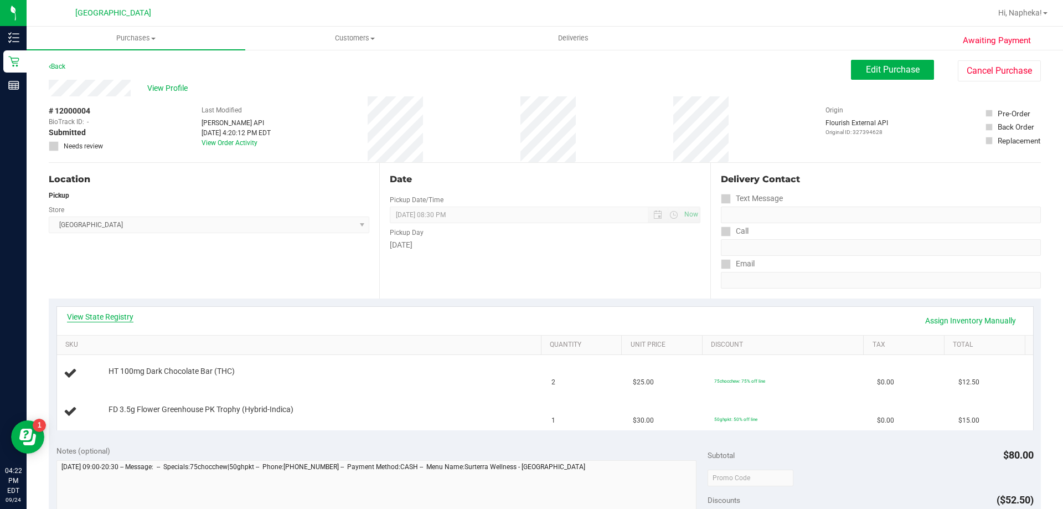
click at [115, 314] on link "View State Registry" at bounding box center [100, 316] width 66 height 11
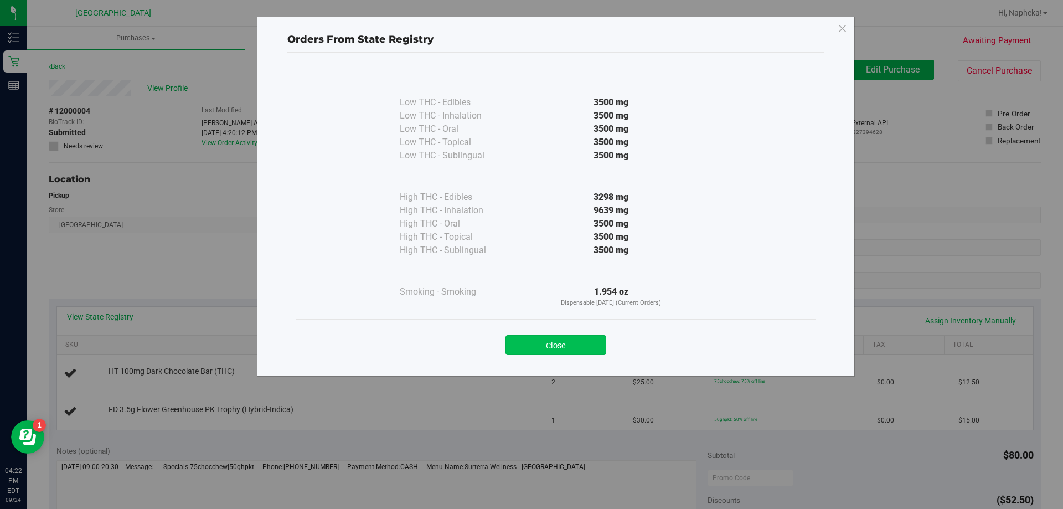
click at [598, 353] on button "Close" at bounding box center [556, 345] width 101 height 20
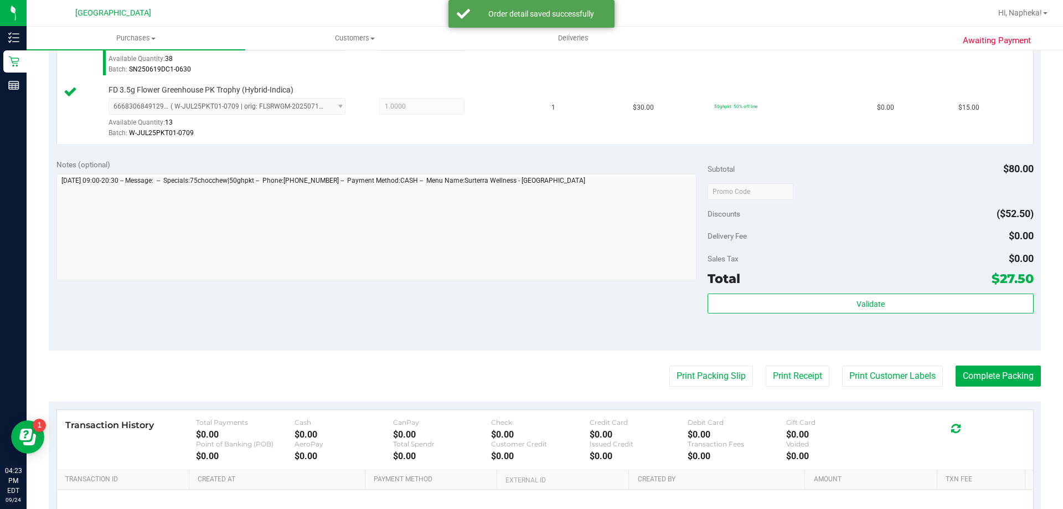
scroll to position [337, 0]
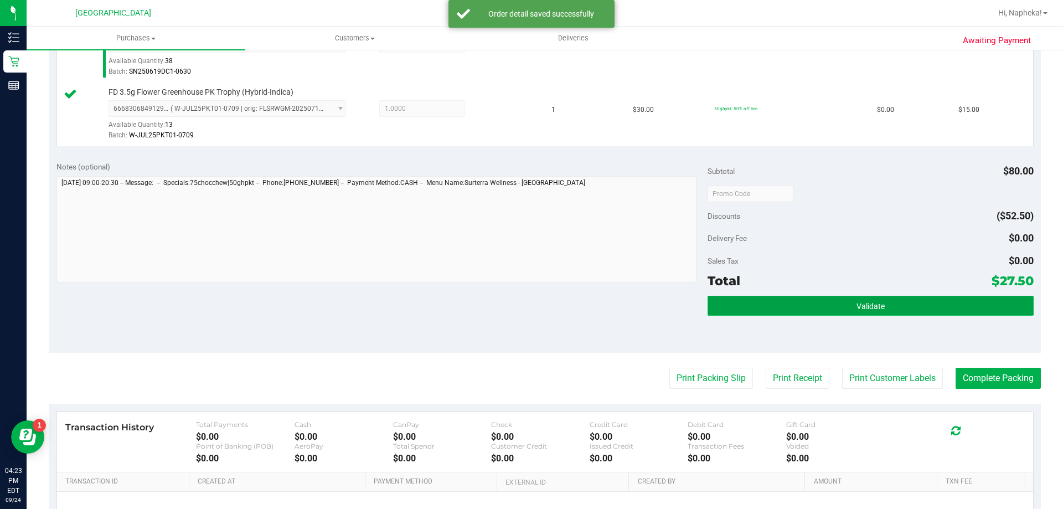
click at [844, 315] on button "Validate" at bounding box center [871, 306] width 326 height 20
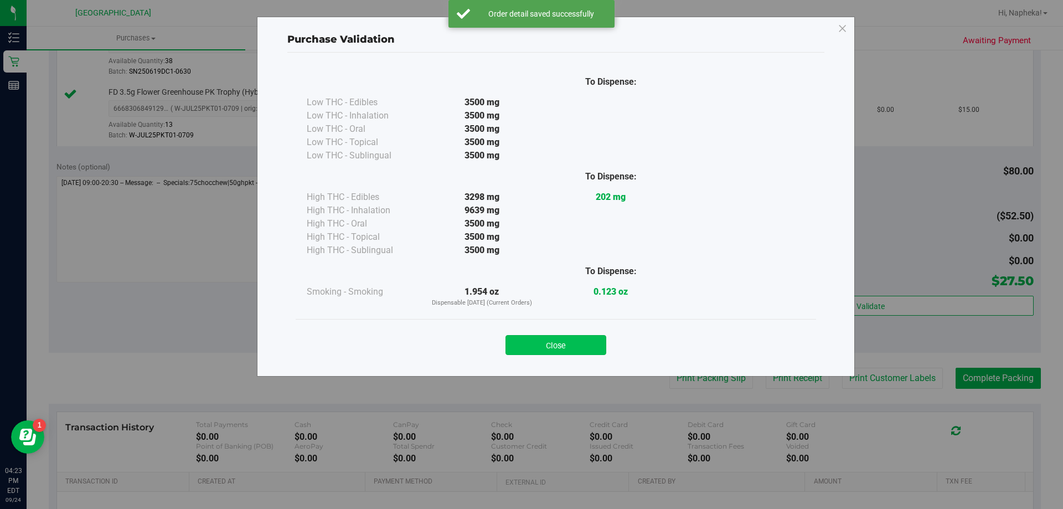
click at [544, 348] on button "Close" at bounding box center [556, 345] width 101 height 20
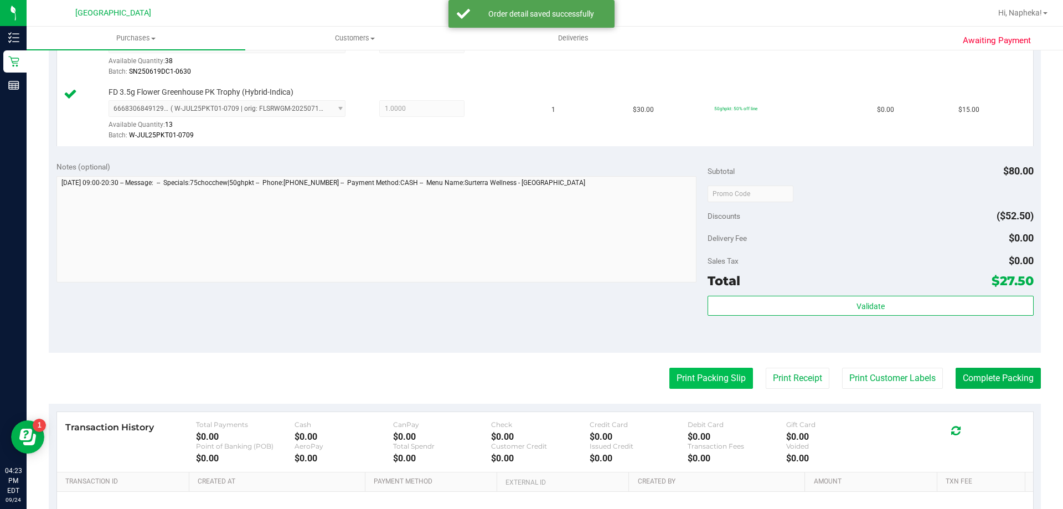
click at [698, 384] on button "Print Packing Slip" at bounding box center [712, 378] width 84 height 21
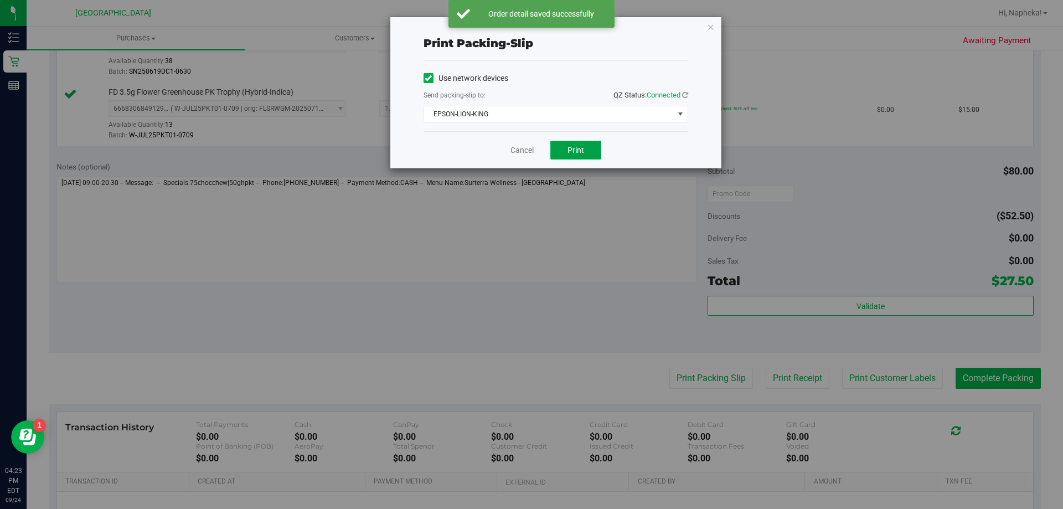
click at [588, 157] on button "Print" at bounding box center [575, 150] width 51 height 19
click at [519, 152] on link "Cancel" at bounding box center [522, 151] width 23 height 12
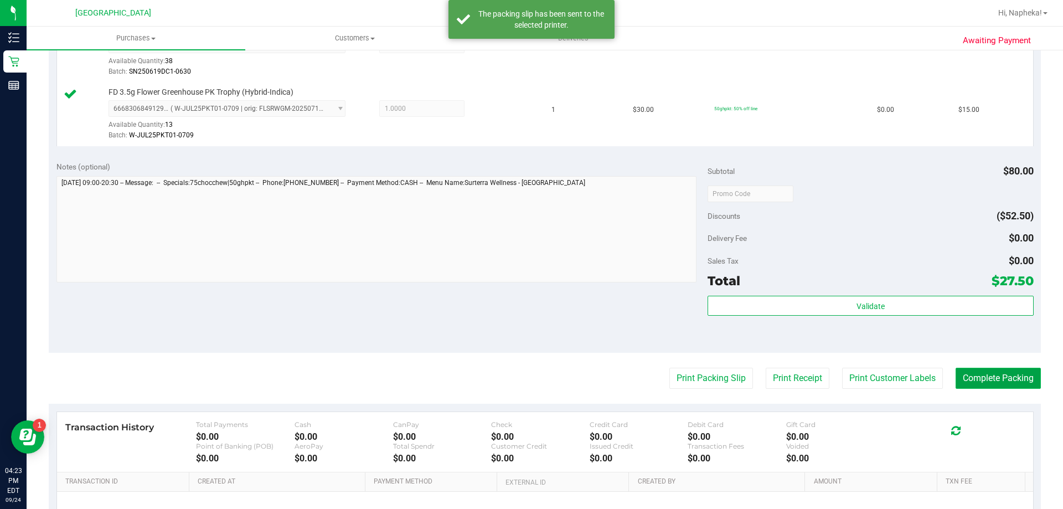
click at [984, 380] on button "Complete Packing" at bounding box center [998, 378] width 85 height 21
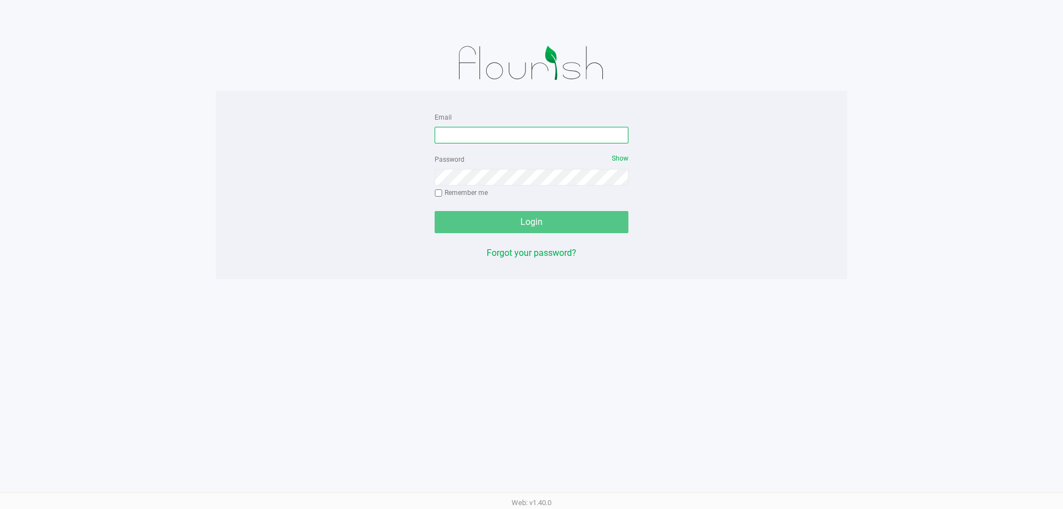
click at [460, 131] on input "Email" at bounding box center [532, 135] width 194 height 17
type input "[EMAIL_ADDRESS][DOMAIN_NAME]"
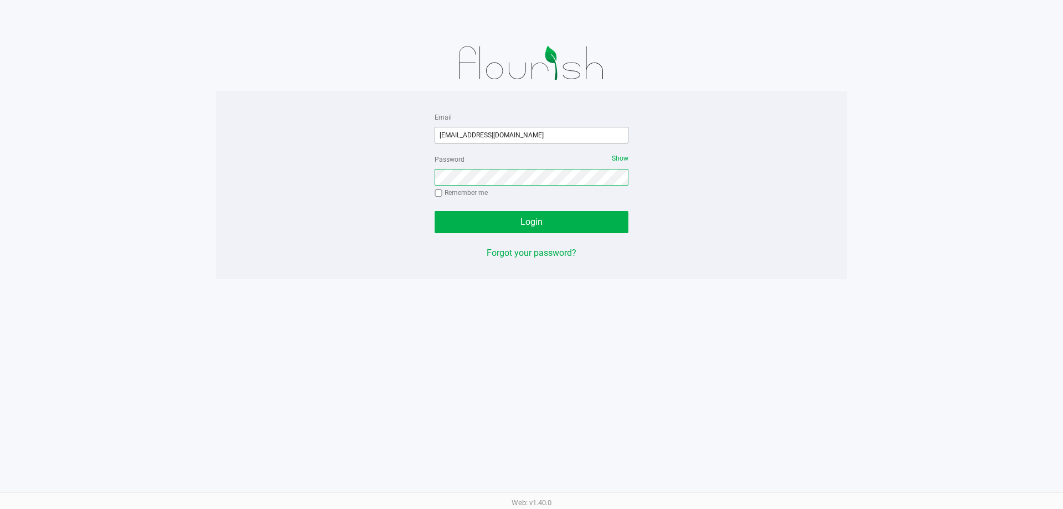
click at [435, 211] on button "Login" at bounding box center [532, 222] width 194 height 22
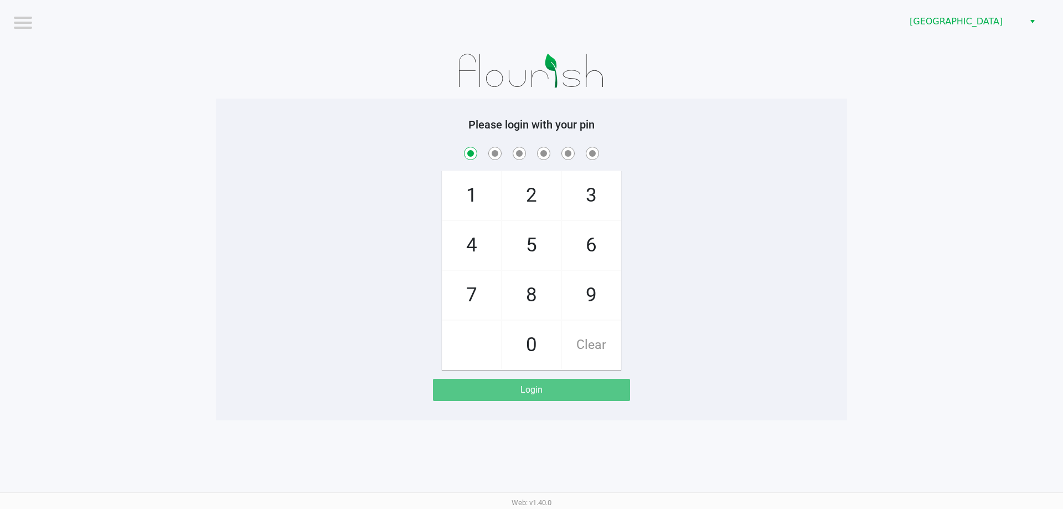
checkbox input "true"
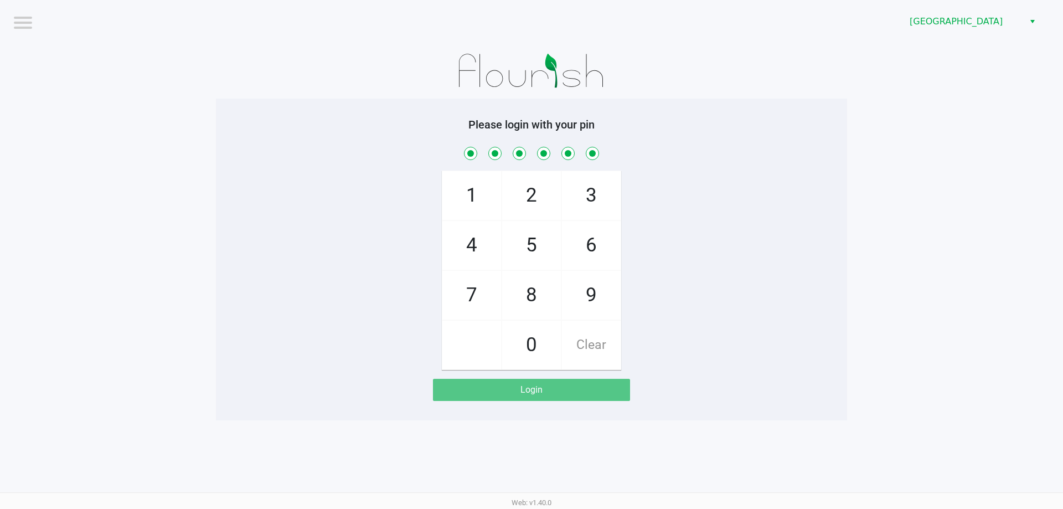
checkbox input "true"
checkbox input "false"
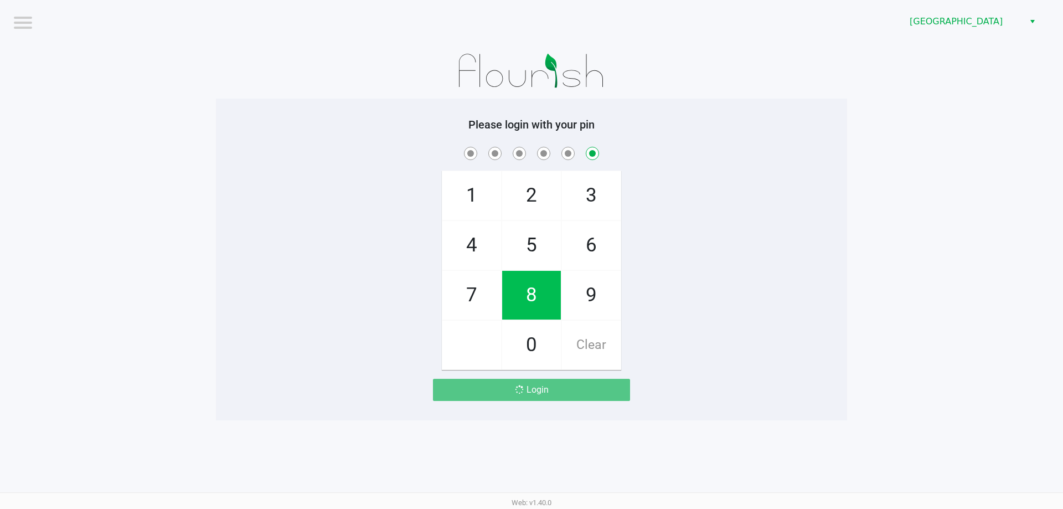
checkbox input "false"
checkbox input "true"
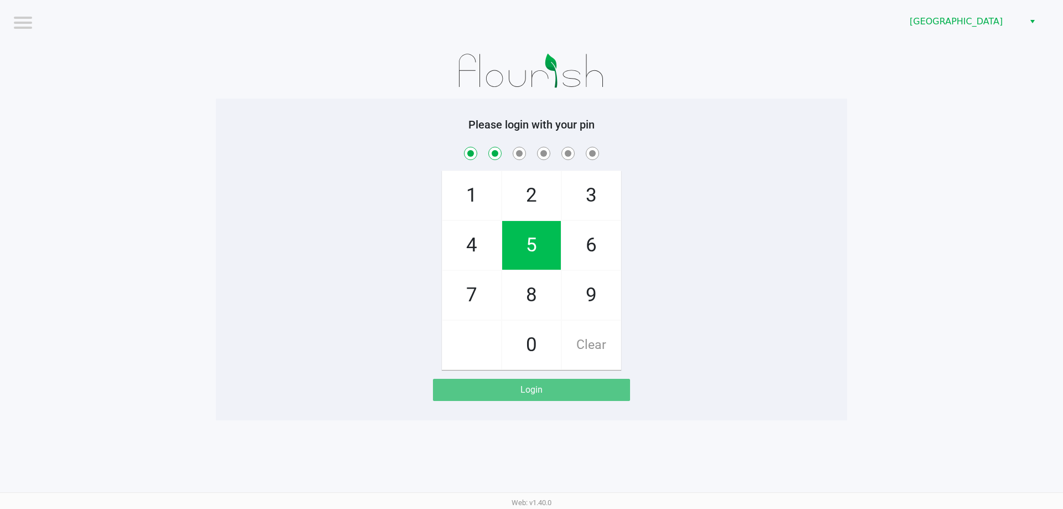
checkbox input "true"
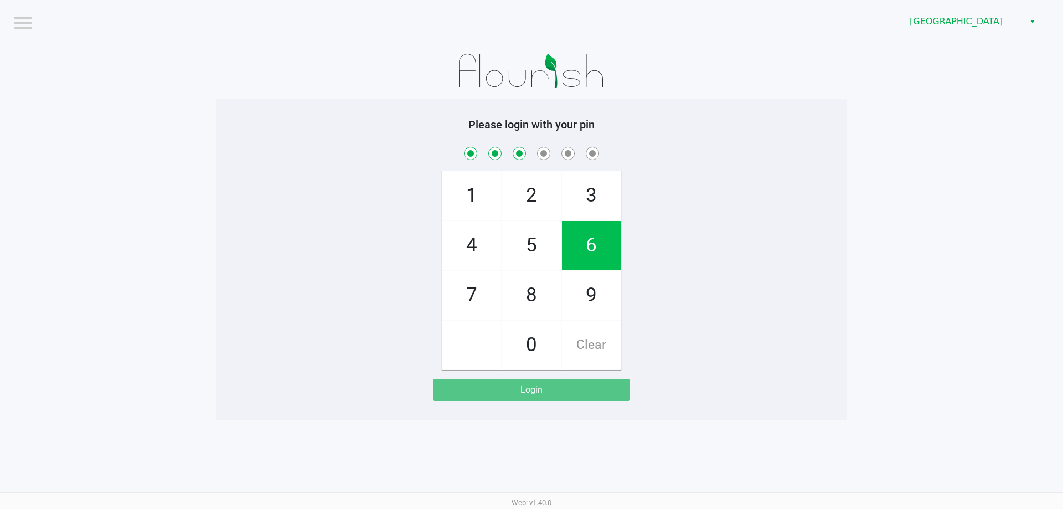
checkbox input "true"
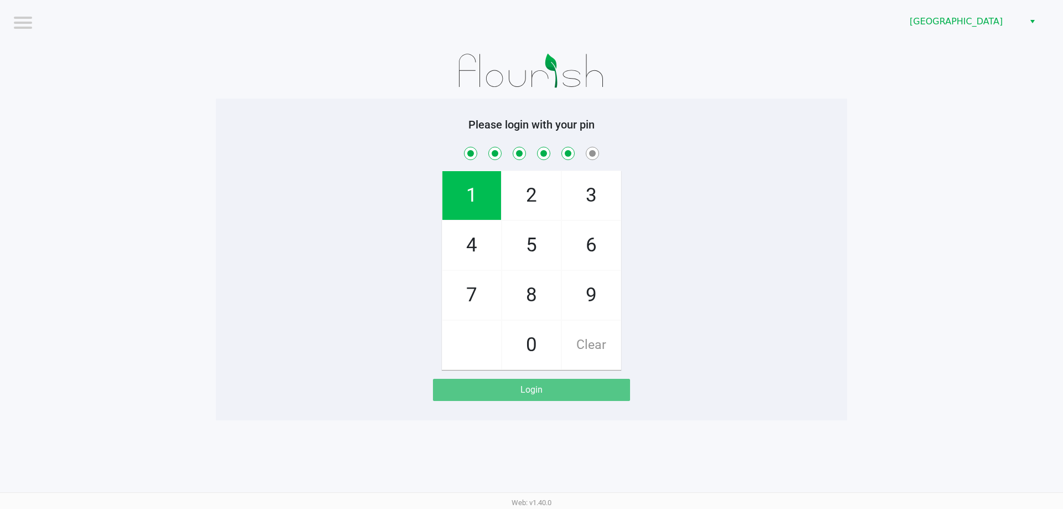
checkbox input "true"
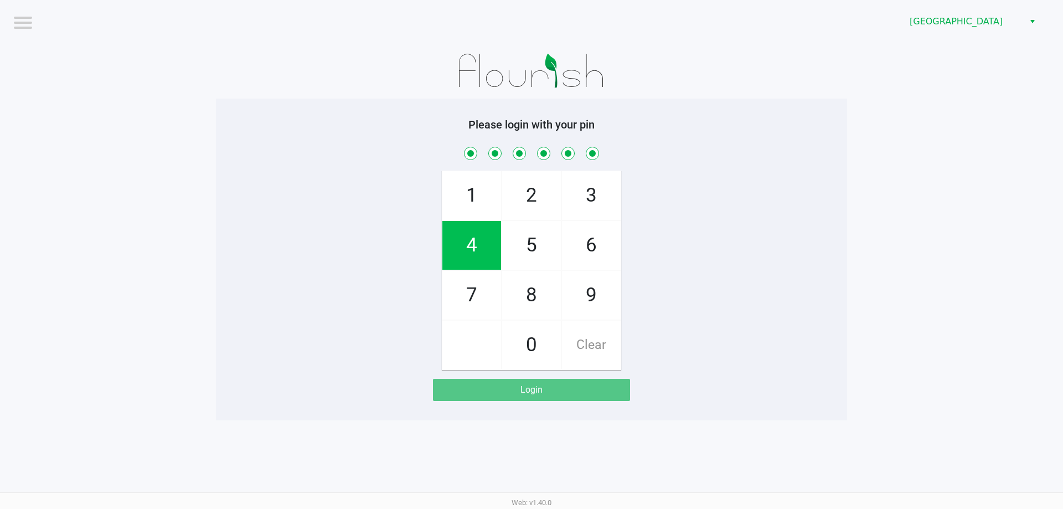
checkbox input "true"
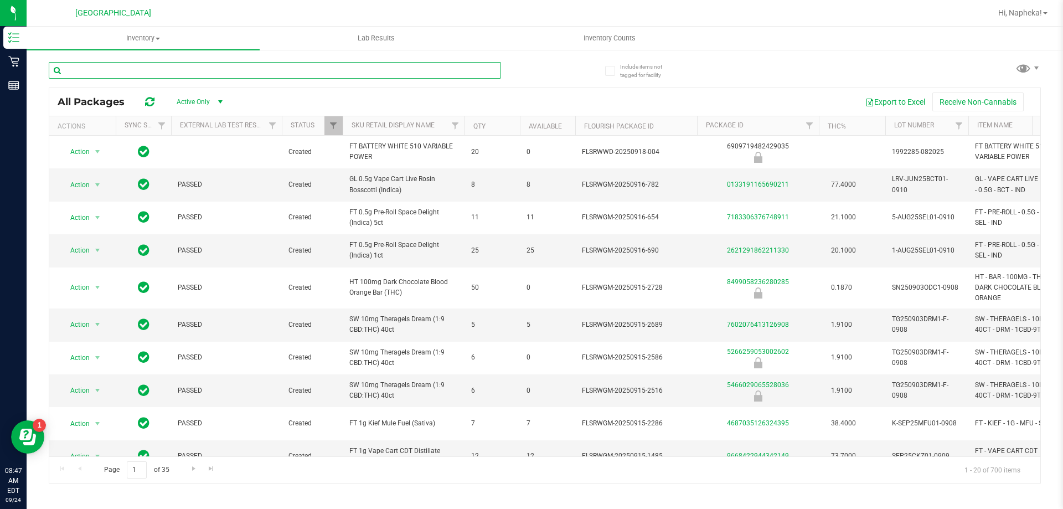
click at [275, 62] on input "text" at bounding box center [275, 70] width 452 height 17
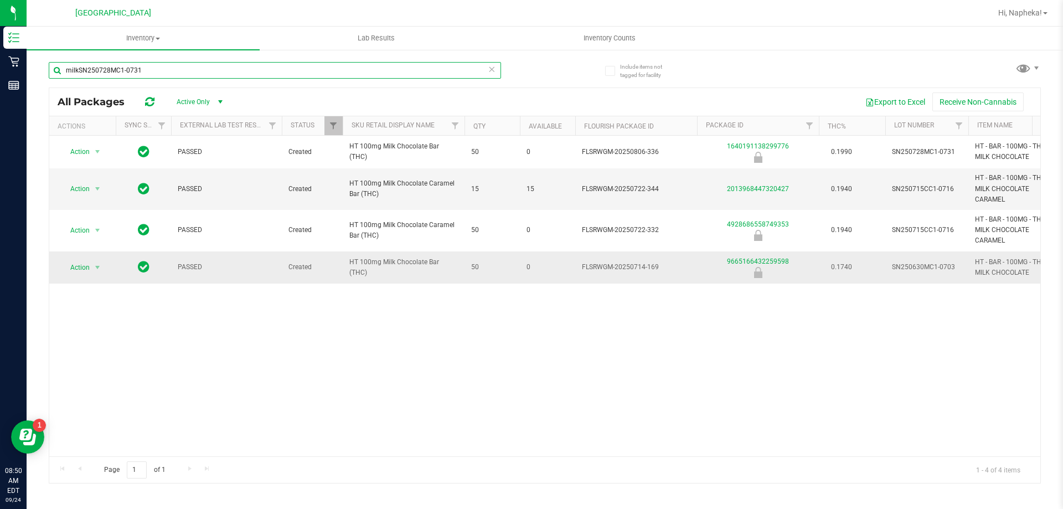
type input "milkSN250728MC1-0731"
